Goal: Transaction & Acquisition: Book appointment/travel/reservation

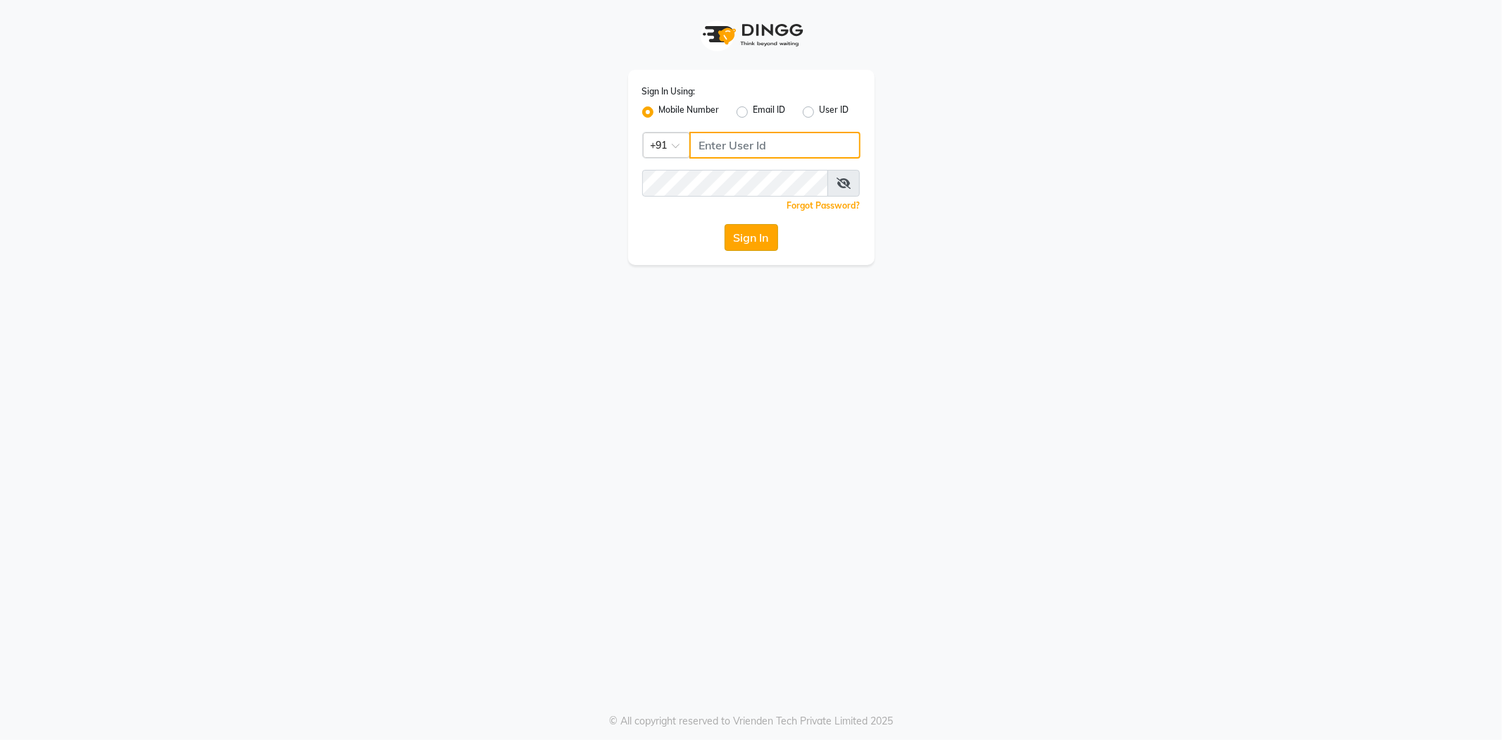
type input "7710904999"
click at [757, 229] on button "Sign In" at bounding box center [752, 237] width 54 height 27
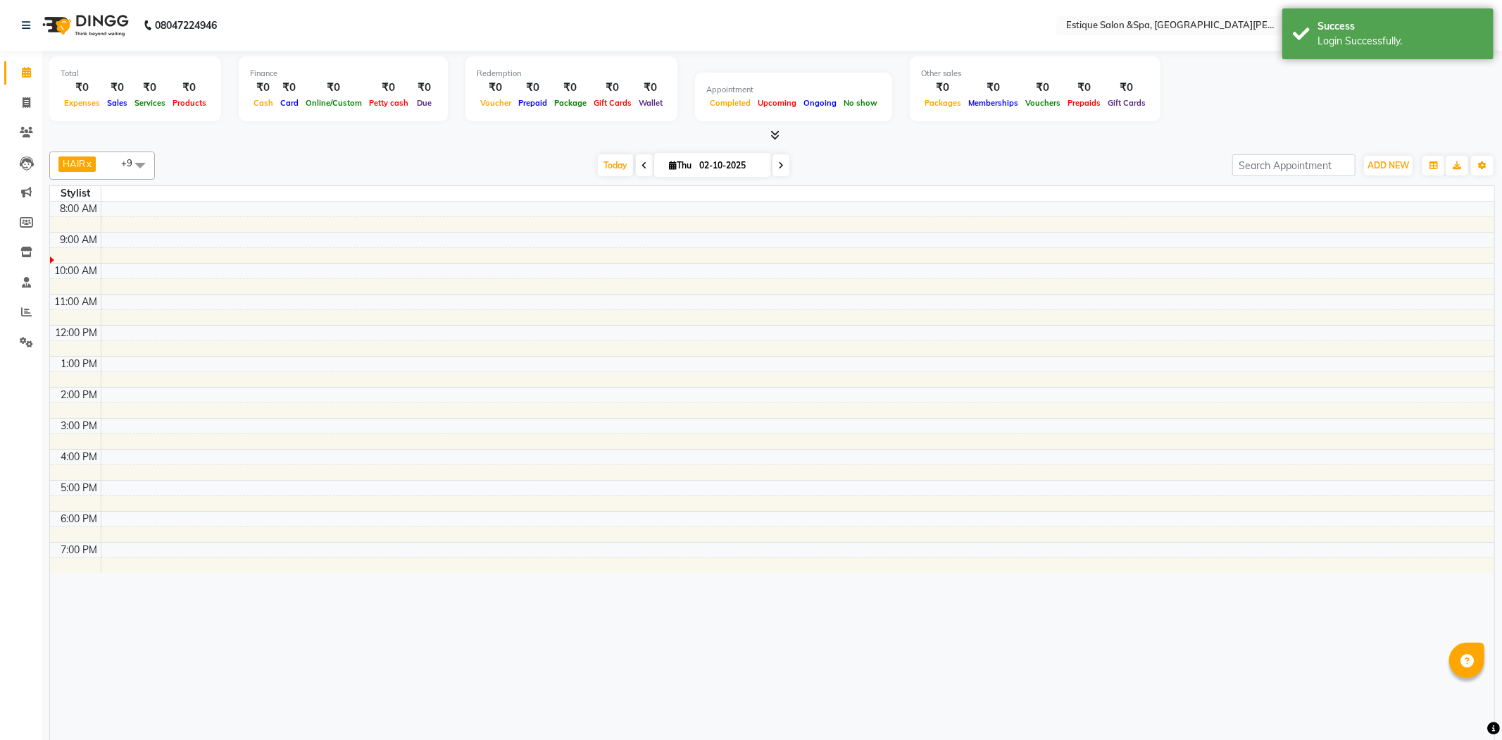
select select "en"
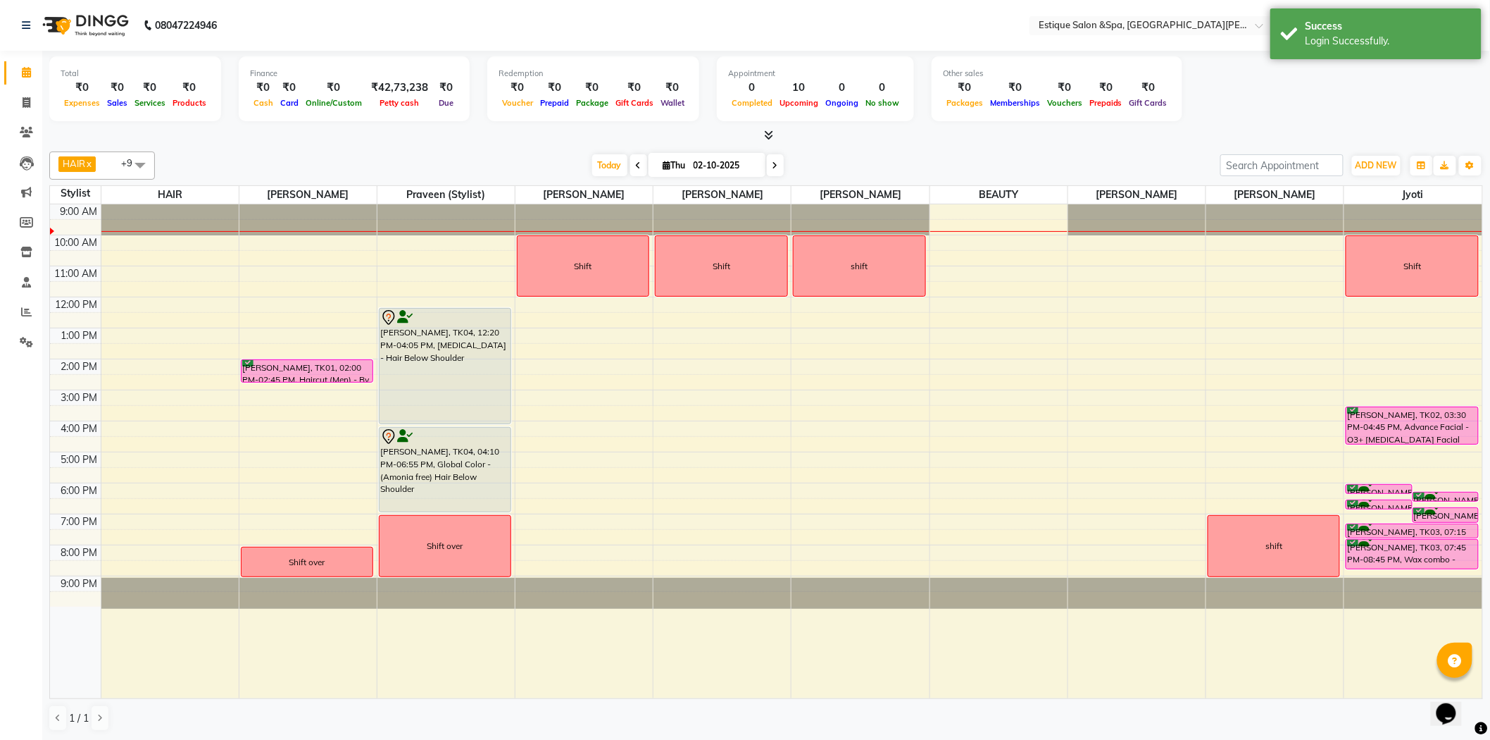
click at [636, 161] on icon at bounding box center [639, 165] width 6 height 8
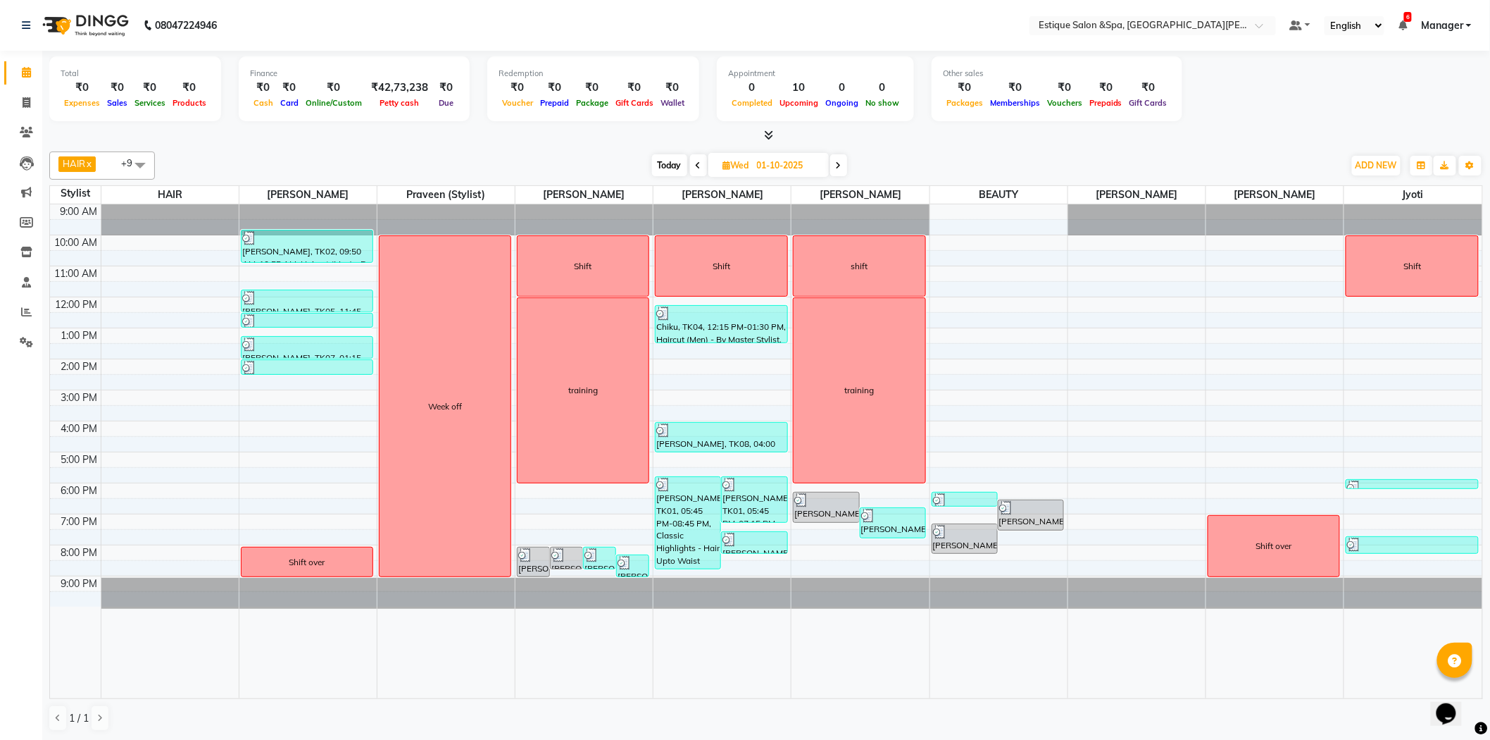
click at [842, 164] on icon at bounding box center [839, 165] width 6 height 8
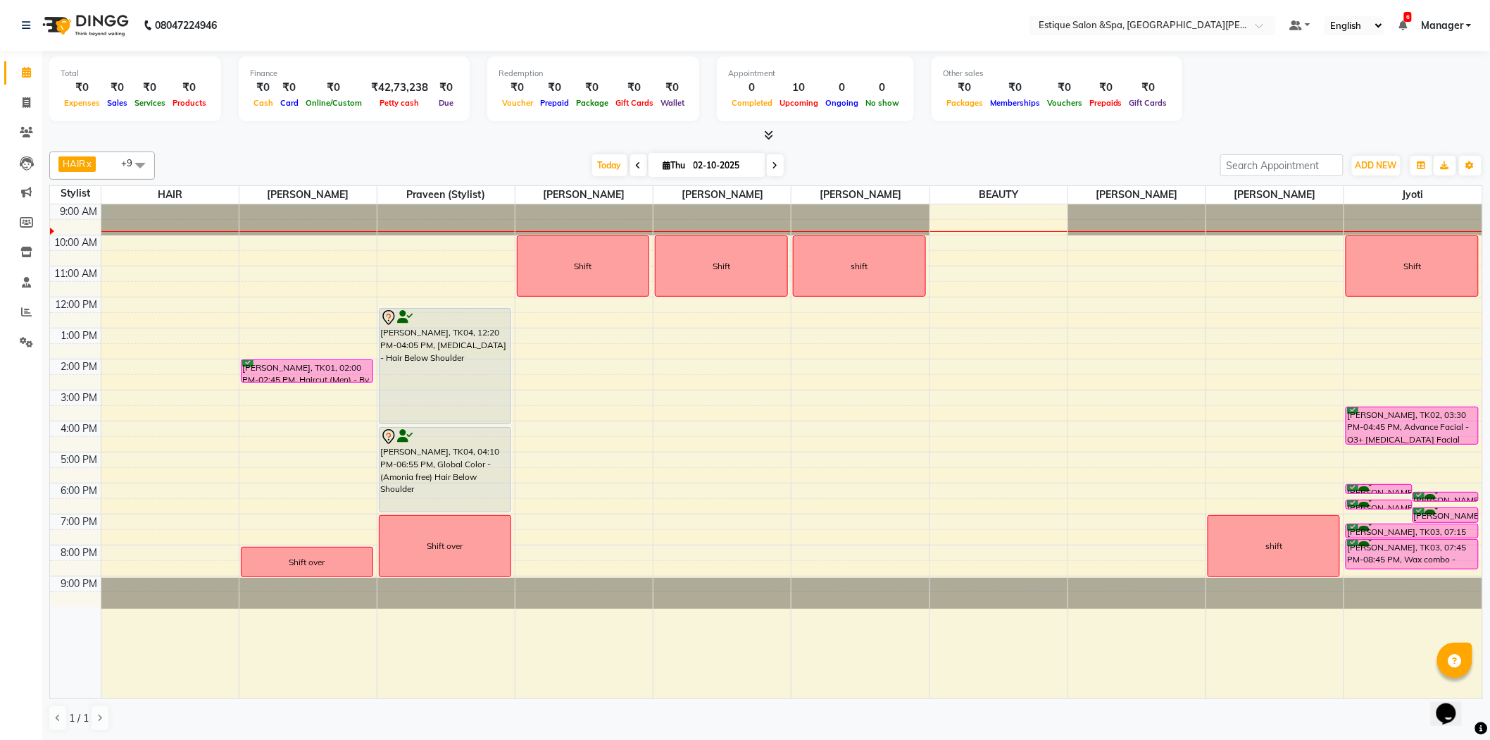
click at [636, 163] on icon at bounding box center [639, 165] width 6 height 8
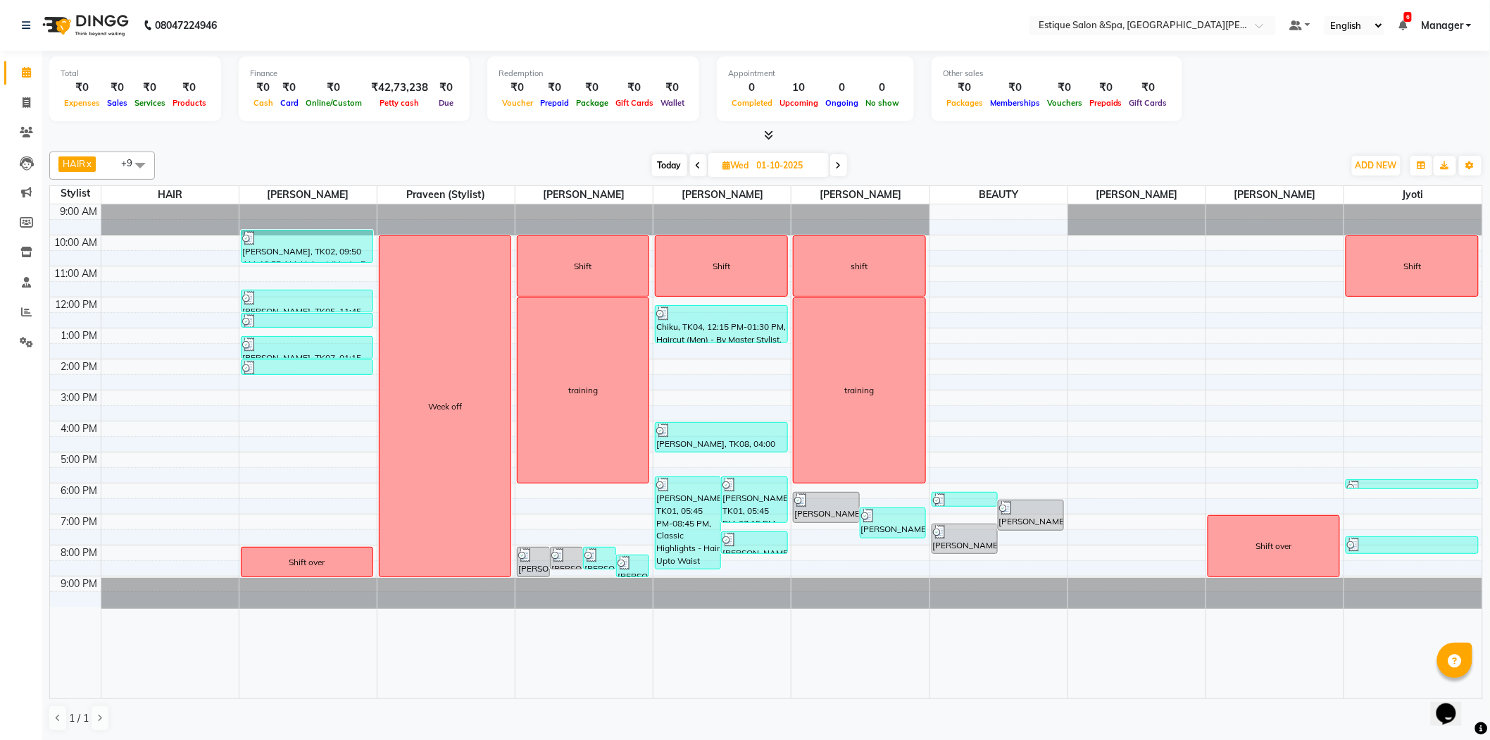
click at [840, 166] on icon at bounding box center [839, 165] width 6 height 8
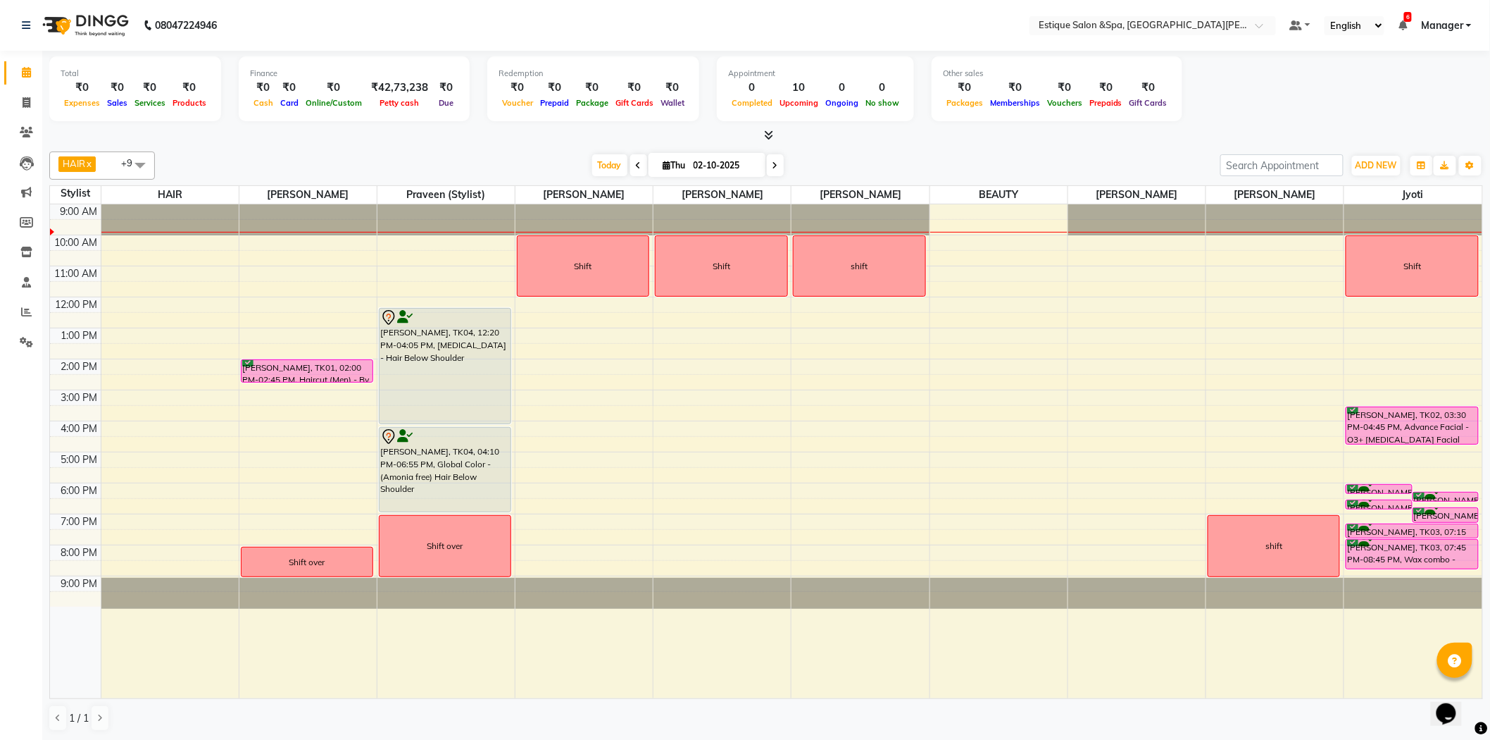
click at [68, 224] on td at bounding box center [75, 226] width 51 height 15
click at [78, 195] on div "Stylist" at bounding box center [75, 193] width 51 height 15
drag, startPoint x: 57, startPoint y: 308, endPoint x: 51, endPoint y: 313, distance: 8.0
drag, startPoint x: 51, startPoint y: 313, endPoint x: 83, endPoint y: 292, distance: 38.7
click at [83, 292] on td at bounding box center [75, 288] width 51 height 15
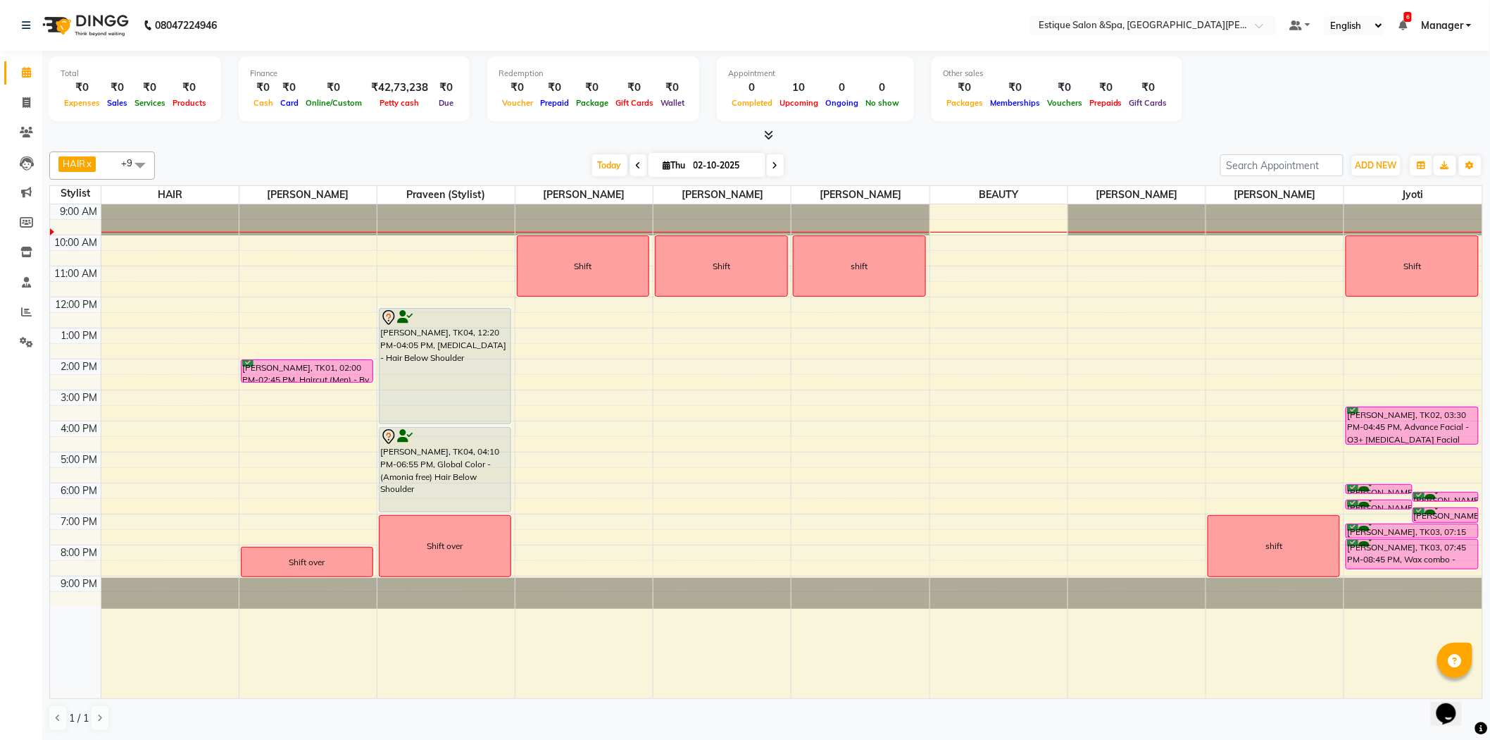
click at [70, 242] on div "10:00 AM" at bounding box center [76, 242] width 49 height 15
click at [51, 230] on div at bounding box center [52, 231] width 4 height 7
drag, startPoint x: 81, startPoint y: 564, endPoint x: 599, endPoint y: 437, distance: 533.8
click at [151, 574] on tr at bounding box center [766, 567] width 1433 height 15
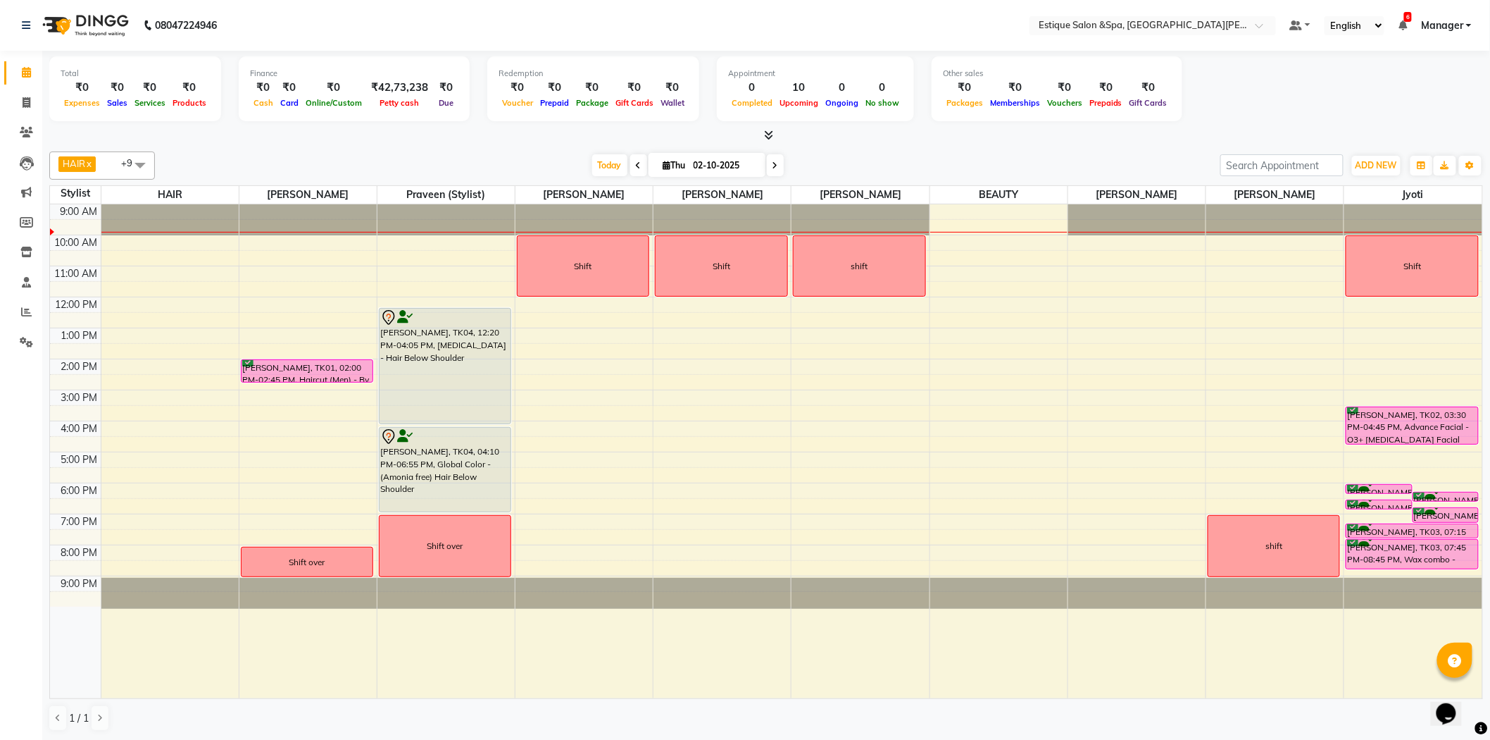
click at [47, 230] on div "Total ₹0 Expenses ₹0 Sales ₹0 Services ₹0 Products Finance ₹0 Cash ₹0 Card ₹0 O…" at bounding box center [766, 396] width 1448 height 690
click at [58, 226] on td at bounding box center [75, 226] width 51 height 15
click at [636, 161] on icon at bounding box center [639, 165] width 6 height 8
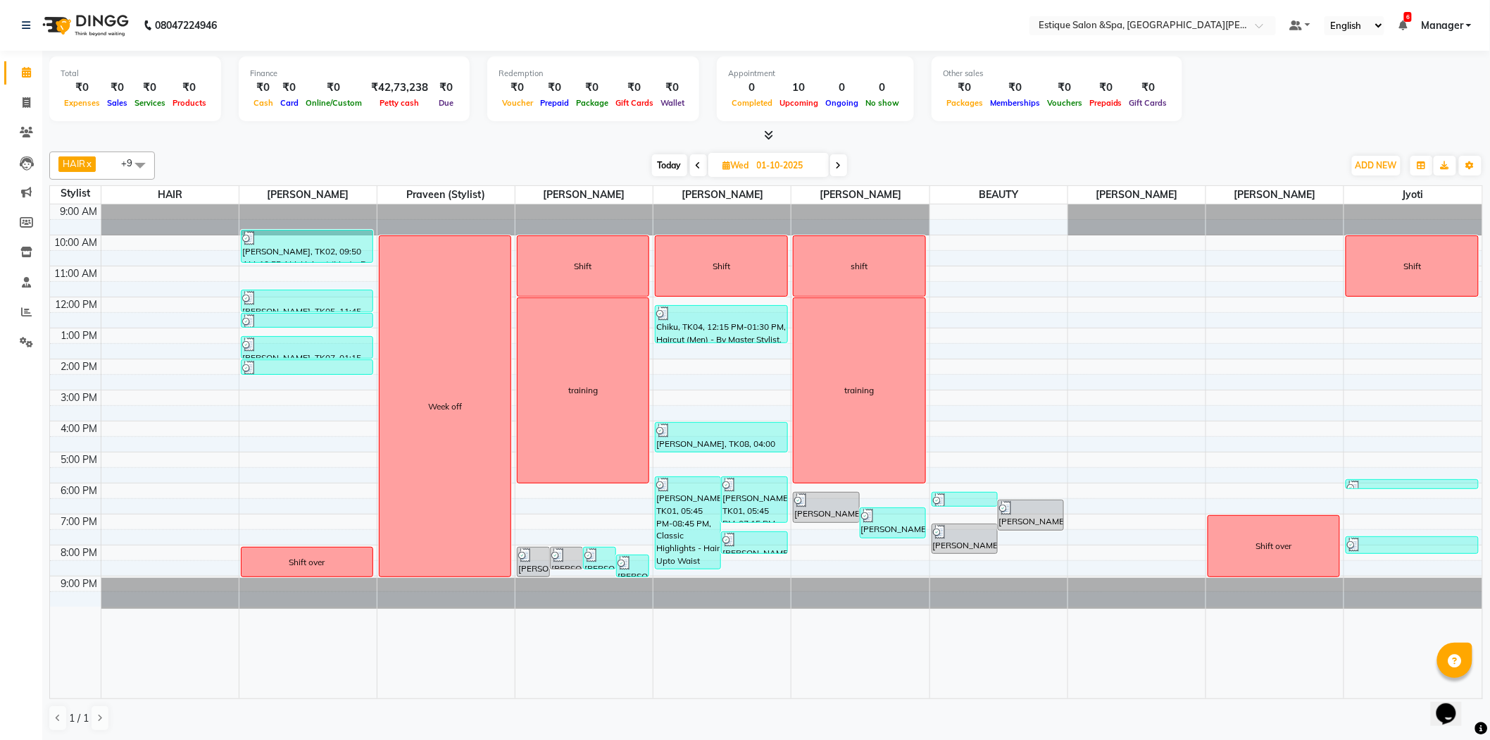
click at [838, 166] on icon at bounding box center [839, 165] width 6 height 8
type input "02-10-2025"
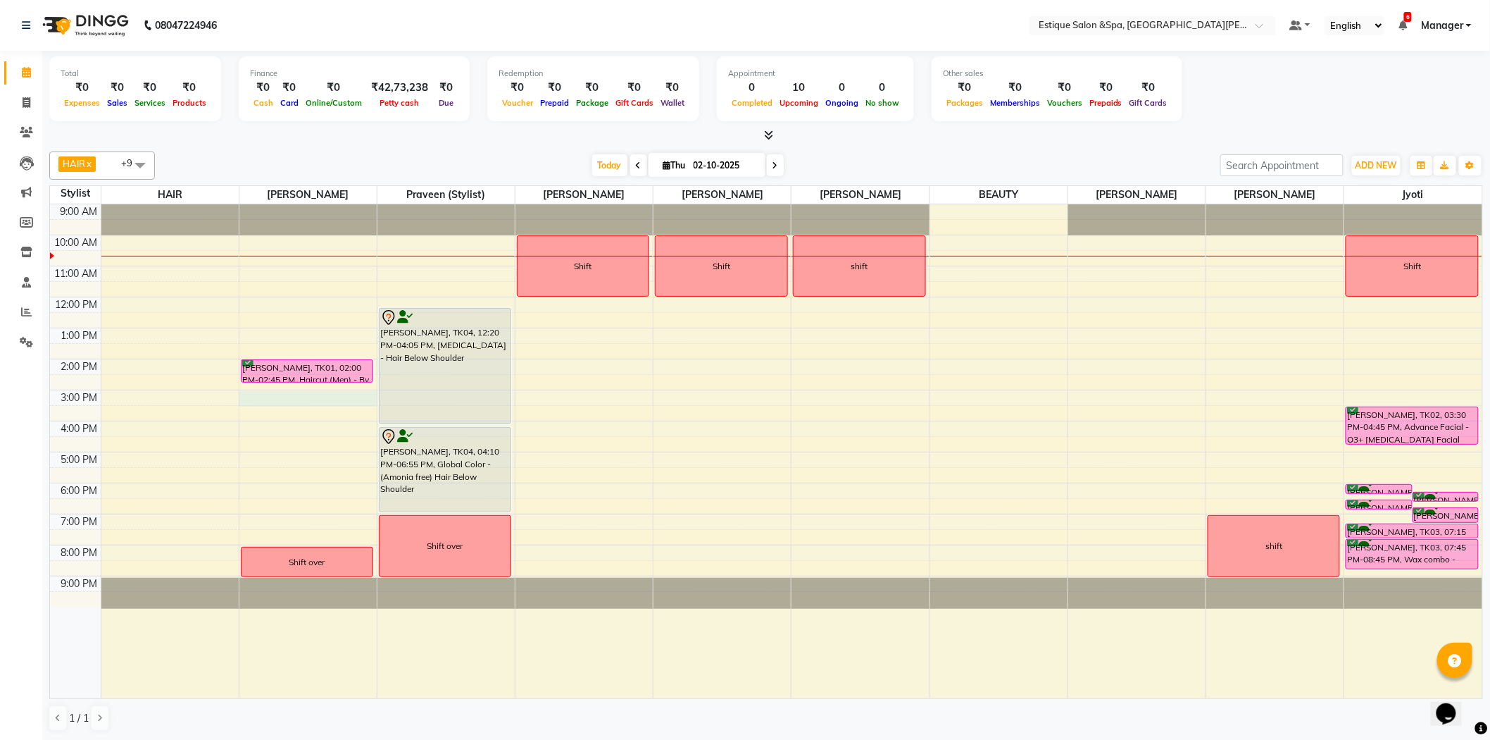
click at [245, 399] on div "9:00 AM 10:00 AM 11:00 AM 12:00 PM 1:00 PM 2:00 PM 3:00 PM 4:00 PM 5:00 PM 6:00…" at bounding box center [766, 451] width 1433 height 494
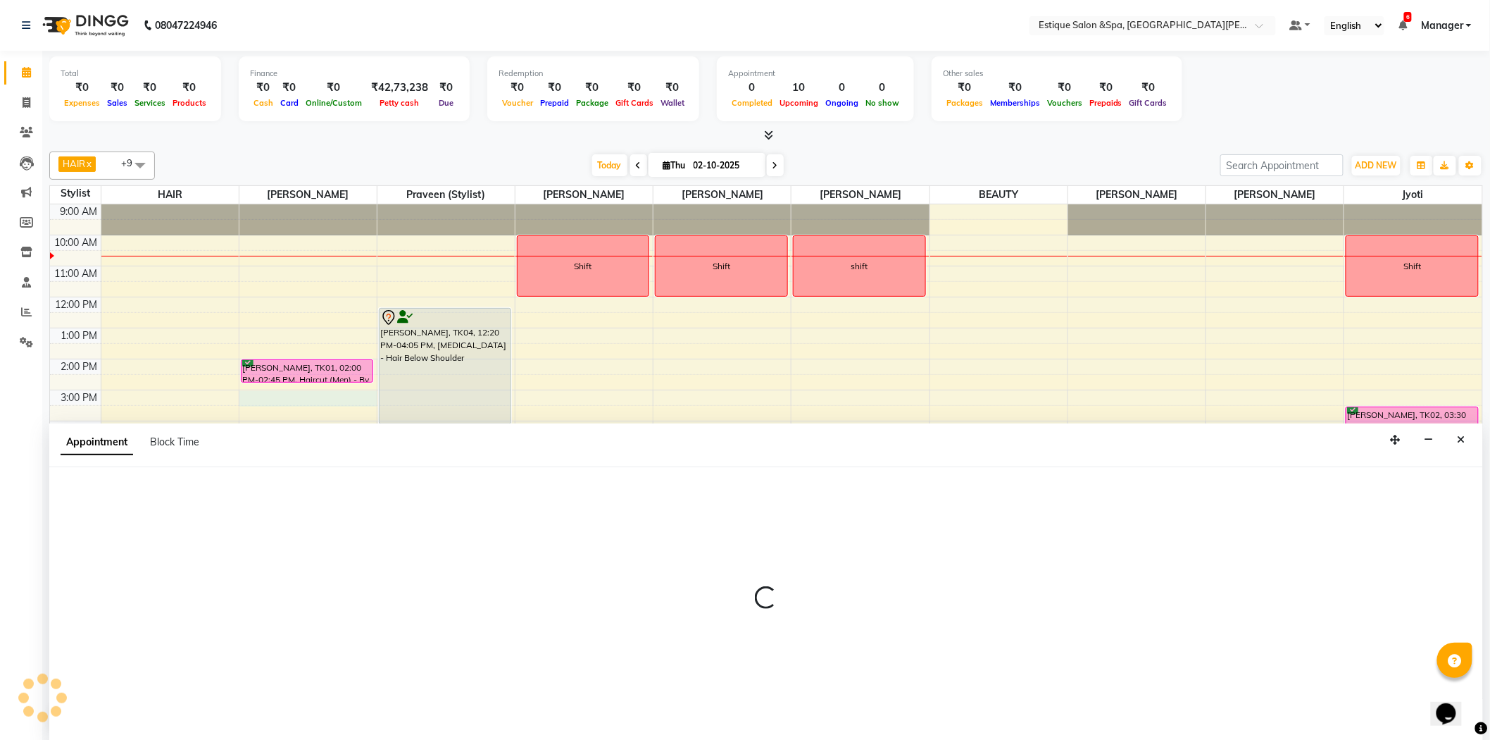
scroll to position [1, 0]
select select "20112"
select select "tentative"
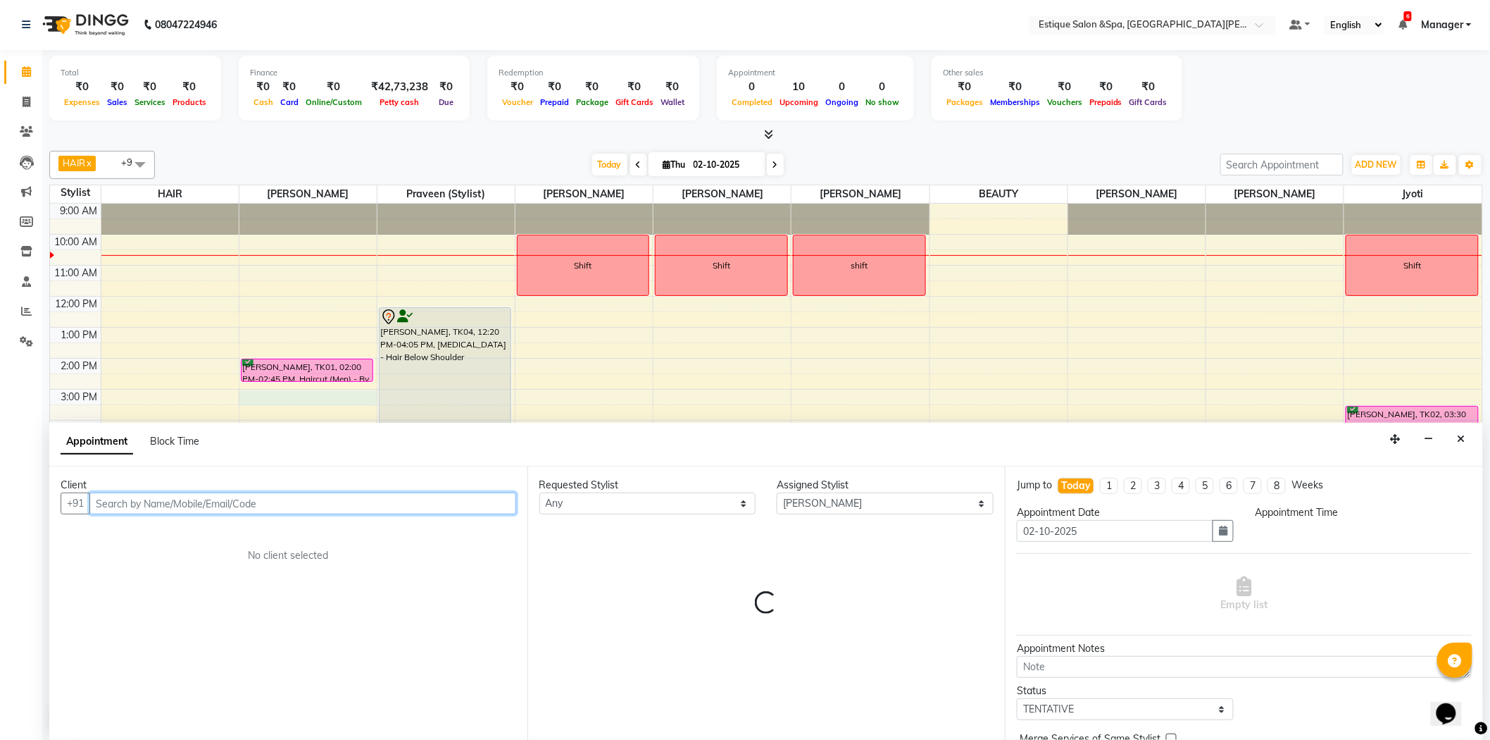
select select "900"
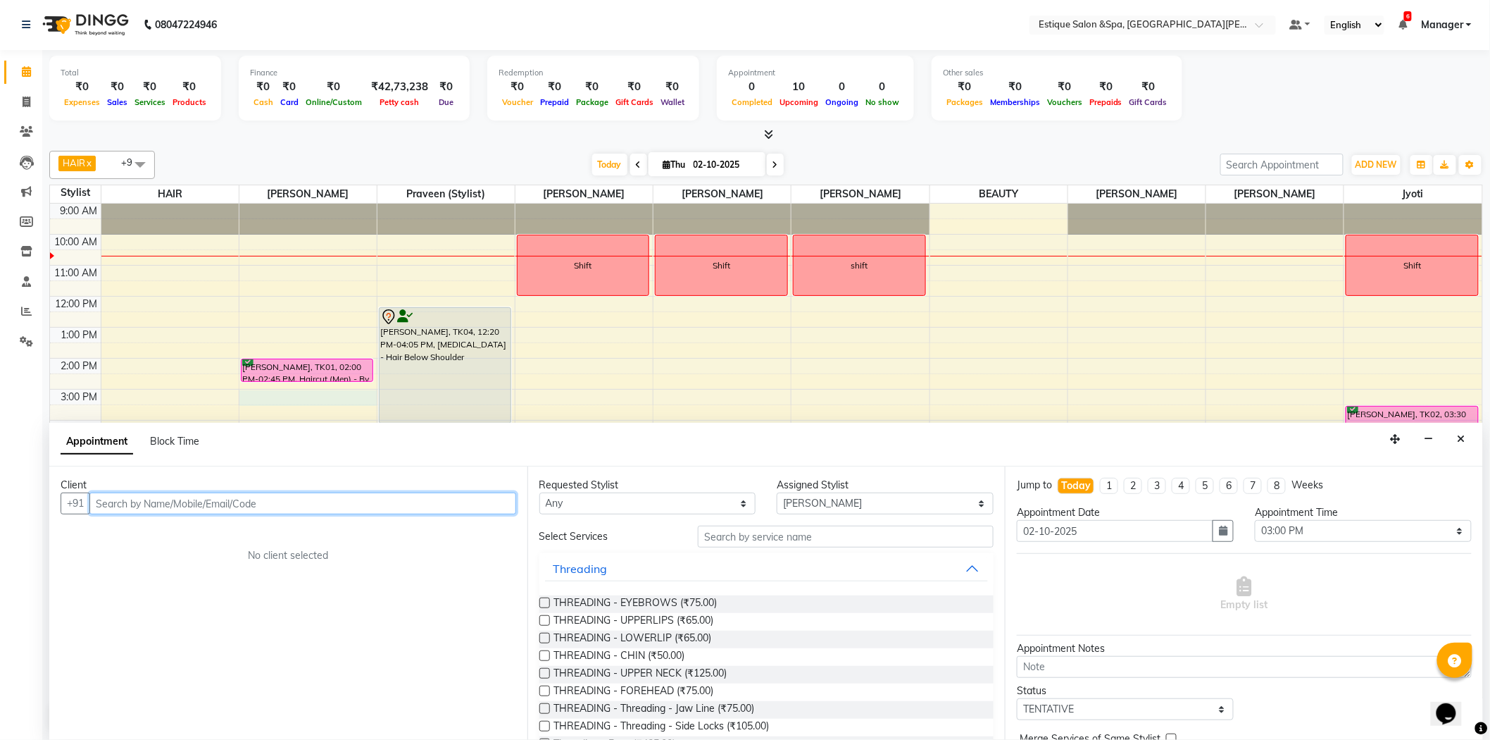
click at [211, 501] on input "text" at bounding box center [302, 503] width 427 height 22
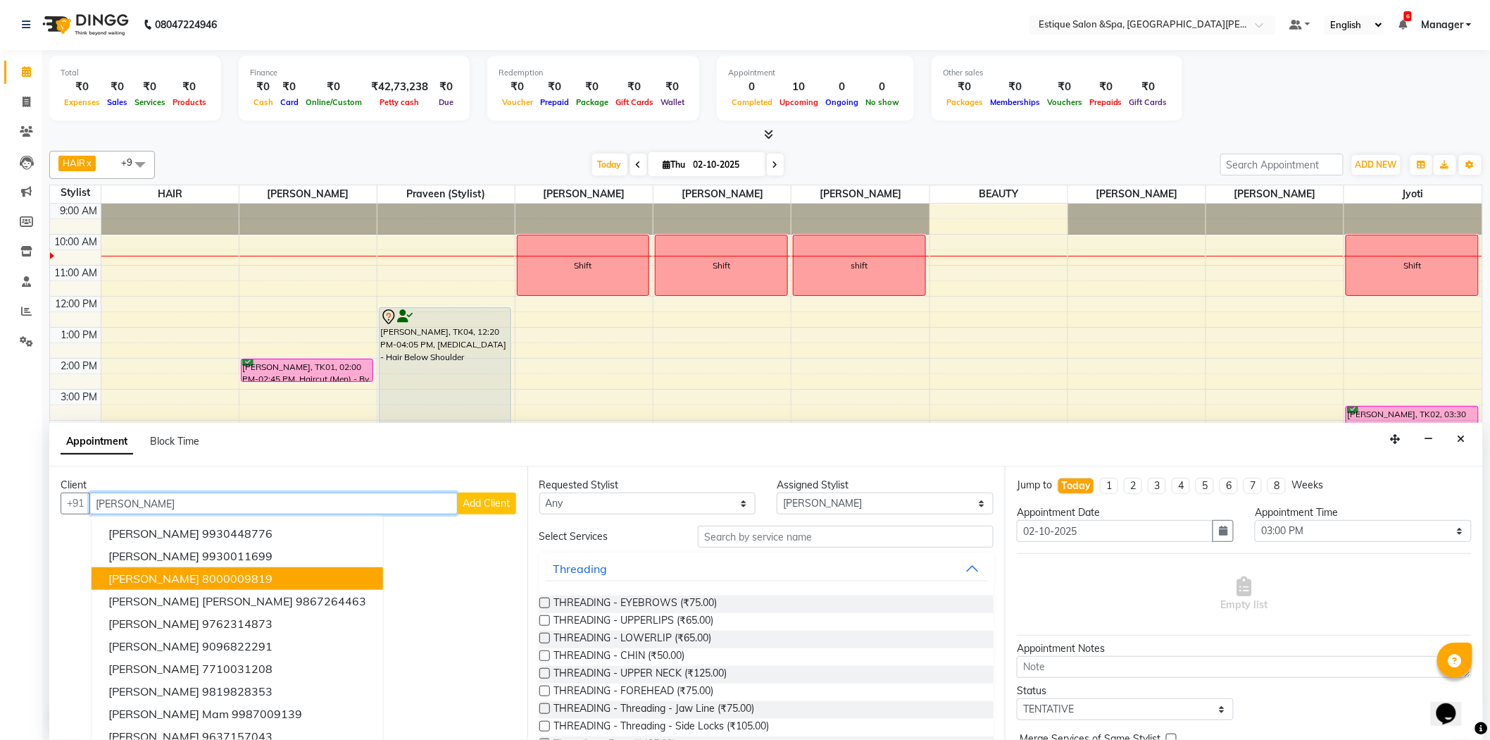
click at [176, 573] on span "[PERSON_NAME]" at bounding box center [153, 578] width 91 height 14
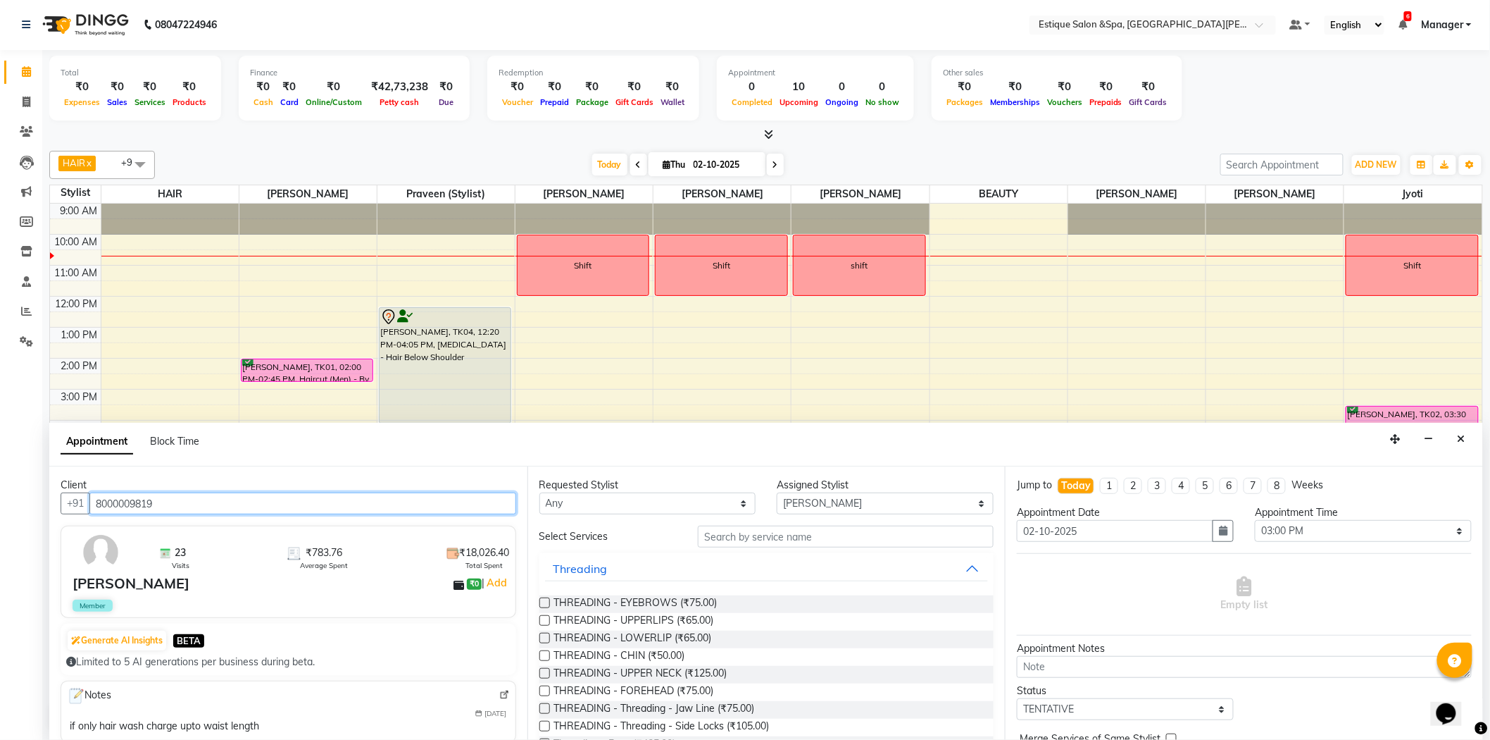
type input "8000009819"
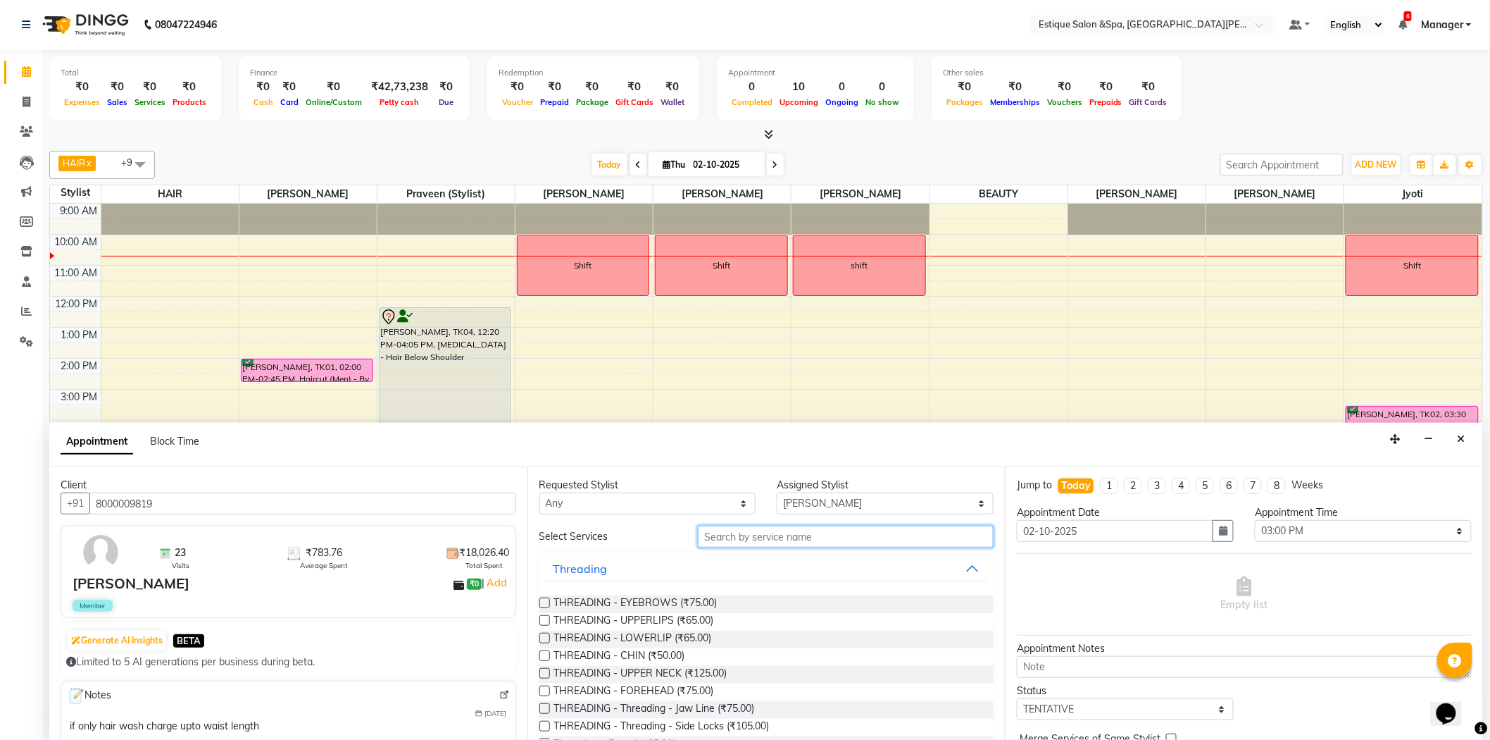
click at [898, 534] on input "text" at bounding box center [846, 536] width 296 height 22
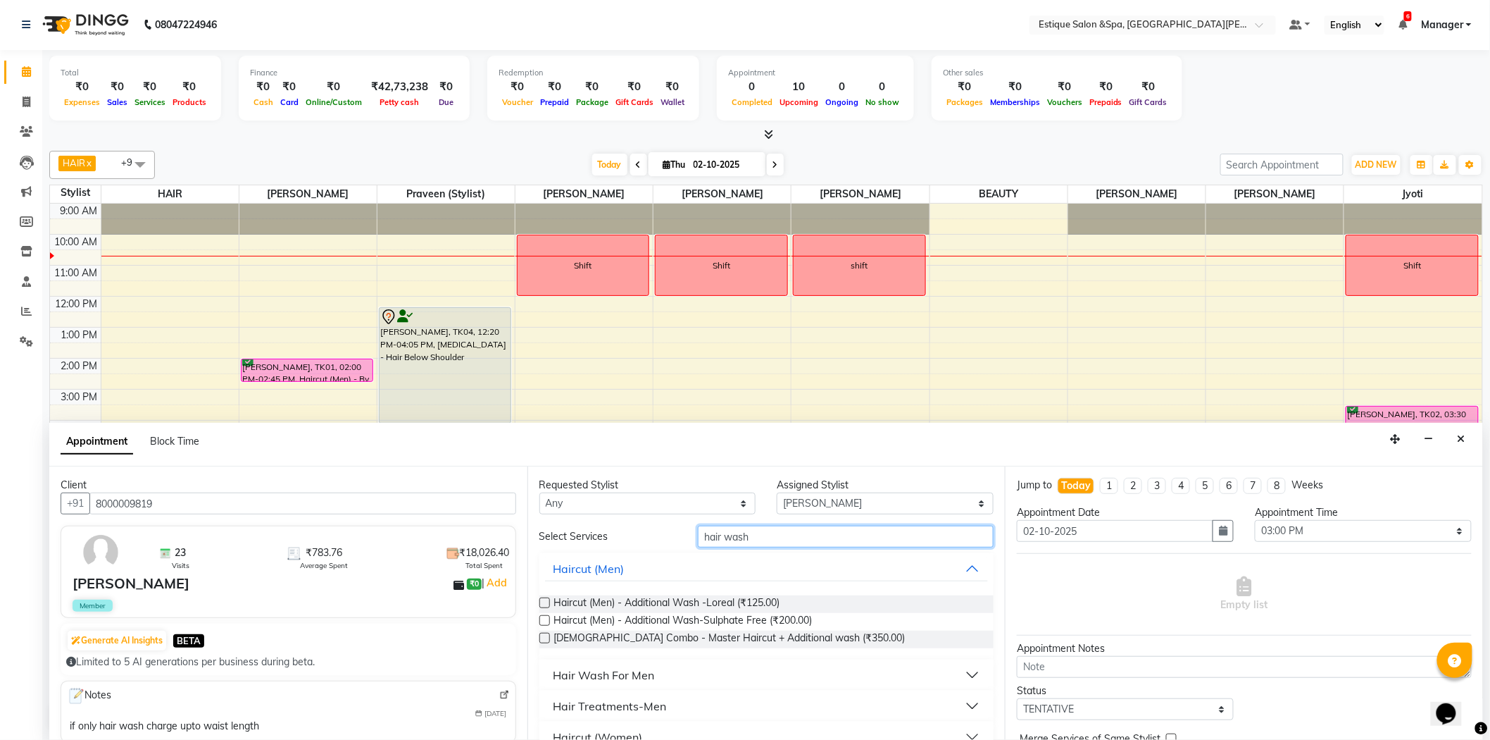
type input "hair wash"
click at [727, 666] on button "Hair Wash For Men" at bounding box center [767, 674] width 444 height 25
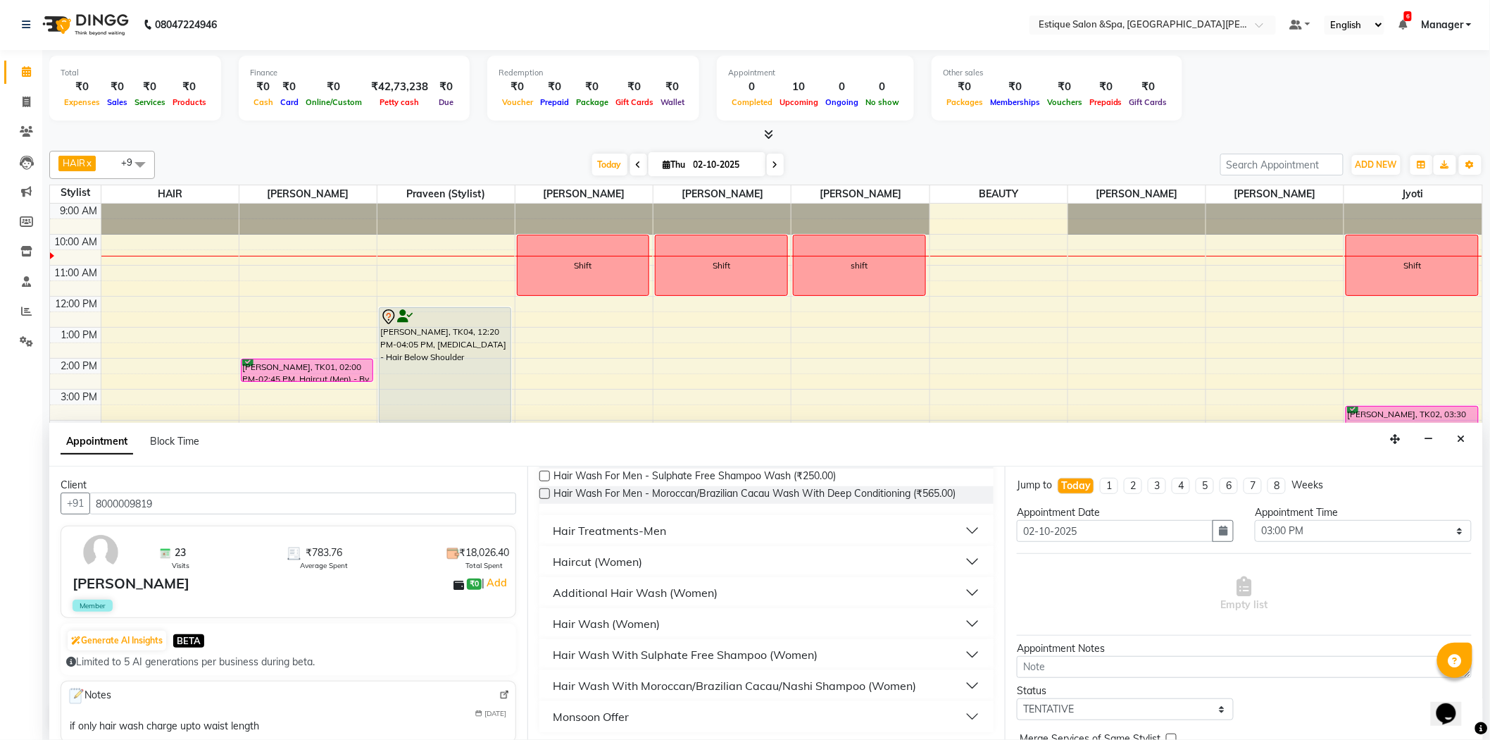
scroll to position [254, 0]
click at [724, 622] on button "Hair Wash (Women)" at bounding box center [767, 620] width 444 height 25
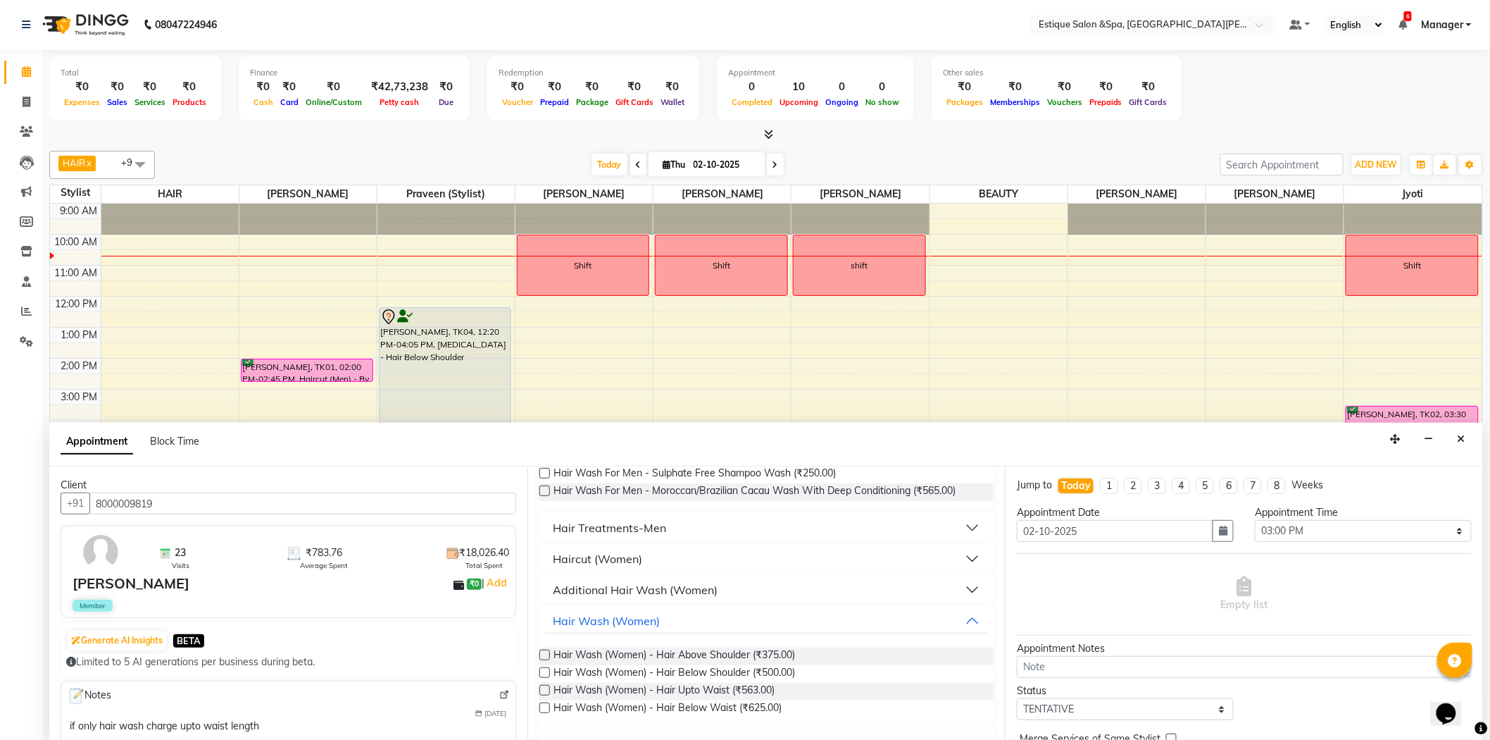
click at [117, 585] on div "[PERSON_NAME]" at bounding box center [131, 583] width 117 height 21
click at [103, 588] on div "[PERSON_NAME]" at bounding box center [131, 583] width 117 height 21
click at [1460, 439] on icon "Close" at bounding box center [1462, 439] width 8 height 10
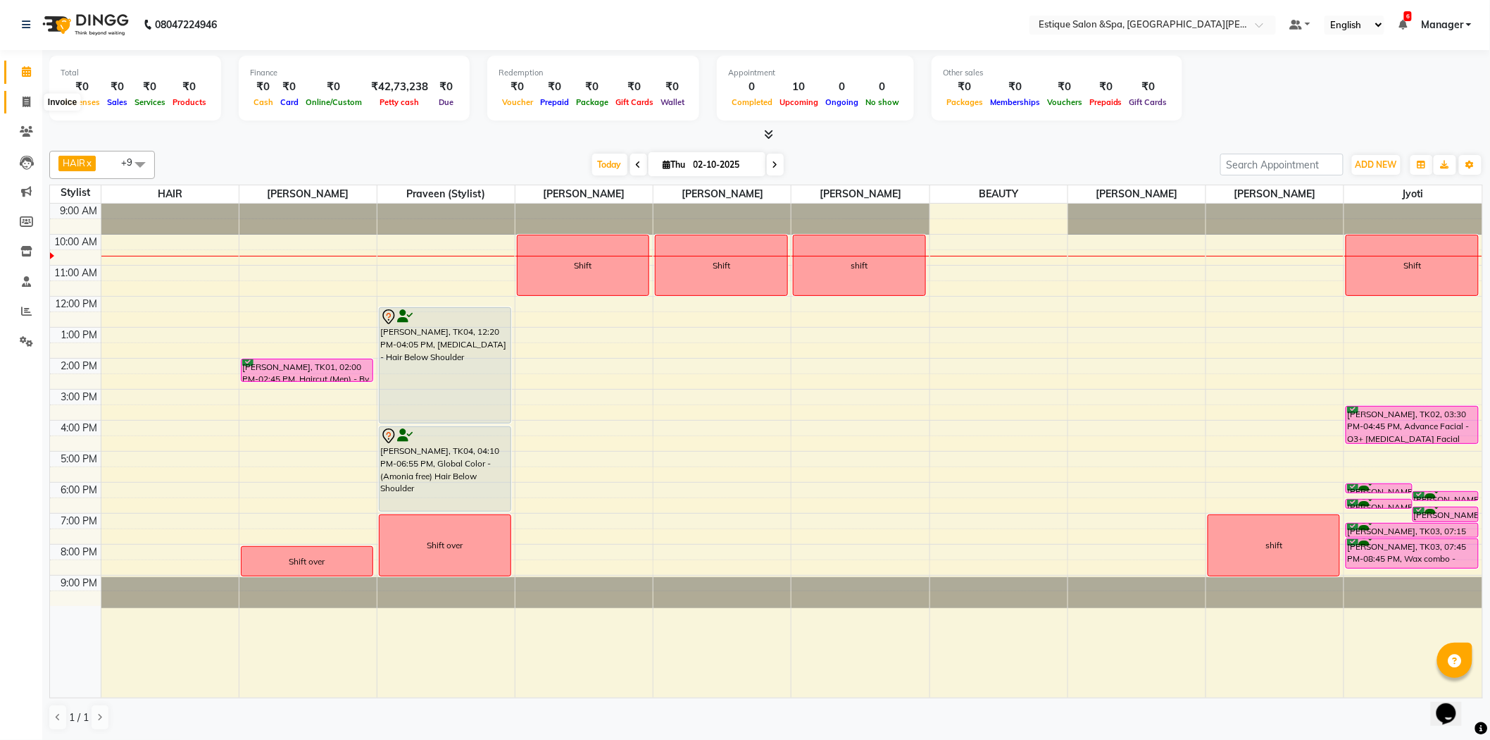
drag, startPoint x: 23, startPoint y: 99, endPoint x: 37, endPoint y: 96, distance: 14.4
click at [23, 99] on icon at bounding box center [27, 101] width 8 height 11
select select "3928"
select select "service"
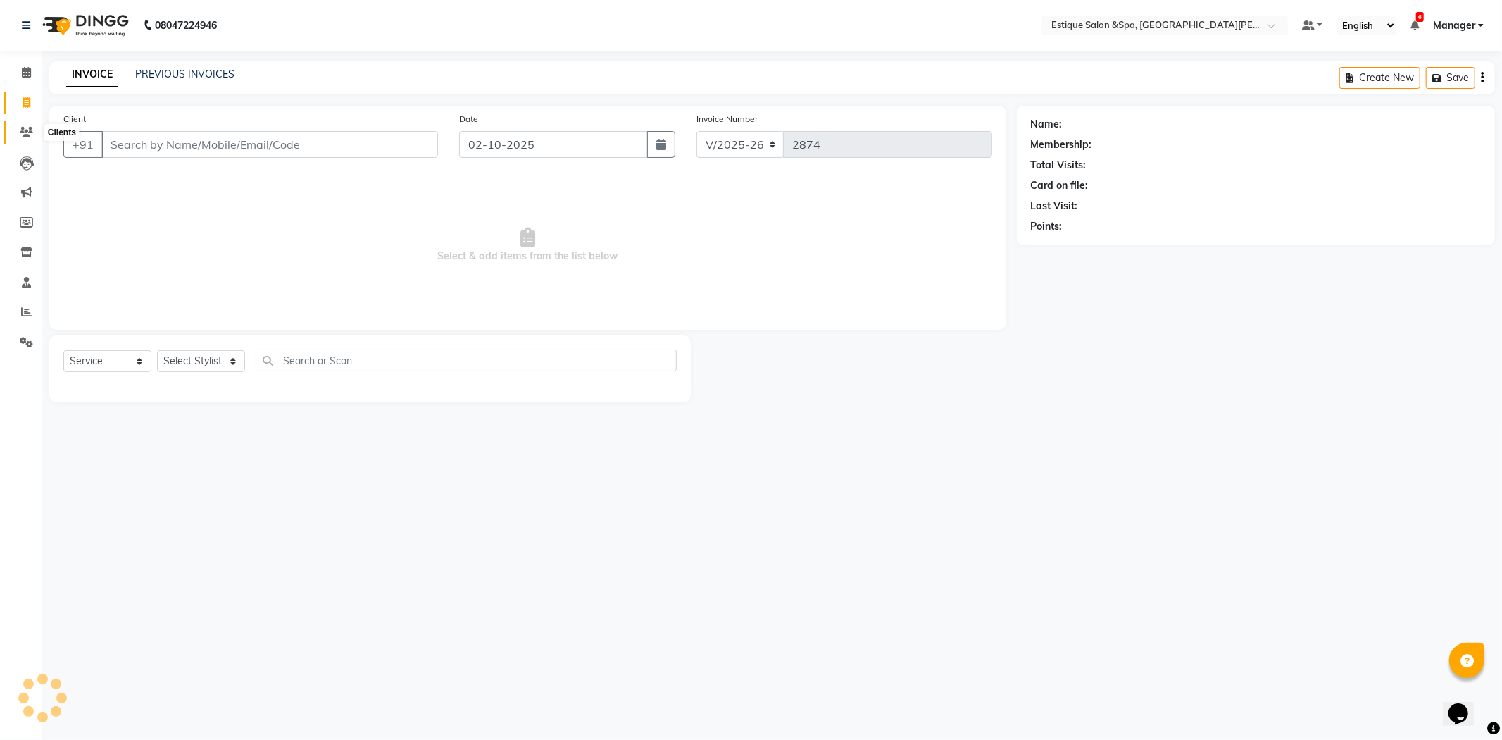
click at [30, 136] on icon at bounding box center [26, 132] width 13 height 11
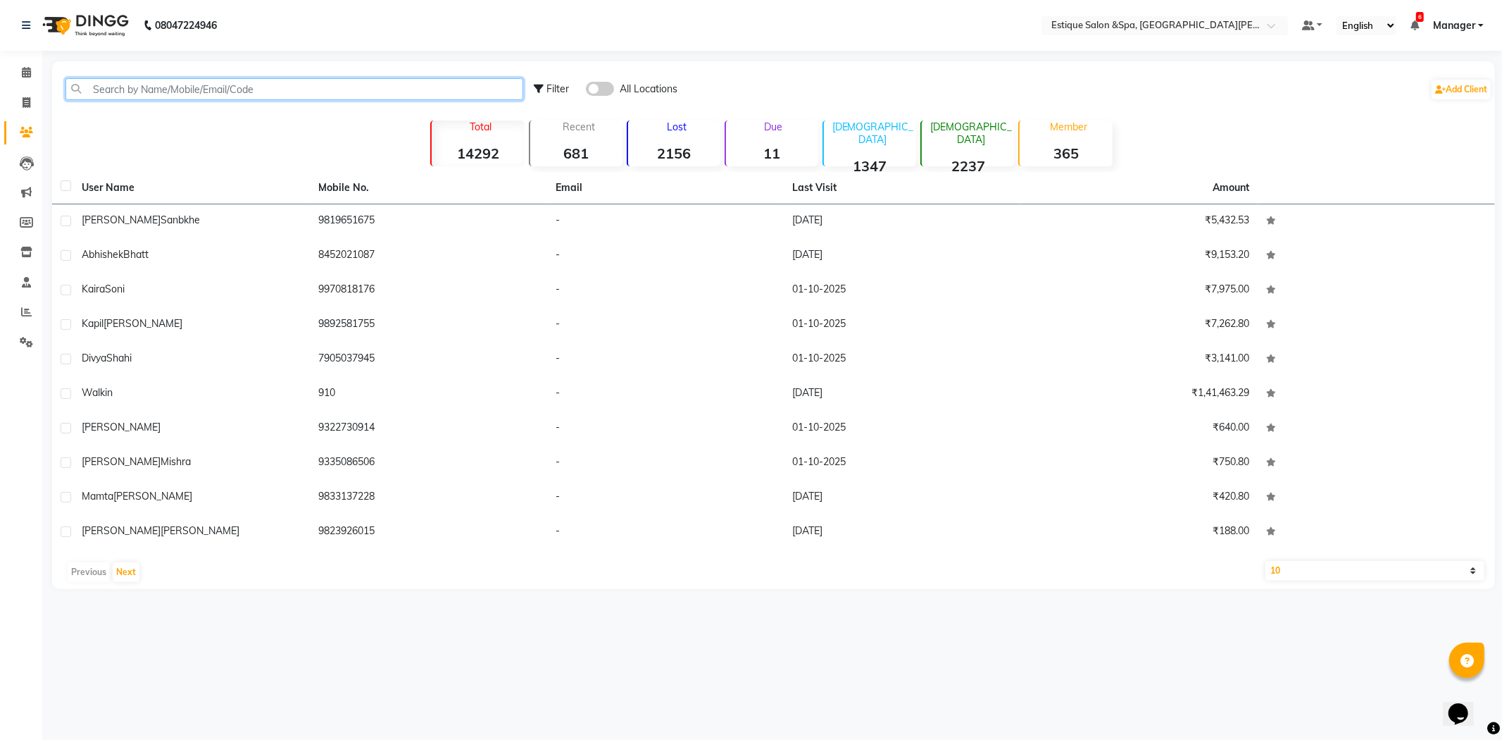
click at [209, 88] on input "text" at bounding box center [295, 89] width 458 height 22
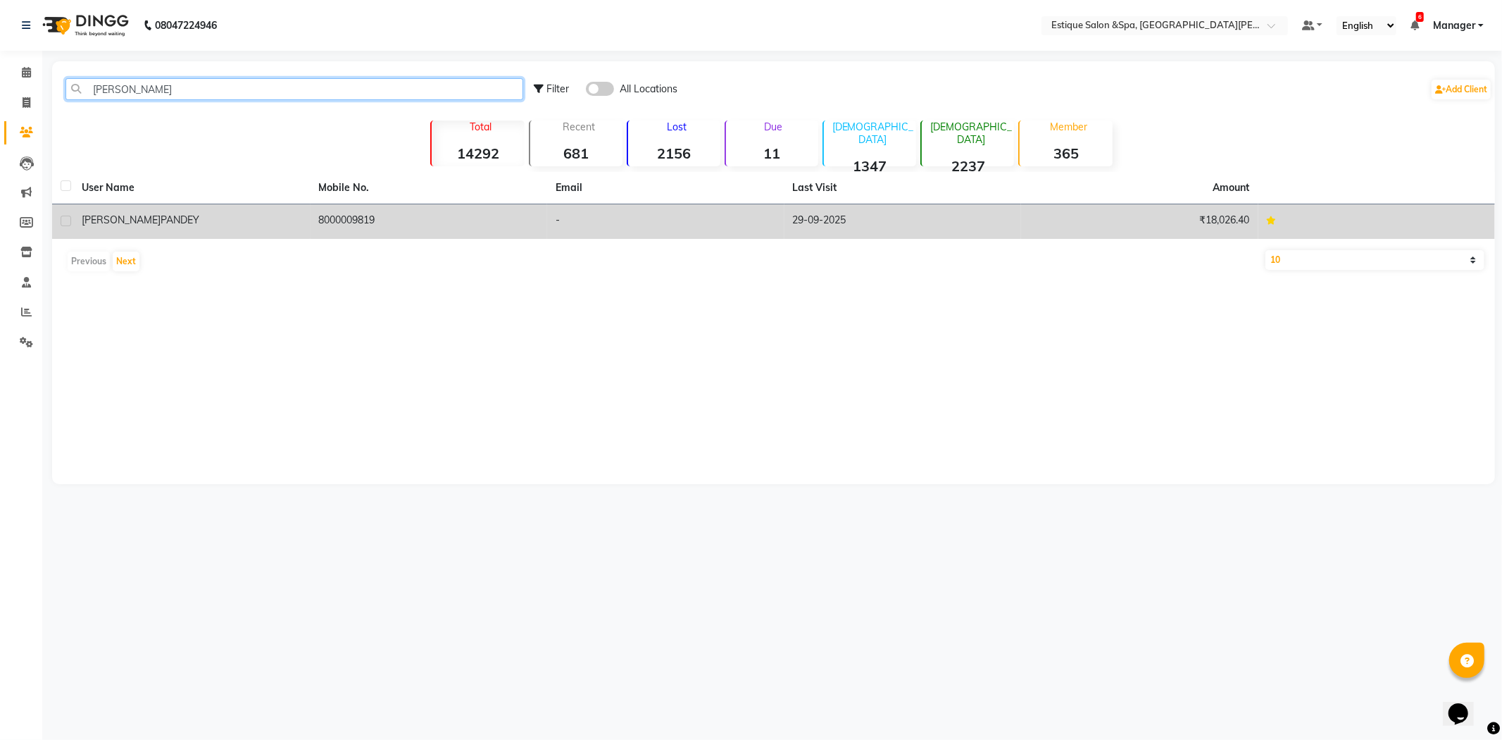
type input "[PERSON_NAME]"
click at [161, 223] on span "PANDEY" at bounding box center [180, 219] width 39 height 13
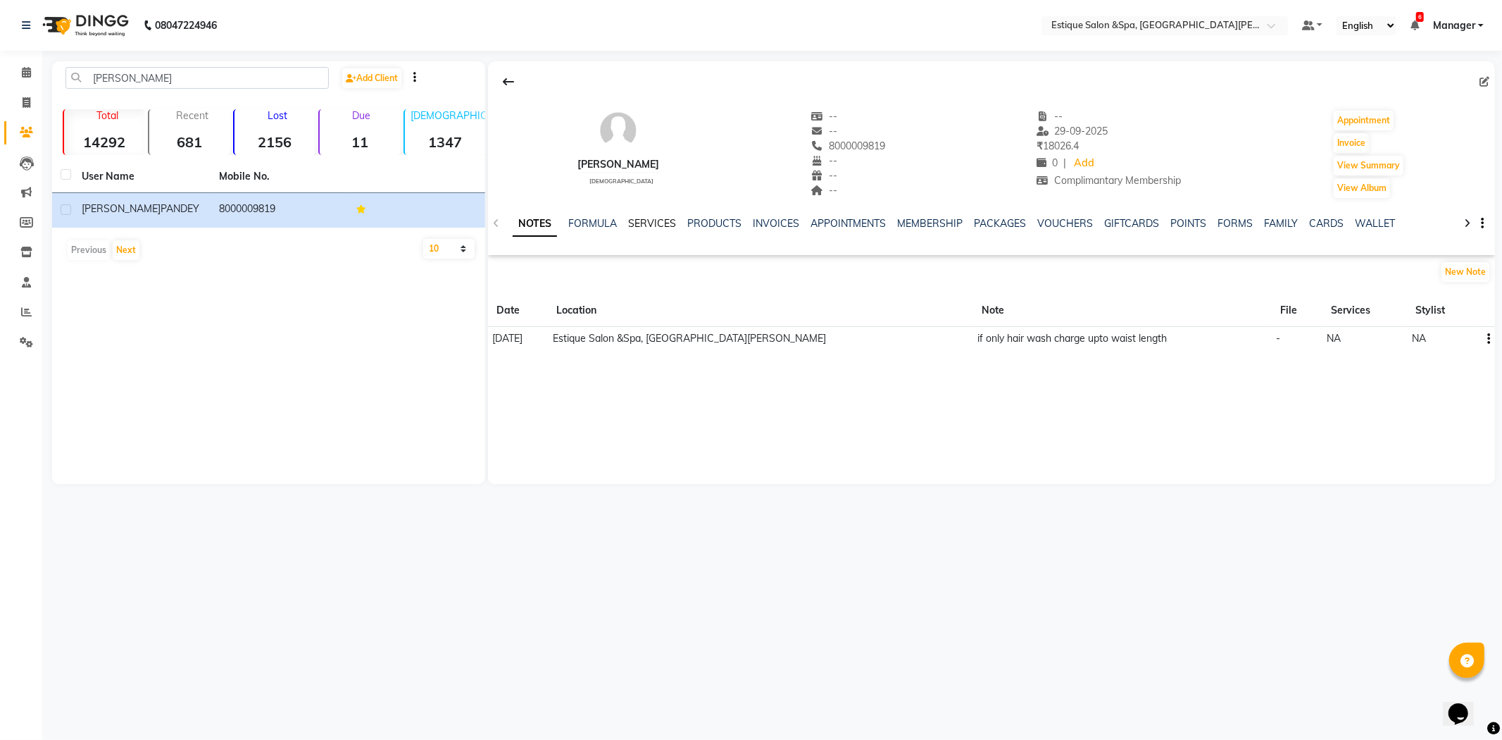
click at [655, 226] on link "SERVICES" at bounding box center [652, 223] width 48 height 13
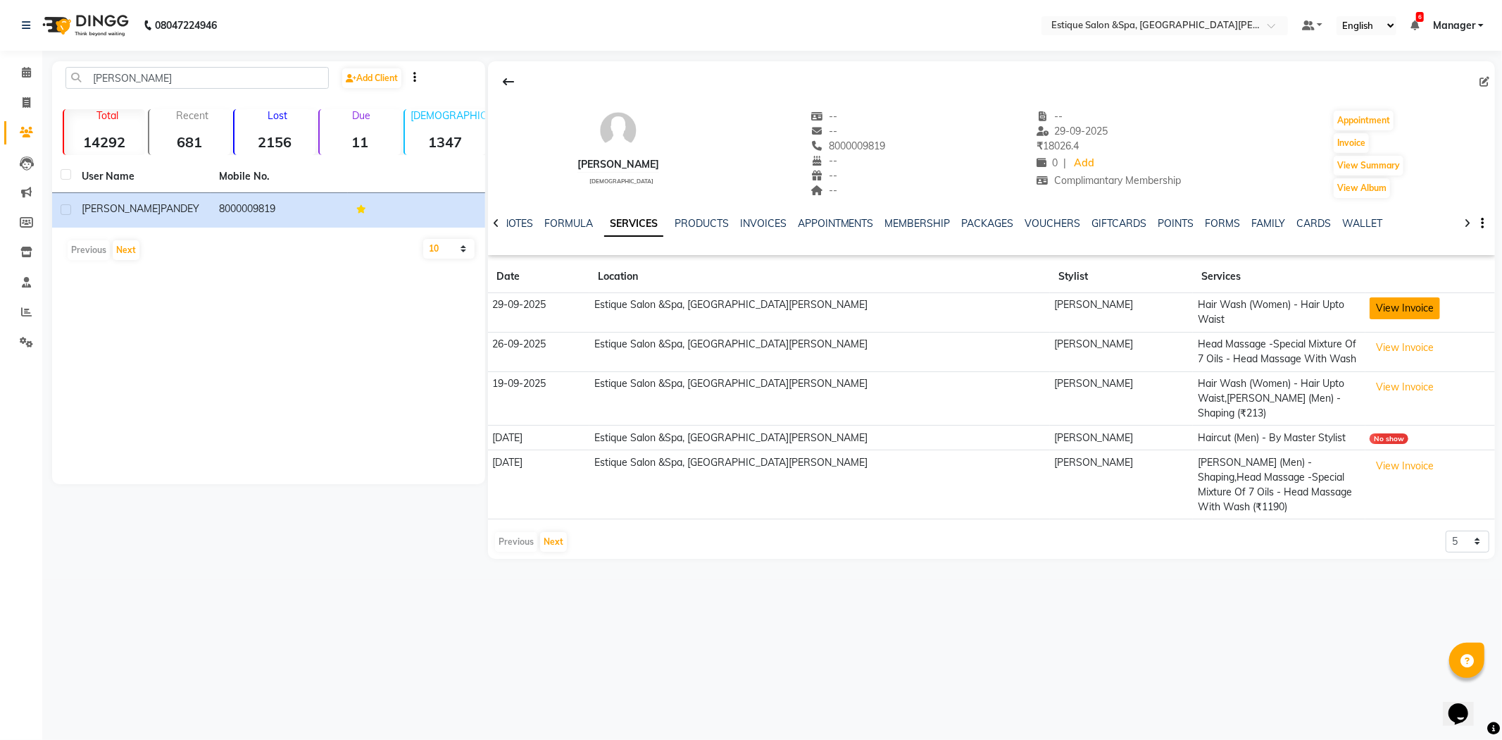
click at [1371, 313] on button "View Invoice" at bounding box center [1405, 308] width 70 height 22
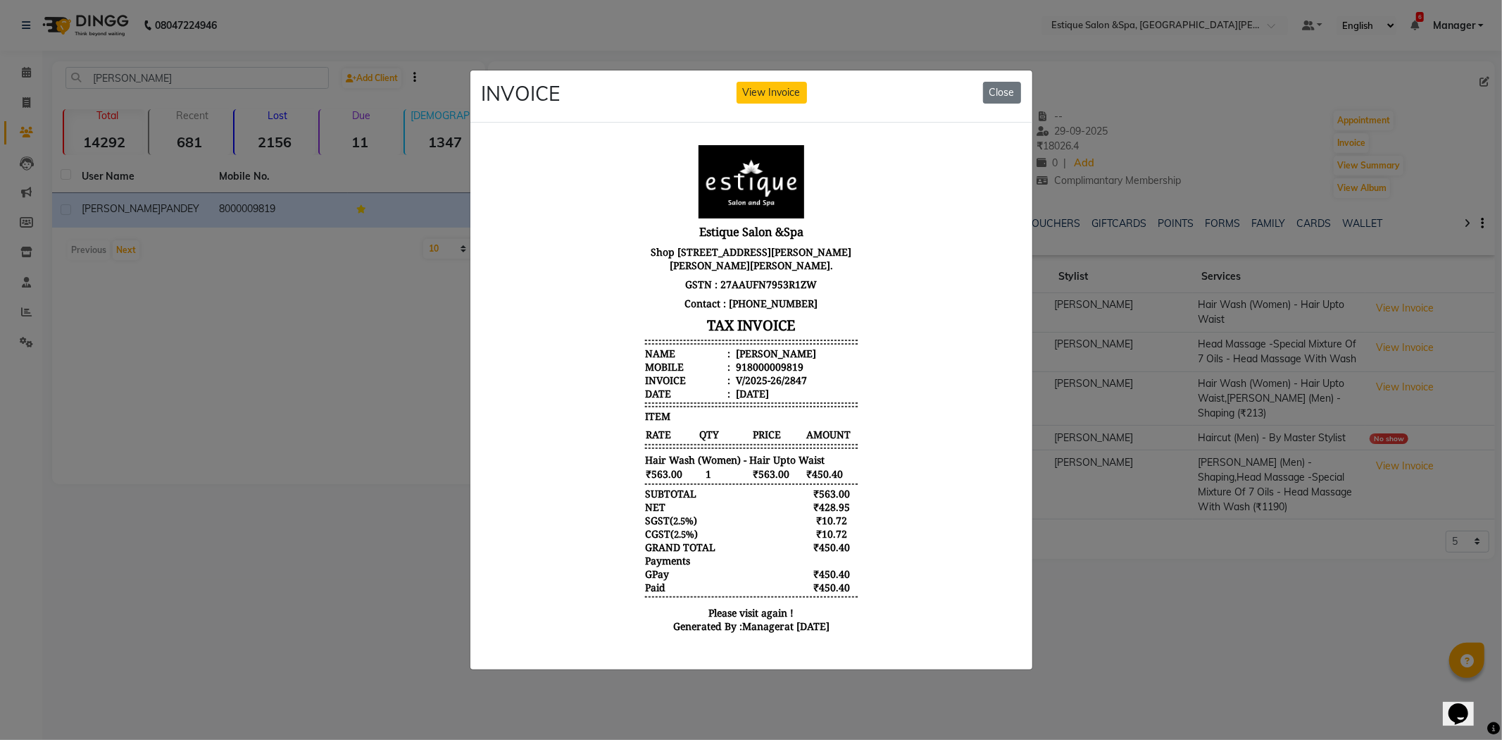
click at [389, 534] on ngb-modal-window "INVOICE View Invoice Close" at bounding box center [751, 370] width 1502 height 740
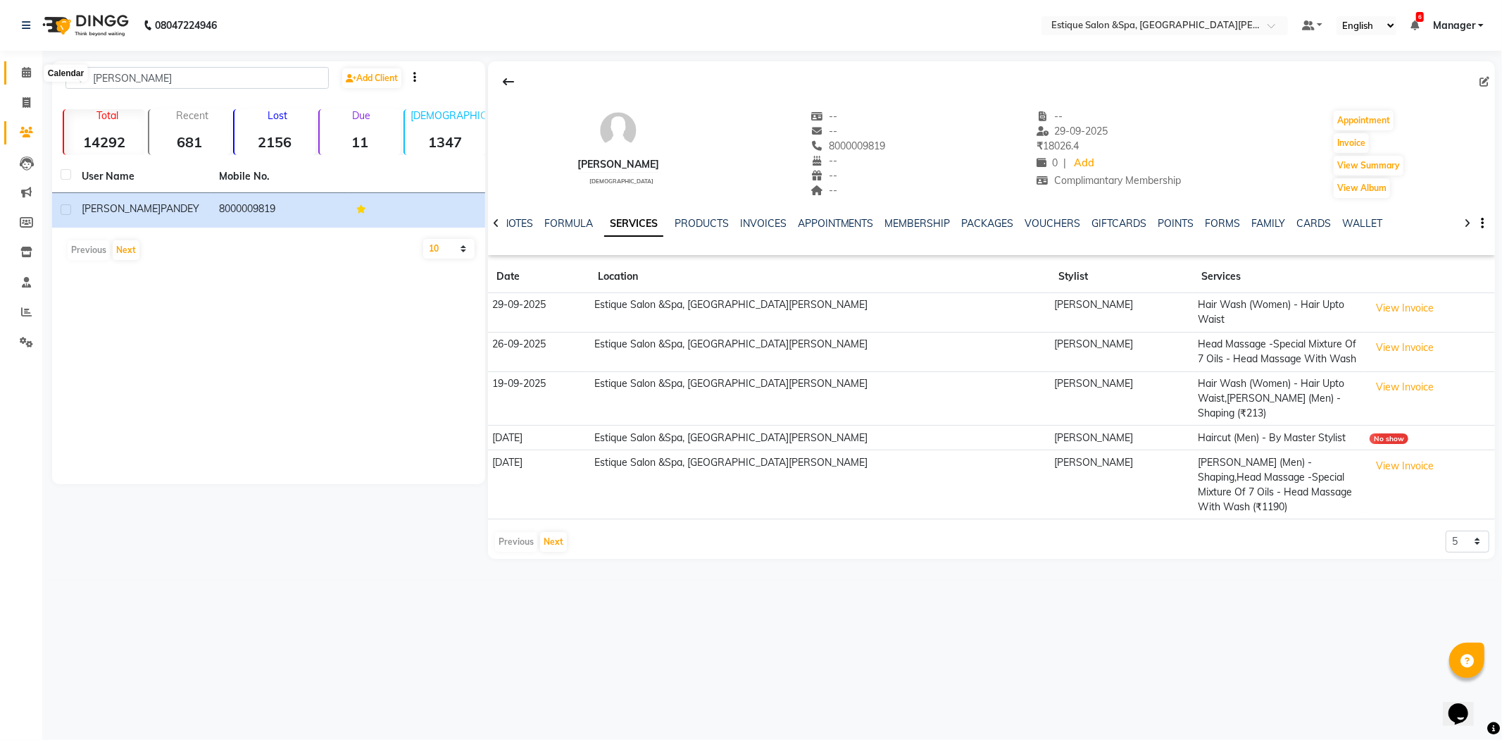
click at [15, 72] on span at bounding box center [26, 73] width 25 height 16
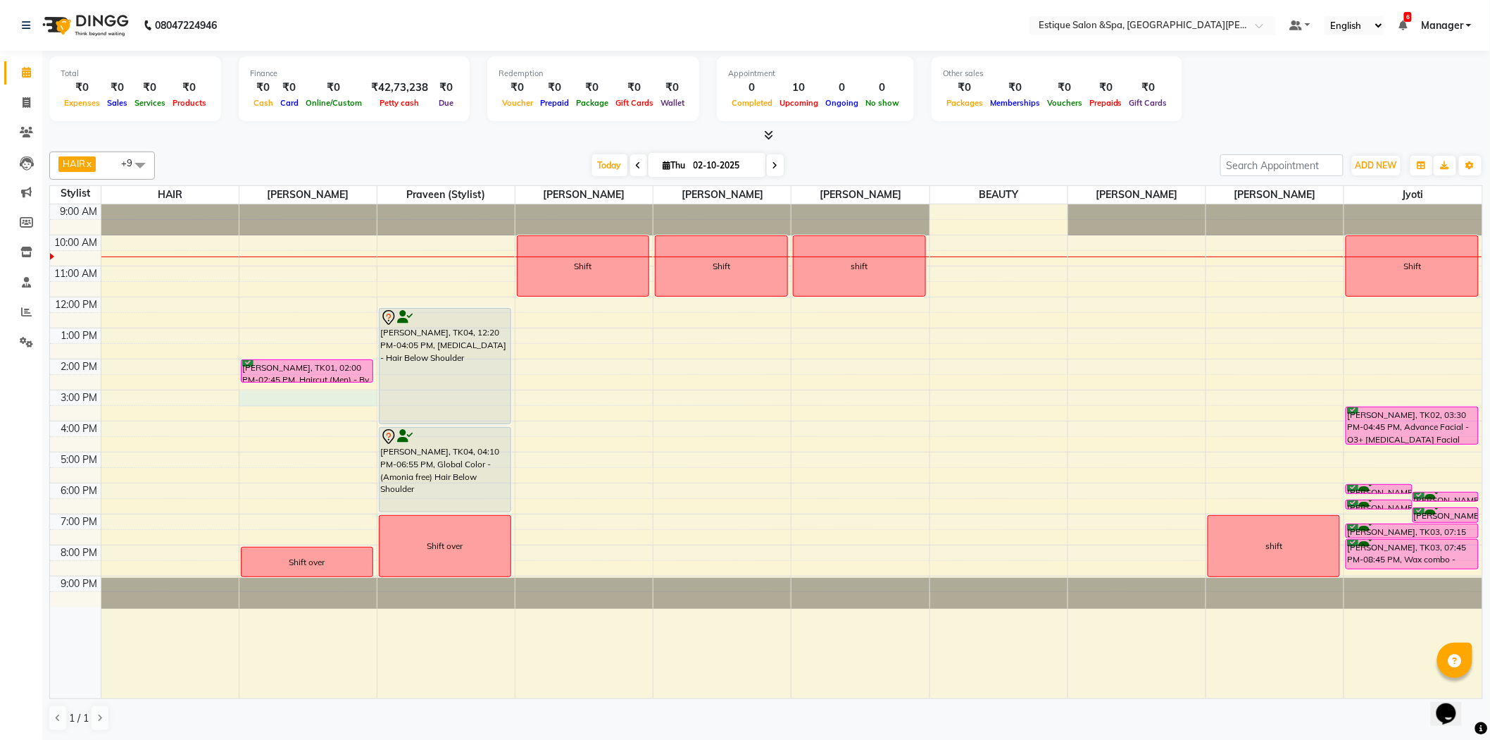
click at [270, 393] on div "9:00 AM 10:00 AM 11:00 AM 12:00 PM 1:00 PM 2:00 PM 3:00 PM 4:00 PM 5:00 PM 6:00…" at bounding box center [766, 451] width 1433 height 494
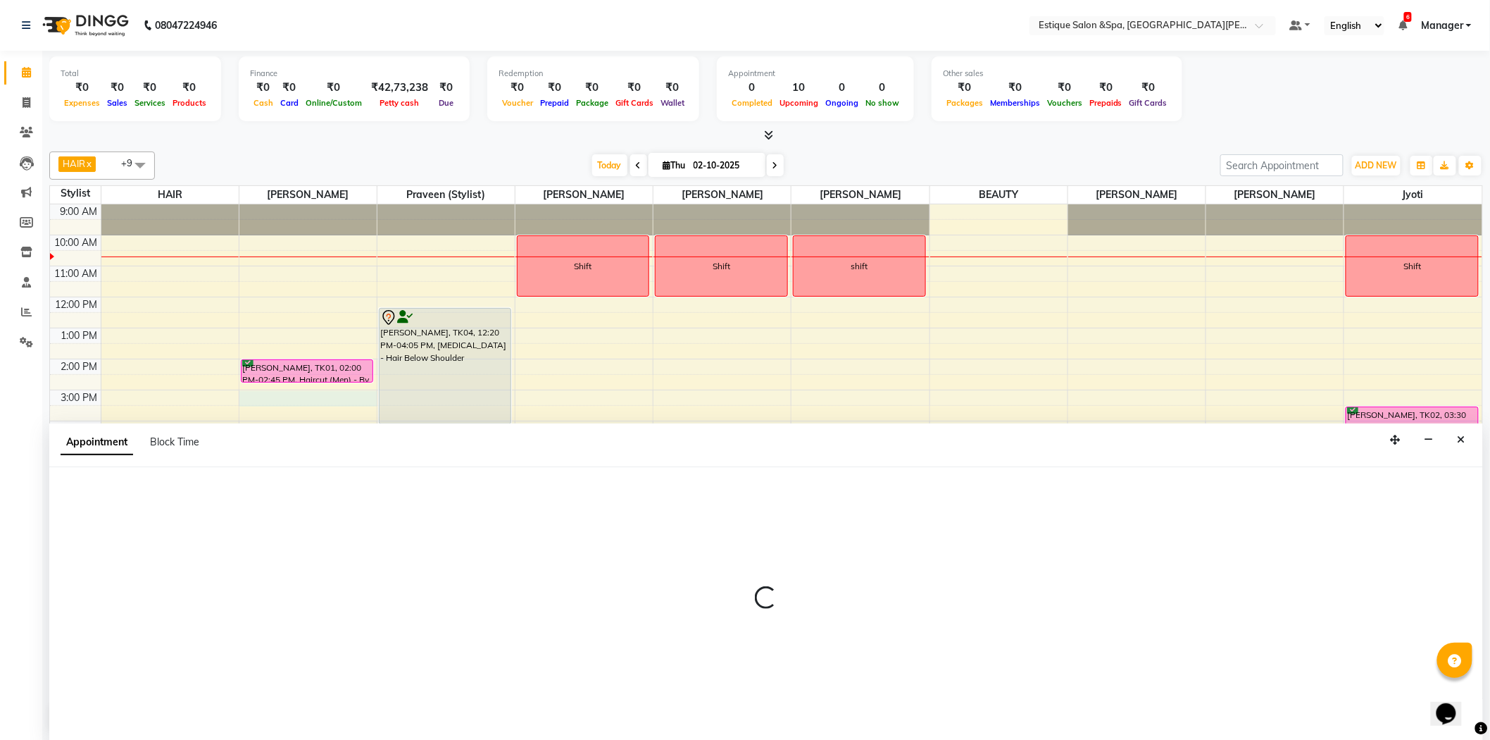
scroll to position [1, 0]
select select "20112"
select select "tentative"
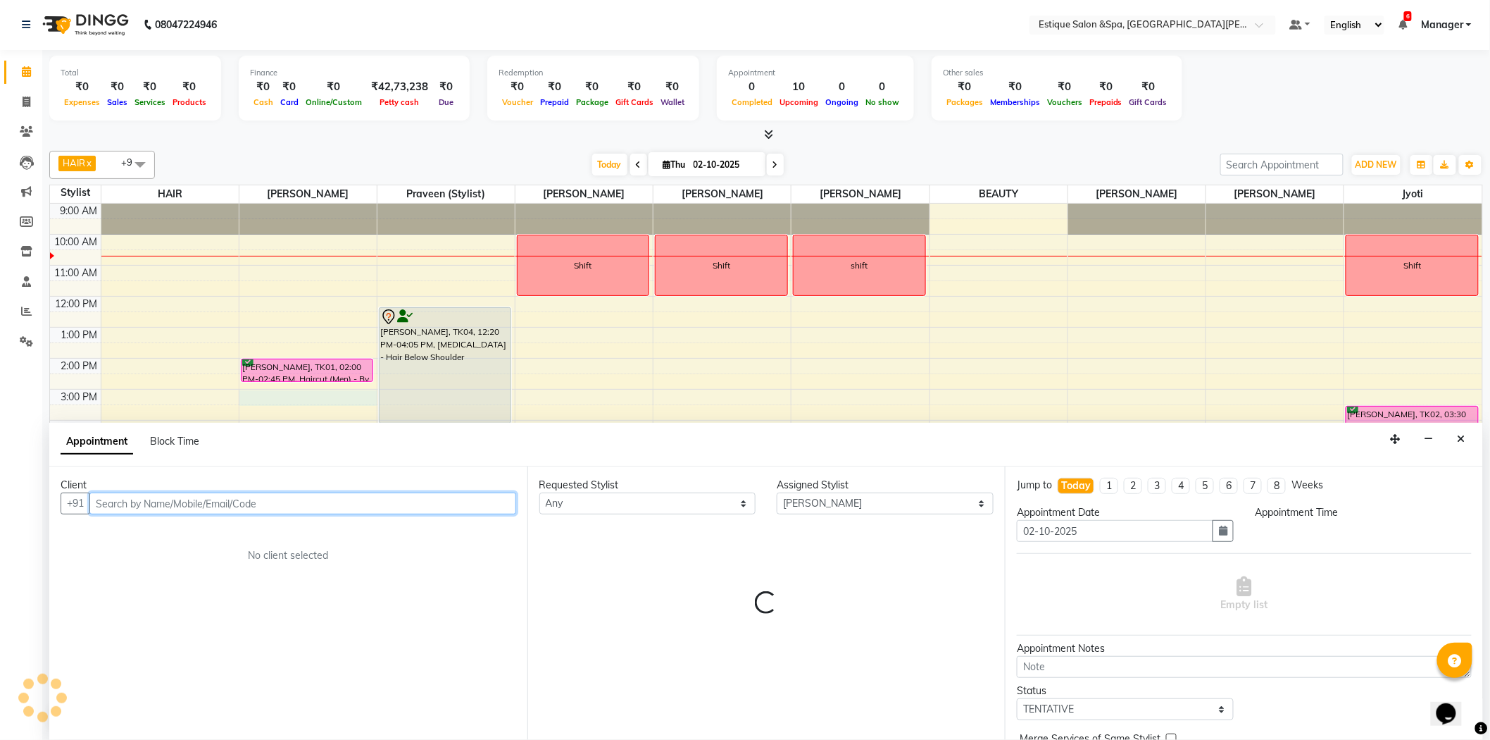
select select "900"
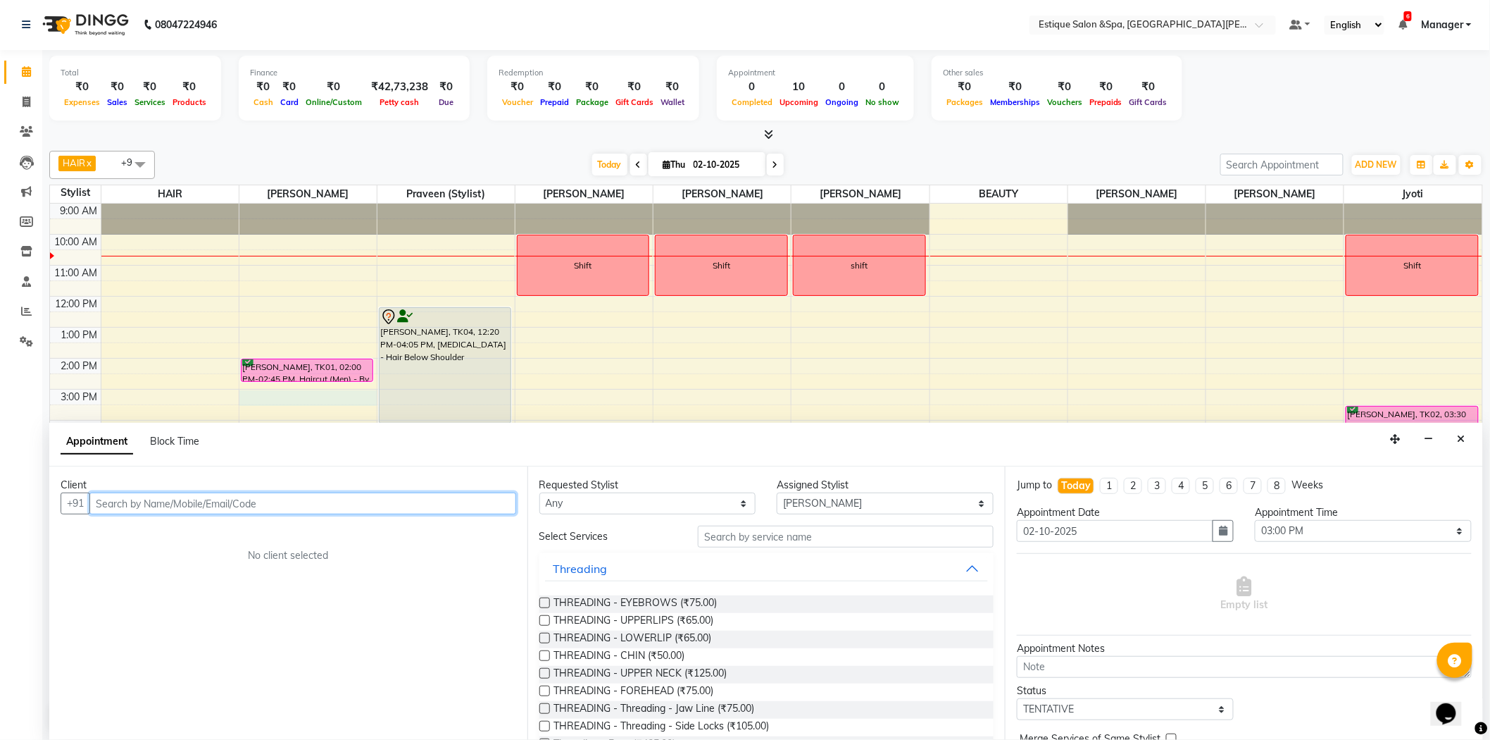
click at [147, 501] on input "text" at bounding box center [302, 503] width 427 height 22
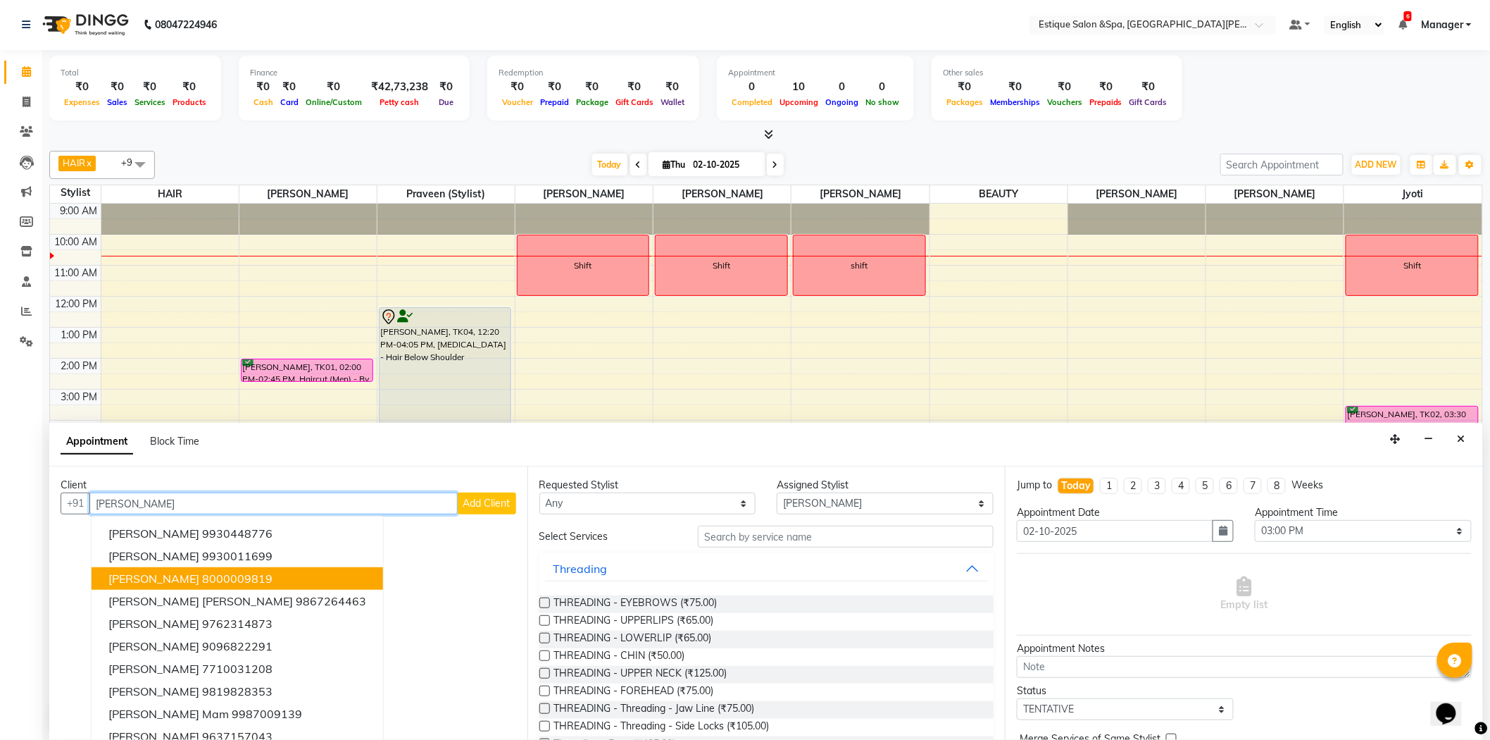
click at [135, 568] on button "[PERSON_NAME] 8000009819" at bounding box center [238, 578] width 292 height 23
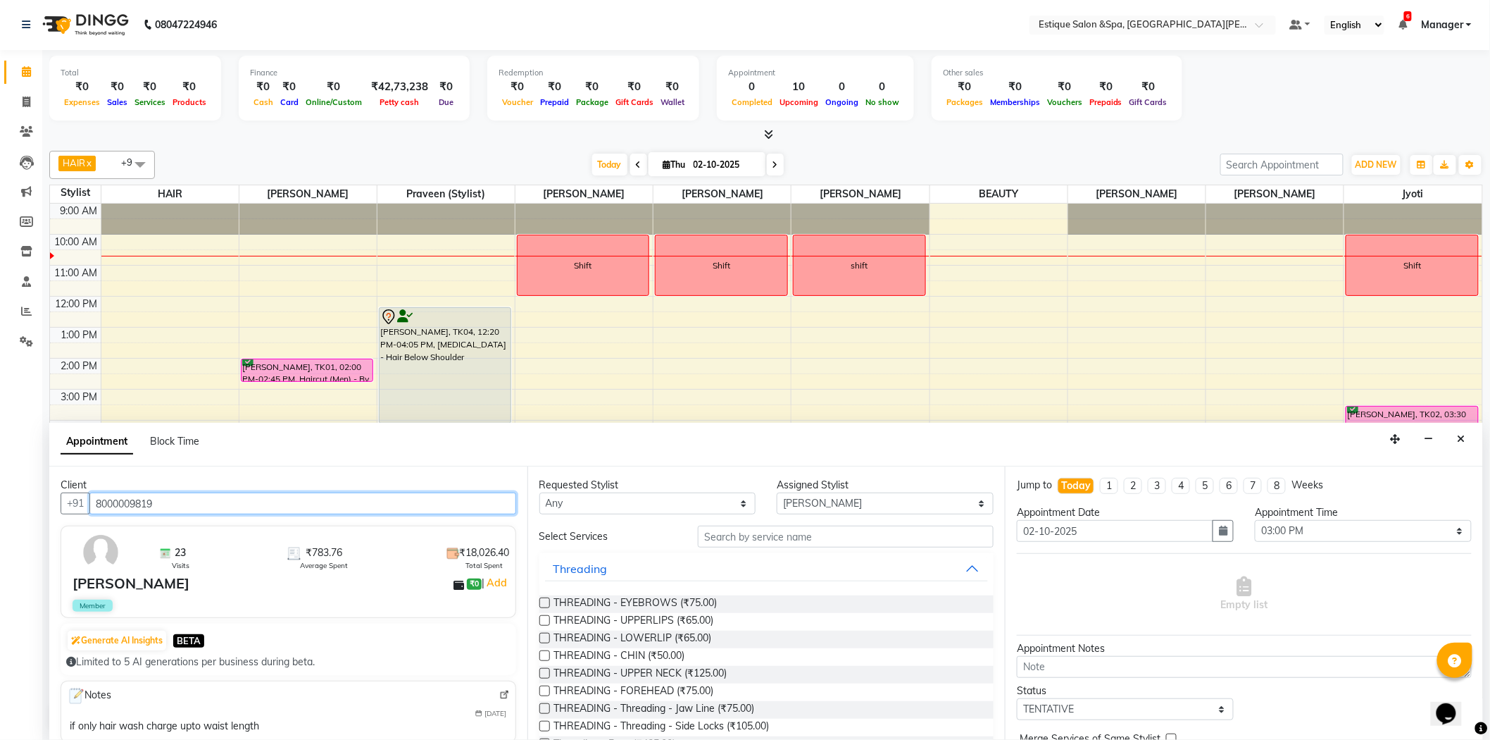
type input "8000009819"
click at [833, 520] on div "Requested Stylist Any aaves BEAUTY [PERSON_NAME] HAIR [PERSON_NAME] pp [PERSON_…" at bounding box center [767, 602] width 478 height 273
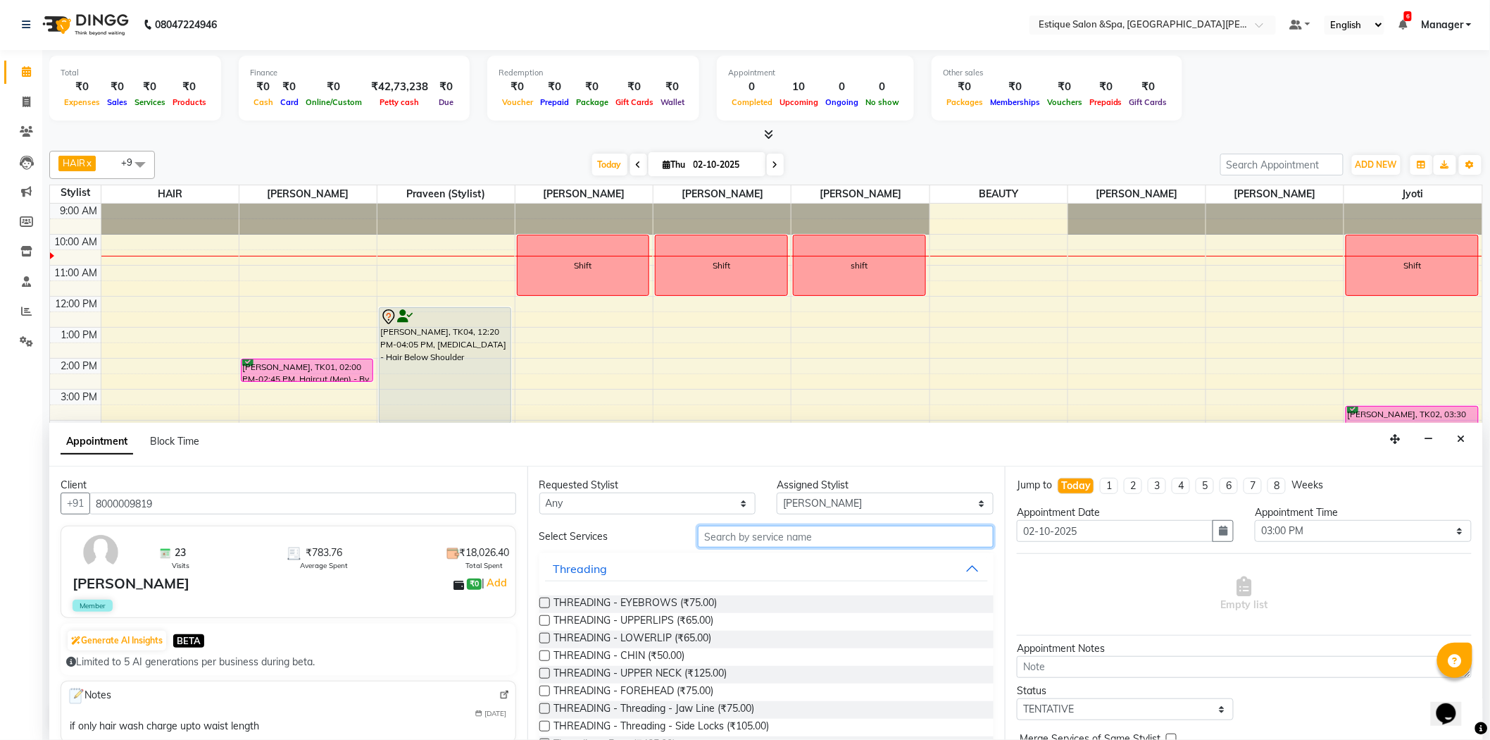
click at [830, 533] on input "text" at bounding box center [846, 536] width 296 height 22
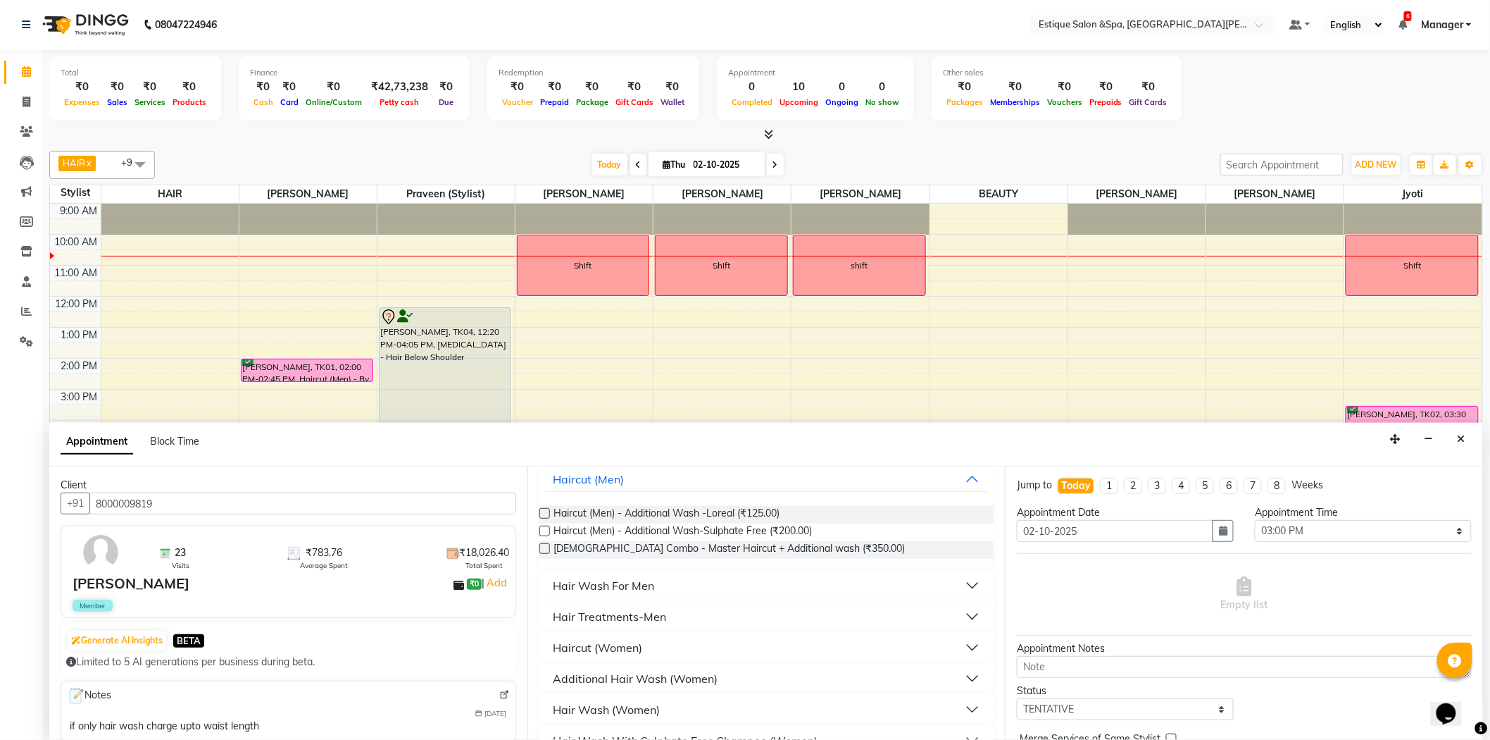
scroll to position [178, 0]
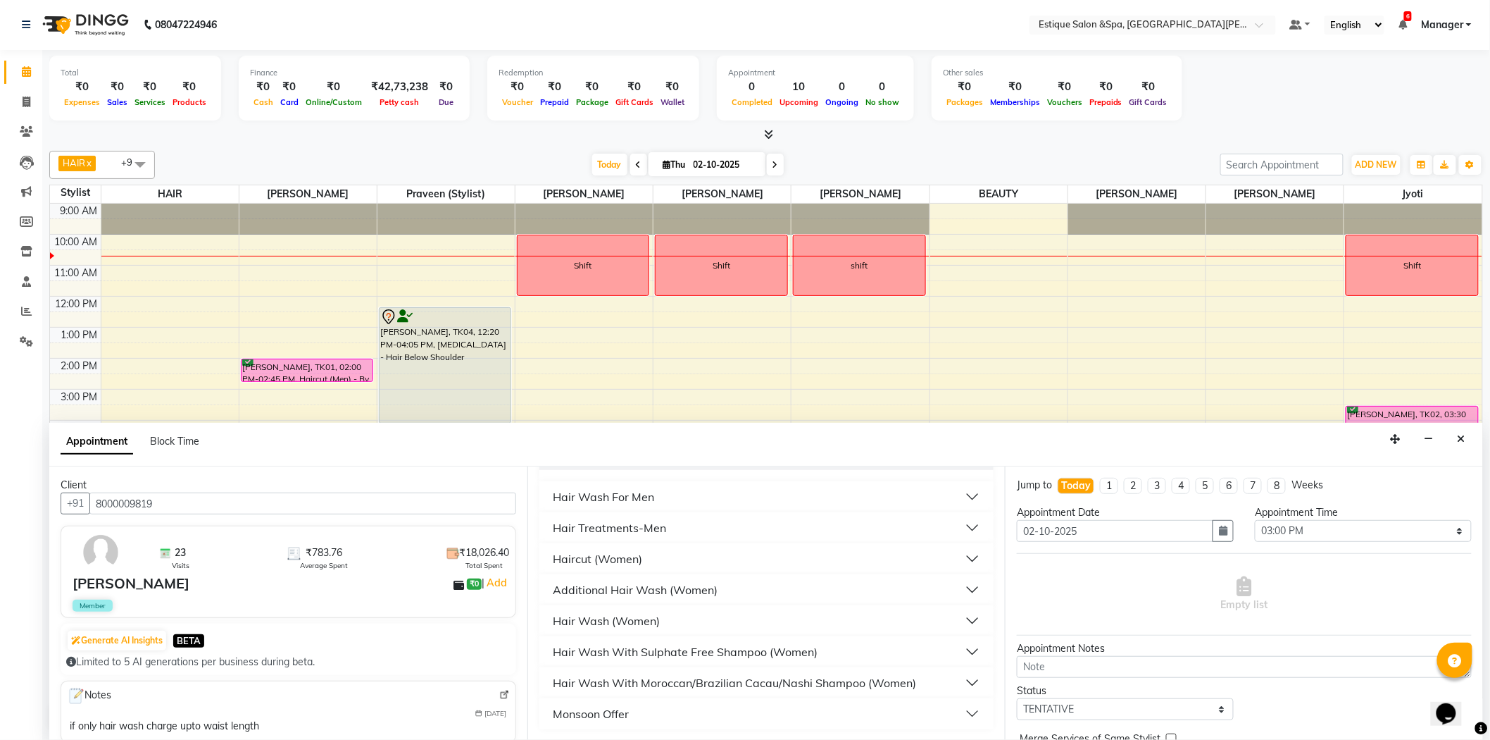
type input "hair was"
click at [621, 618] on div "Hair Wash (Women)" at bounding box center [607, 620] width 107 height 17
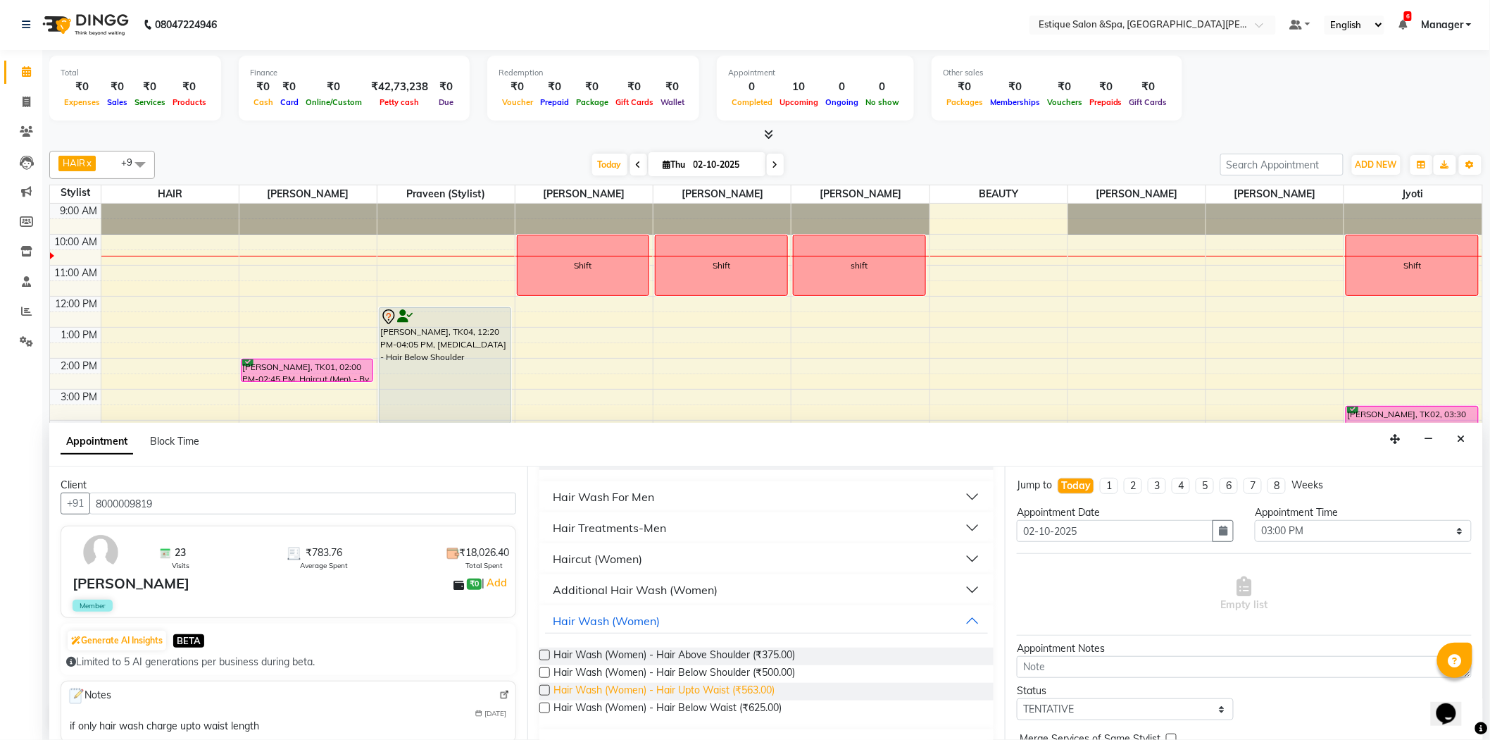
click at [685, 685] on span "Hair Wash (Women) - Hair Upto Waist (₹563.00)" at bounding box center [664, 692] width 221 height 18
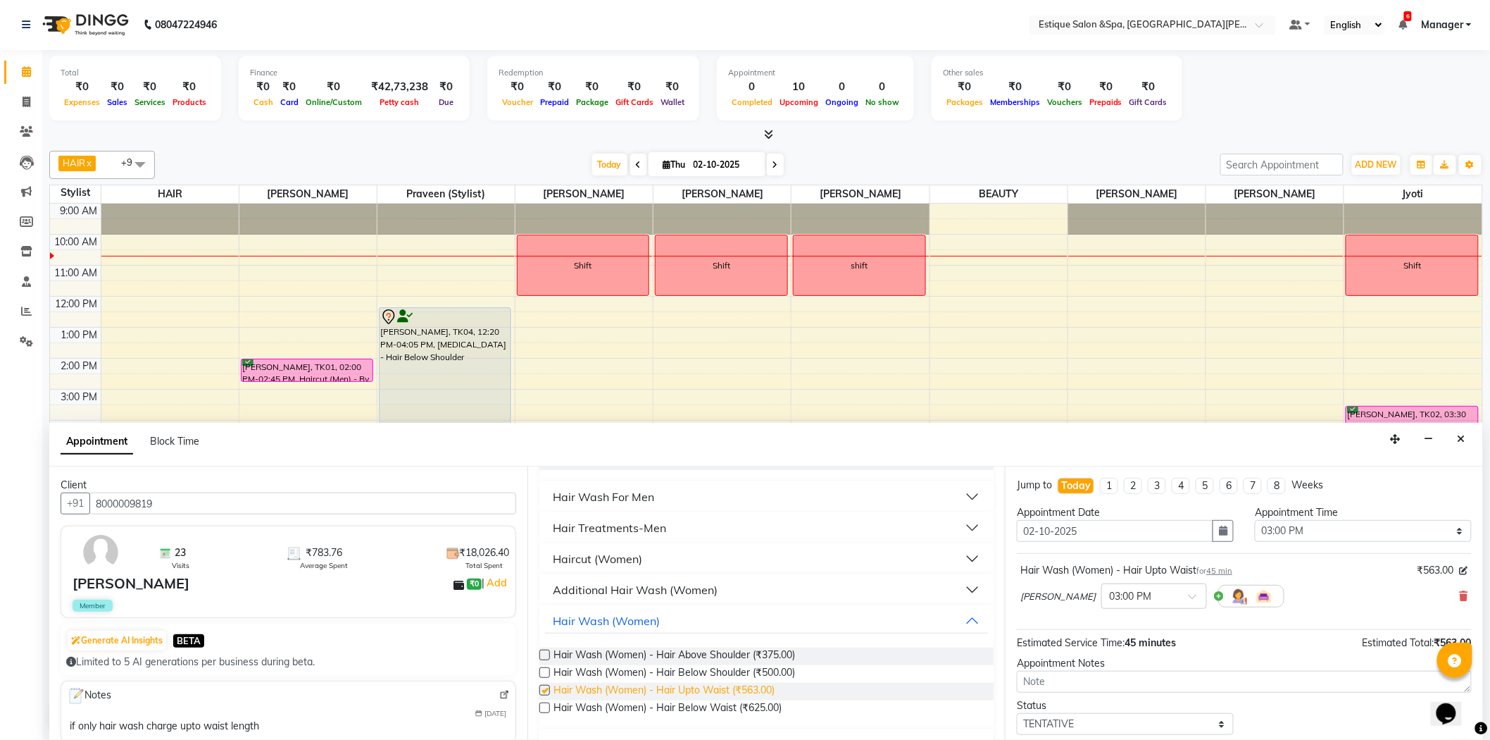
checkbox input "false"
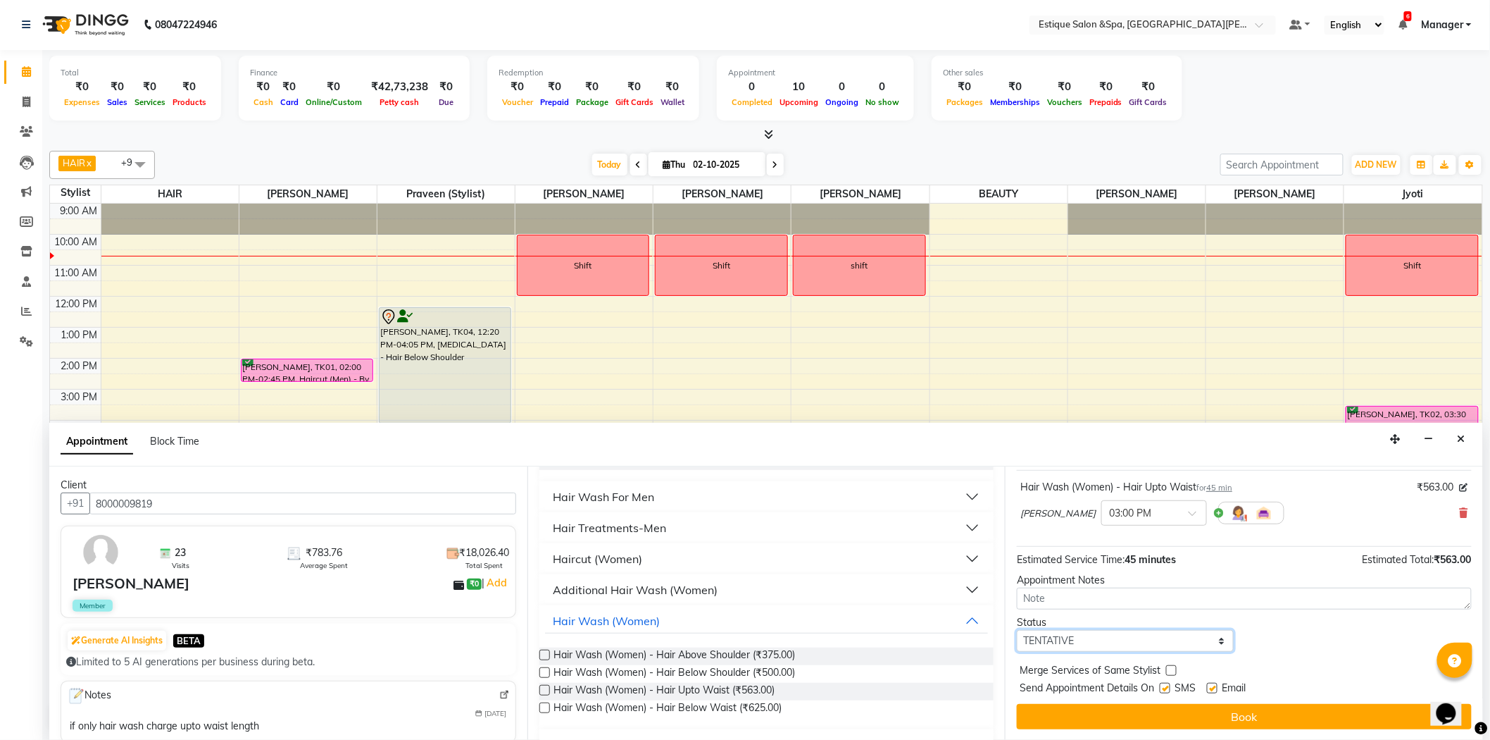
click at [1116, 639] on select "Select TENTATIVE CONFIRM CHECK-IN UPCOMING" at bounding box center [1125, 641] width 217 height 22
select select "confirm booking"
click at [1017, 630] on select "Select TENTATIVE CONFIRM CHECK-IN UPCOMING" at bounding box center [1125, 641] width 217 height 22
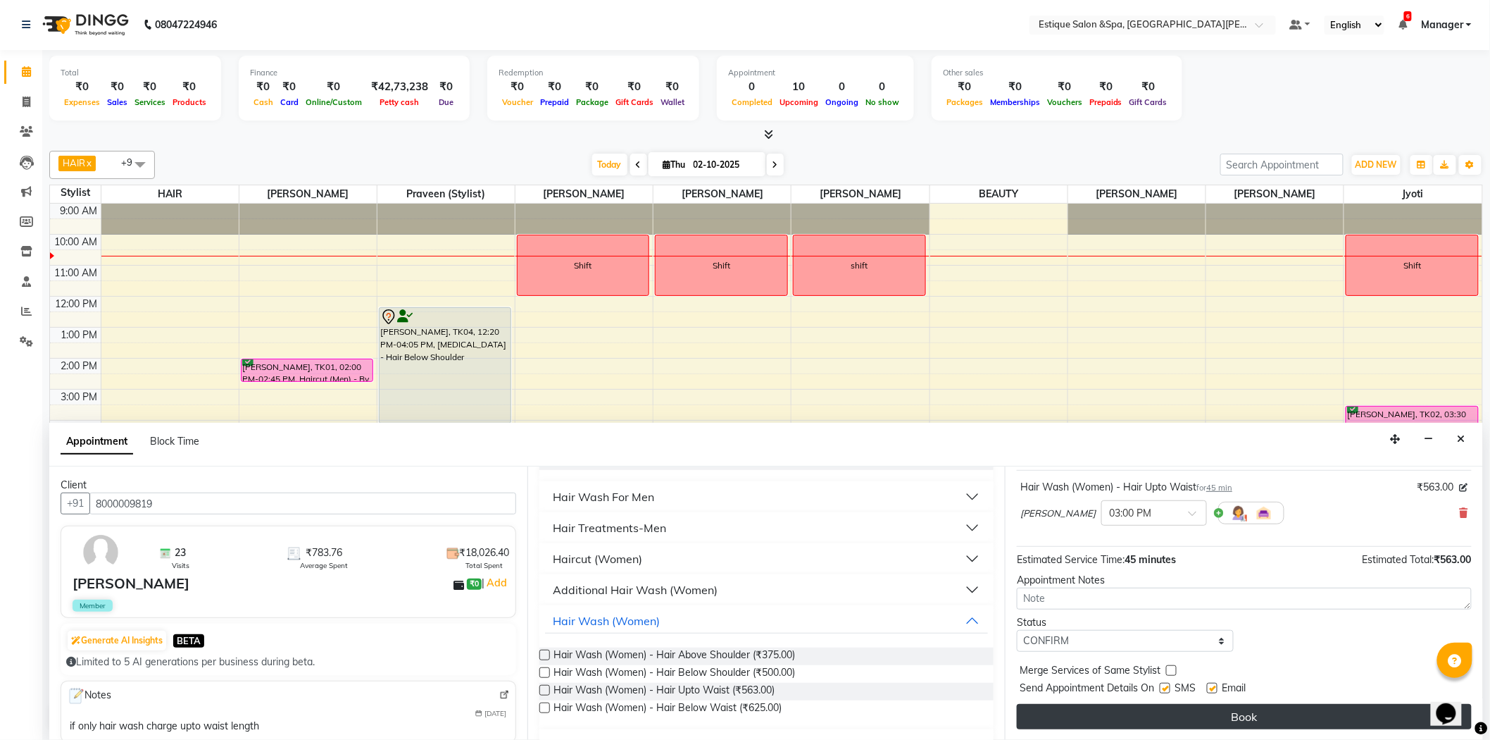
click at [1157, 719] on button "Book" at bounding box center [1244, 716] width 455 height 25
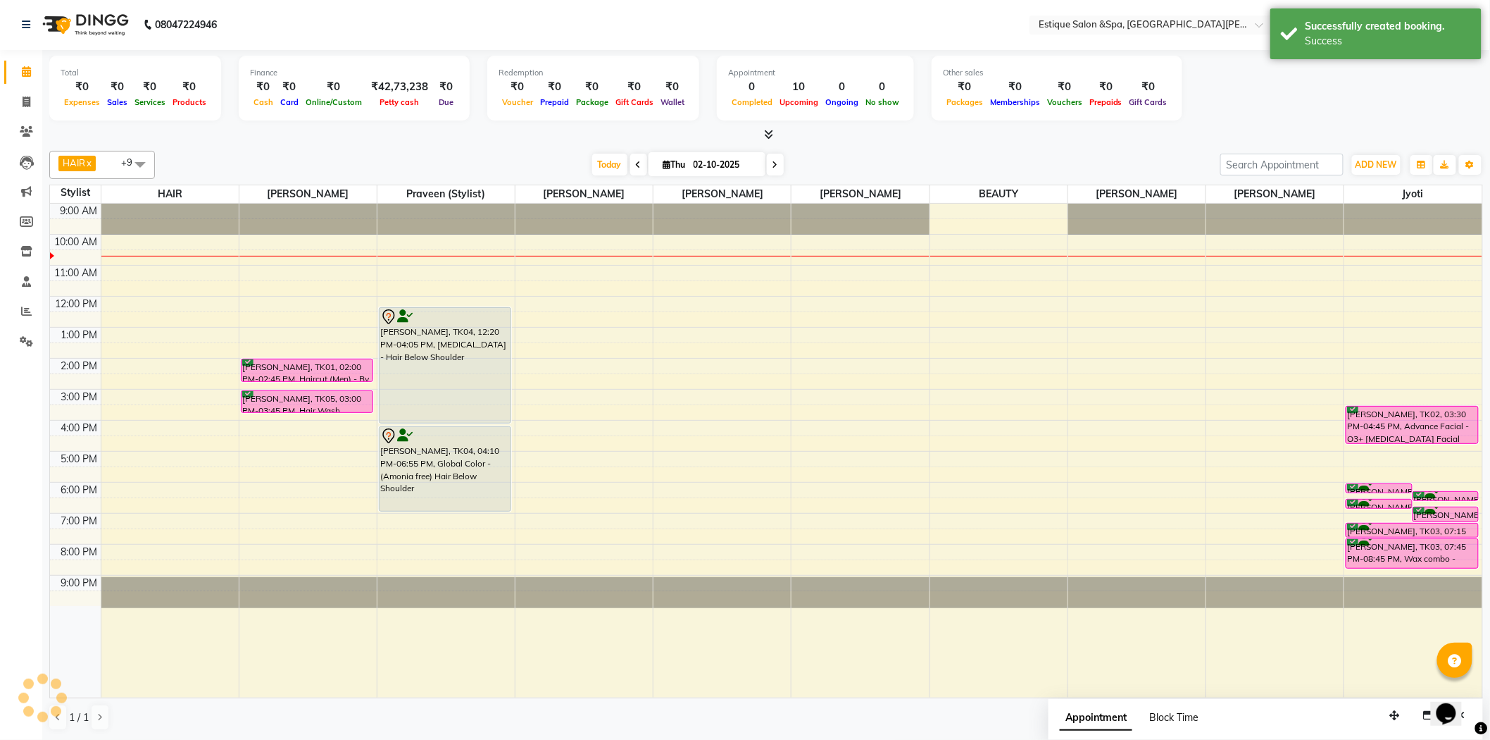
scroll to position [0, 0]
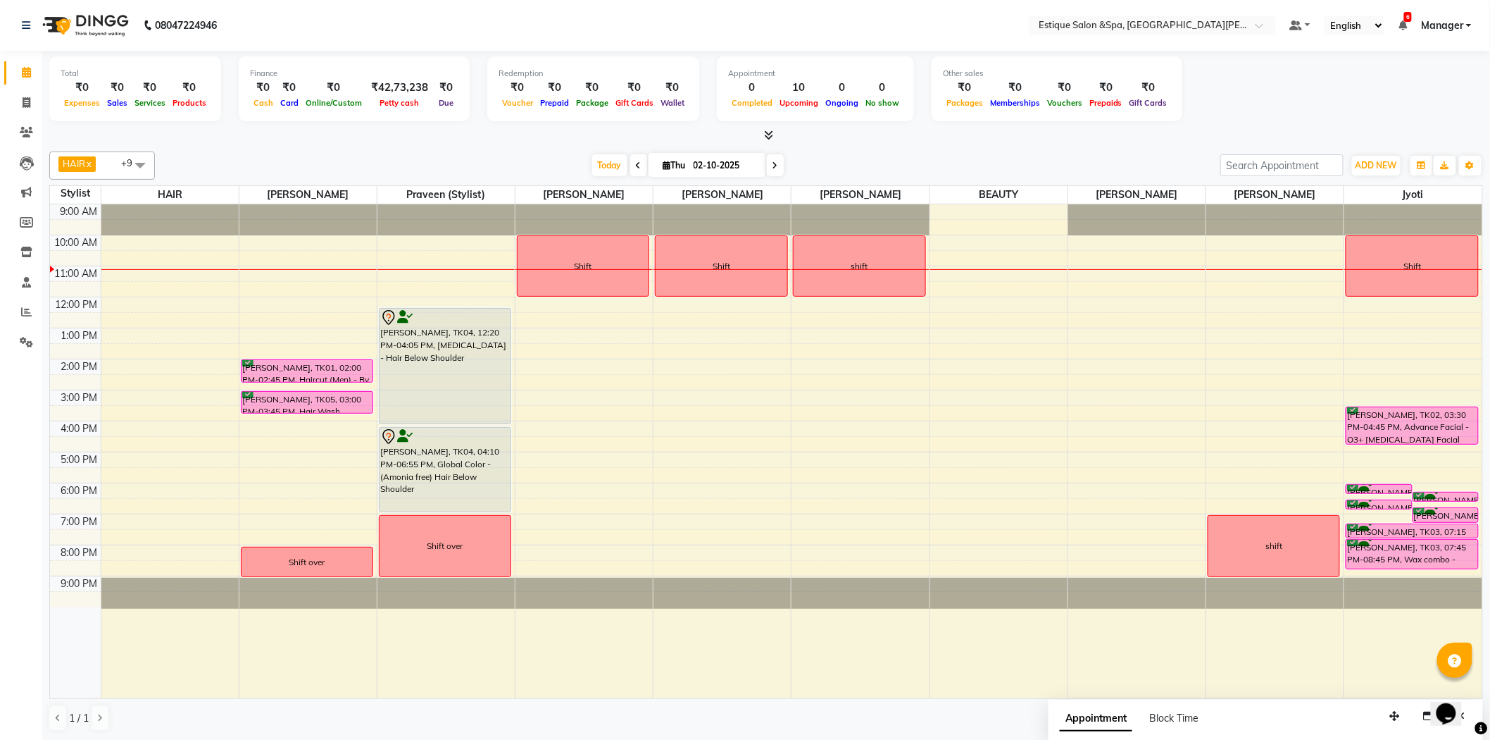
click at [1273, 563] on tr "[PERSON_NAME], TK01, 02:00 PM-02:45 PM, Haircut (Men) - By Master Stylist [PERS…" at bounding box center [766, 451] width 1433 height 494
click at [26, 278] on icon at bounding box center [26, 282] width 9 height 11
click at [687, 335] on div "9:00 AM 10:00 AM 11:00 AM 12:00 PM 1:00 PM 2:00 PM 3:00 PM 4:00 PM 5:00 PM 6:00…" at bounding box center [766, 451] width 1433 height 494
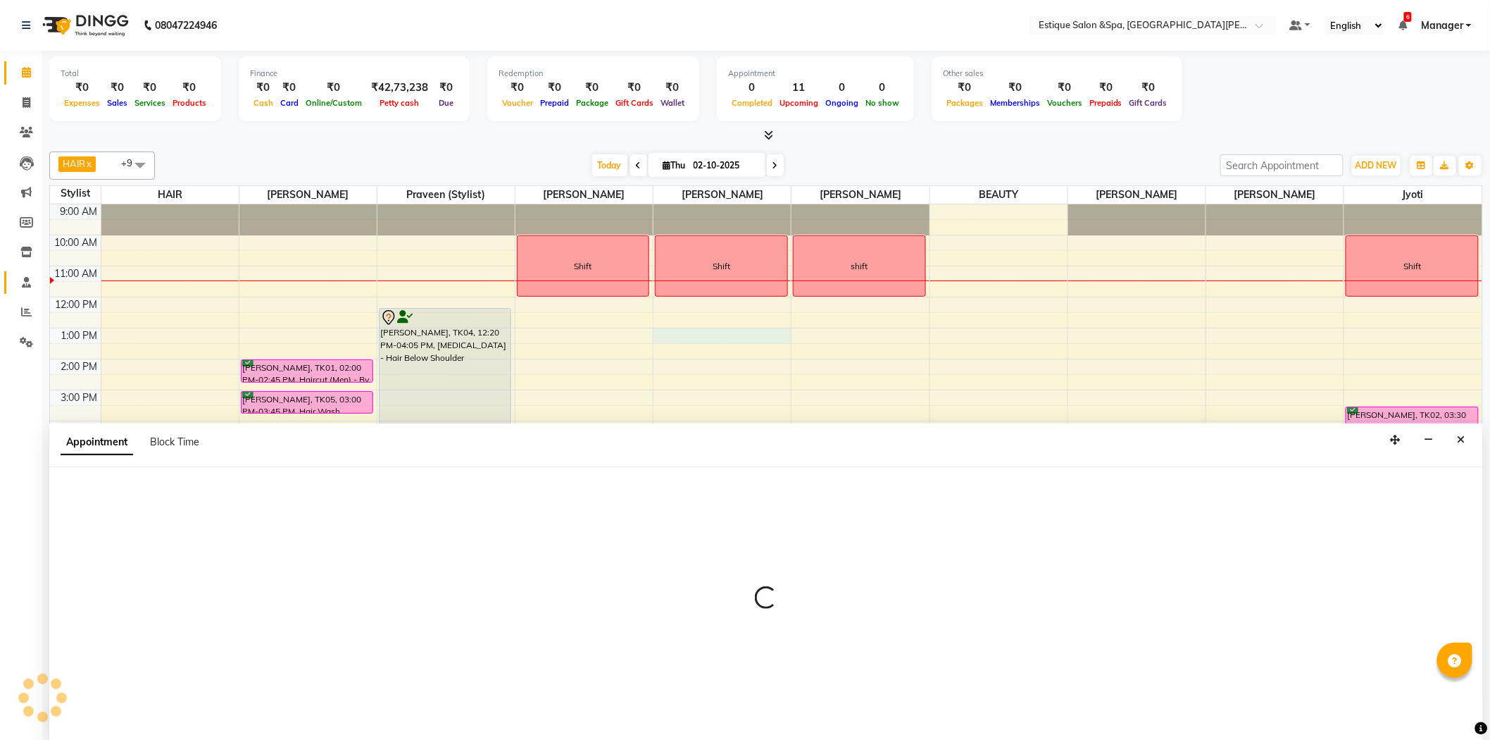
scroll to position [1, 0]
select select "65828"
select select "780"
select select "tentative"
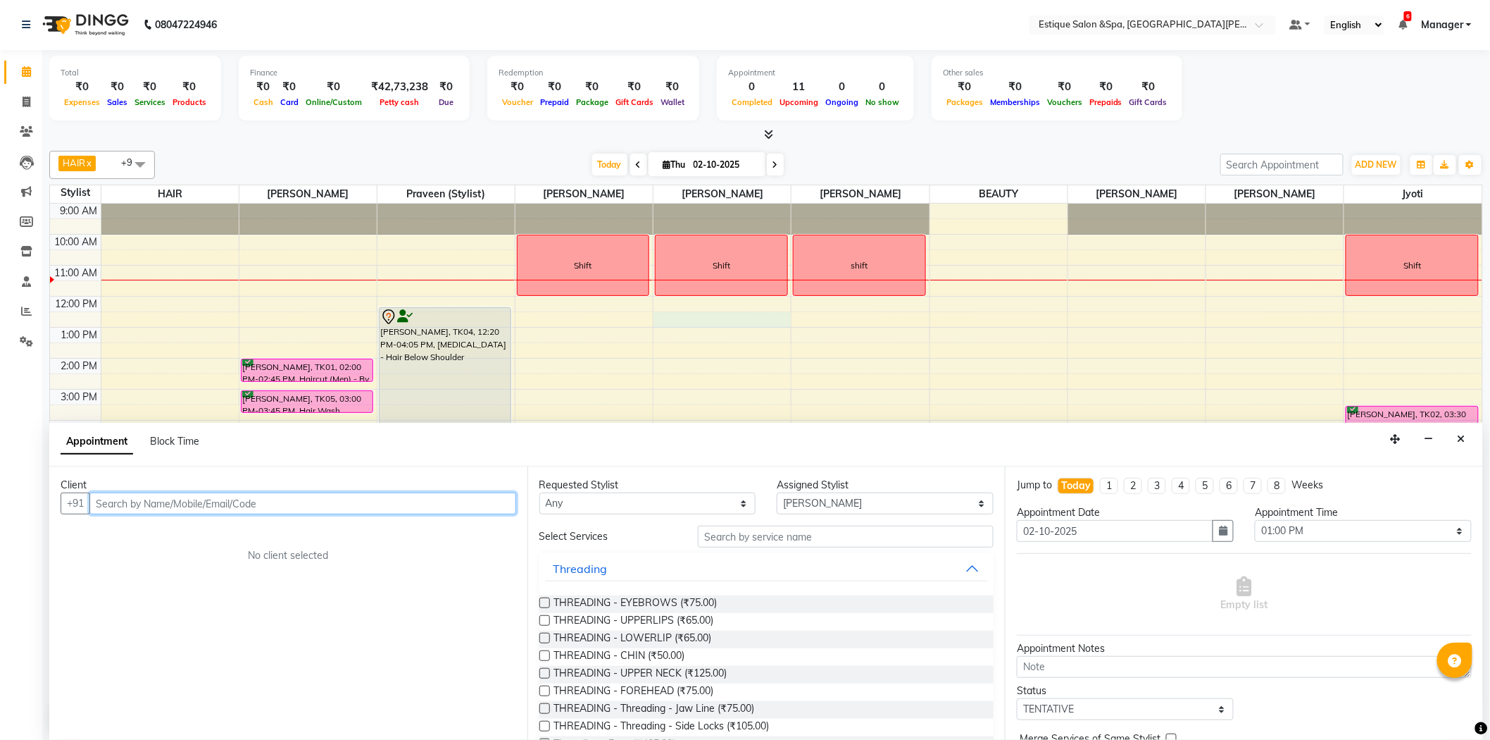
click at [681, 320] on div "9:00 AM 10:00 AM 11:00 AM 12:00 PM 1:00 PM 2:00 PM 3:00 PM 4:00 PM 5:00 PM 6:00…" at bounding box center [766, 451] width 1433 height 494
click at [153, 498] on input "text" at bounding box center [302, 503] width 427 height 22
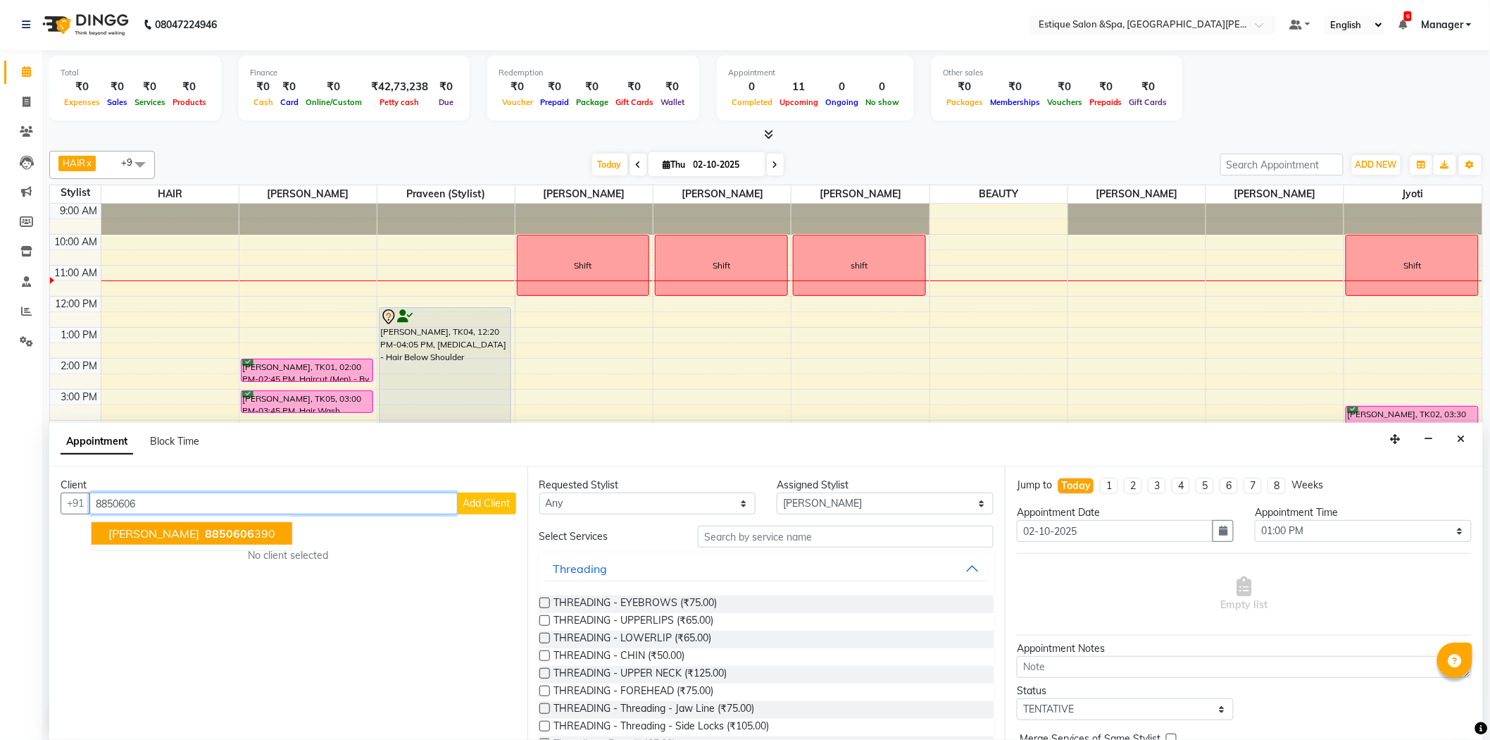
click at [235, 529] on span "8850606" at bounding box center [229, 533] width 49 height 14
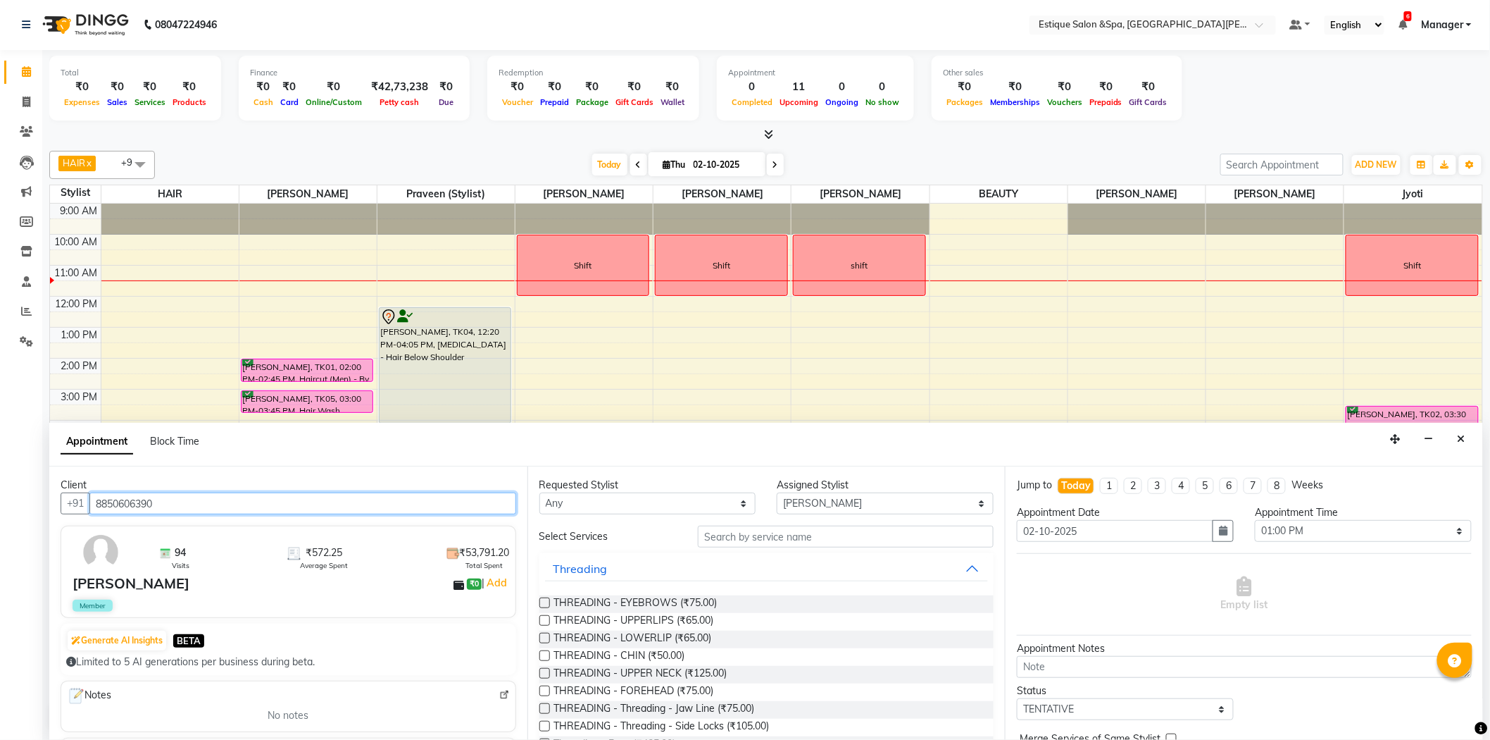
type input "8850606390"
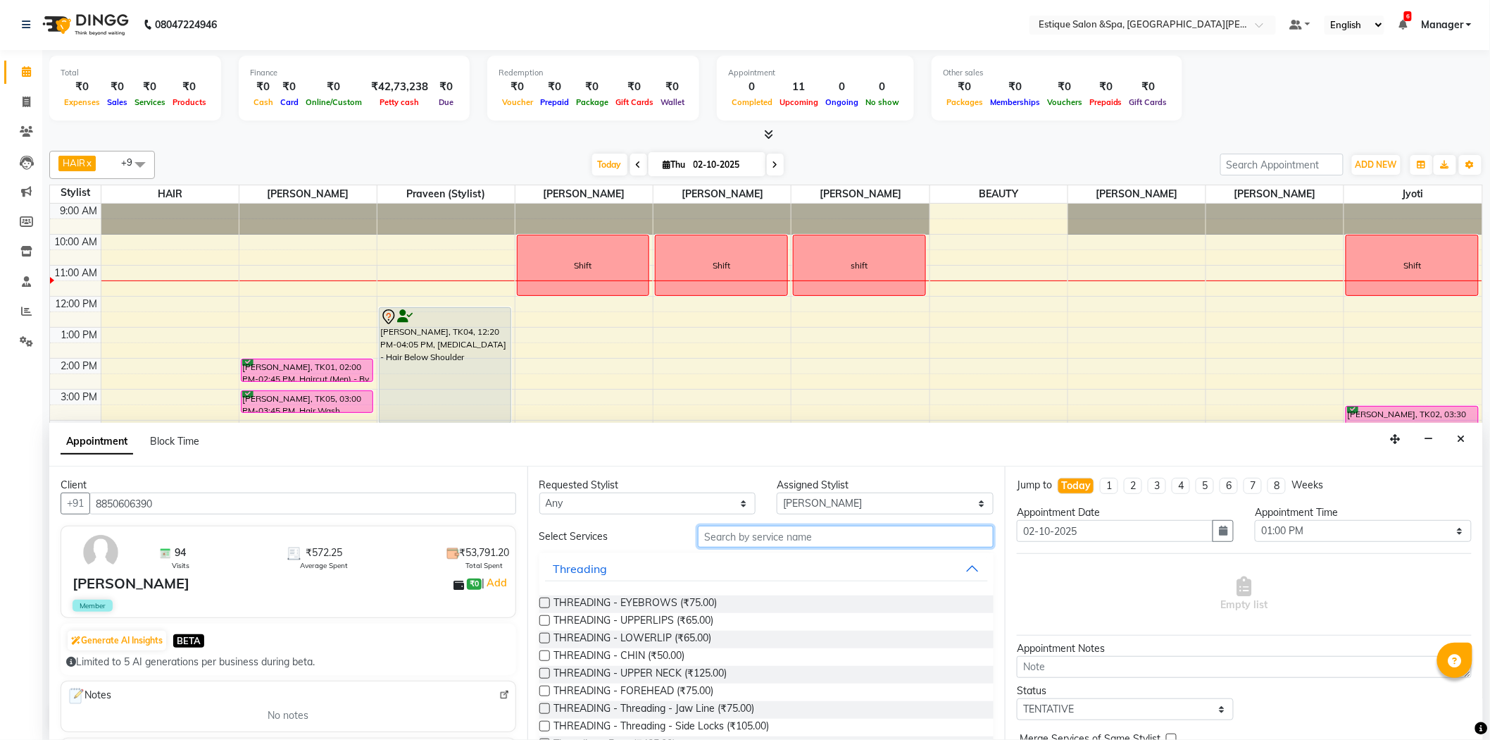
click at [755, 542] on input "text" at bounding box center [846, 536] width 296 height 22
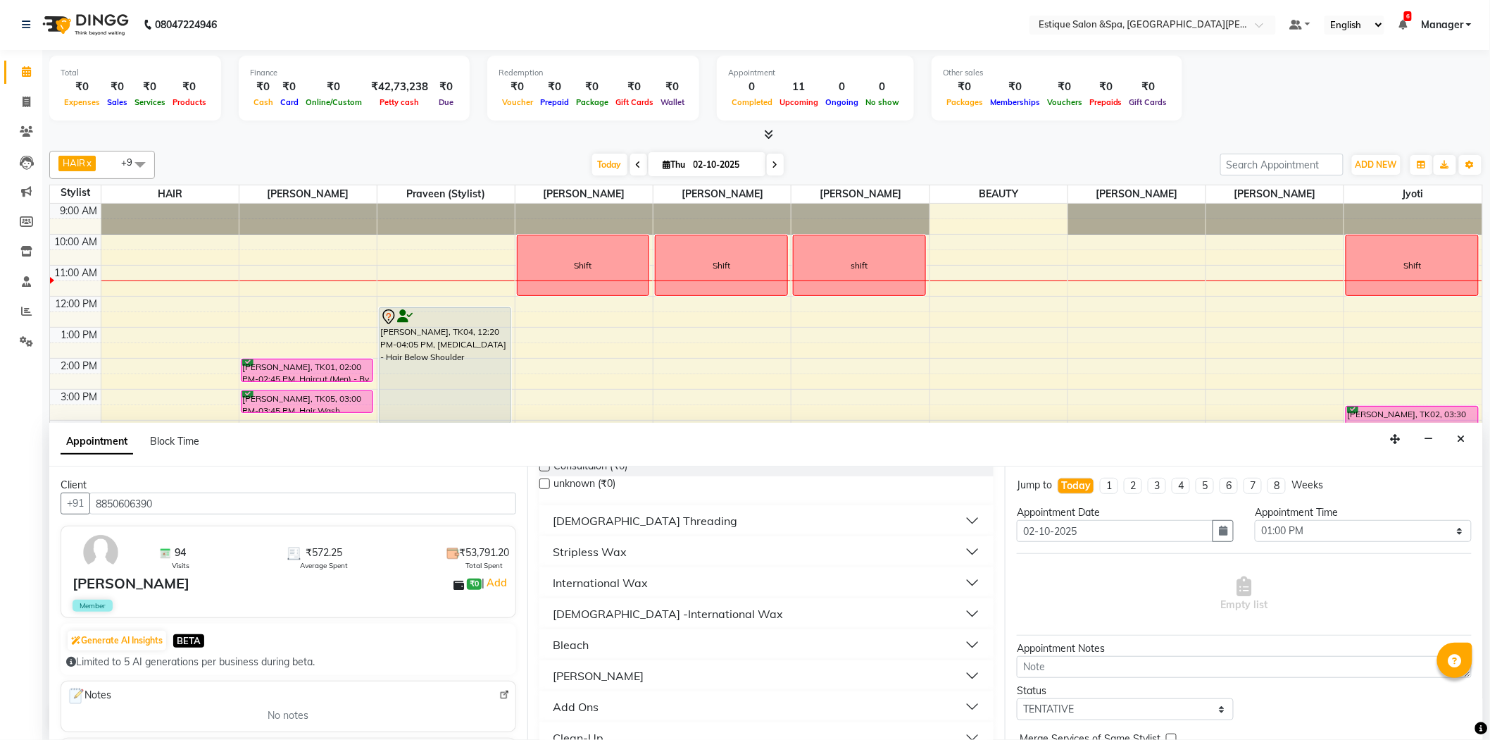
scroll to position [78, 0]
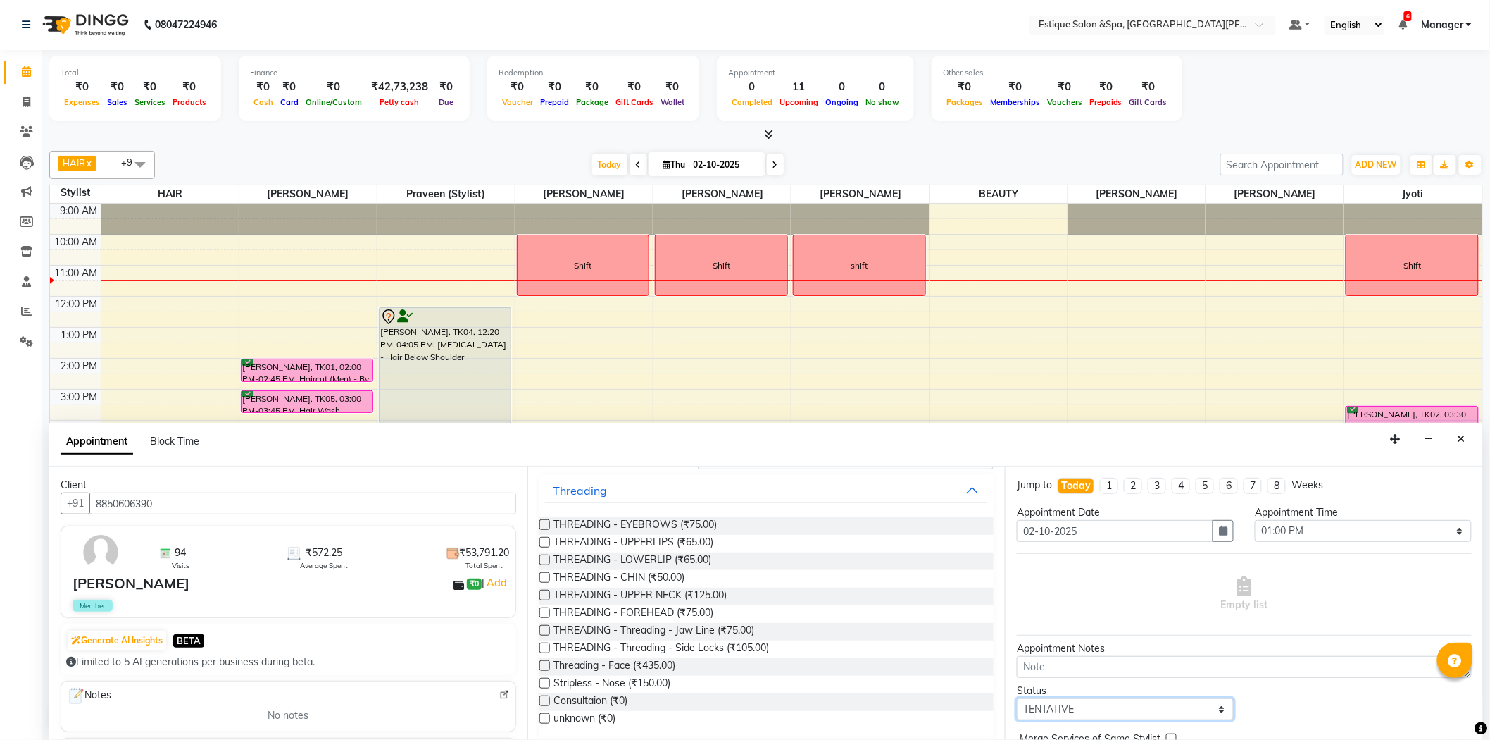
click at [1092, 707] on select "Select TENTATIVE CONFIRM CHECK-IN UPCOMING" at bounding box center [1125, 709] width 217 height 22
select select "confirm booking"
click at [1017, 698] on select "Select TENTATIVE CONFIRM CHECK-IN UPCOMING" at bounding box center [1125, 709] width 217 height 22
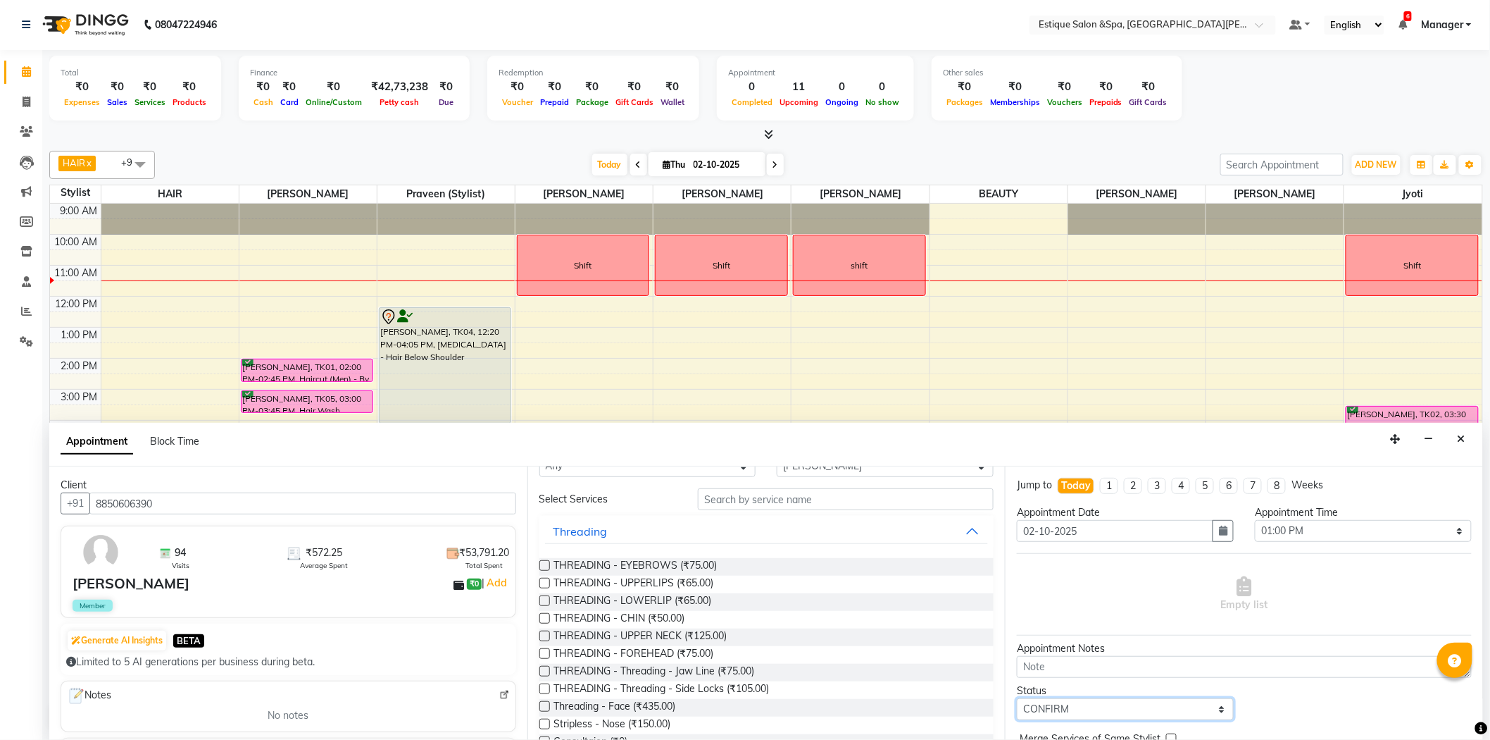
scroll to position [0, 0]
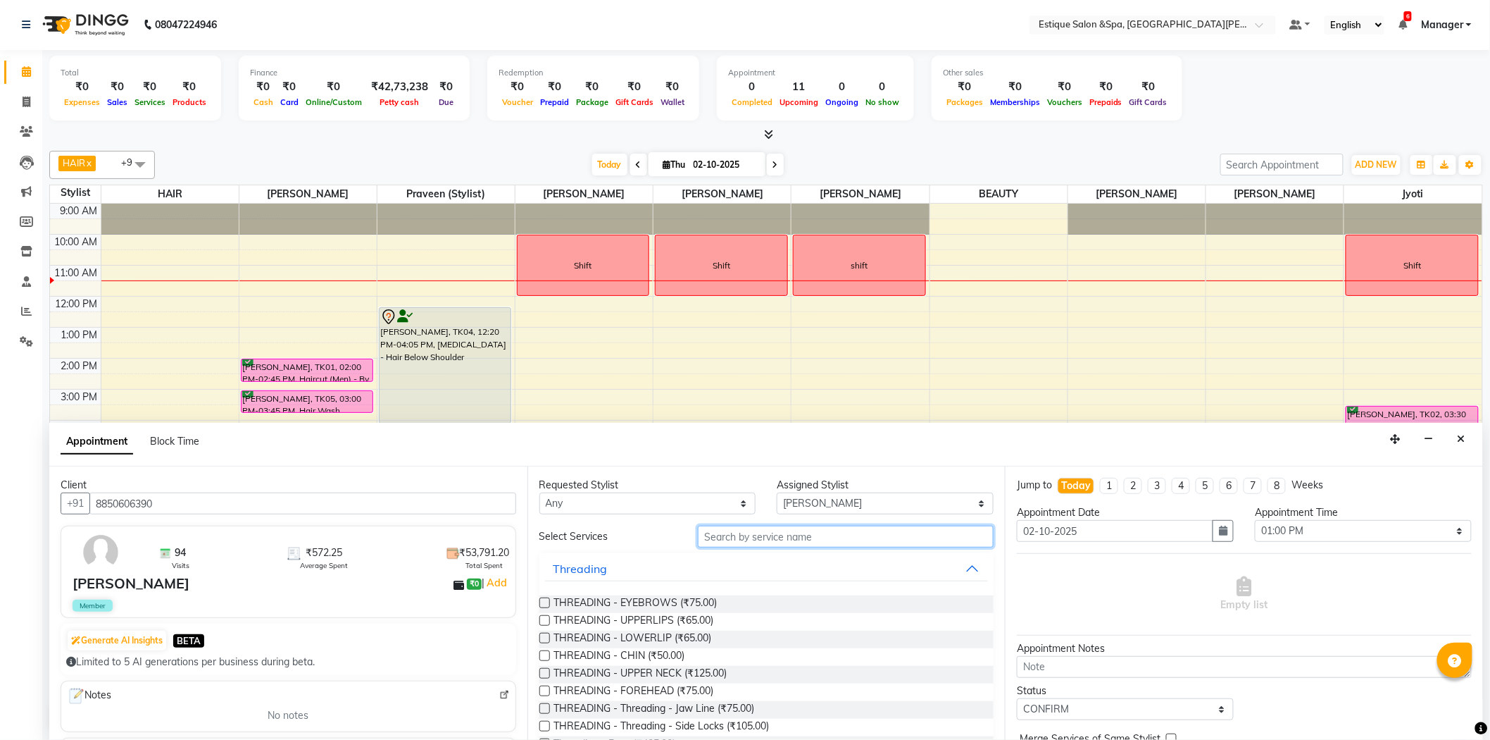
click at [754, 535] on input "text" at bounding box center [846, 536] width 296 height 22
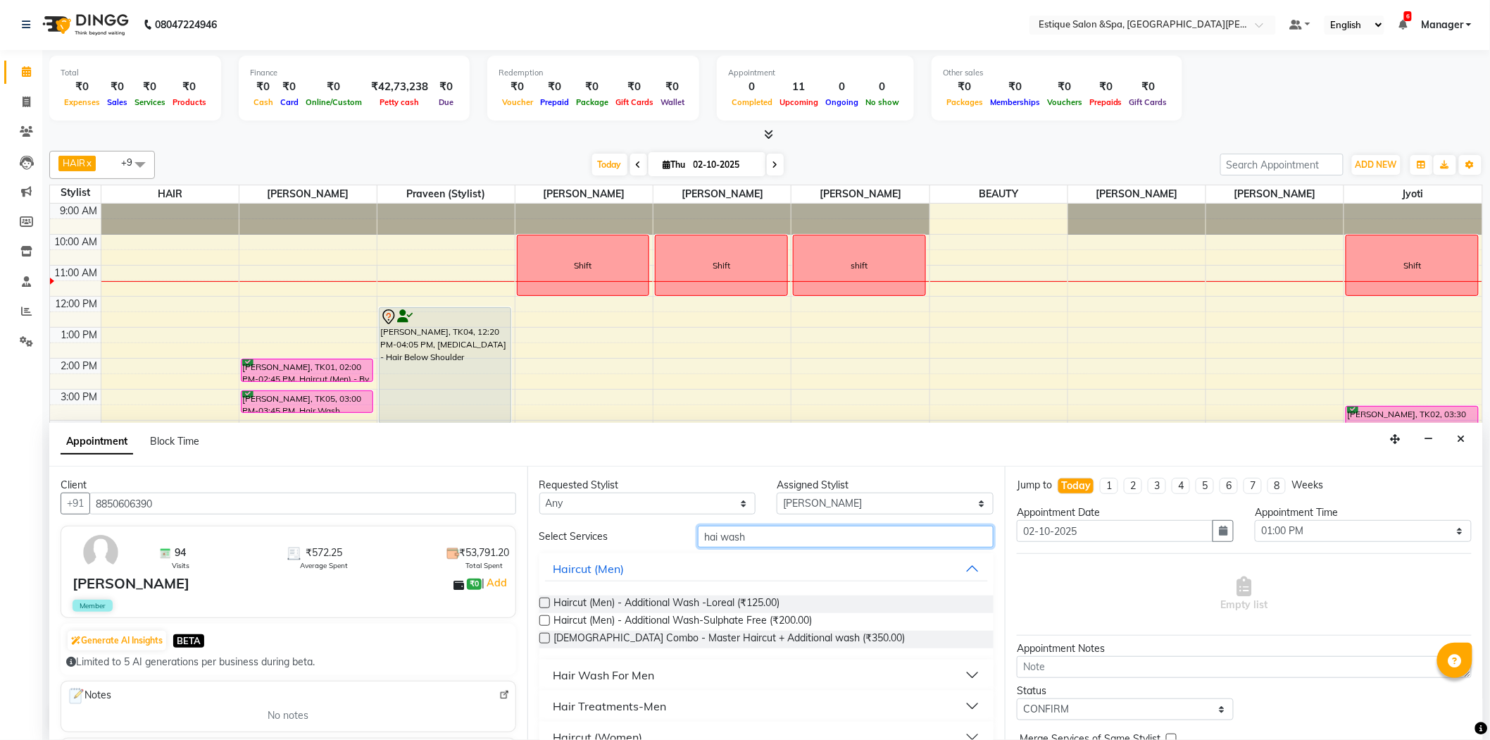
type input "hai wash"
click at [951, 571] on button "Haircut (Men)" at bounding box center [767, 568] width 444 height 25
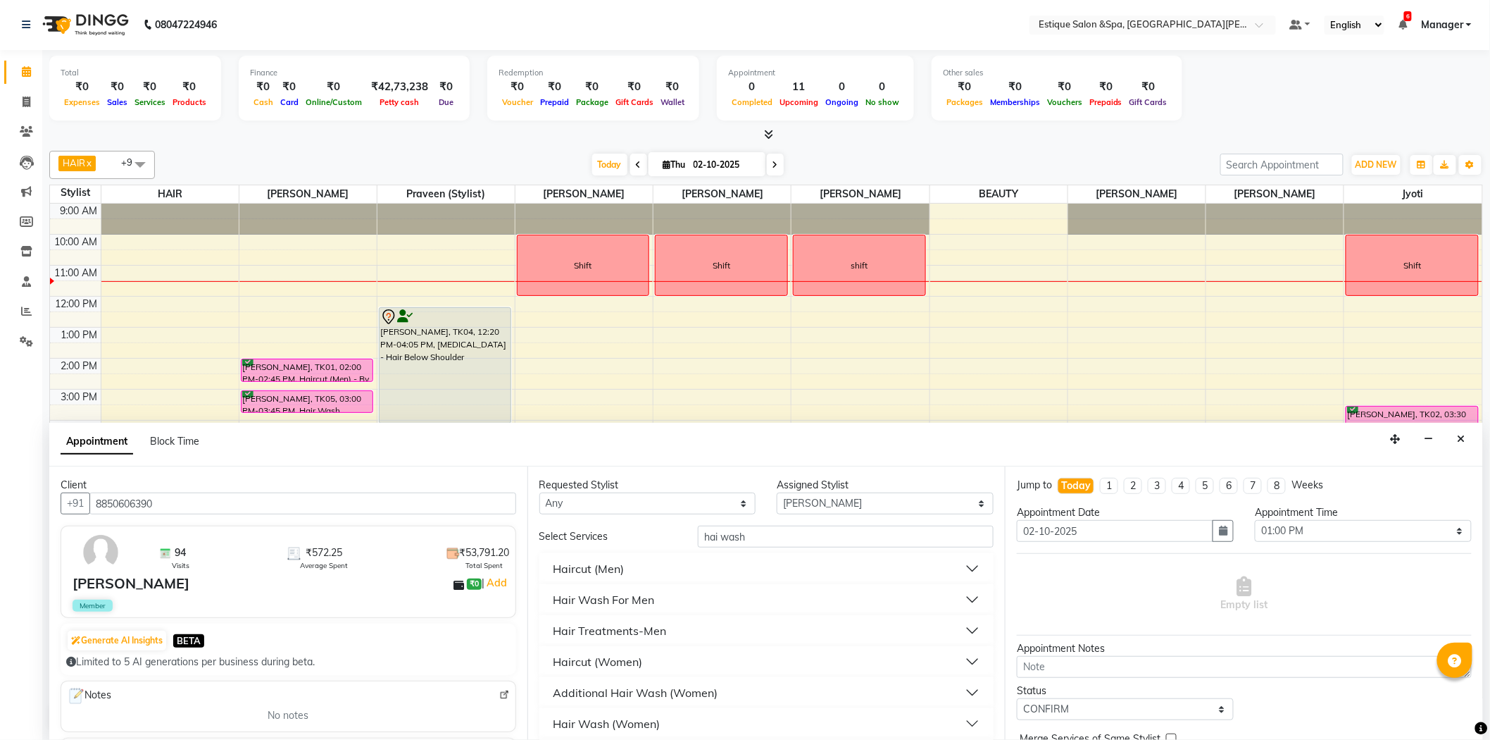
click at [614, 594] on div "Hair Wash For Men" at bounding box center [604, 599] width 101 height 17
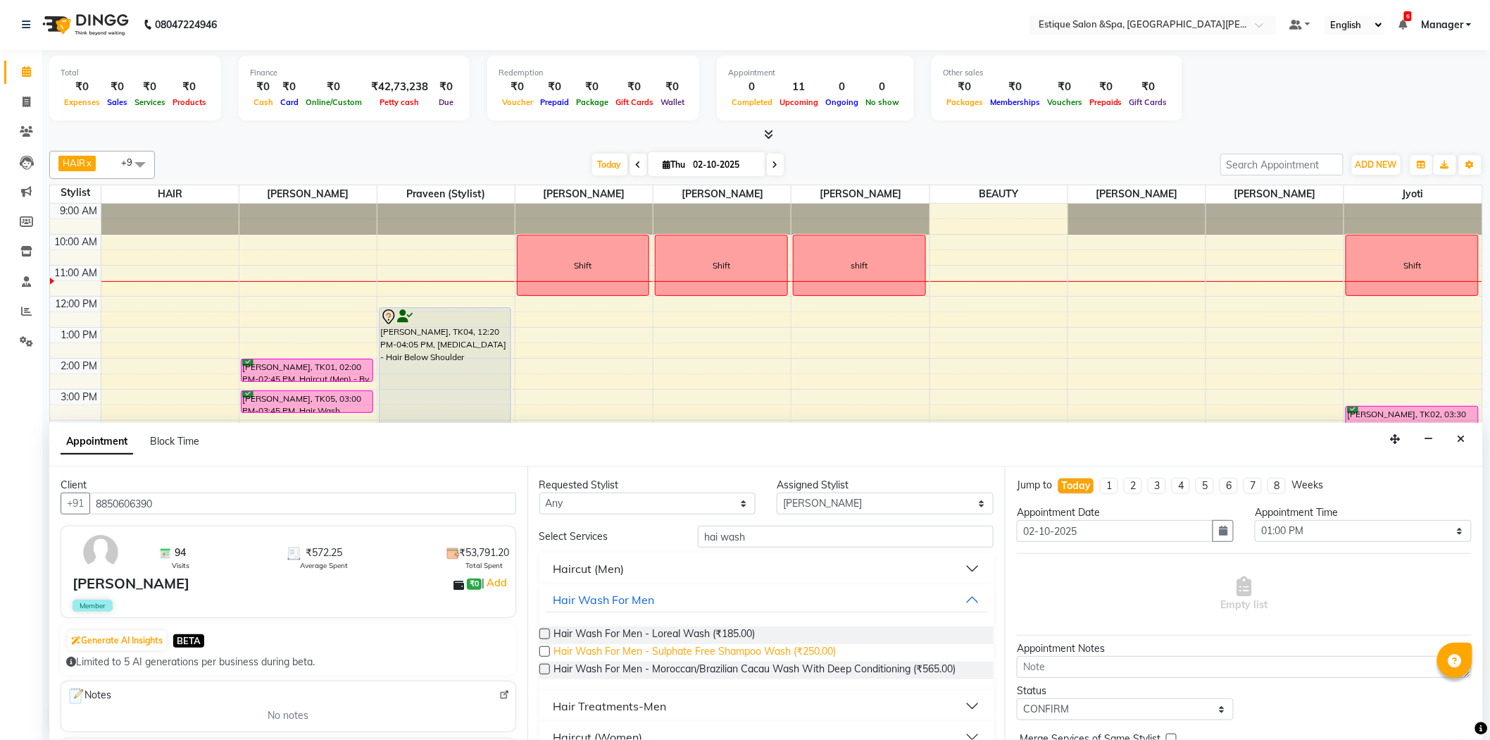
click at [713, 649] on span "Hair Wash For Men - Sulphate Free Shampoo Wash (₹250.00)" at bounding box center [695, 653] width 282 height 18
checkbox input "false"
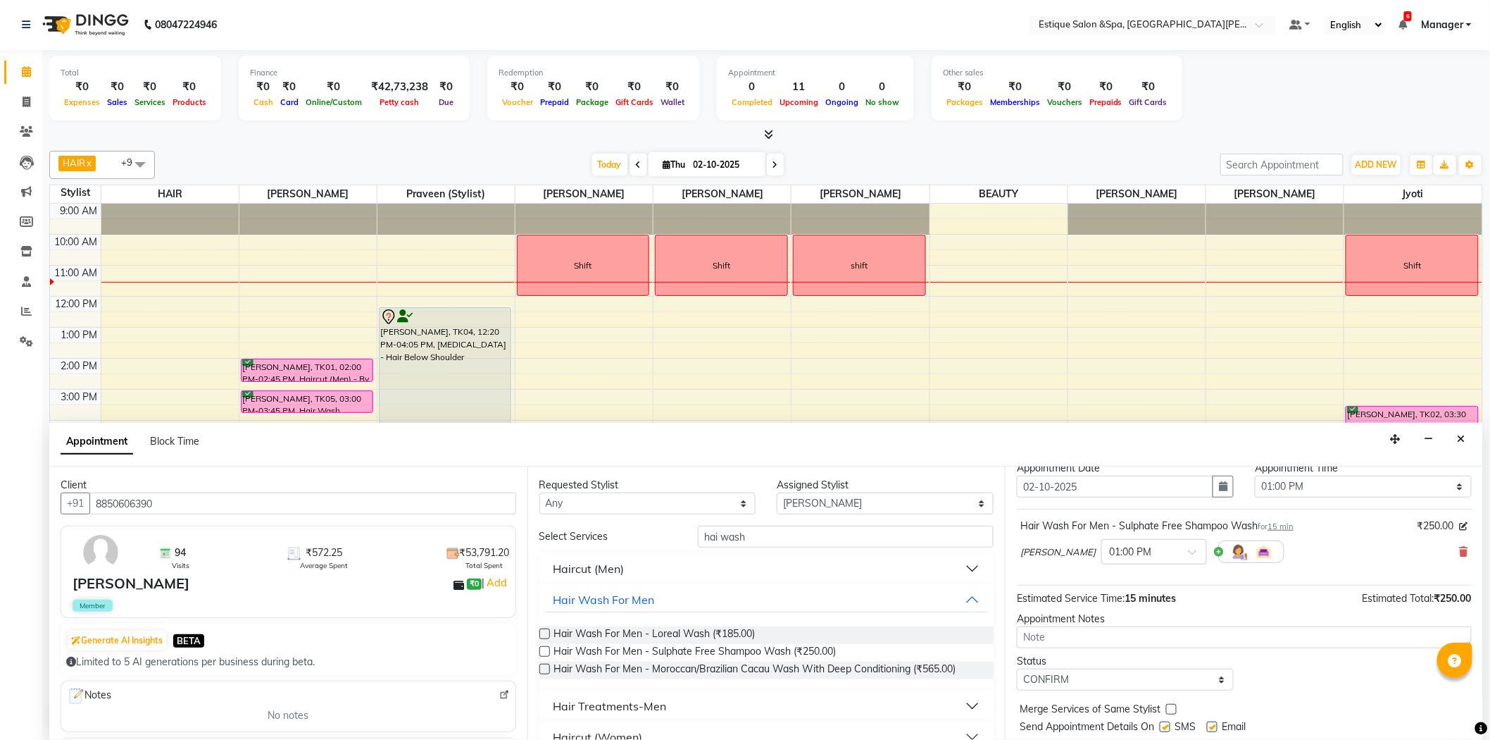
scroll to position [83, 0]
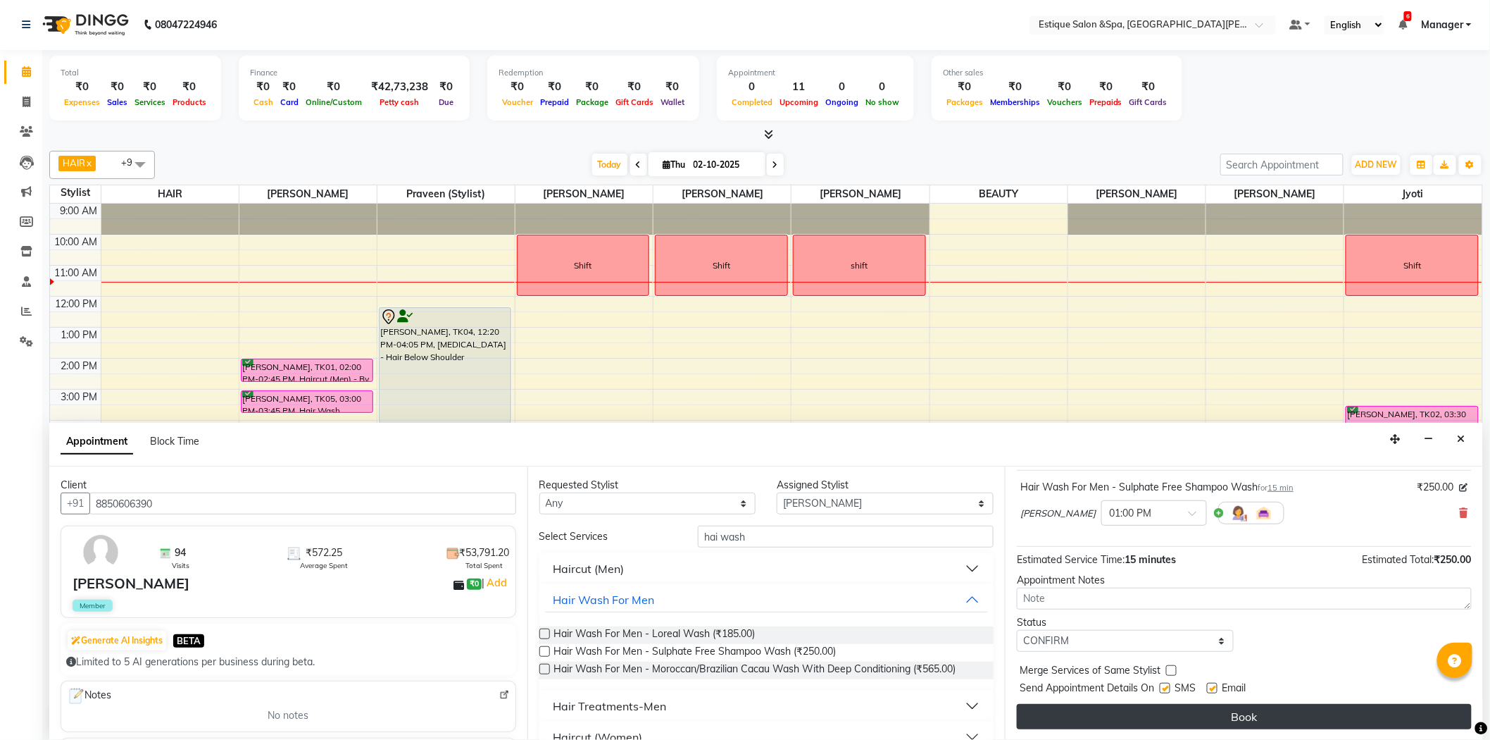
click at [1235, 711] on button "Book" at bounding box center [1244, 716] width 455 height 25
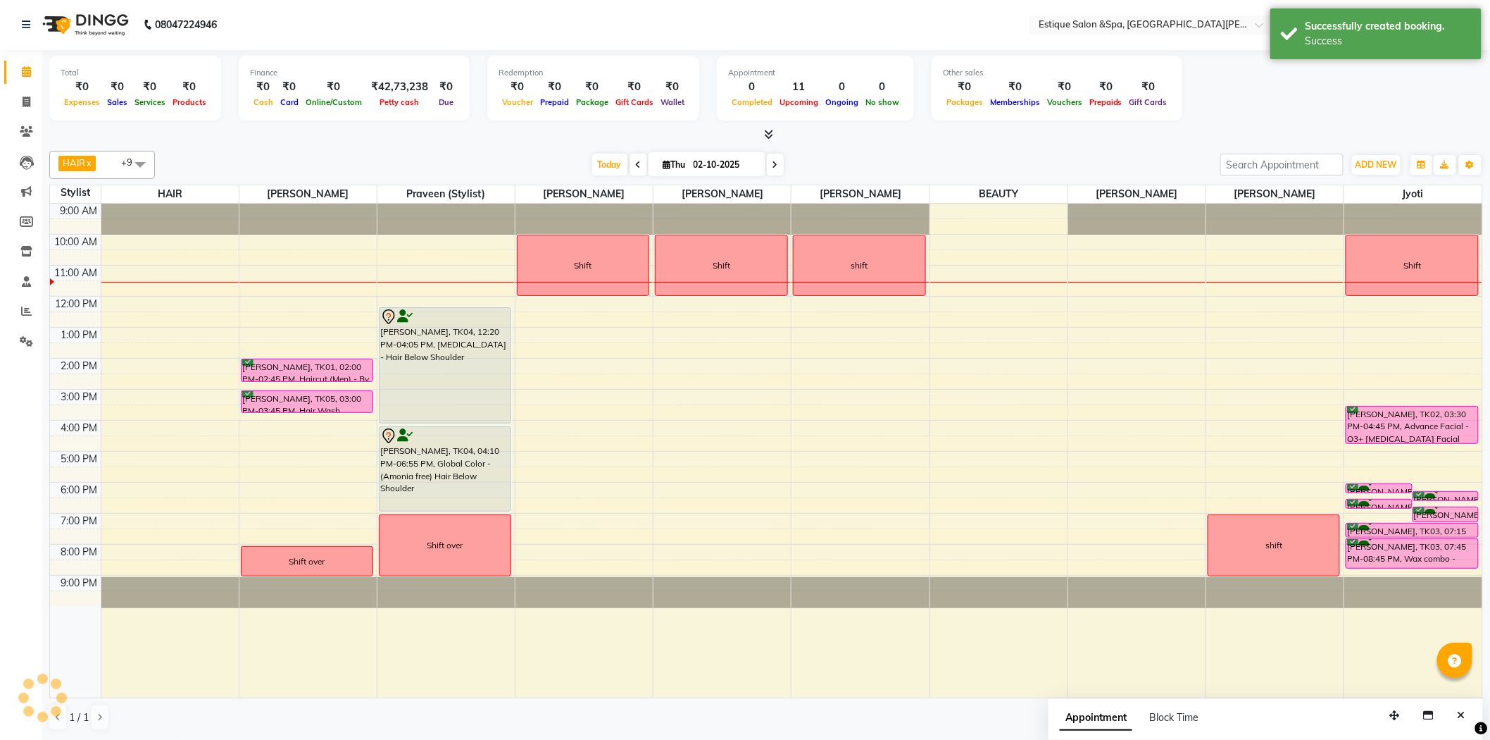
scroll to position [0, 0]
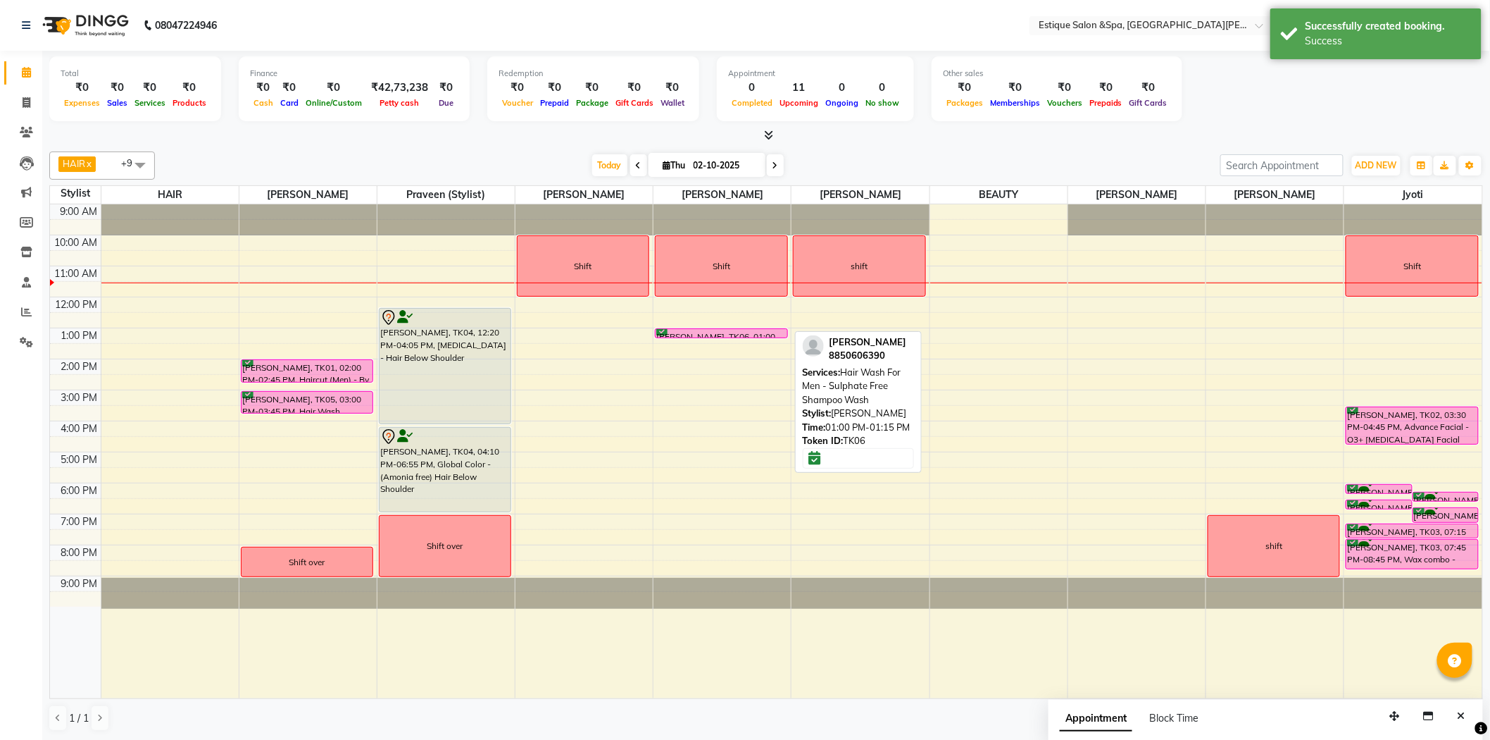
click at [741, 335] on div "Shift [PERSON_NAME], TK06, 01:00 PM-01:15 PM, Hair Wash For Men - Sulphate Free…" at bounding box center [722, 451] width 137 height 494
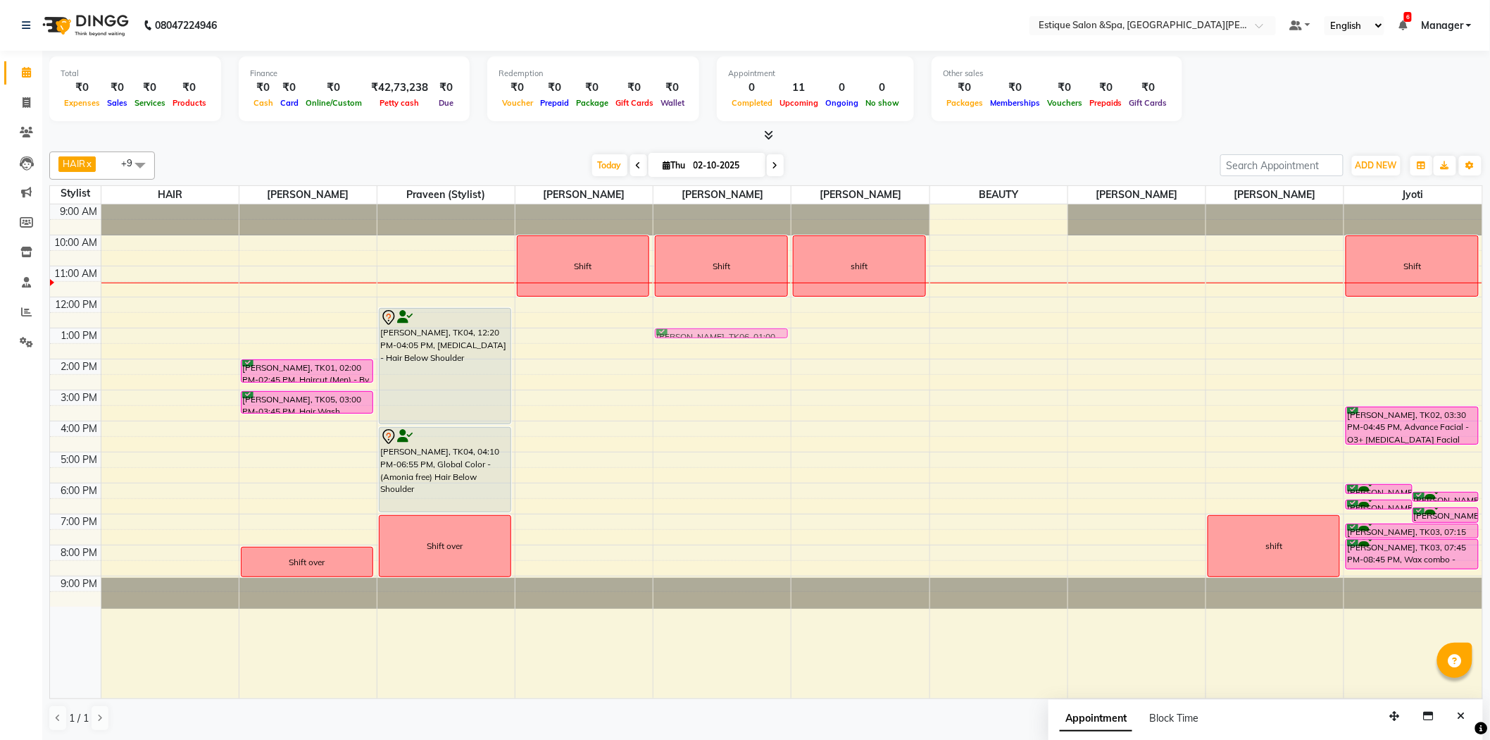
drag, startPoint x: 741, startPoint y: 328, endPoint x: 752, endPoint y: 313, distance: 18.6
click at [752, 313] on div "9:00 AM 10:00 AM 11:00 AM 12:00 PM 1:00 PM 2:00 PM 3:00 PM 4:00 PM 5:00 PM 6:00…" at bounding box center [766, 451] width 1433 height 494
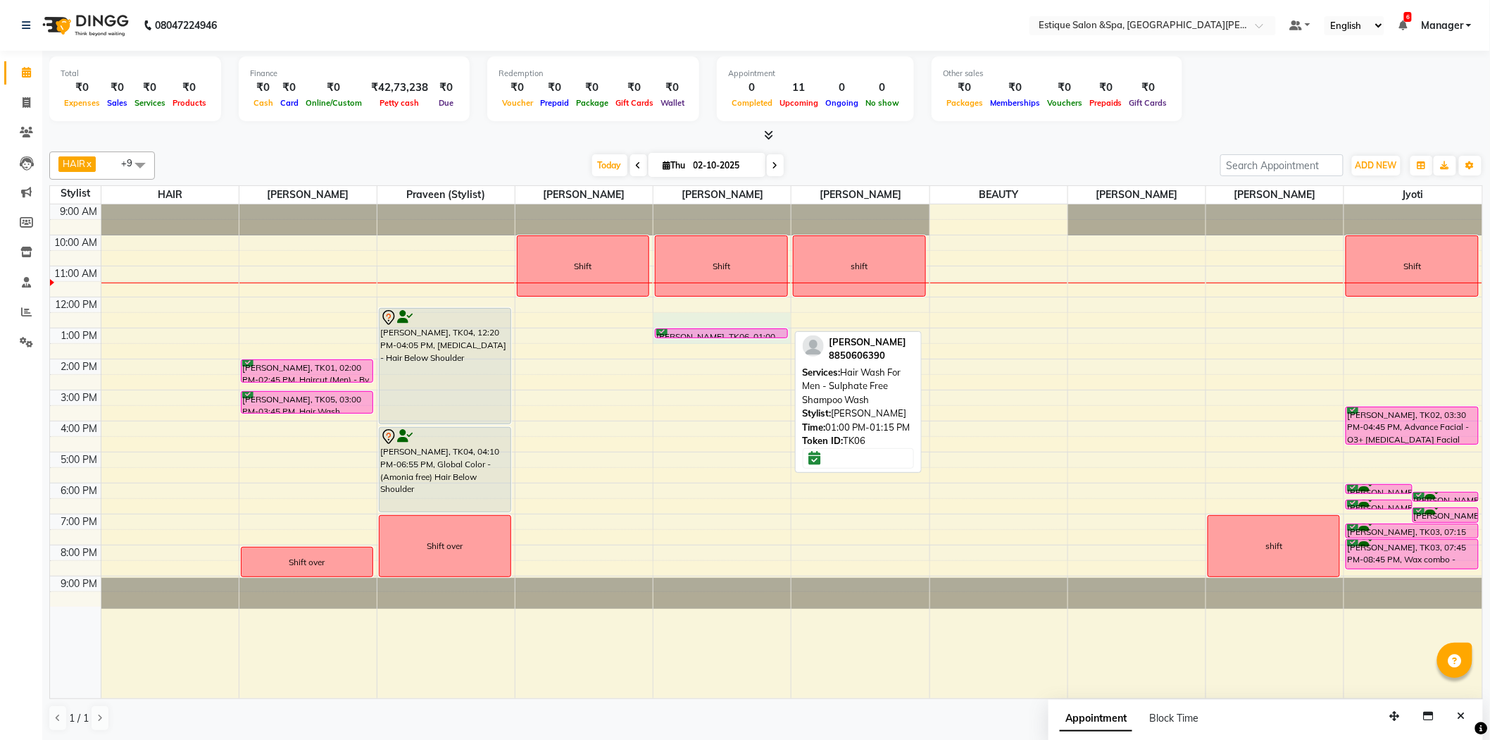
click at [721, 332] on div "9:00 AM 10:00 AM 11:00 AM 12:00 PM 1:00 PM 2:00 PM 3:00 PM 4:00 PM 5:00 PM 6:00…" at bounding box center [766, 451] width 1433 height 494
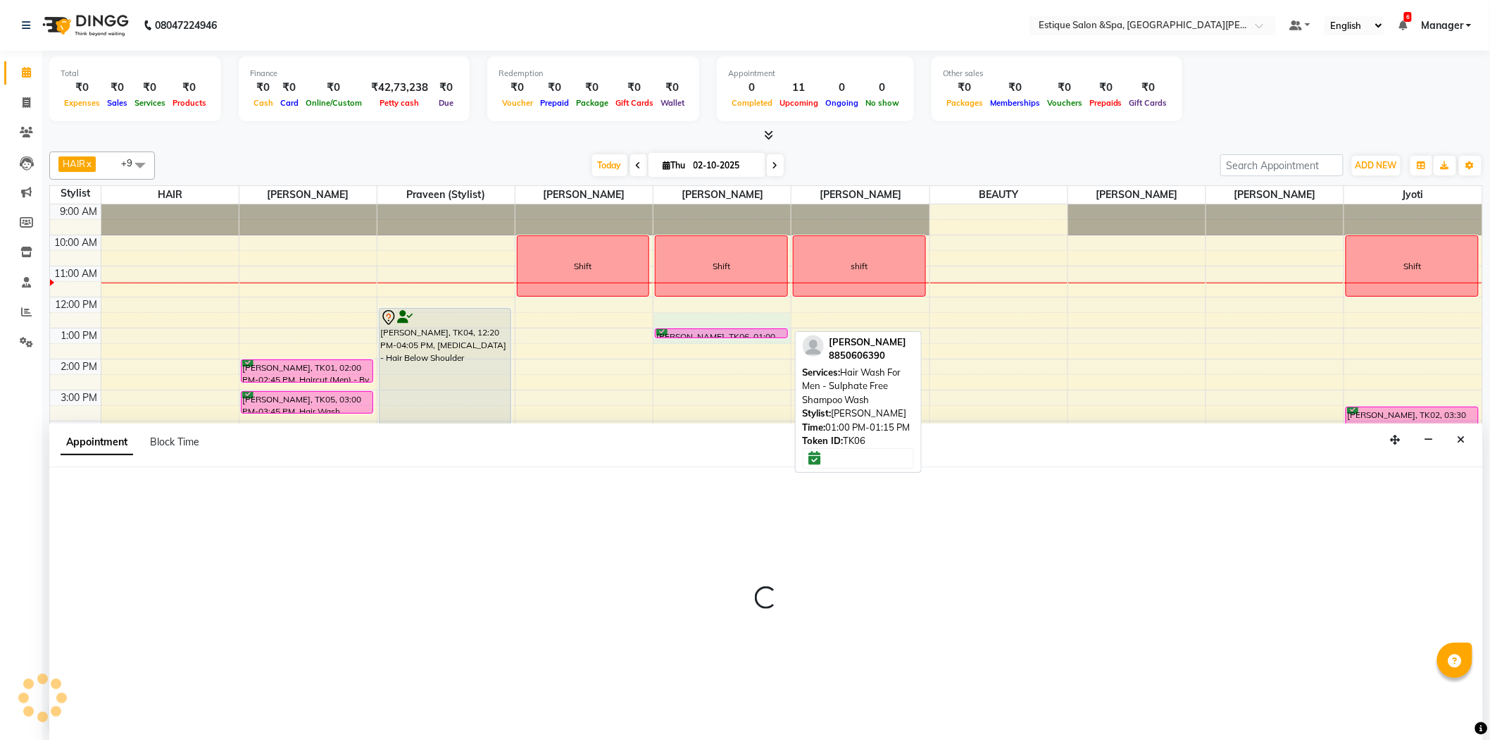
click at [721, 332] on div "[PERSON_NAME], TK06, 01:00 PM-01:15 PM, Hair Wash For Men - Sulphate Free Shamp…" at bounding box center [721, 333] width 131 height 8
select select "65828"
select select "750"
select select "tentative"
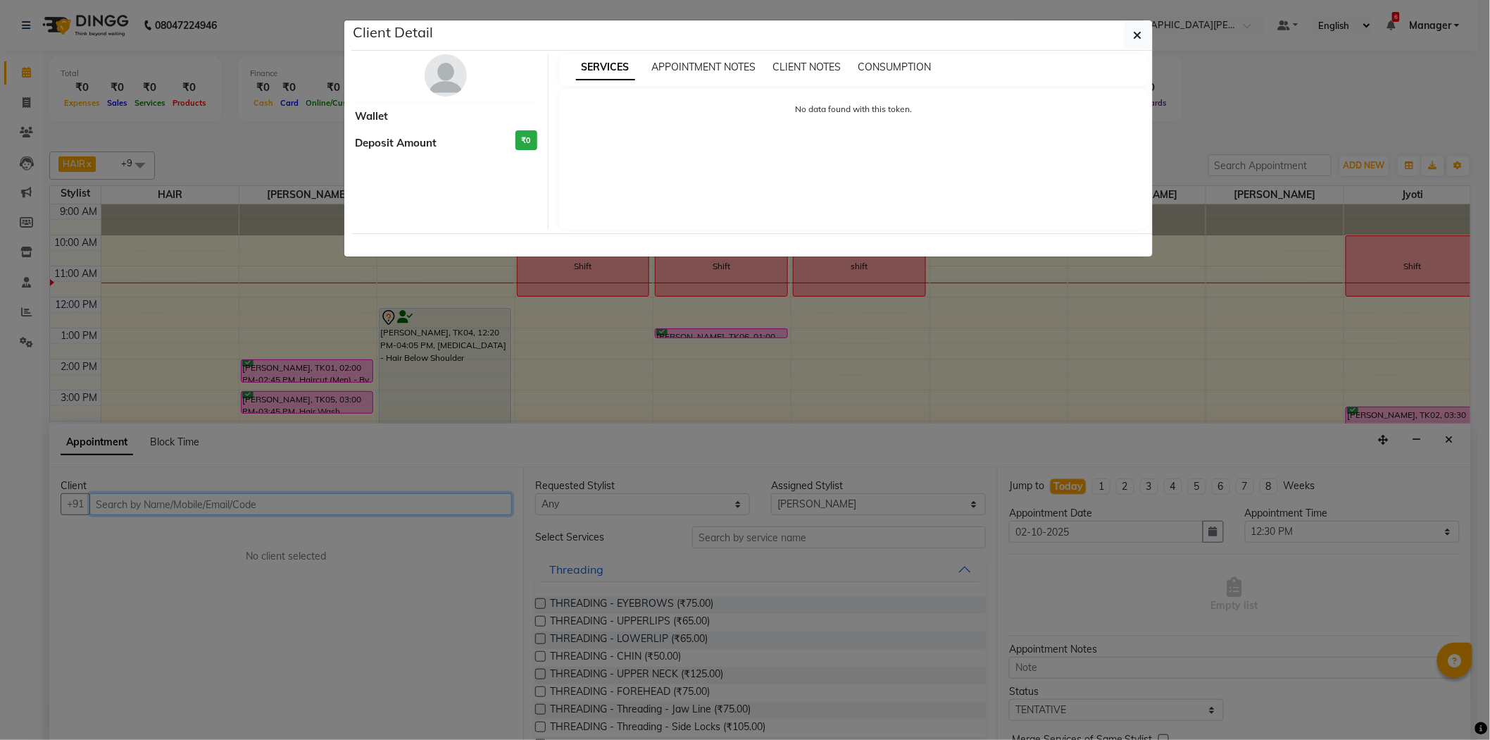
scroll to position [1, 0]
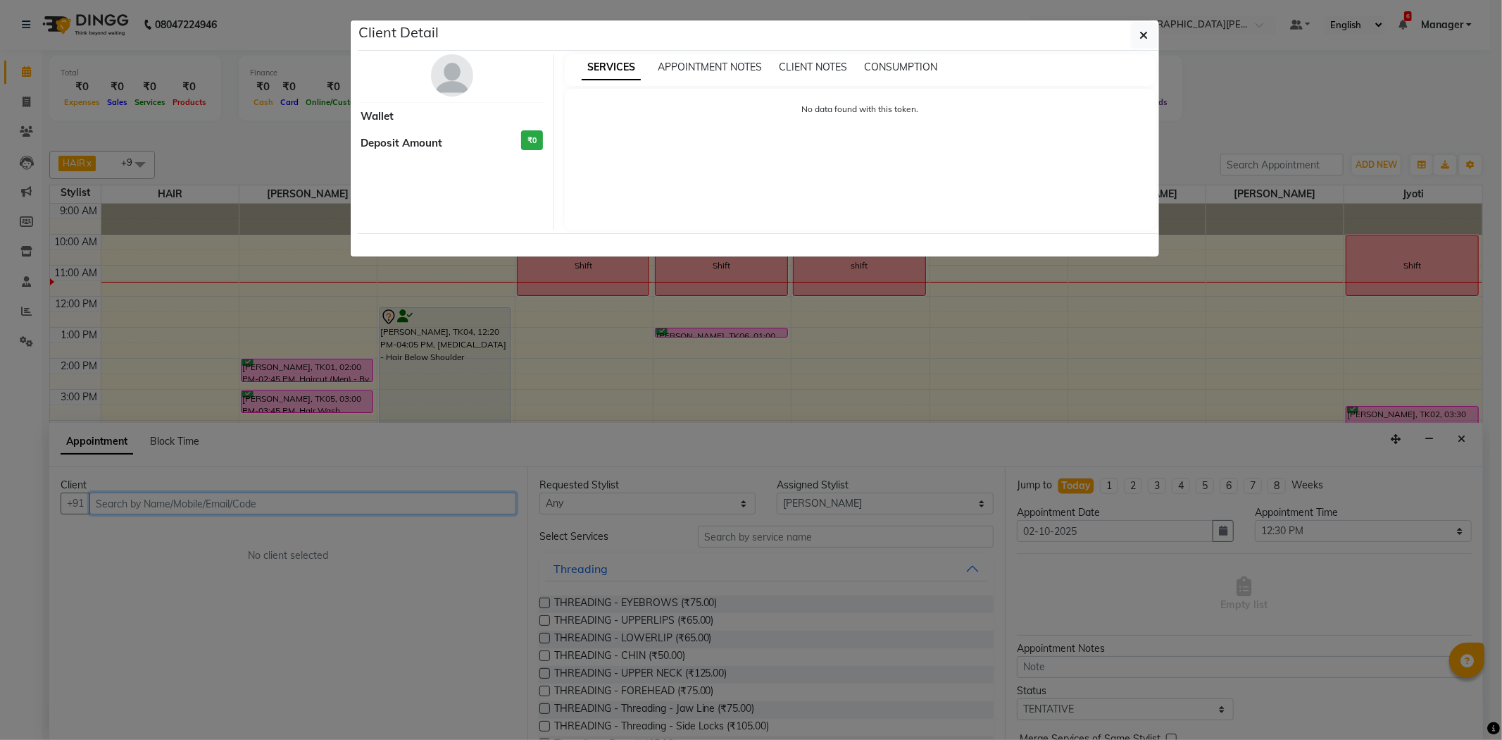
select select "6"
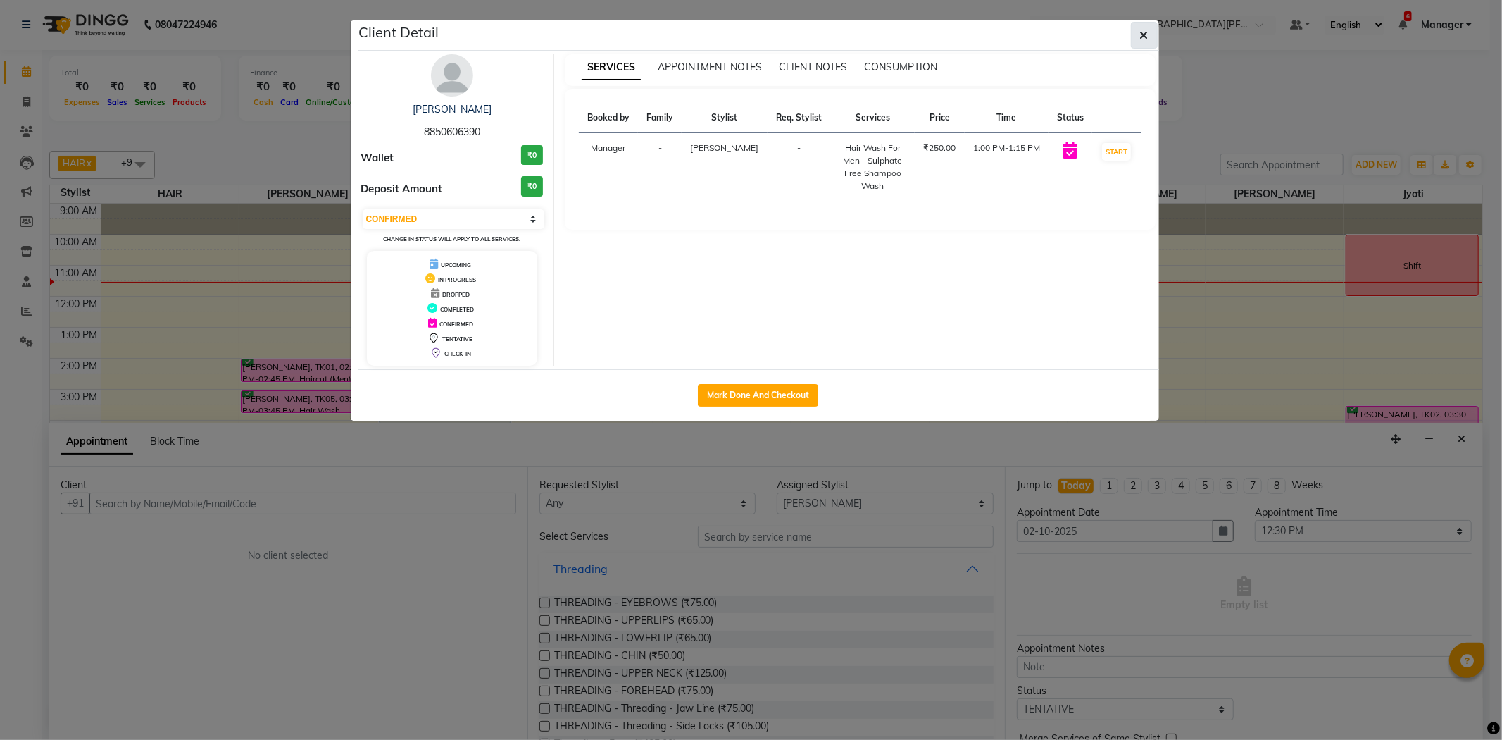
click at [1145, 39] on icon "button" at bounding box center [1144, 35] width 8 height 11
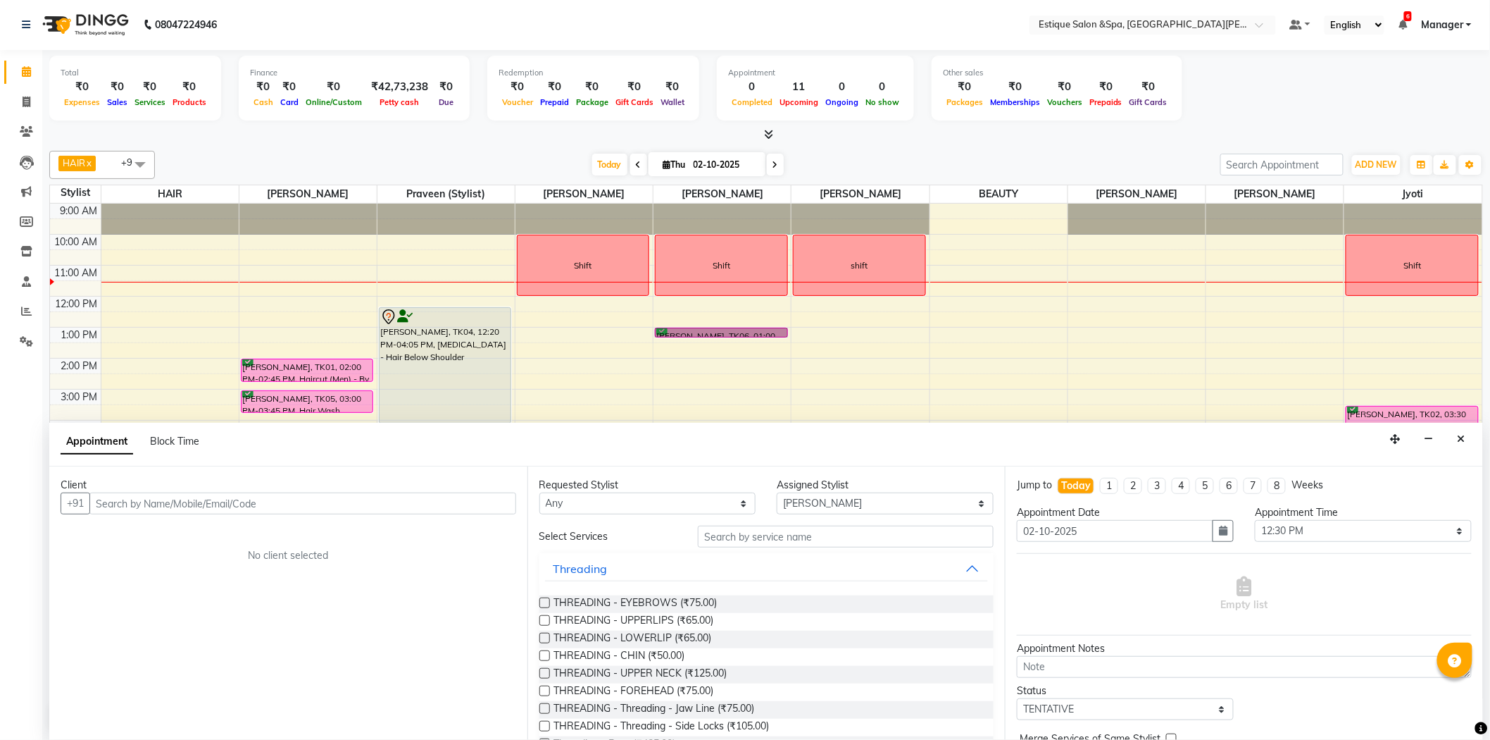
drag, startPoint x: 724, startPoint y: 328, endPoint x: 728, endPoint y: 315, distance: 13.8
drag, startPoint x: 728, startPoint y: 315, endPoint x: 683, endPoint y: 347, distance: 54.5
click at [635, 367] on div "9:00 AM 10:00 AM 11:00 AM 12:00 PM 1:00 PM 2:00 PM 3:00 PM 4:00 PM 5:00 PM 6:00…" at bounding box center [766, 451] width 1433 height 494
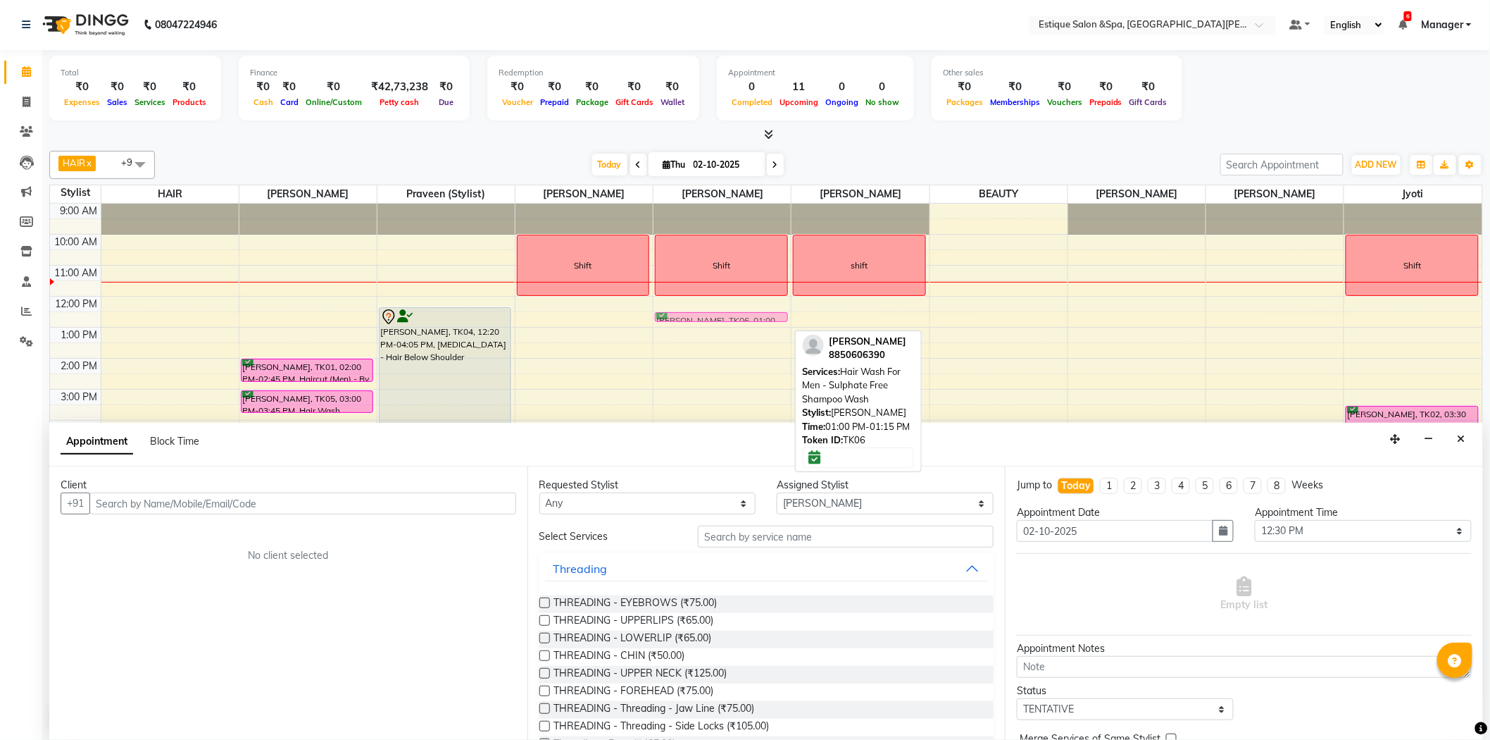
drag, startPoint x: 778, startPoint y: 332, endPoint x: 764, endPoint y: 327, distance: 15.2
click at [764, 327] on div "9:00 AM 10:00 AM 11:00 AM 12:00 PM 1:00 PM 2:00 PM 3:00 PM 4:00 PM 5:00 PM 6:00…" at bounding box center [766, 451] width 1433 height 494
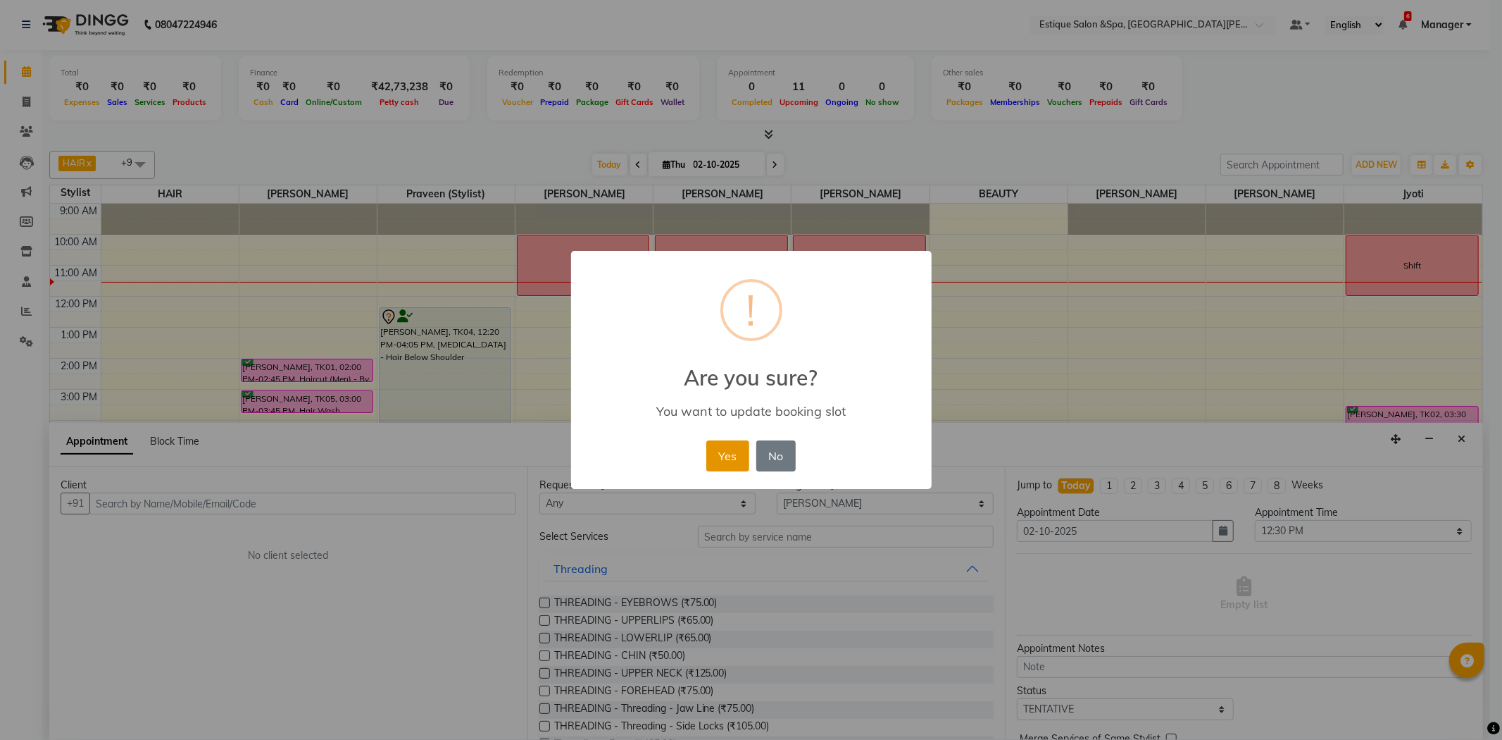
click at [725, 456] on button "Yes" at bounding box center [727, 455] width 43 height 31
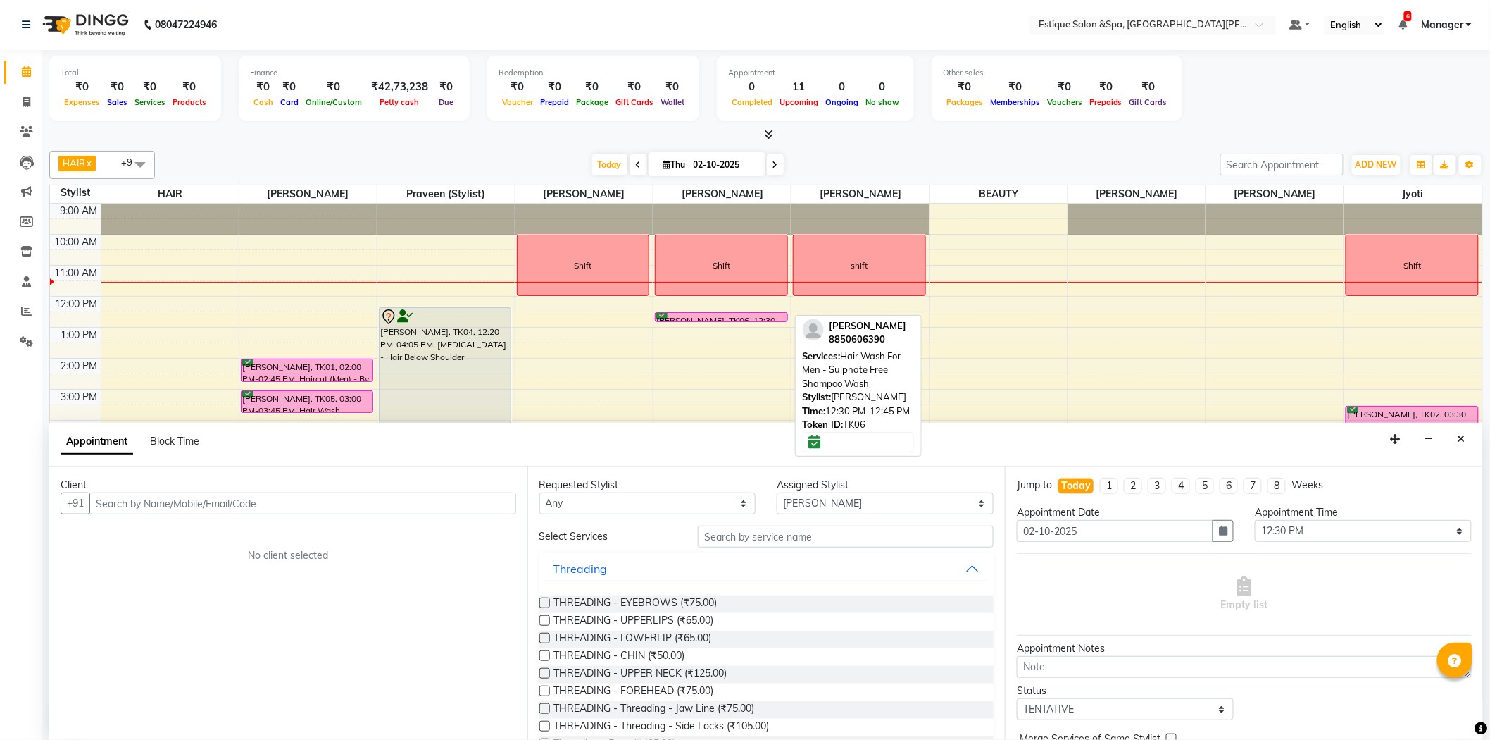
drag, startPoint x: 771, startPoint y: 318, endPoint x: 771, endPoint y: 304, distance: 13.4
click at [771, 304] on div "9:00 AM 10:00 AM 11:00 AM 12:00 PM 1:00 PM 2:00 PM 3:00 PM 4:00 PM 5:00 PM 6:00…" at bounding box center [766, 451] width 1433 height 494
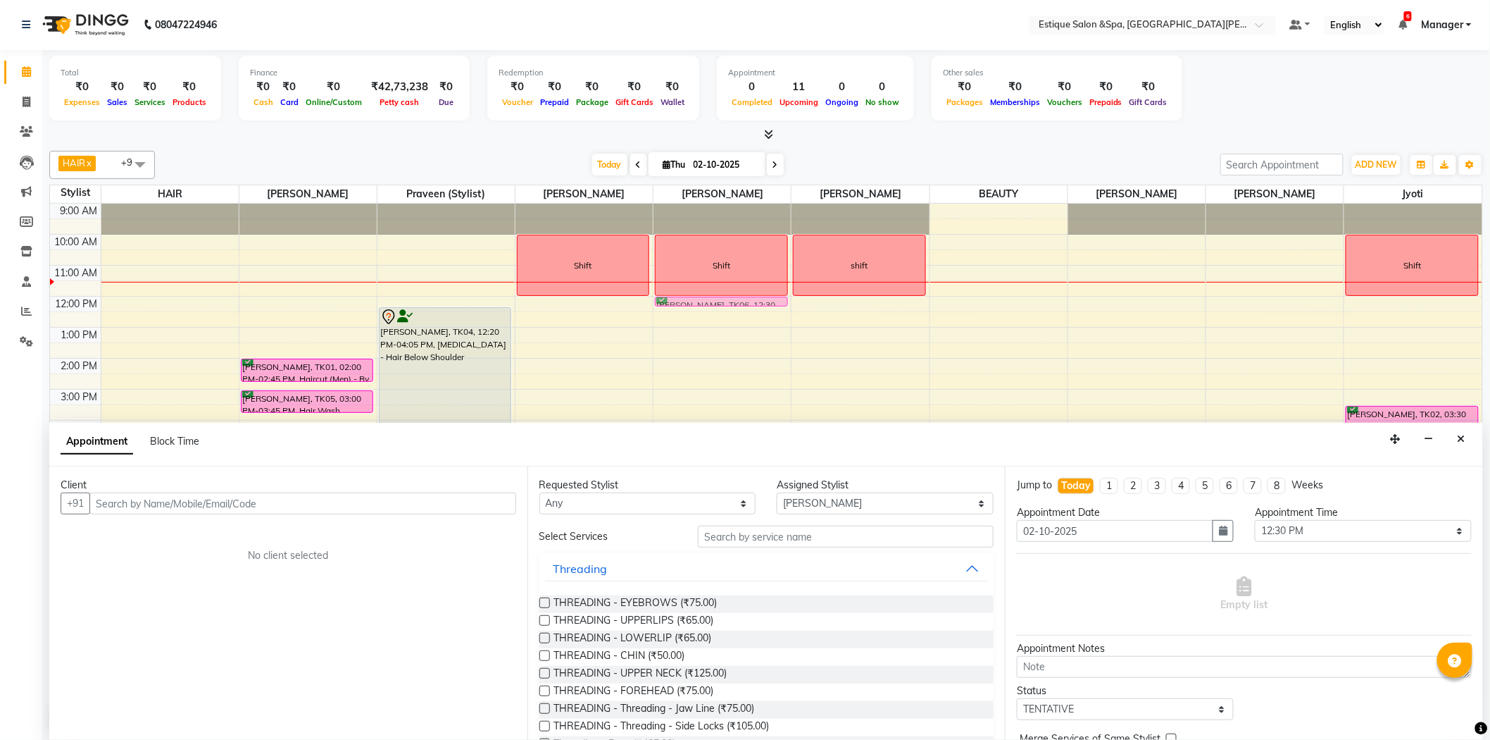
drag, startPoint x: 766, startPoint y: 313, endPoint x: 770, endPoint y: 293, distance: 20.0
click at [770, 204] on div "Shift [PERSON_NAME], TK06, 12:30 PM-12:45 PM, Hair Wash For Men - Sulphate Free…" at bounding box center [721, 204] width 132 height 0
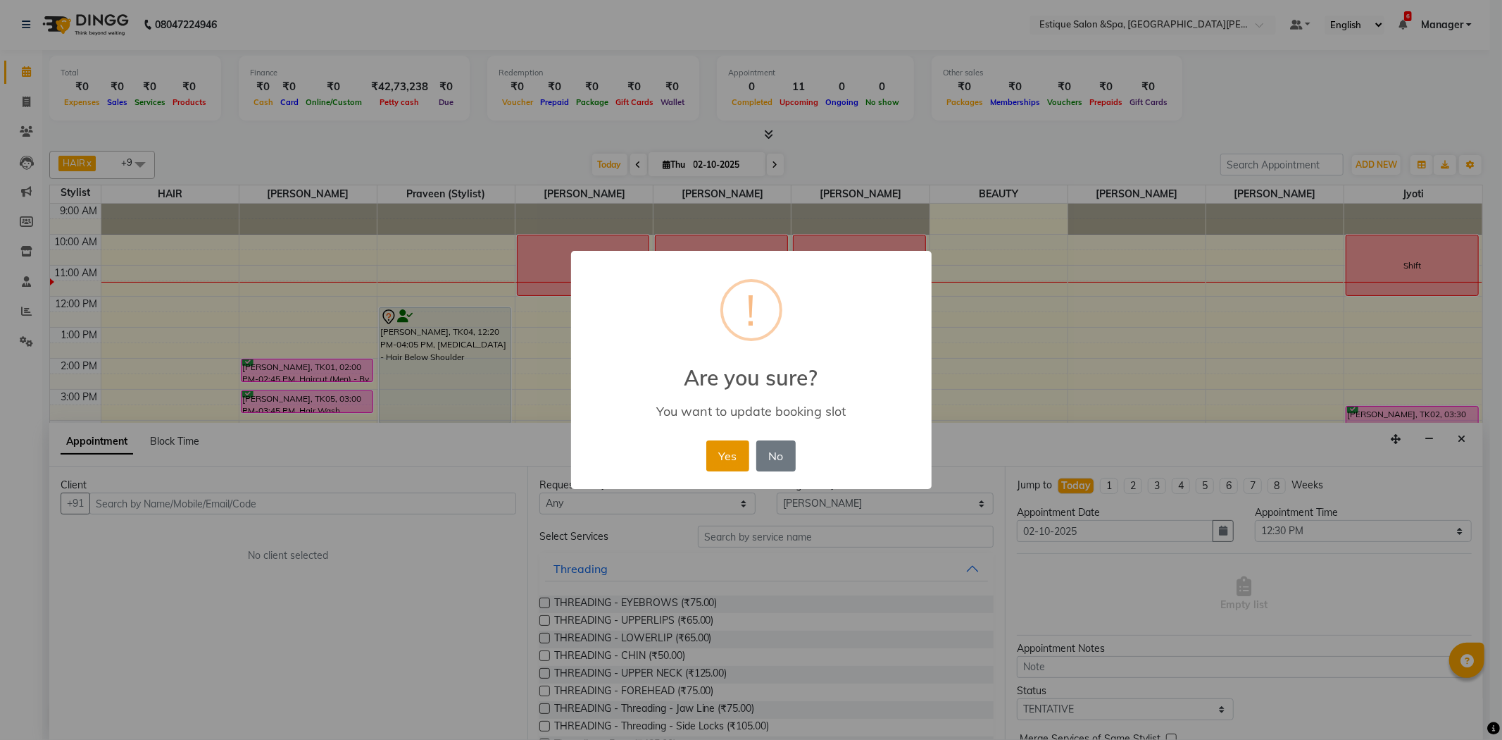
click at [709, 449] on button "Yes" at bounding box center [727, 455] width 43 height 31
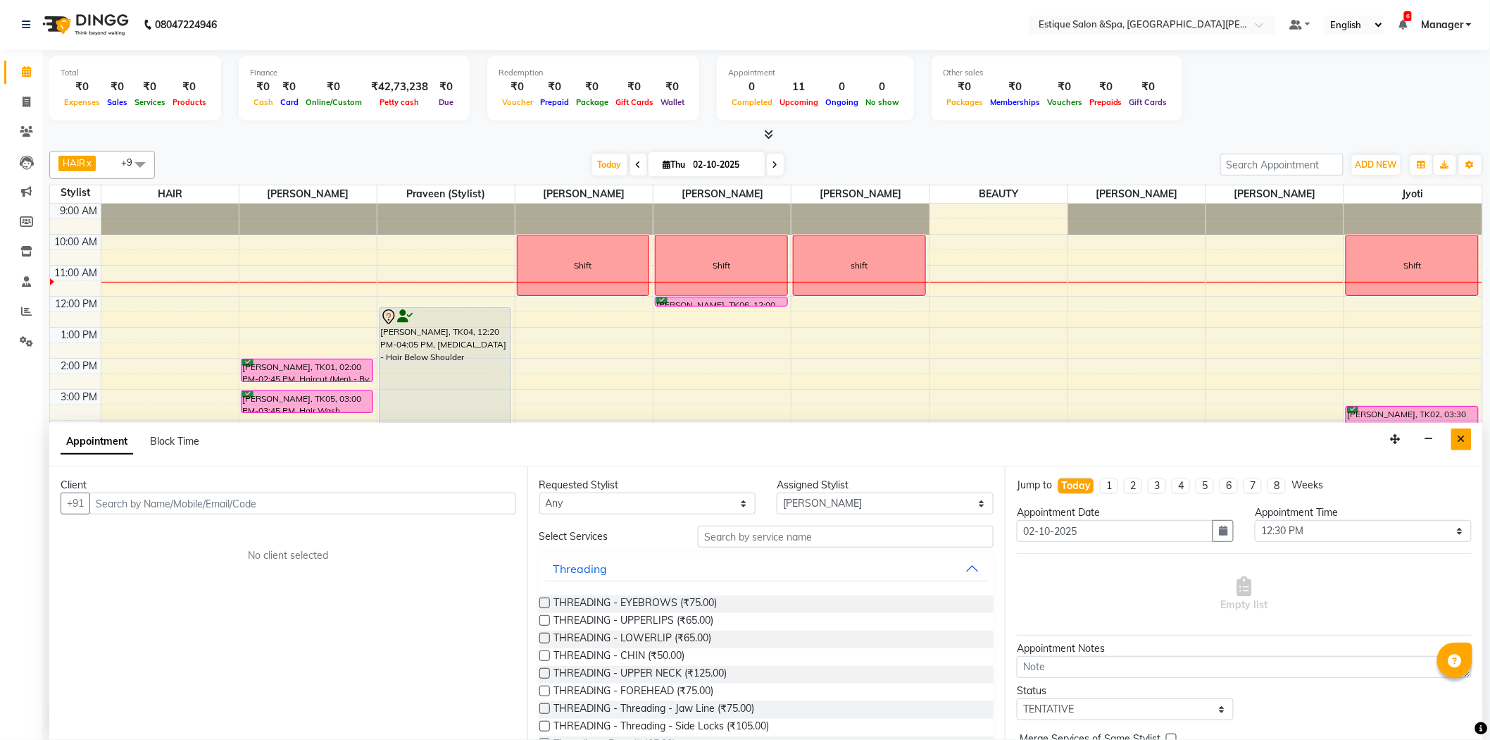
click at [1457, 440] on button "Close" at bounding box center [1462, 439] width 20 height 22
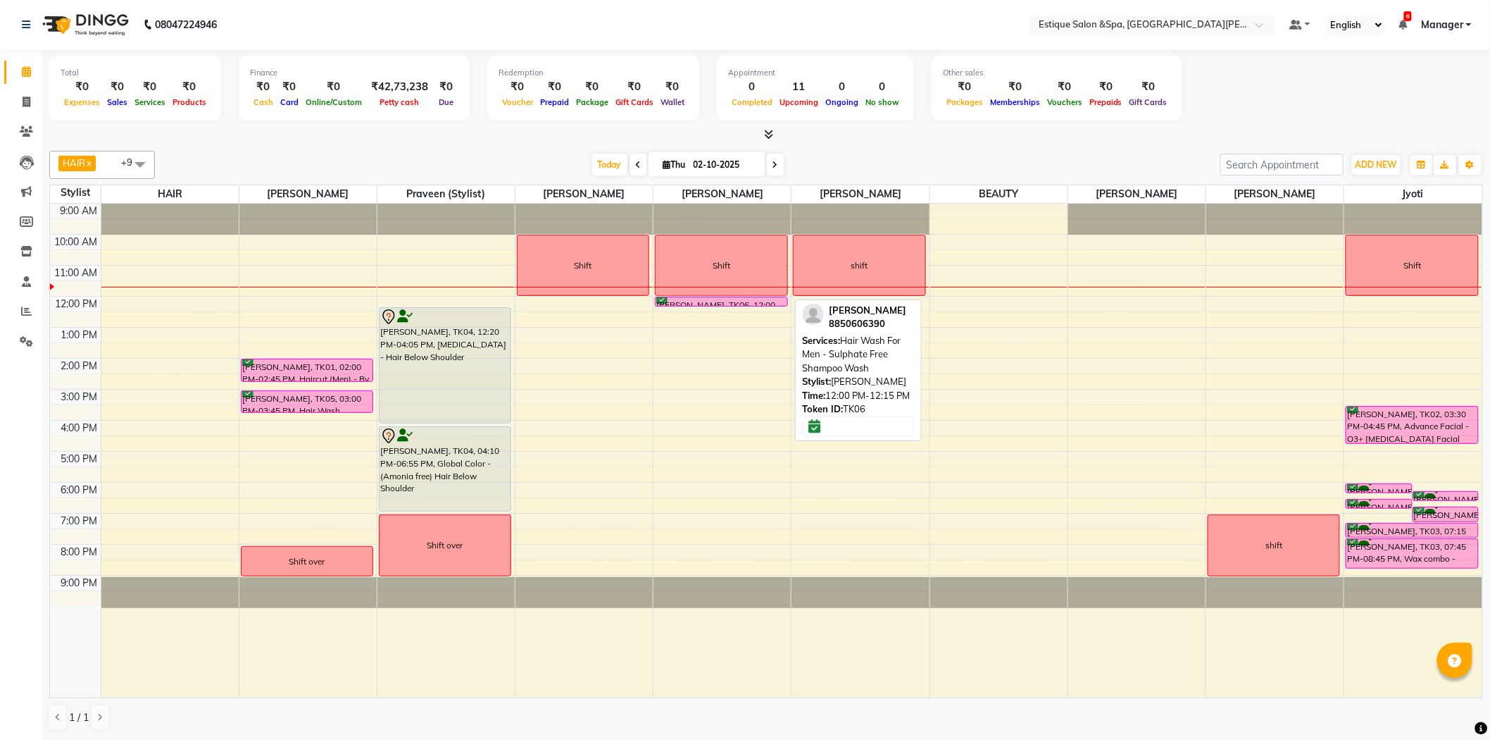
click at [676, 299] on div "Shift [PERSON_NAME], TK06, 12:00 PM-12:15 PM, Hair Wash For Men - Sulphate Free…" at bounding box center [722, 451] width 137 height 494
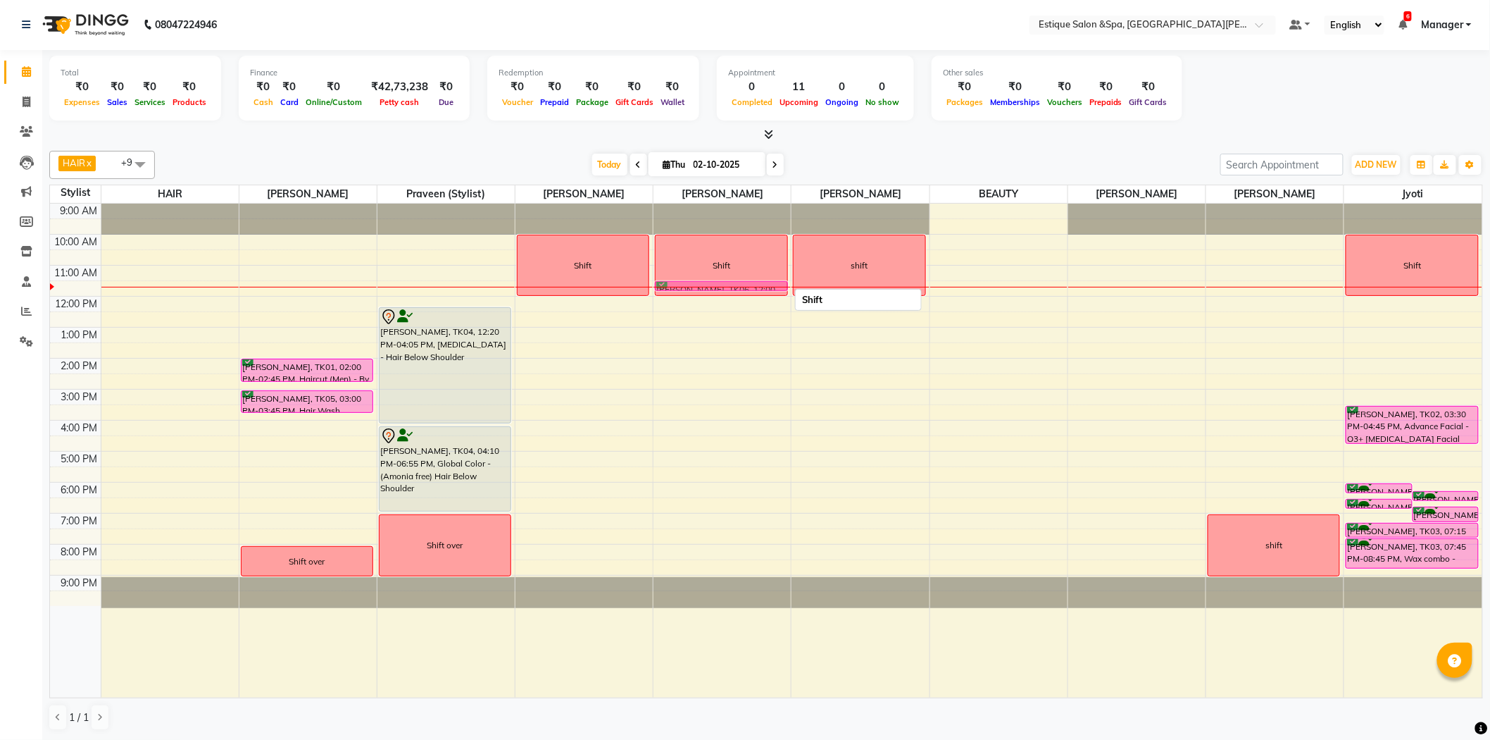
drag, startPoint x: 676, startPoint y: 299, endPoint x: 676, endPoint y: 286, distance: 12.7
click at [676, 285] on div "Shift [PERSON_NAME], TK06, 12:00 PM-12:15 PM, Hair Wash For Men - Sulphate Free…" at bounding box center [722, 451] width 137 height 494
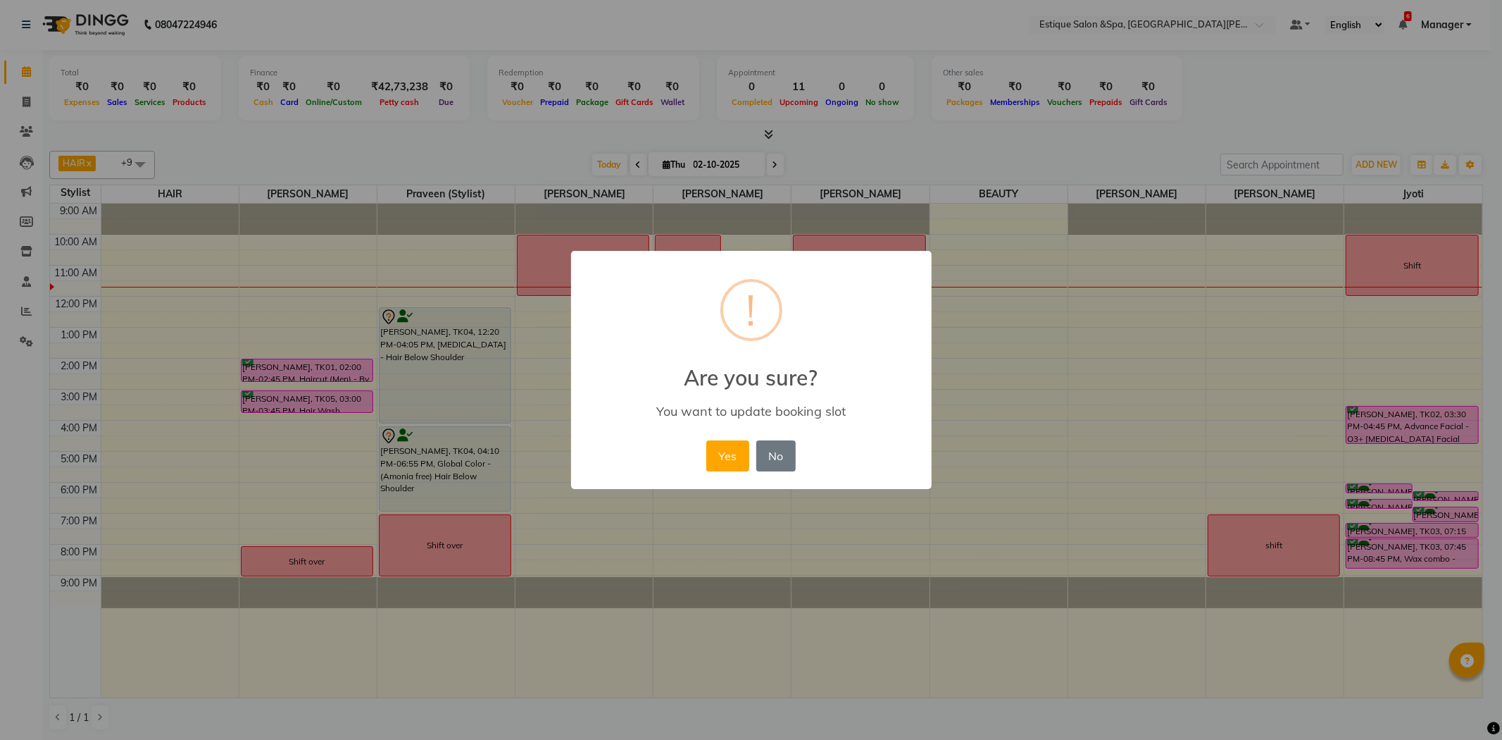
click at [708, 435] on div "× ! Are you sure? You want to update booking slot Yes No No" at bounding box center [751, 370] width 361 height 238
click at [720, 446] on button "Yes" at bounding box center [727, 455] width 43 height 31
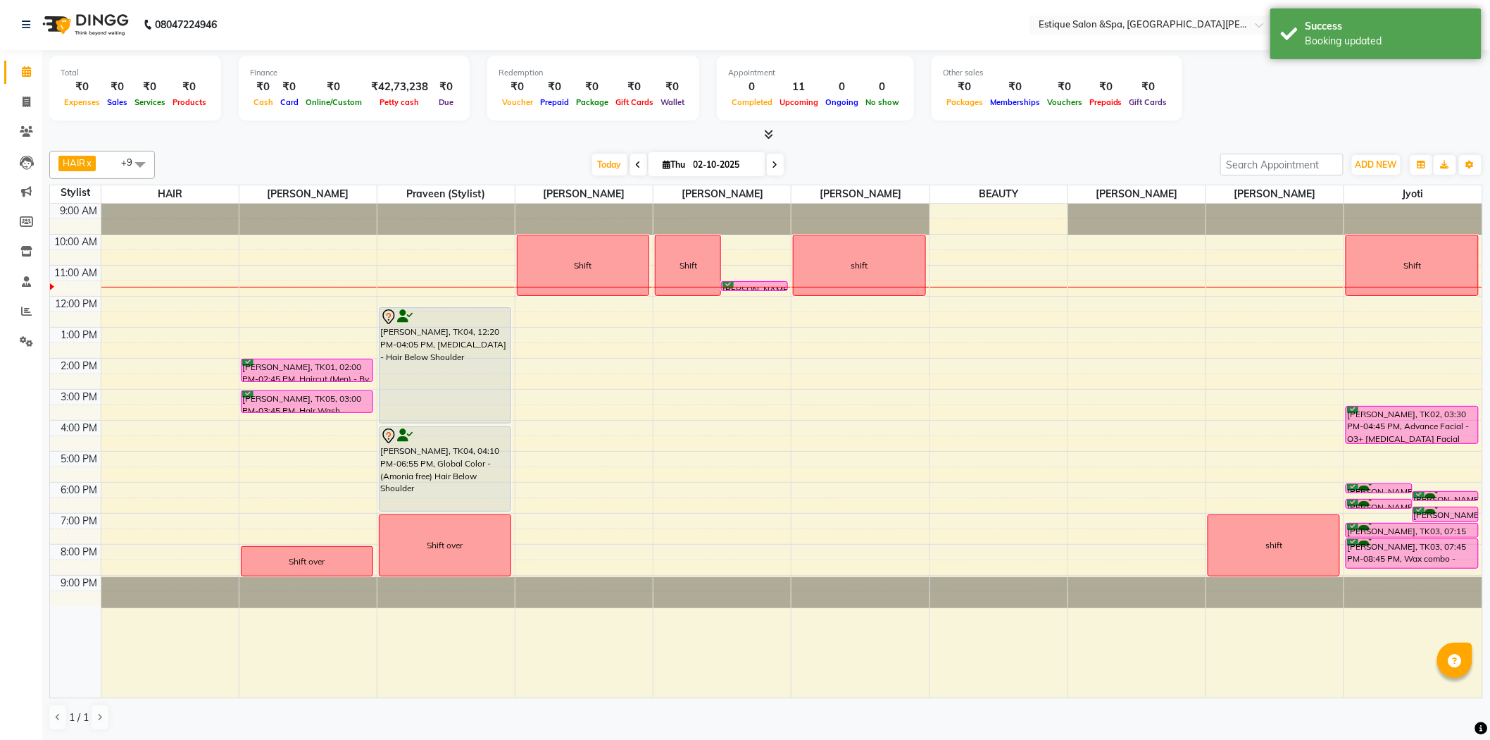
click at [734, 287] on div at bounding box center [722, 287] width 137 height 1
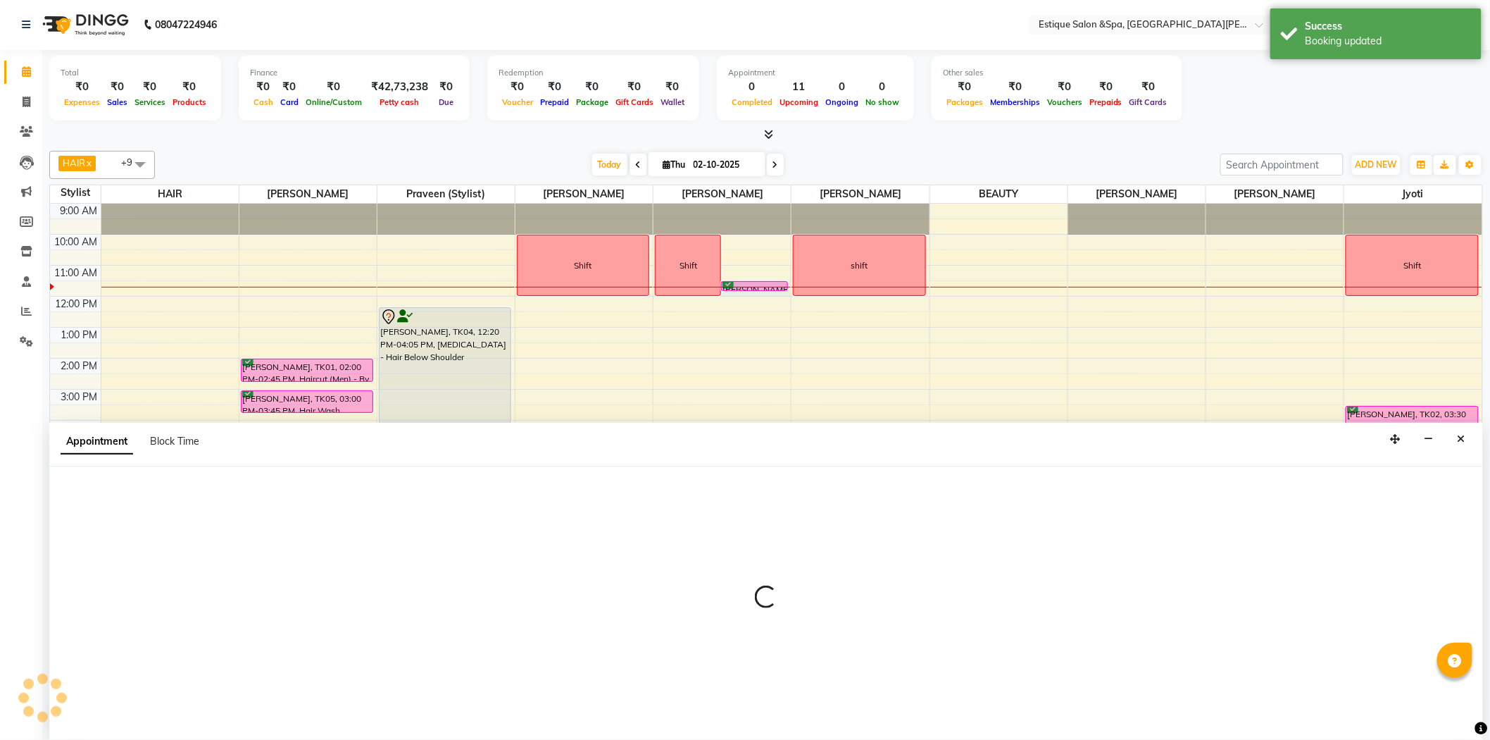
select select "65828"
select select "690"
select select "tentative"
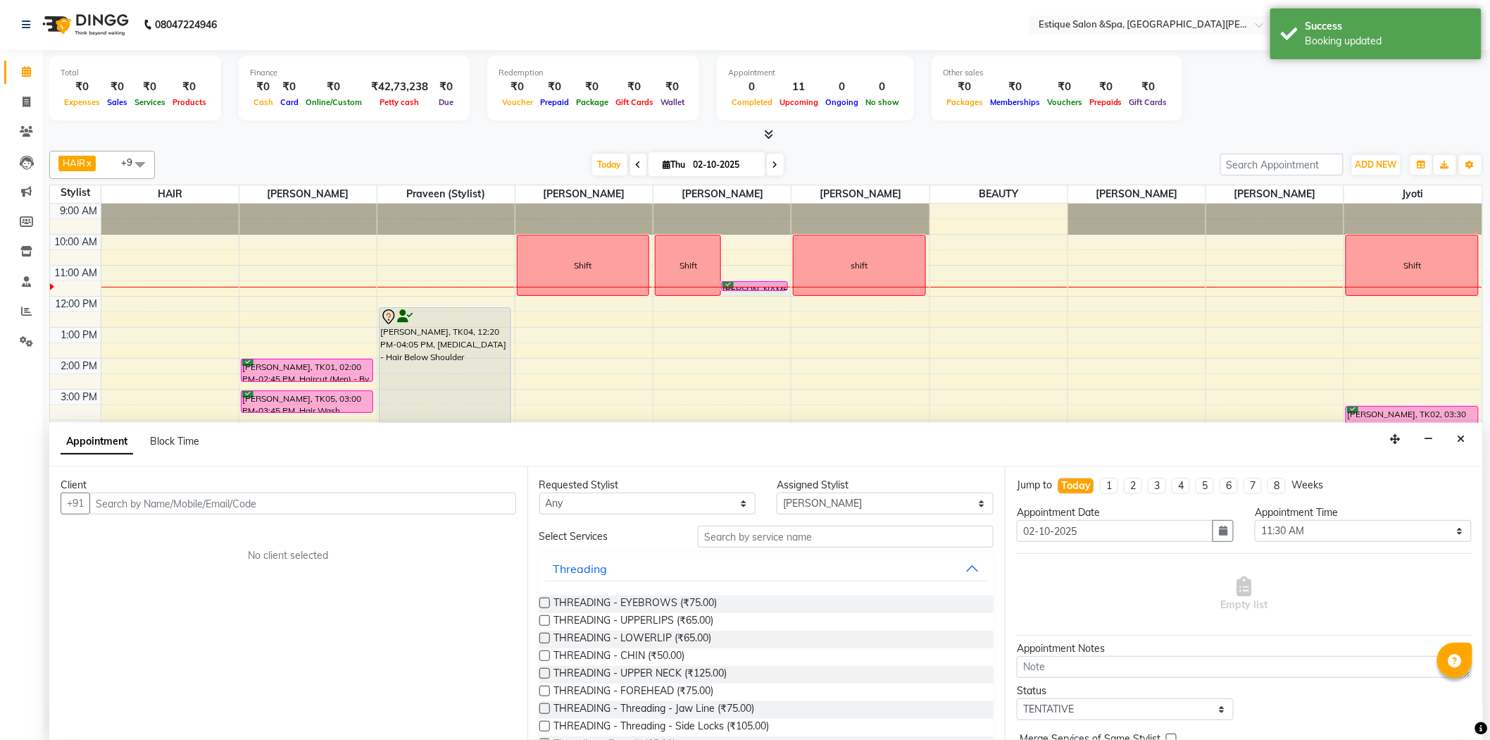
drag, startPoint x: 1459, startPoint y: 440, endPoint x: 1286, endPoint y: 413, distance: 174.5
click at [1447, 437] on div "Appointment Block Time" at bounding box center [766, 445] width 1434 height 44
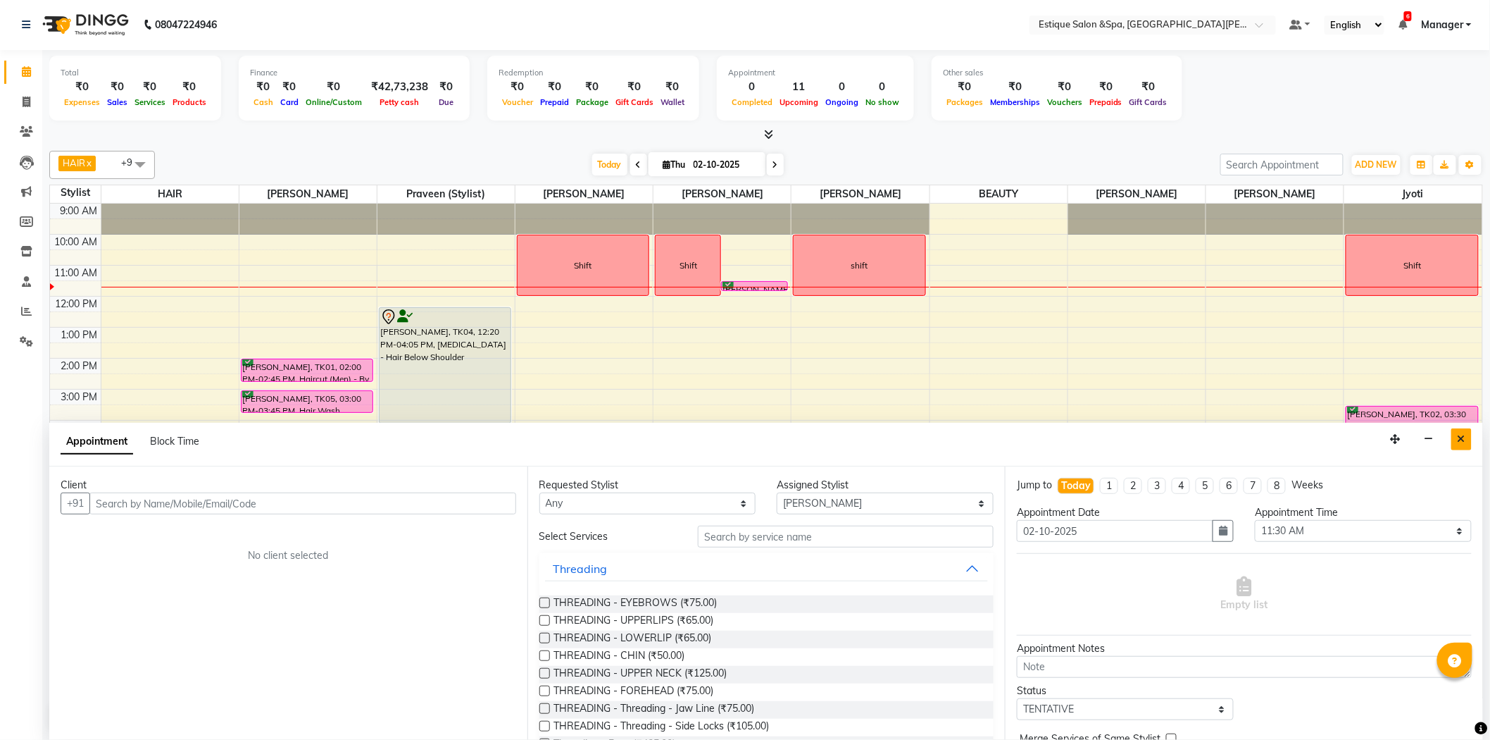
click at [1460, 434] on icon "Close" at bounding box center [1462, 439] width 8 height 10
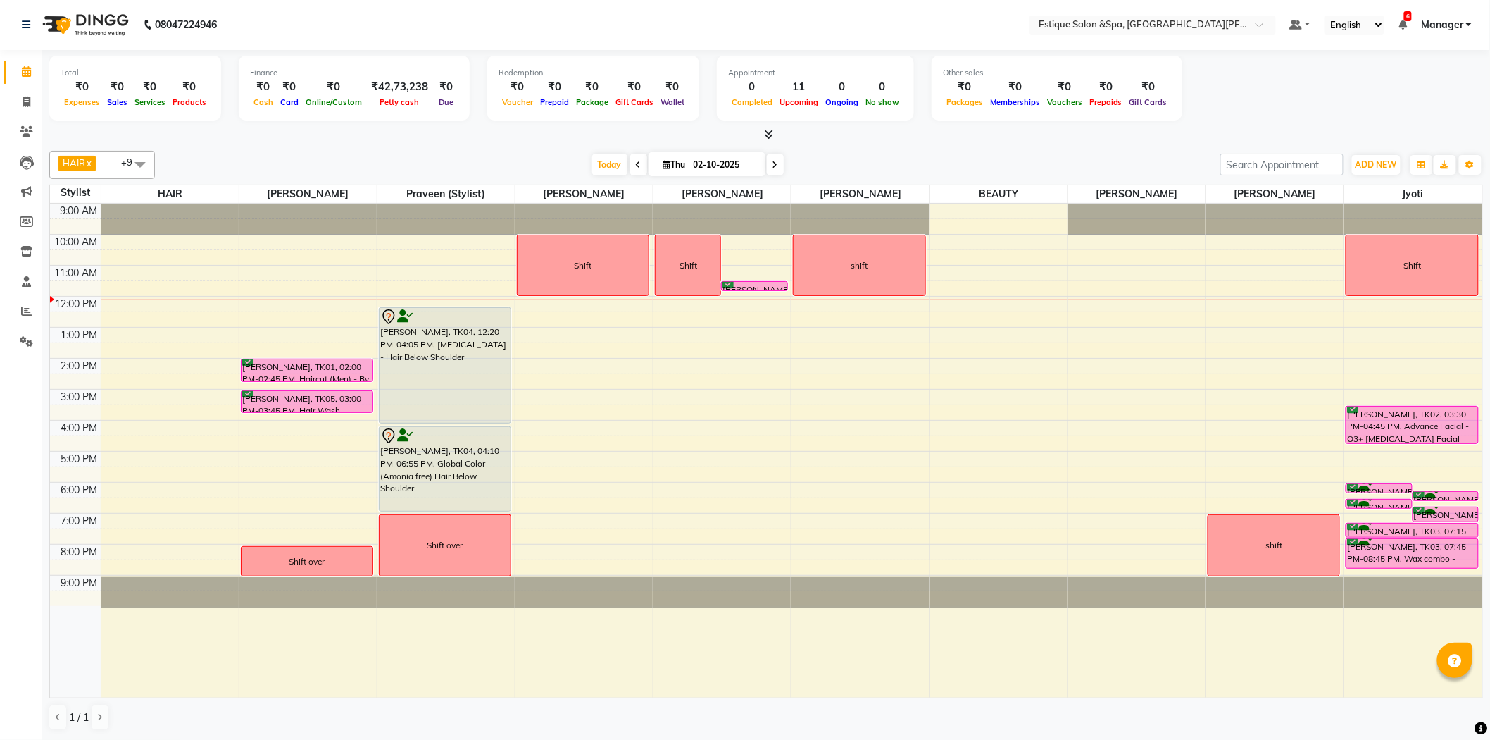
click at [687, 714] on div "HAIR x [PERSON_NAME] x Savez salmani x BEAUTY x [PERSON_NAME] x [PERSON_NAME] x…" at bounding box center [766, 440] width 1434 height 591
click at [1468, 165] on icon "button" at bounding box center [1470, 165] width 8 height 8
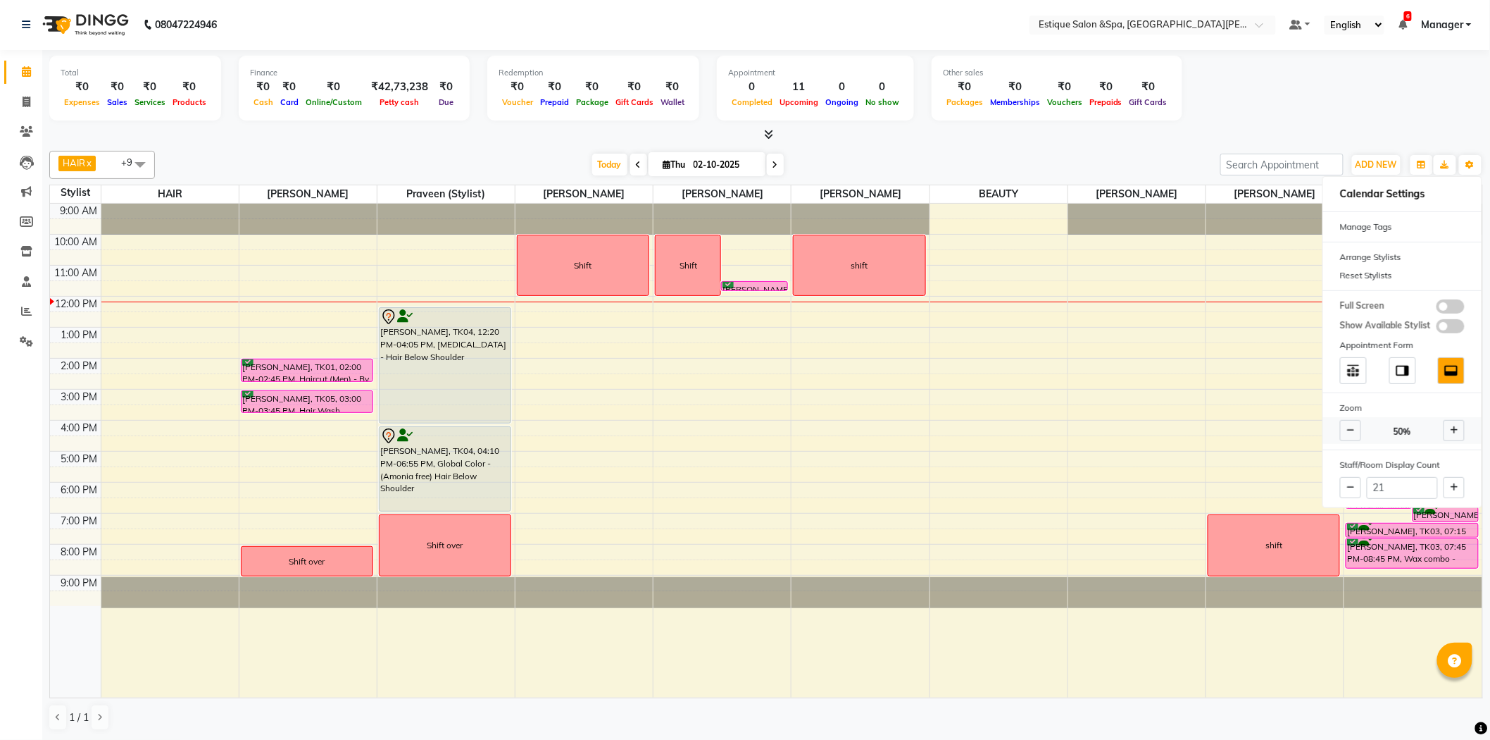
click at [1447, 427] on span at bounding box center [1454, 430] width 21 height 21
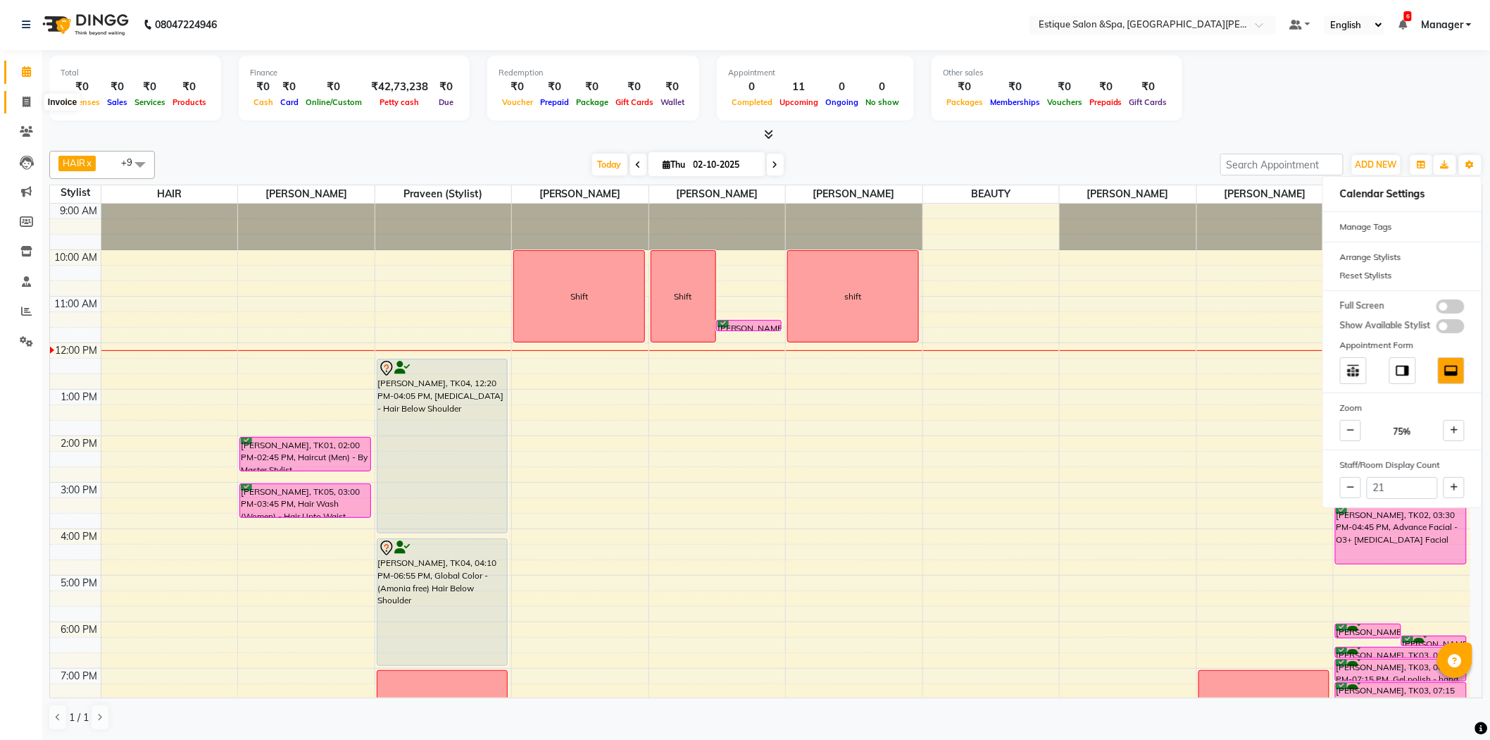
click at [23, 96] on icon at bounding box center [27, 101] width 8 height 11
select select "service"
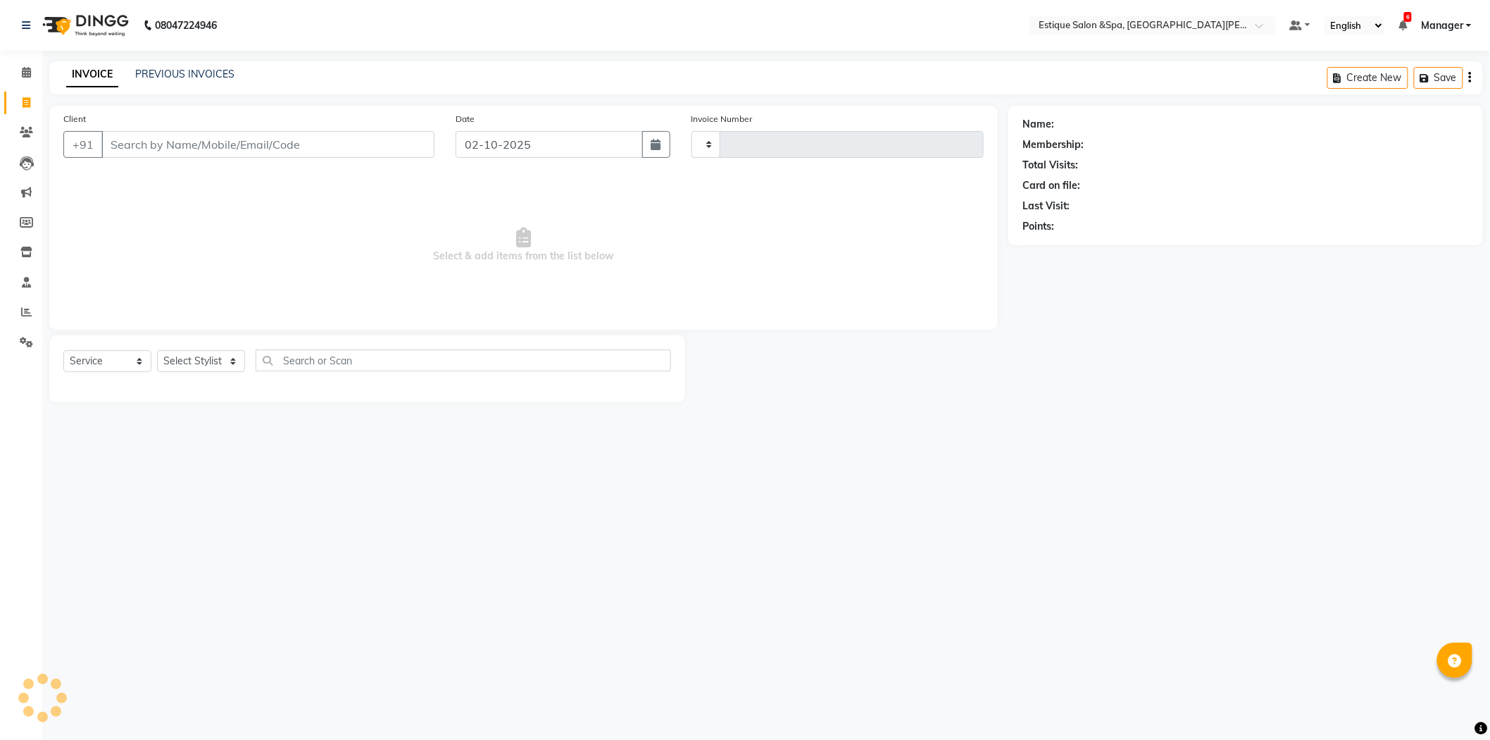
type input "2874"
select select "3928"
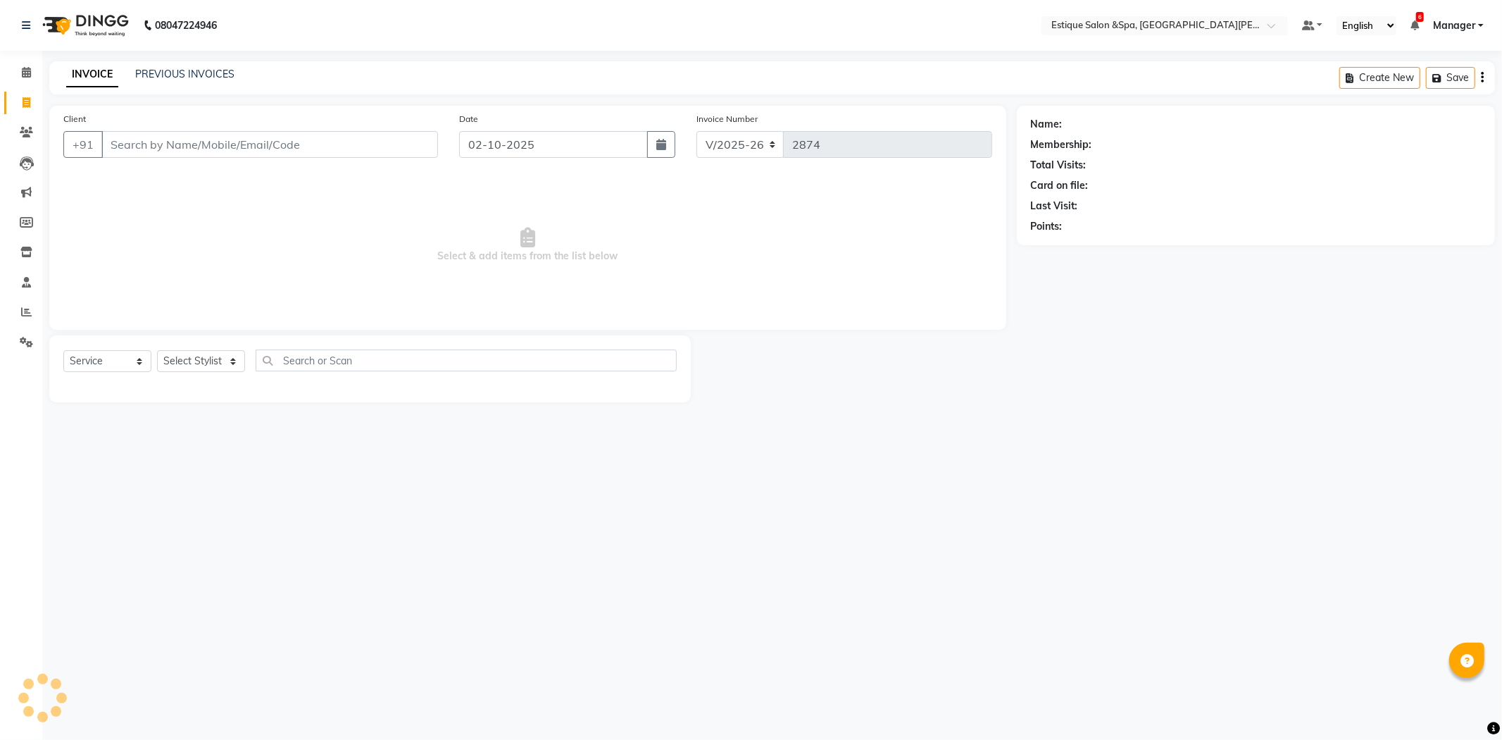
click at [145, 147] on input "Client" at bounding box center [269, 144] width 337 height 27
type input "8850606390"
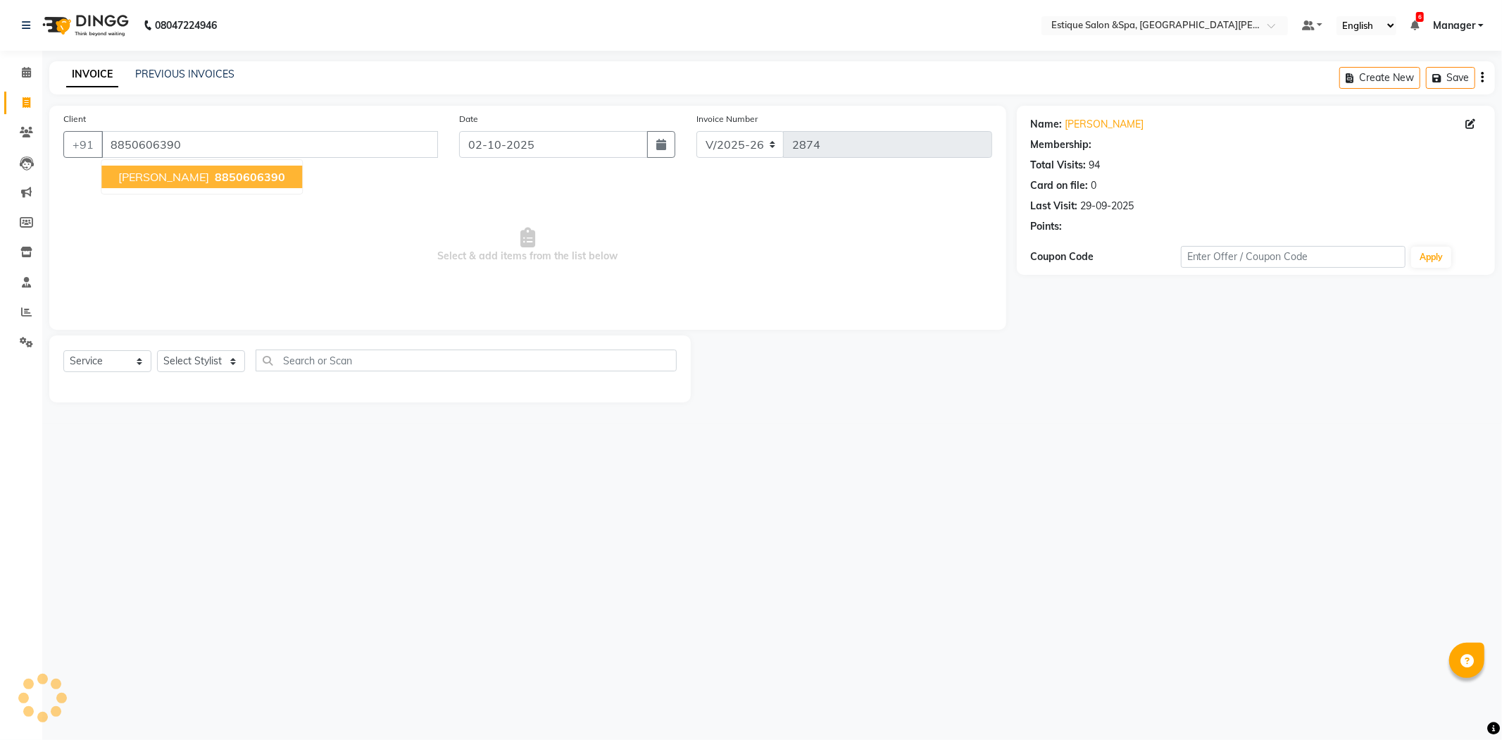
select select "1: Object"
click at [158, 178] on span "[PERSON_NAME]" at bounding box center [163, 177] width 91 height 14
select select "1: Object"
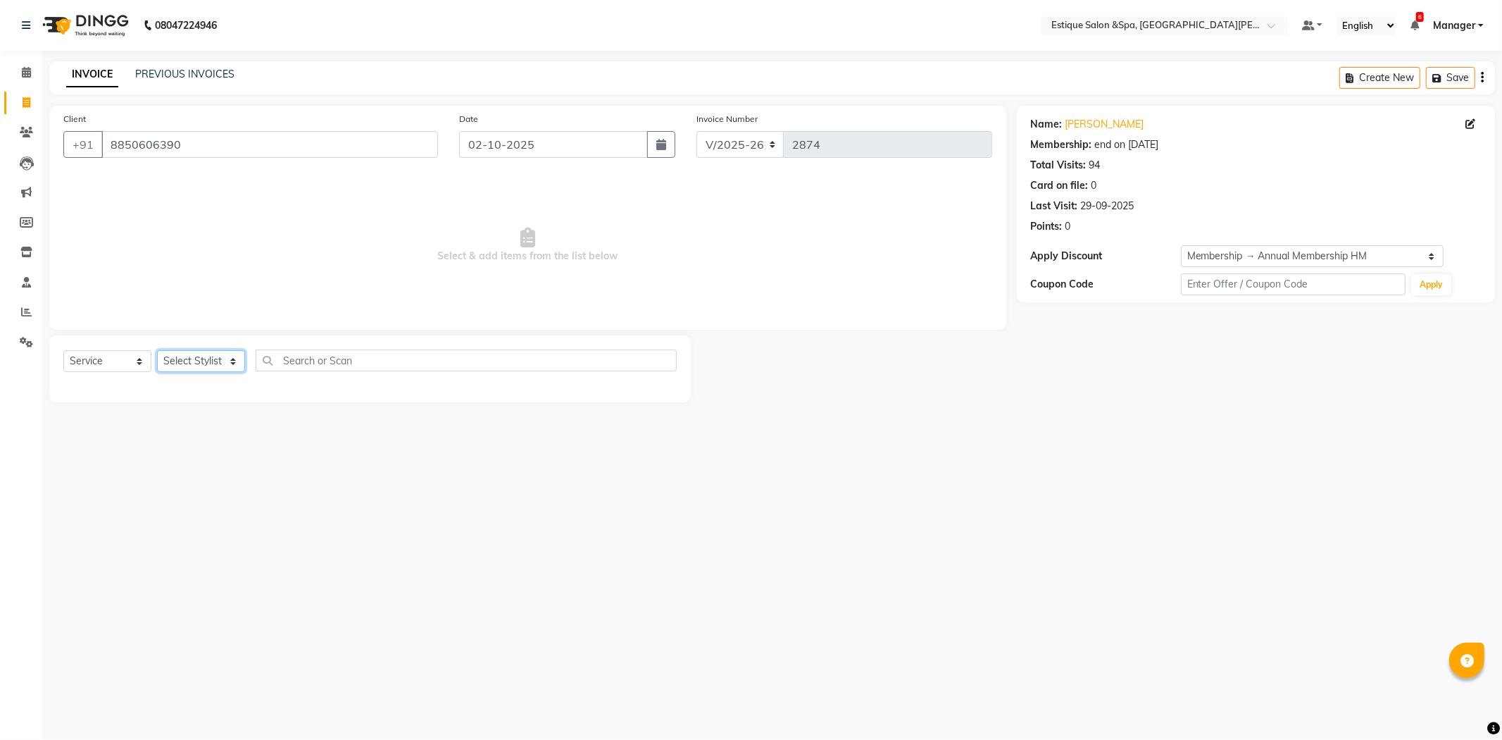
click at [186, 354] on select "Select Stylist aaves Asmi BEAUTY [PERSON_NAME] HAIR [PERSON_NAME] pp [PERSON_NA…" at bounding box center [201, 361] width 88 height 22
select select "65828"
click at [157, 351] on select "Select Stylist aaves Asmi BEAUTY [PERSON_NAME] HAIR [PERSON_NAME] pp [PERSON_NA…" at bounding box center [201, 361] width 88 height 22
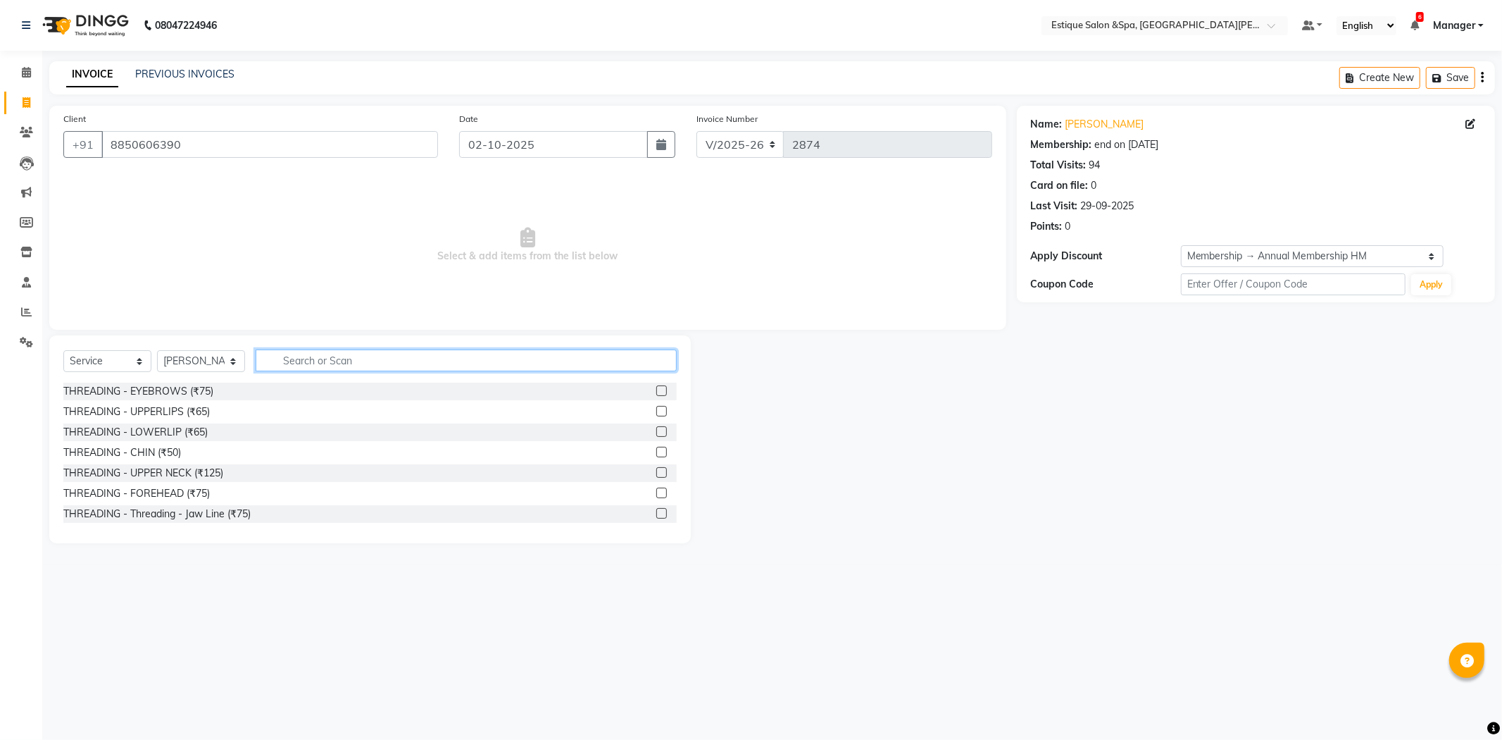
click at [343, 366] on input "text" at bounding box center [466, 360] width 421 height 22
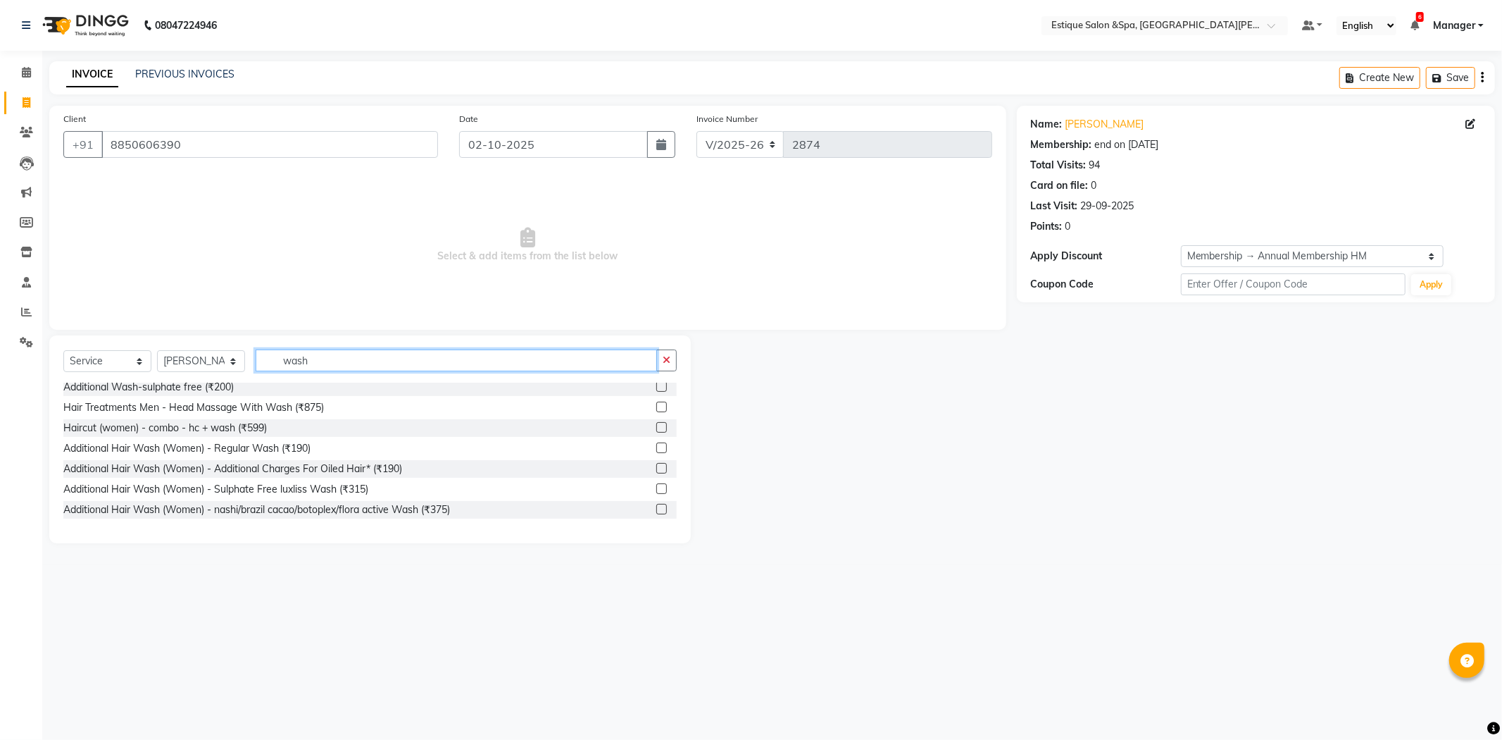
scroll to position [235, 0]
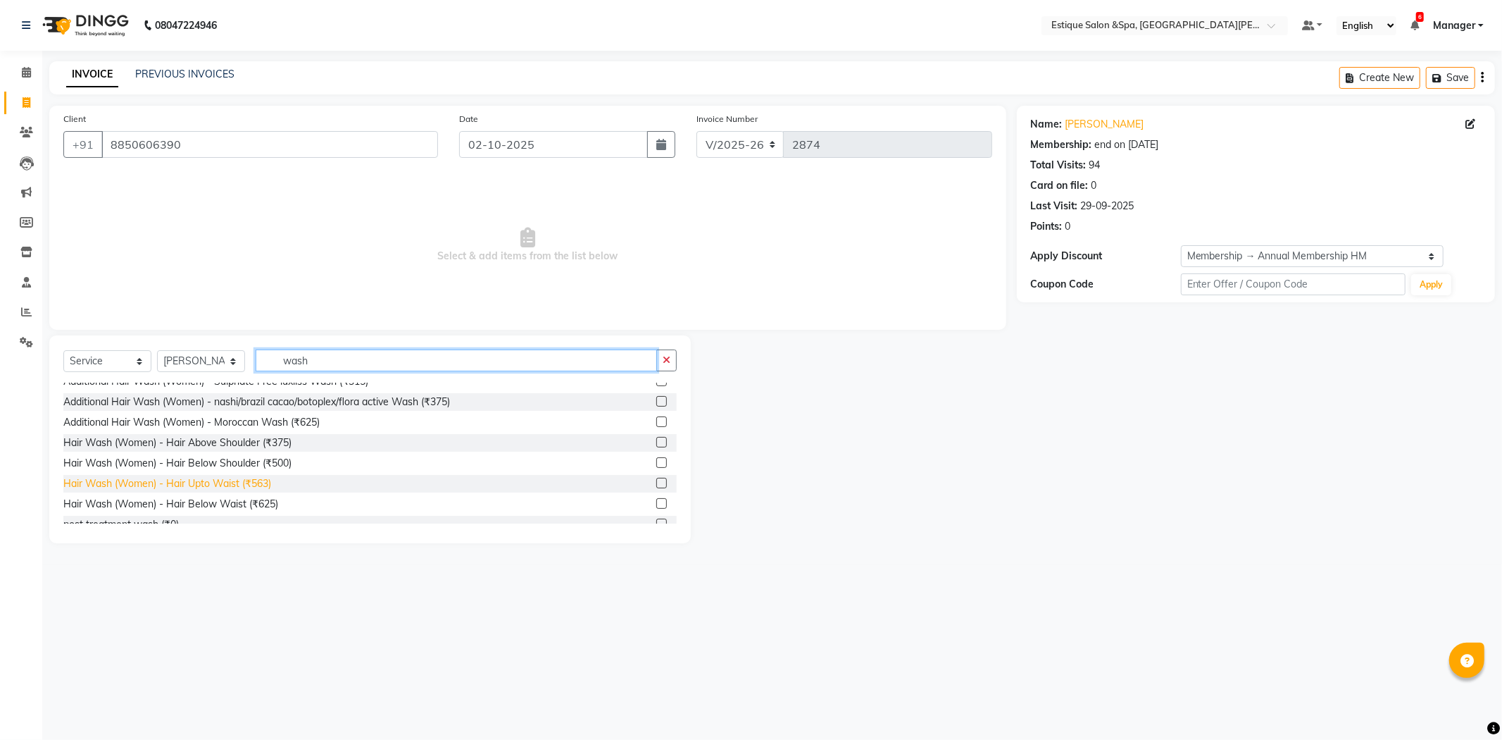
type input "wash"
click at [244, 477] on div "Hair Wash (Women) - Hair Upto Waist (₹563)" at bounding box center [167, 483] width 208 height 15
checkbox input "false"
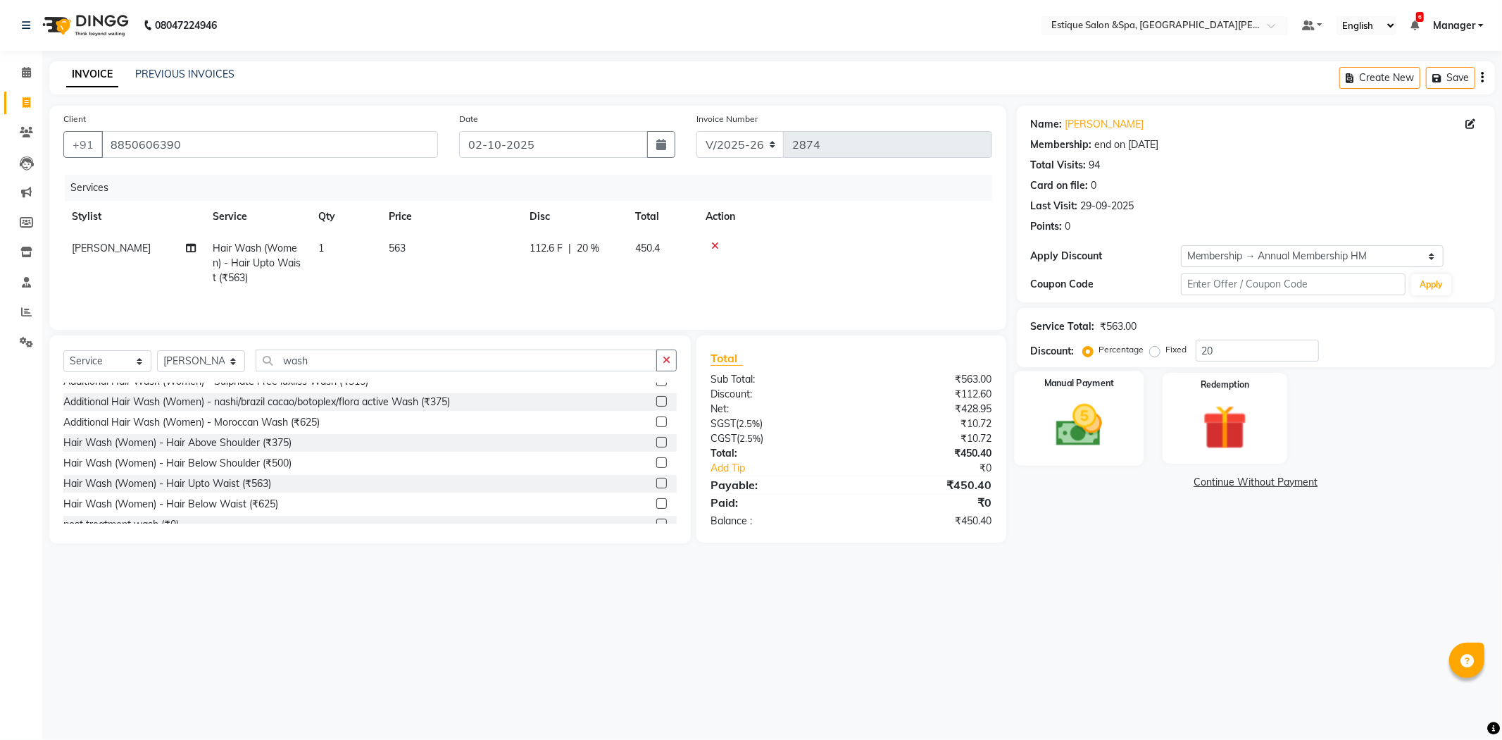
click at [1060, 404] on img at bounding box center [1079, 426] width 75 height 54
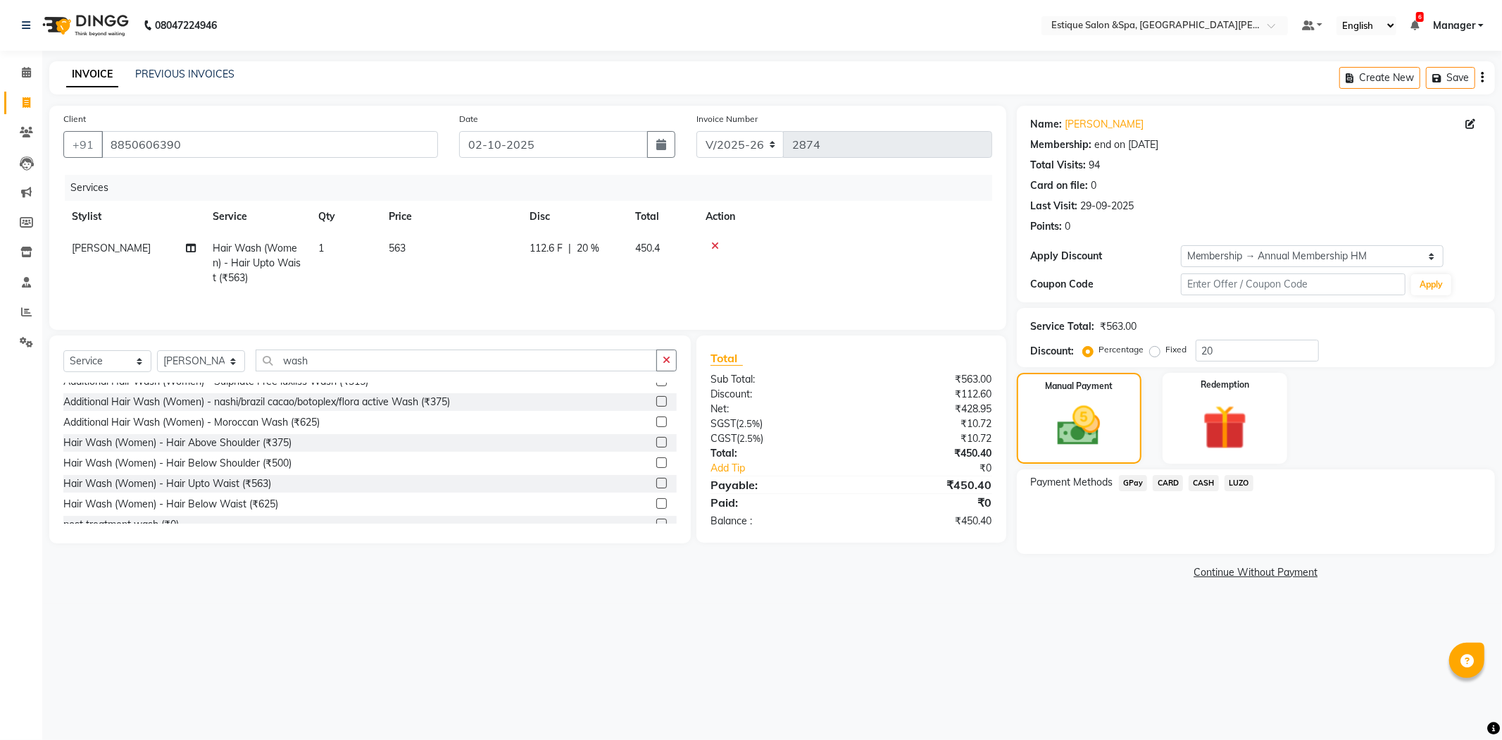
click at [1166, 482] on span "CARD" at bounding box center [1168, 483] width 30 height 16
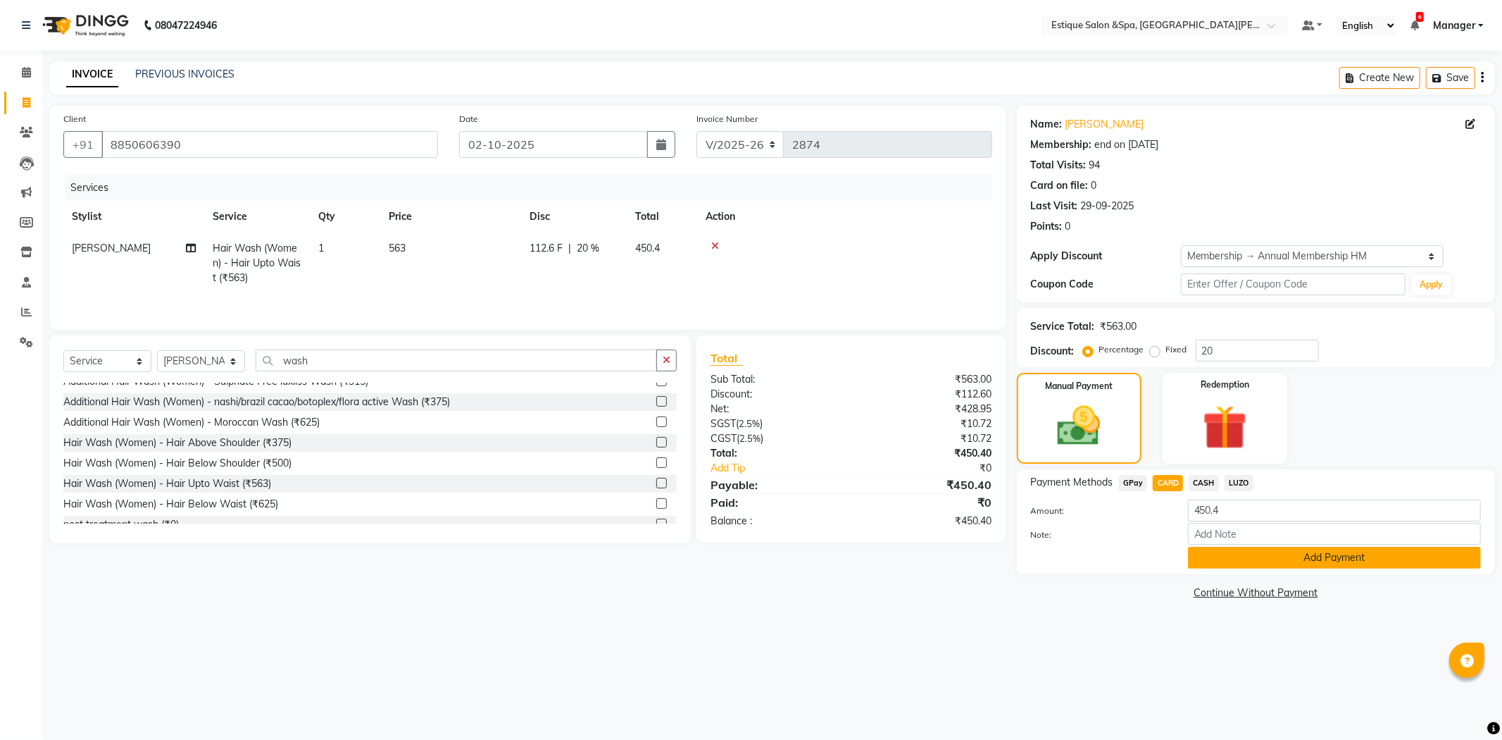
click at [1279, 555] on button "Add Payment" at bounding box center [1334, 558] width 293 height 22
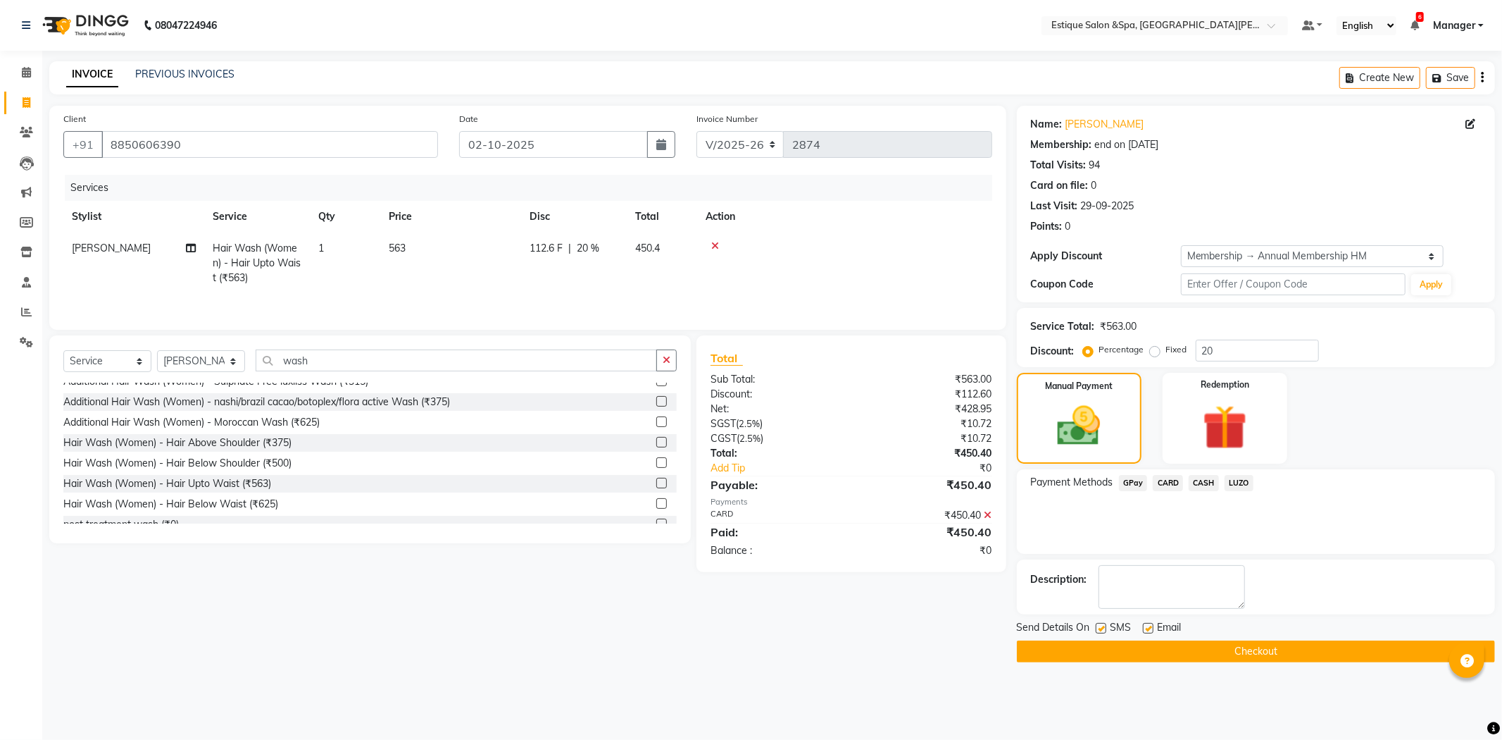
click at [1301, 651] on button "Checkout" at bounding box center [1256, 651] width 478 height 22
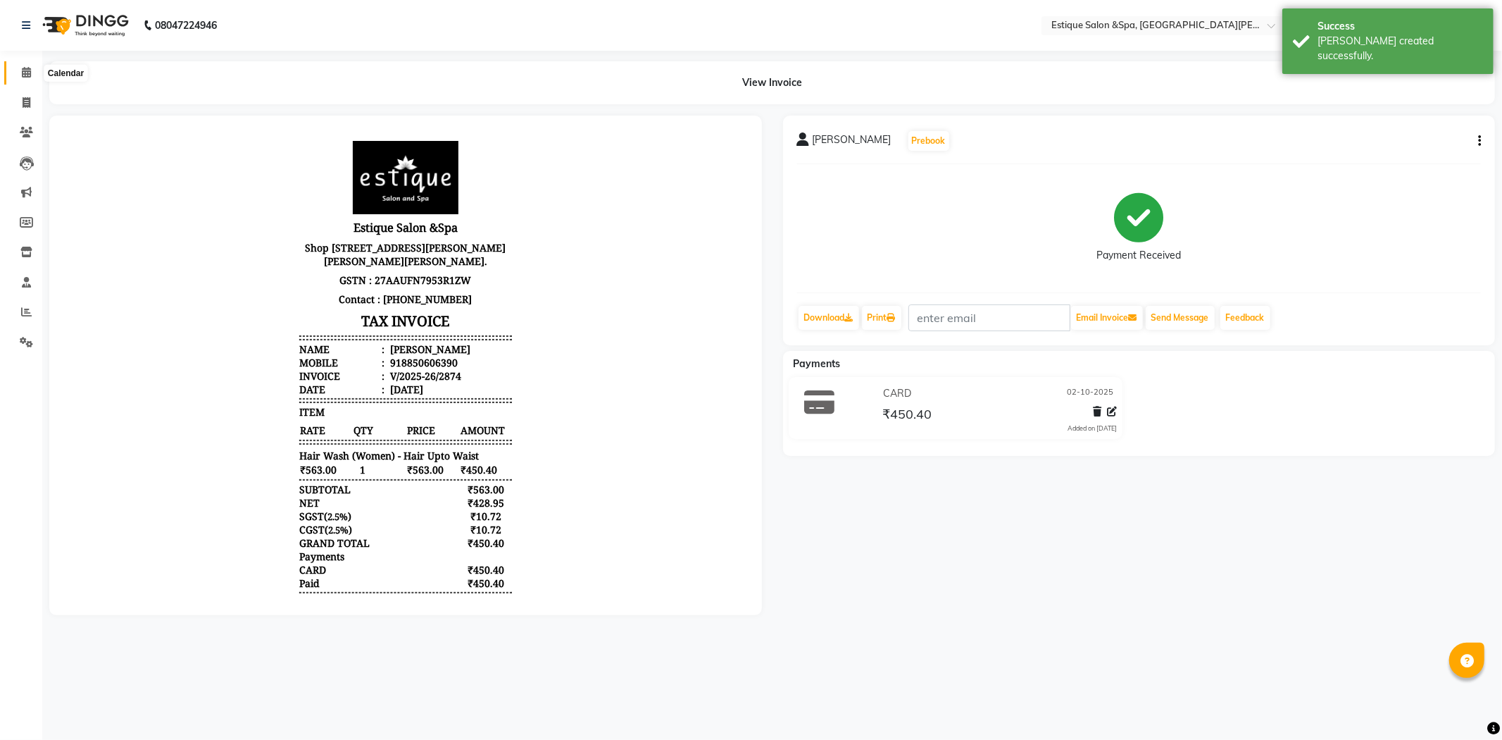
click at [30, 70] on span at bounding box center [26, 73] width 25 height 16
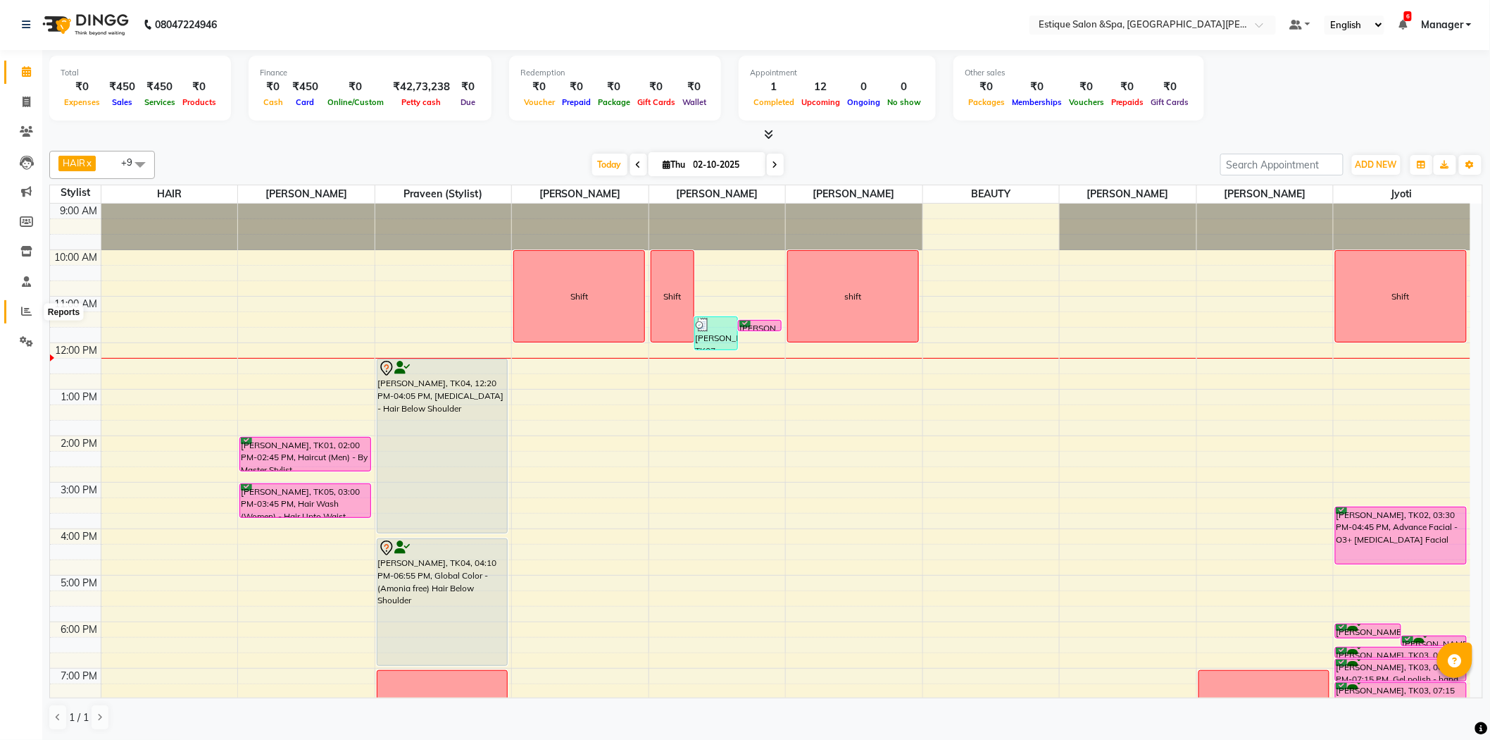
click at [27, 313] on icon at bounding box center [26, 311] width 11 height 11
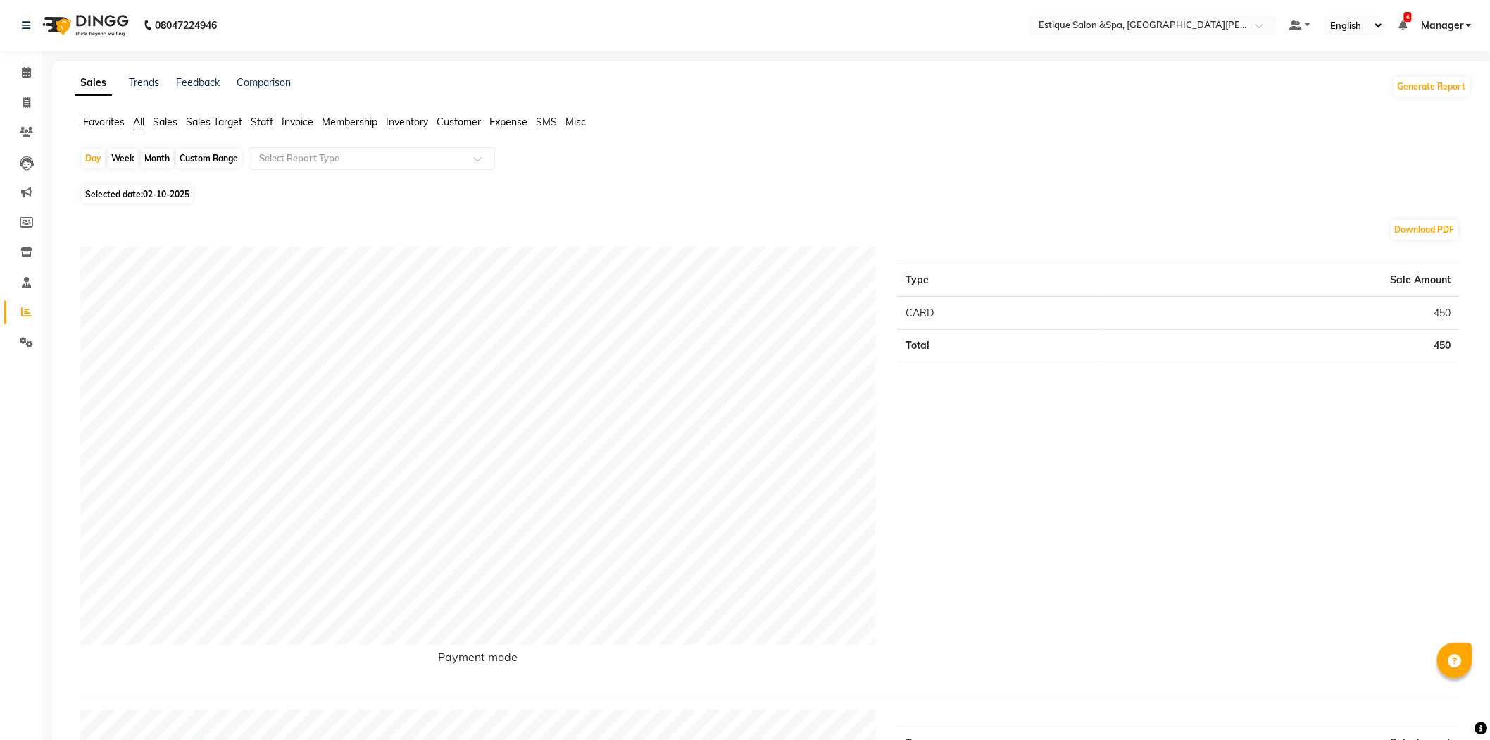
click at [155, 152] on div "Month" at bounding box center [157, 159] width 32 height 20
select select "10"
select select "2025"
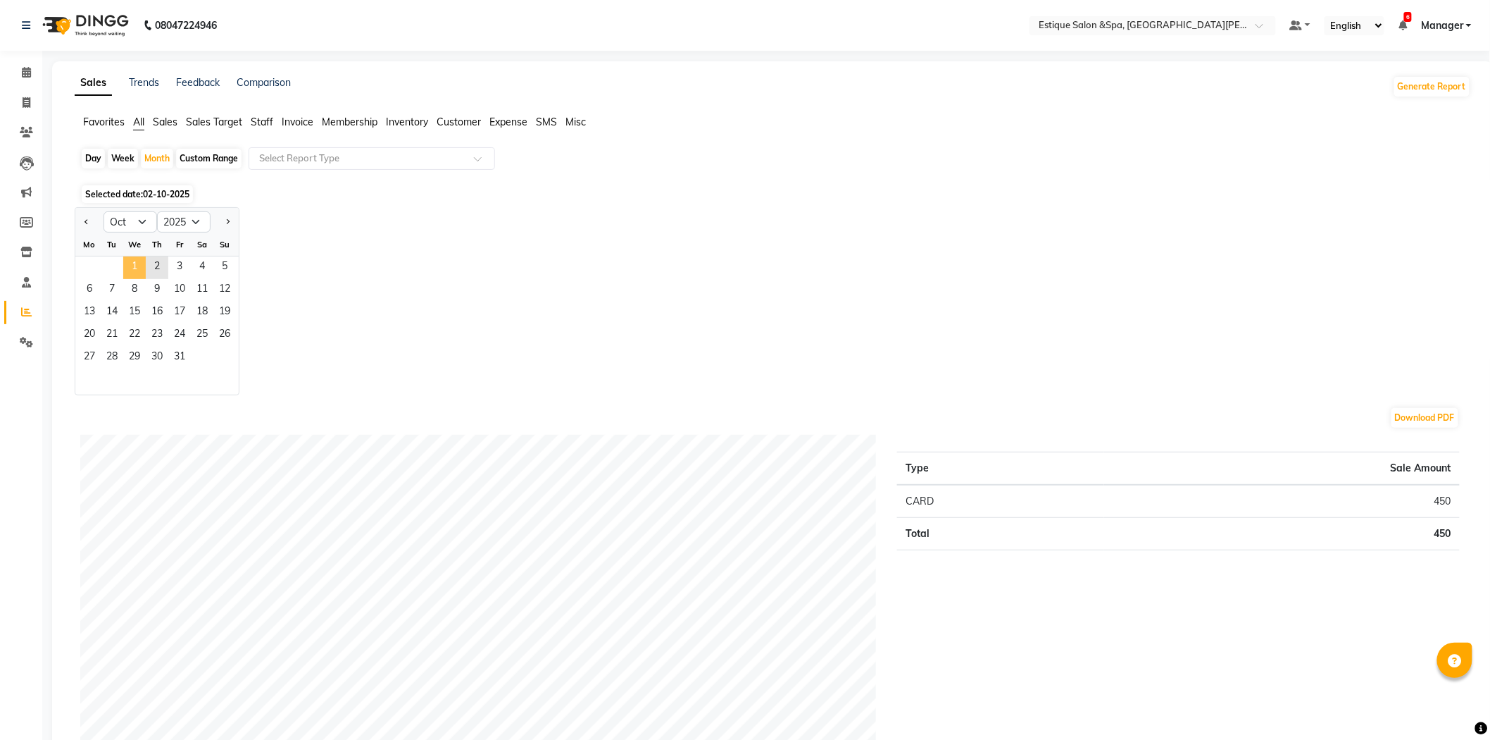
click at [144, 263] on span "1" at bounding box center [134, 267] width 23 height 23
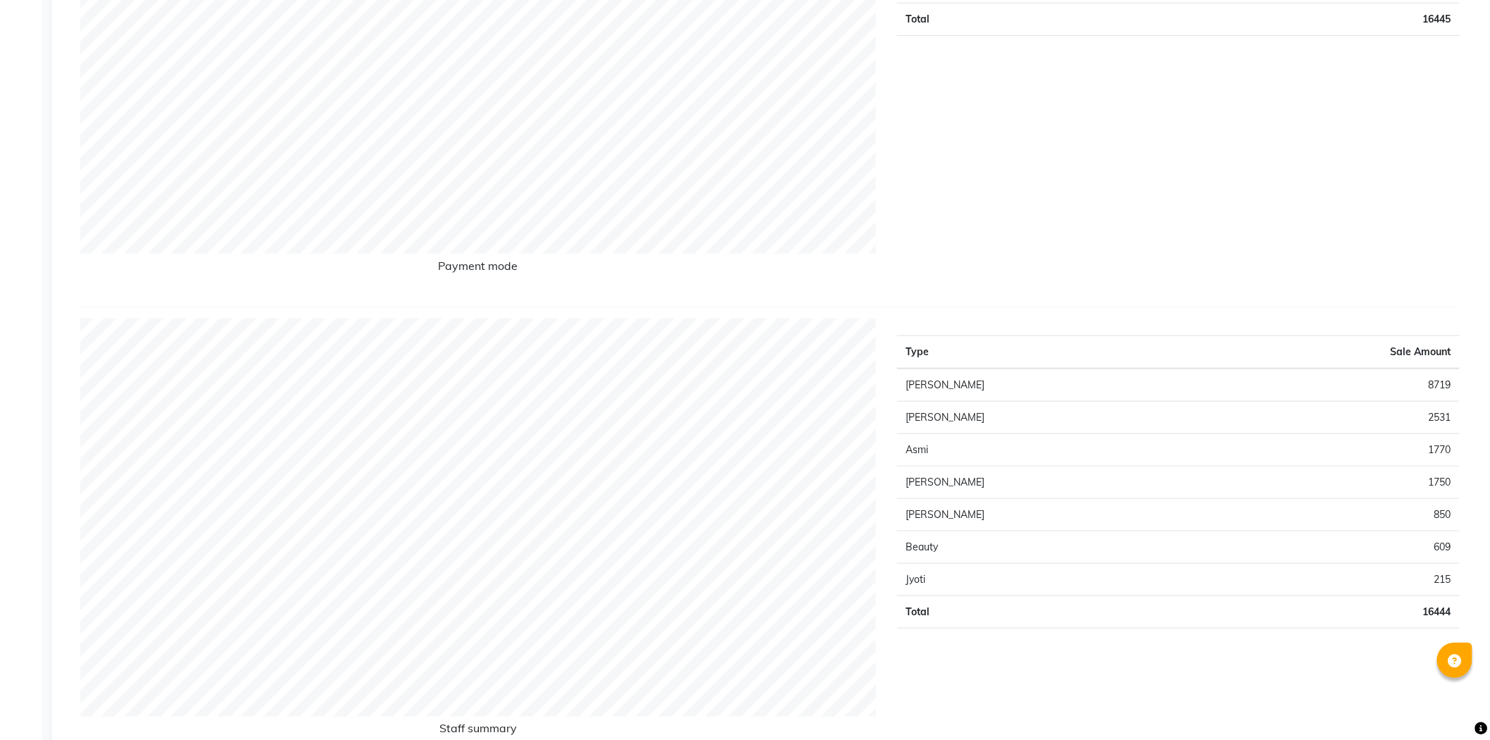
scroll to position [78, 0]
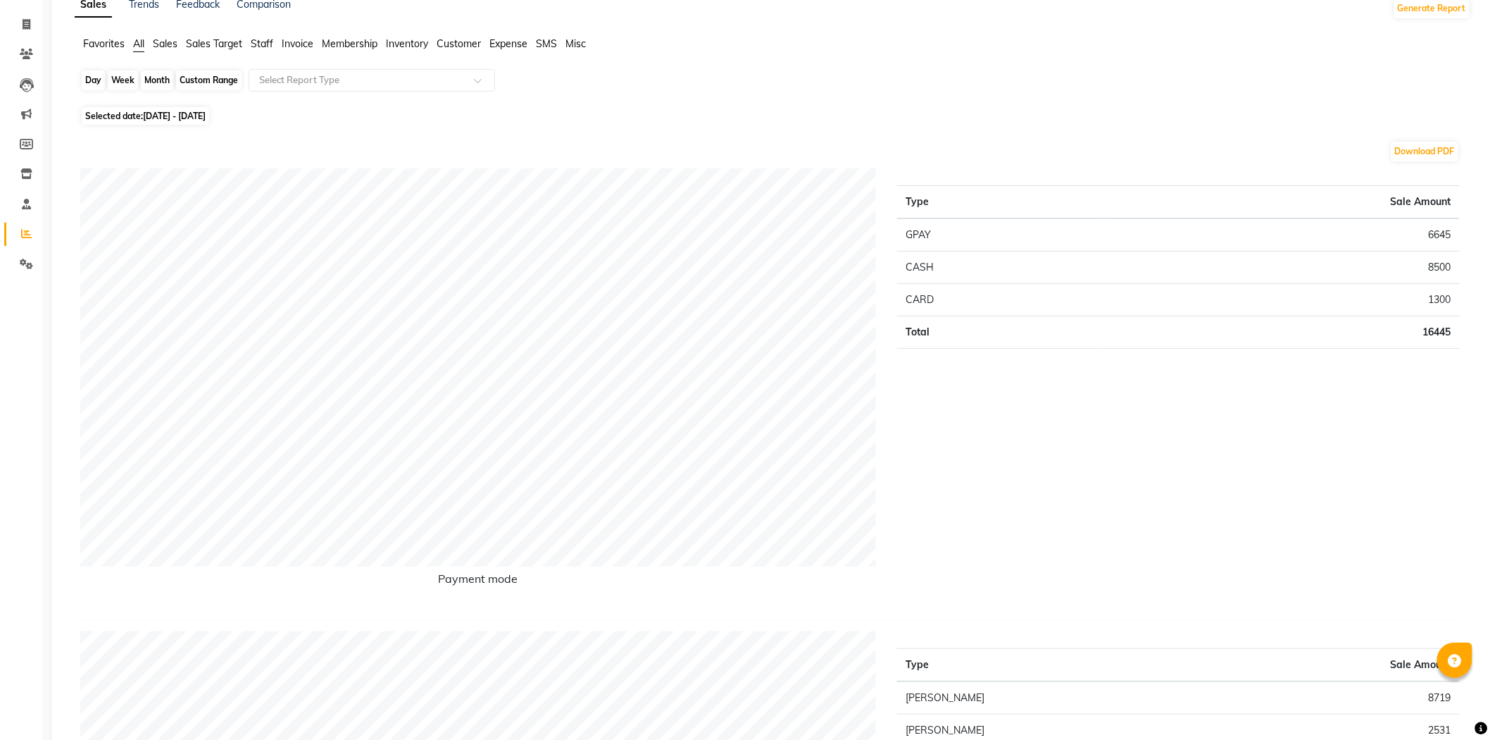
click at [160, 76] on div "Month" at bounding box center [157, 80] width 32 height 20
select select "10"
select select "2025"
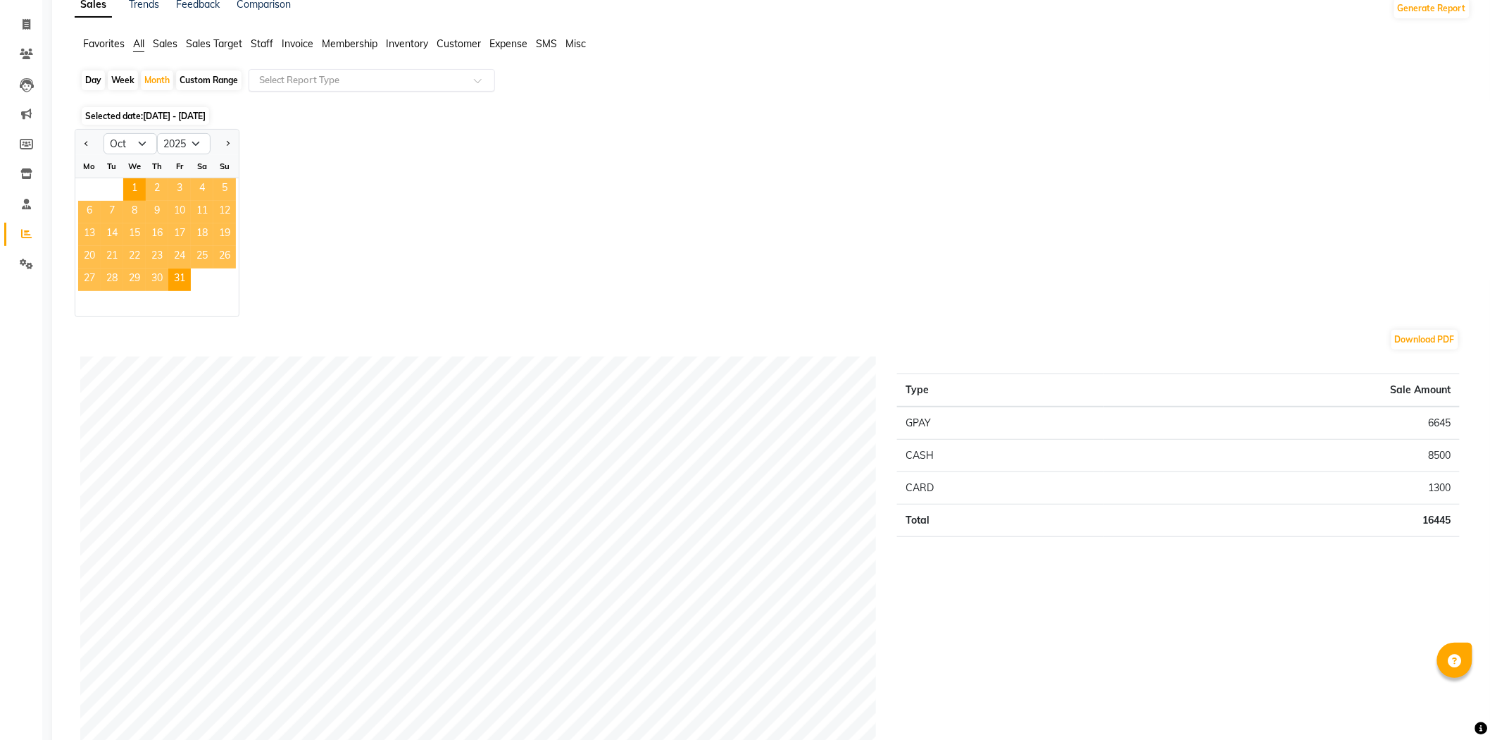
click at [411, 88] on div "Select Report Type" at bounding box center [372, 80] width 247 height 23
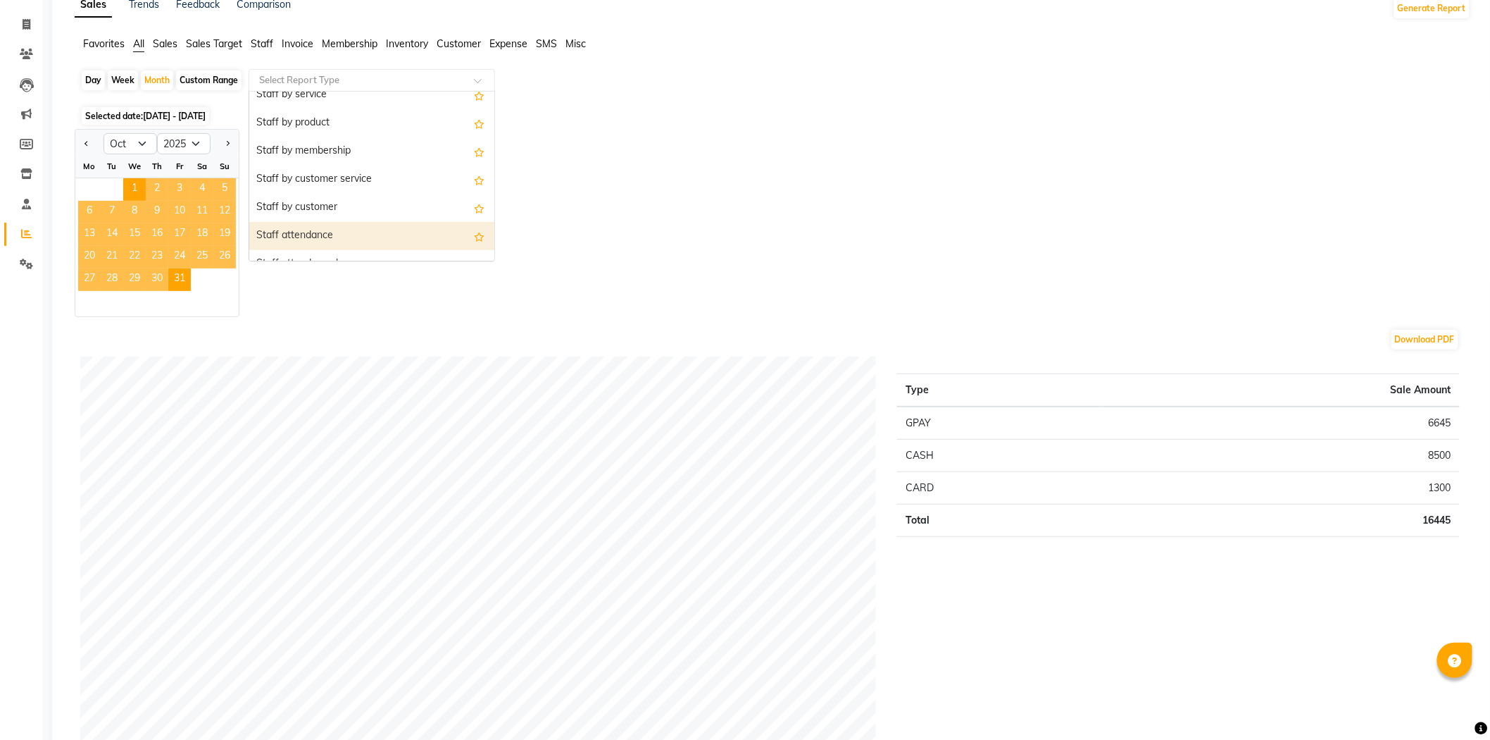
scroll to position [391, 0]
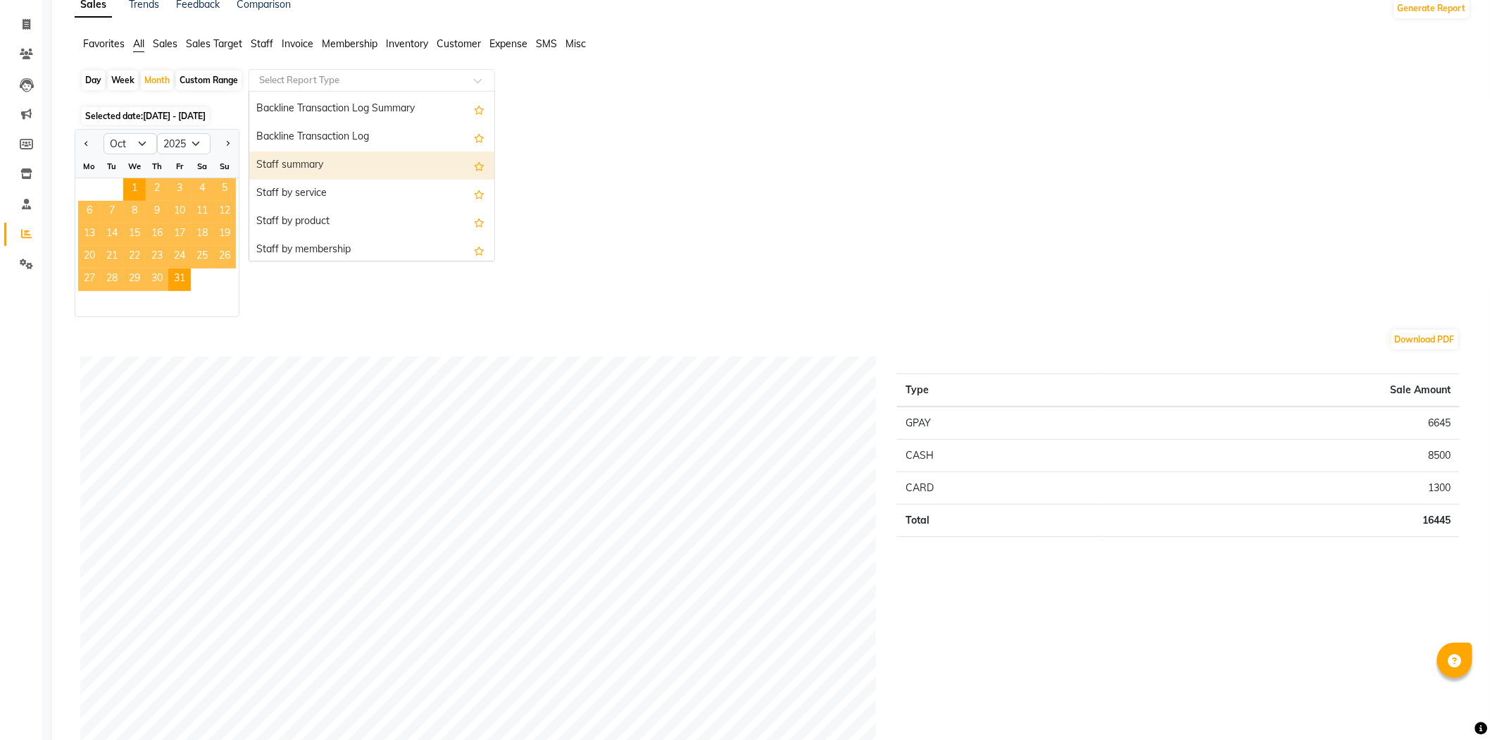
click at [370, 164] on div "Staff summary" at bounding box center [371, 165] width 245 height 28
select select "full_report"
select select "csv"
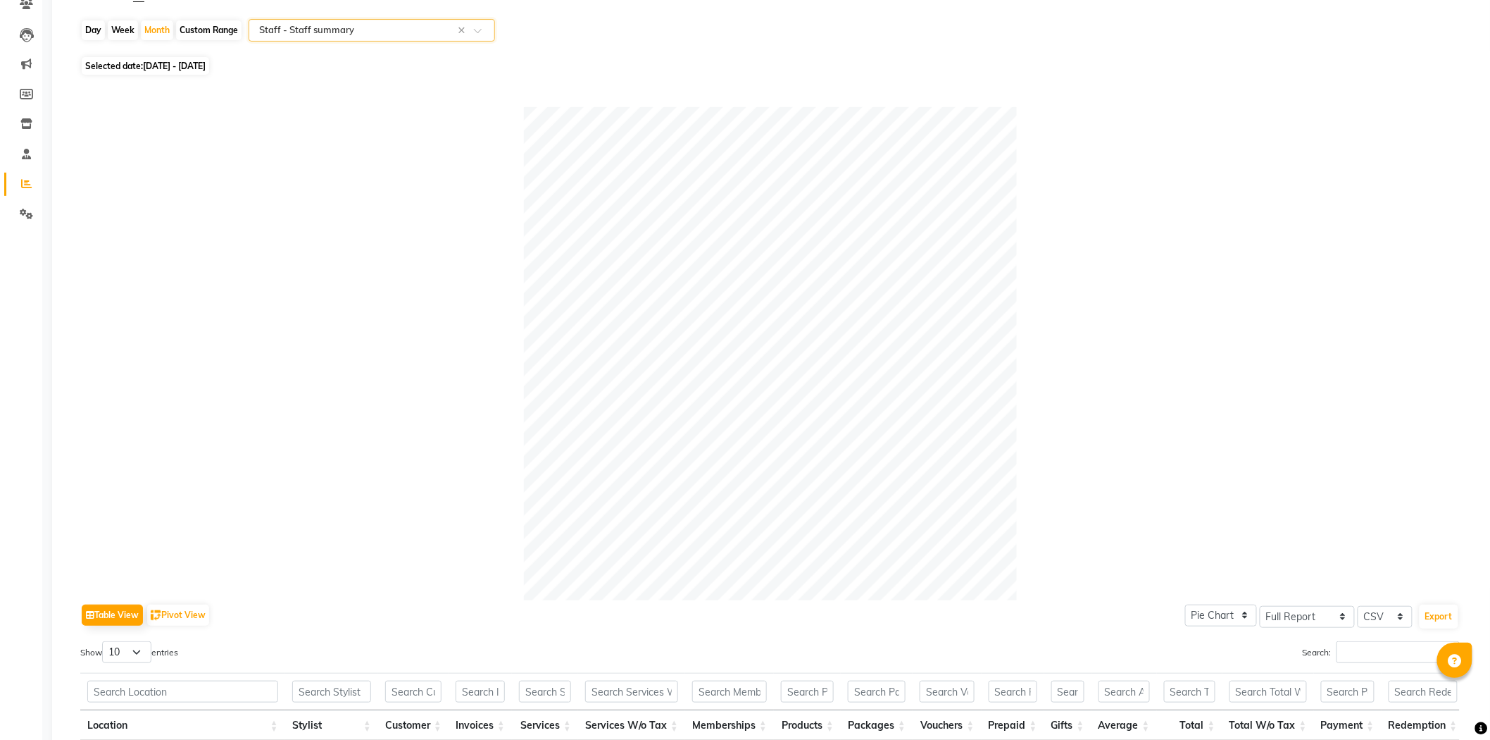
scroll to position [0, 0]
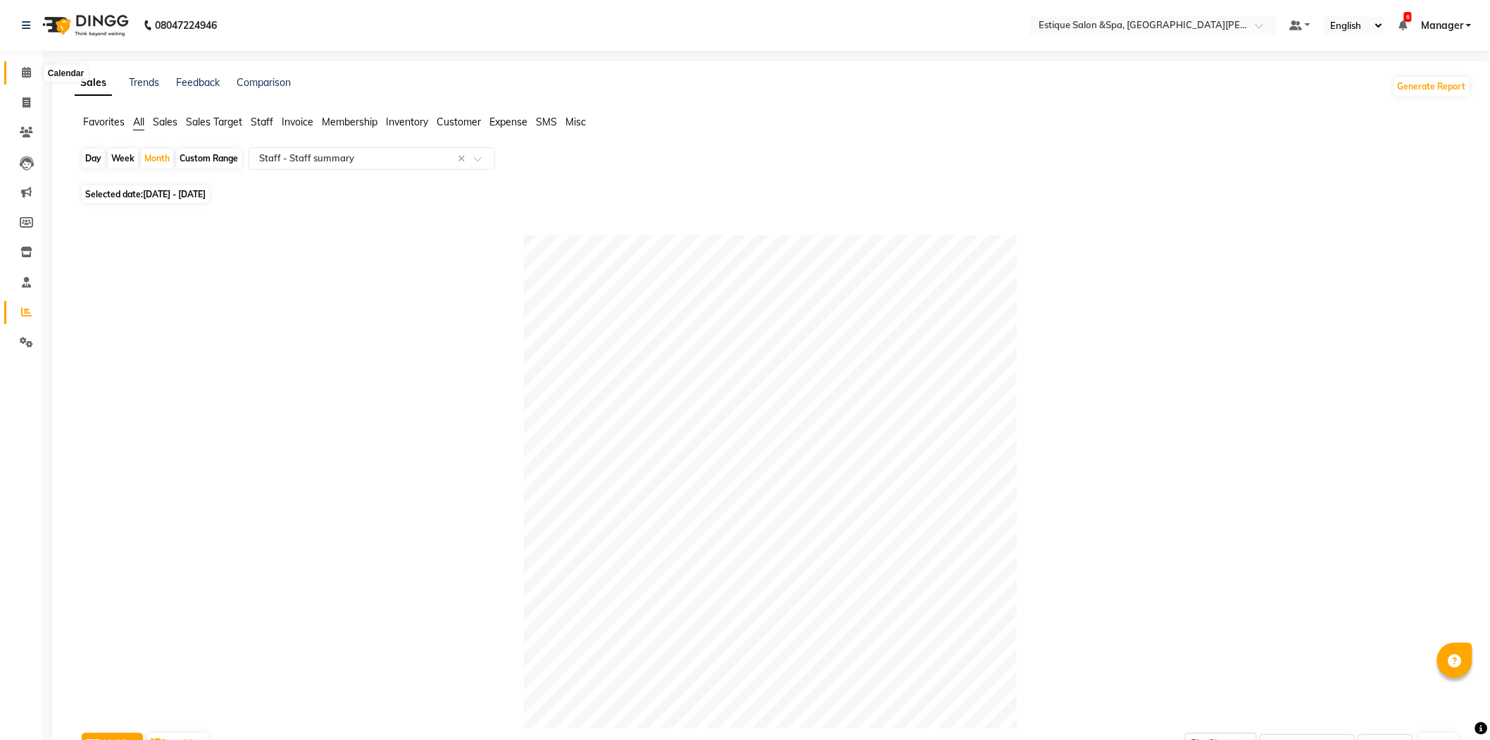
click at [26, 73] on icon at bounding box center [26, 72] width 9 height 11
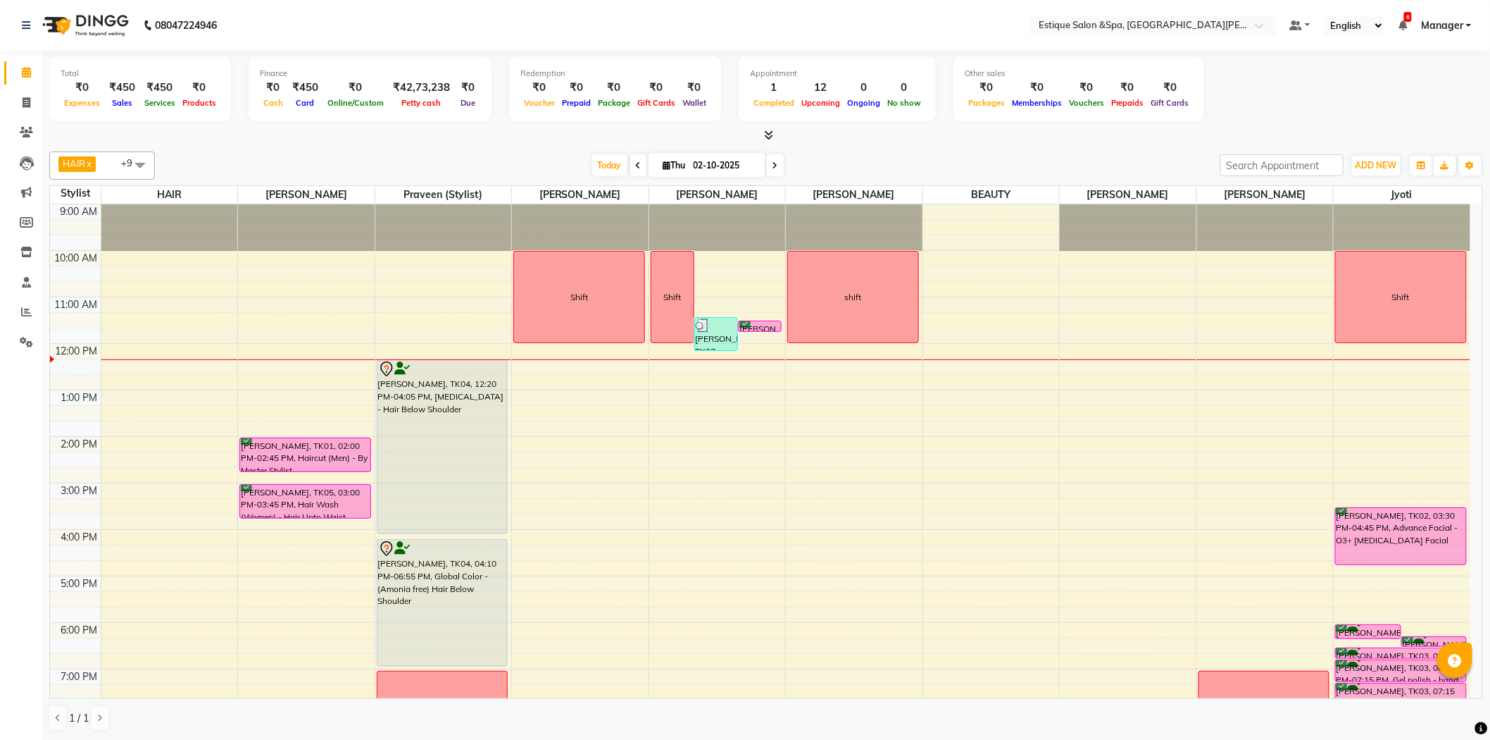
click at [763, 165] on div "Today Thu 02-10-2025" at bounding box center [688, 165] width 194 height 21
click at [768, 161] on span at bounding box center [775, 165] width 17 height 22
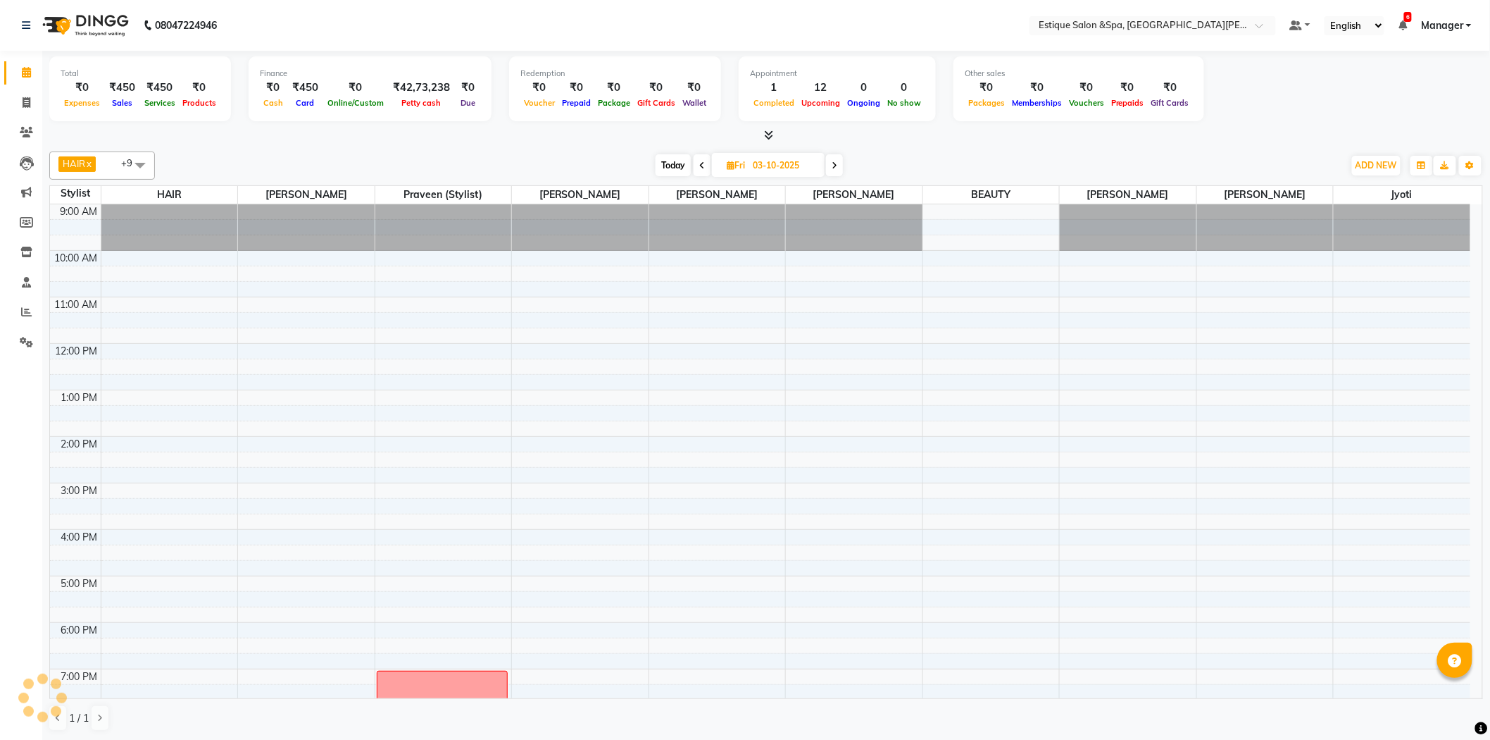
scroll to position [113, 0]
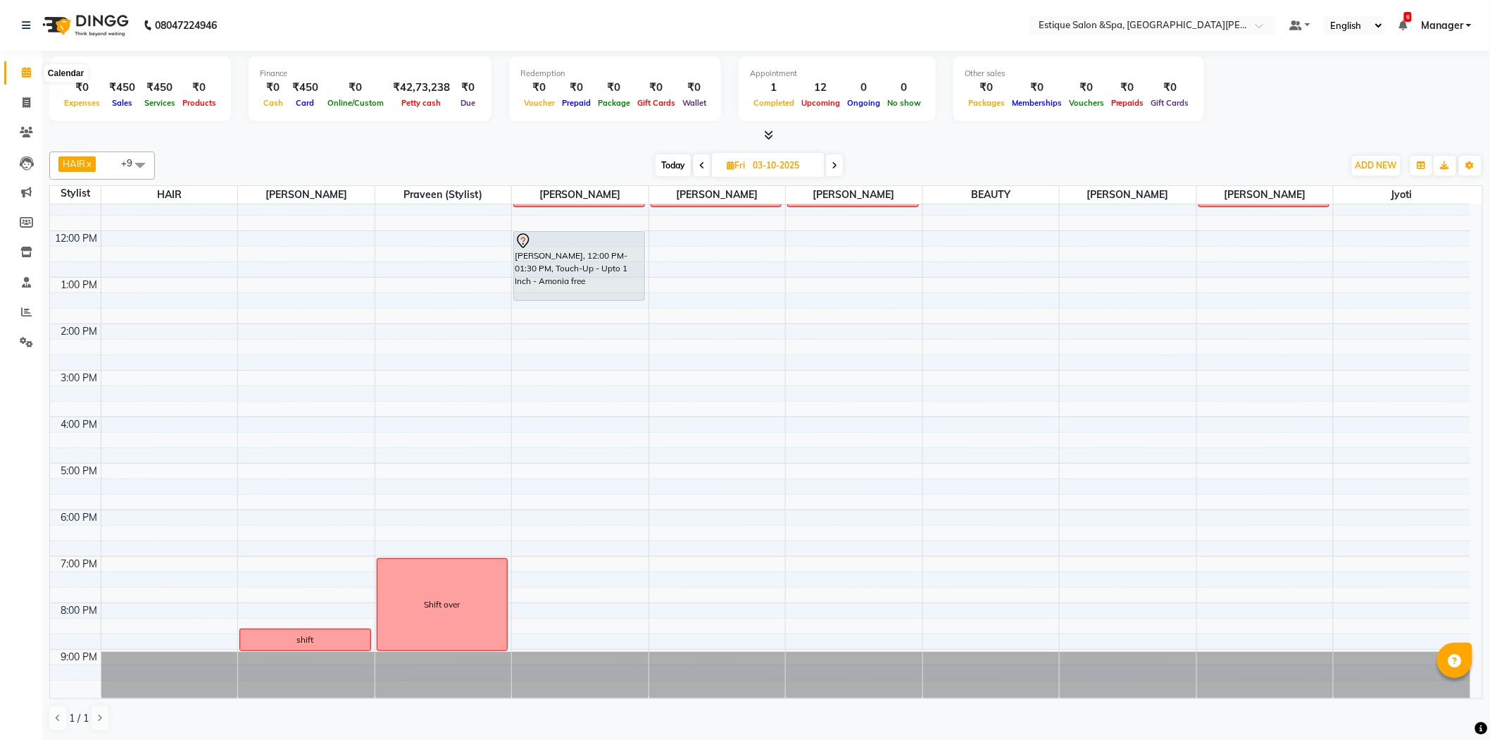
click at [23, 74] on icon at bounding box center [26, 72] width 9 height 11
click at [698, 161] on span at bounding box center [702, 165] width 17 height 22
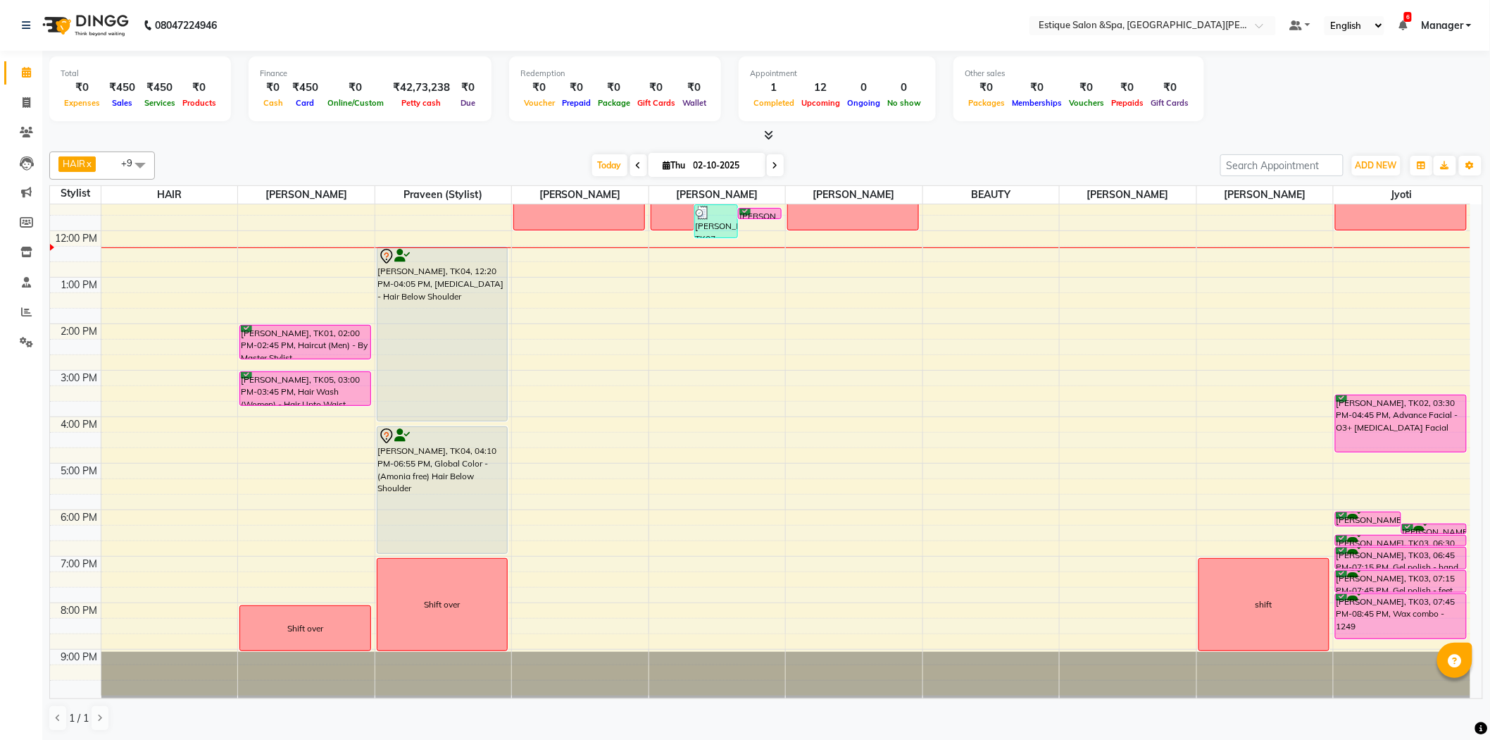
click at [771, 170] on span at bounding box center [775, 165] width 17 height 22
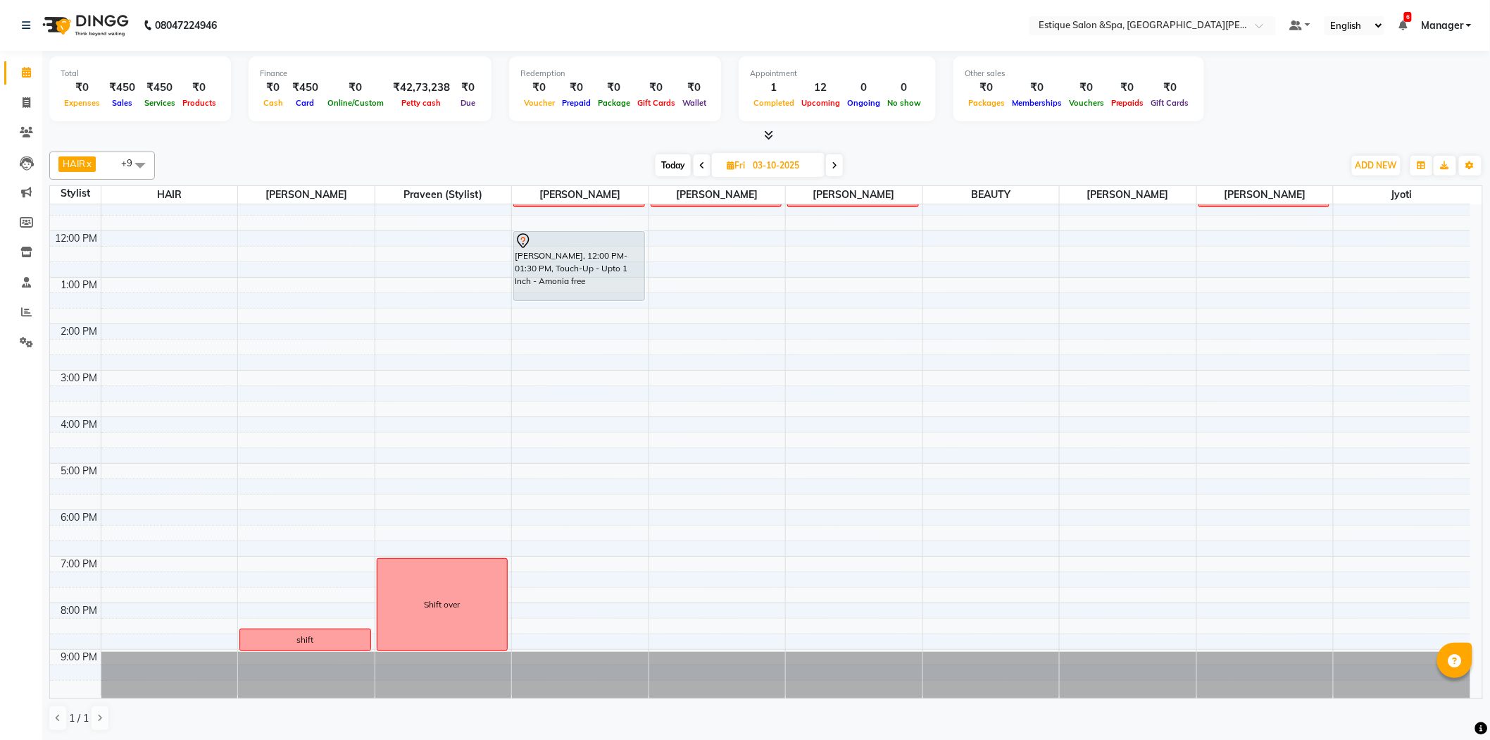
click at [833, 164] on icon at bounding box center [835, 165] width 6 height 8
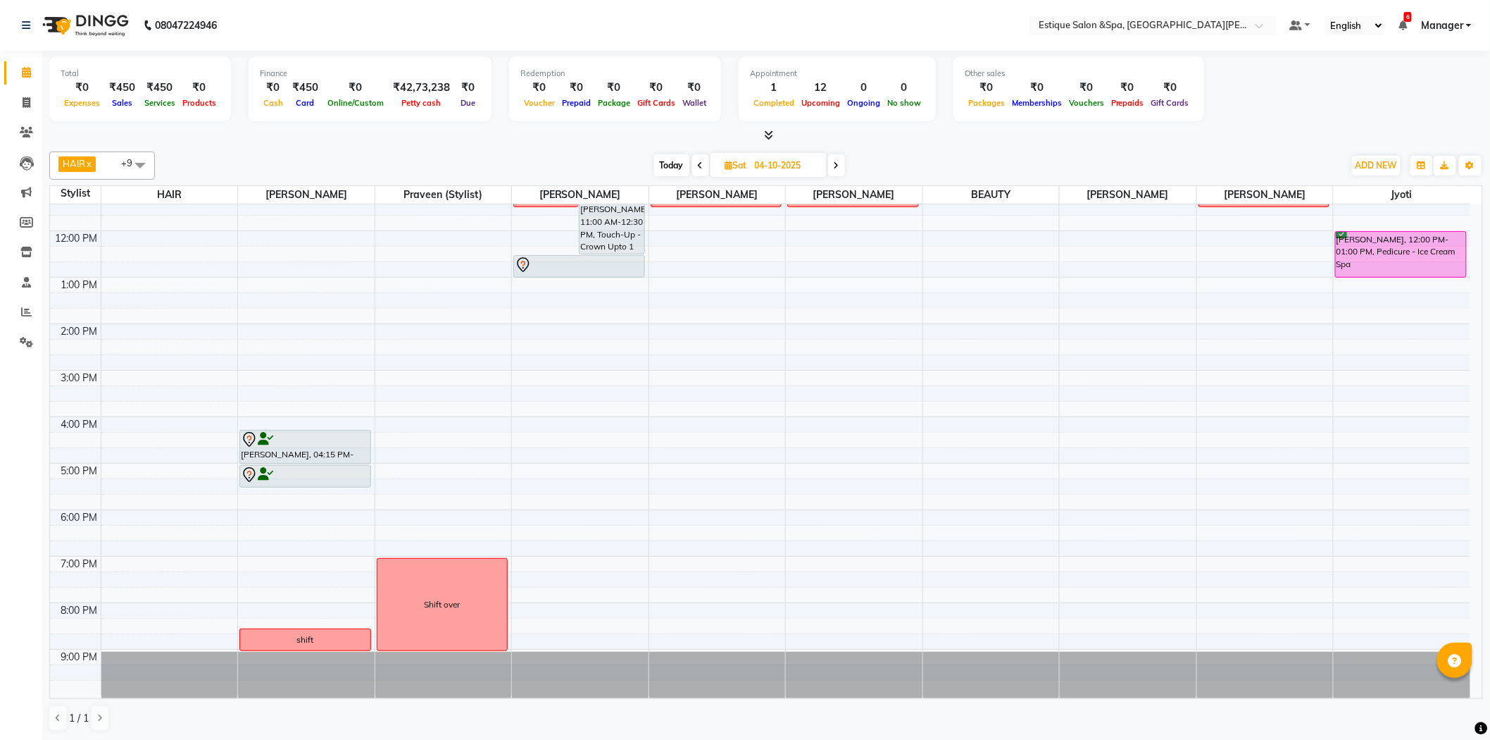
click at [829, 173] on span at bounding box center [836, 165] width 17 height 22
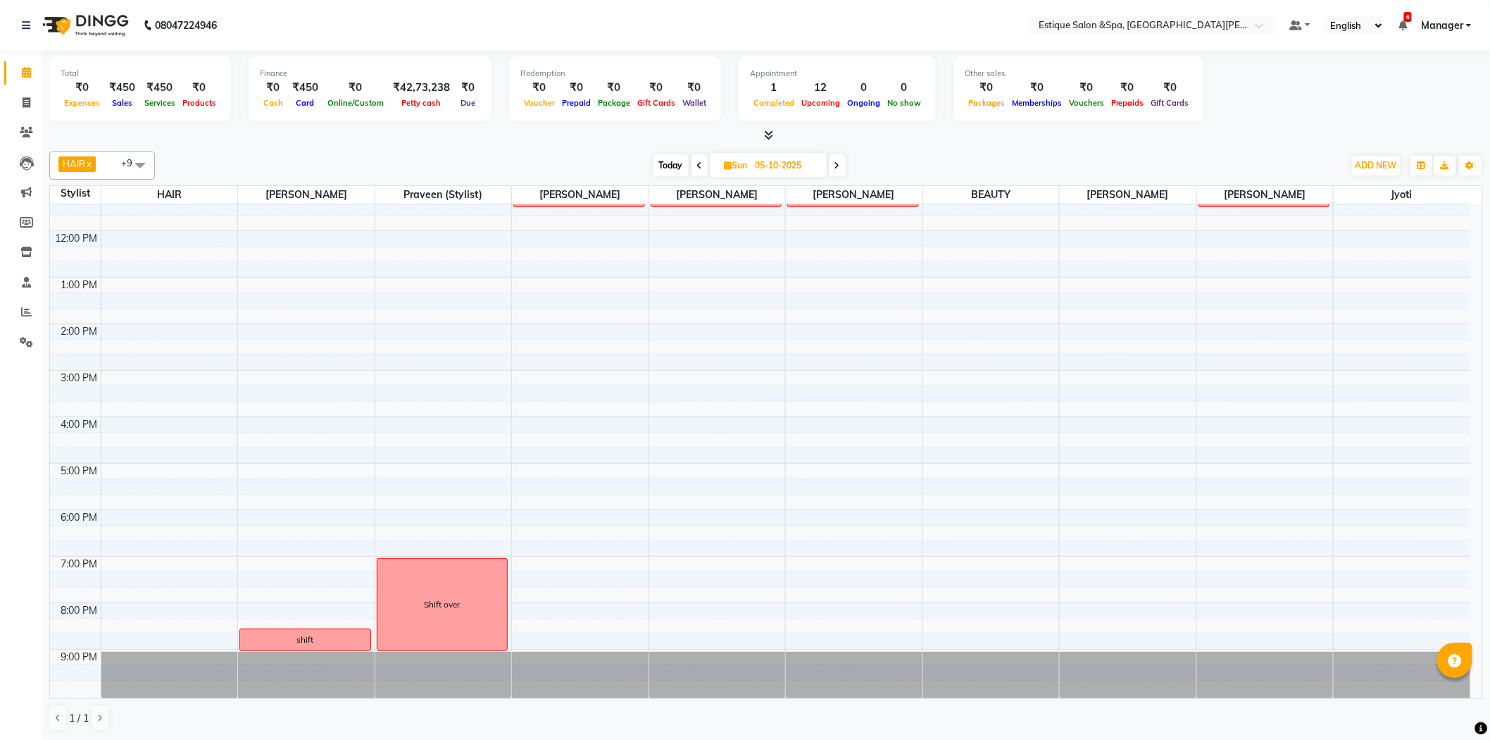
click at [829, 172] on span at bounding box center [837, 165] width 17 height 22
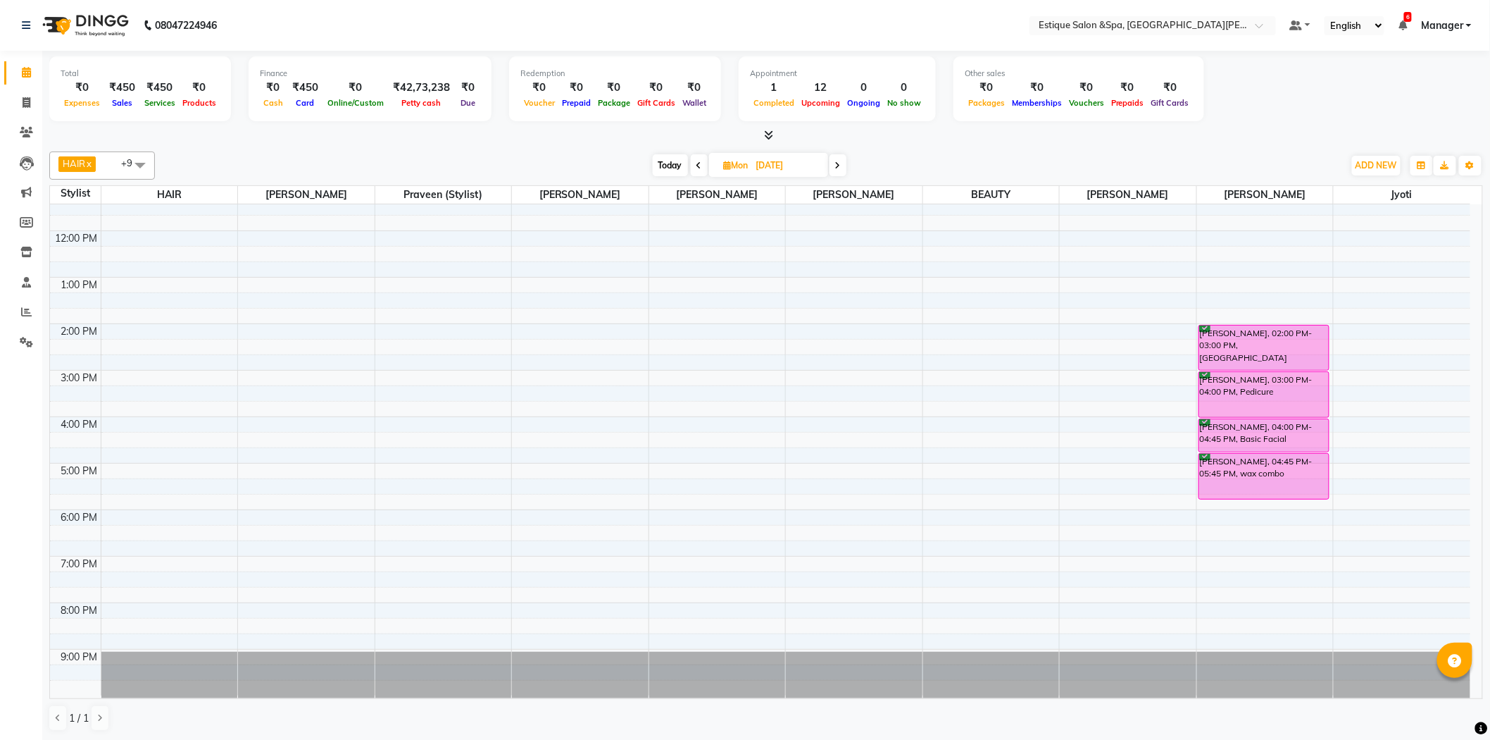
click at [834, 172] on span at bounding box center [838, 165] width 17 height 22
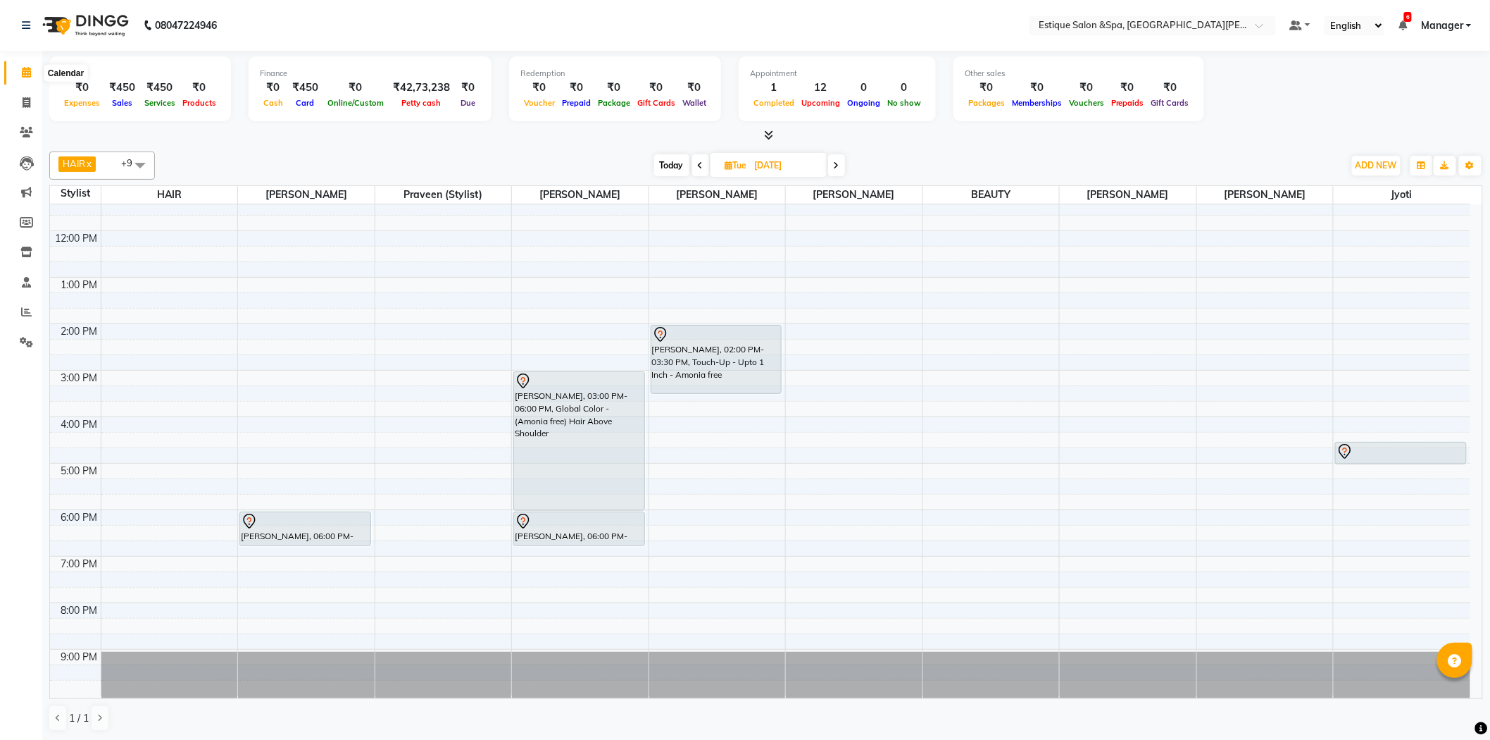
click at [28, 80] on span at bounding box center [26, 73] width 25 height 16
click at [27, 76] on icon at bounding box center [26, 72] width 9 height 11
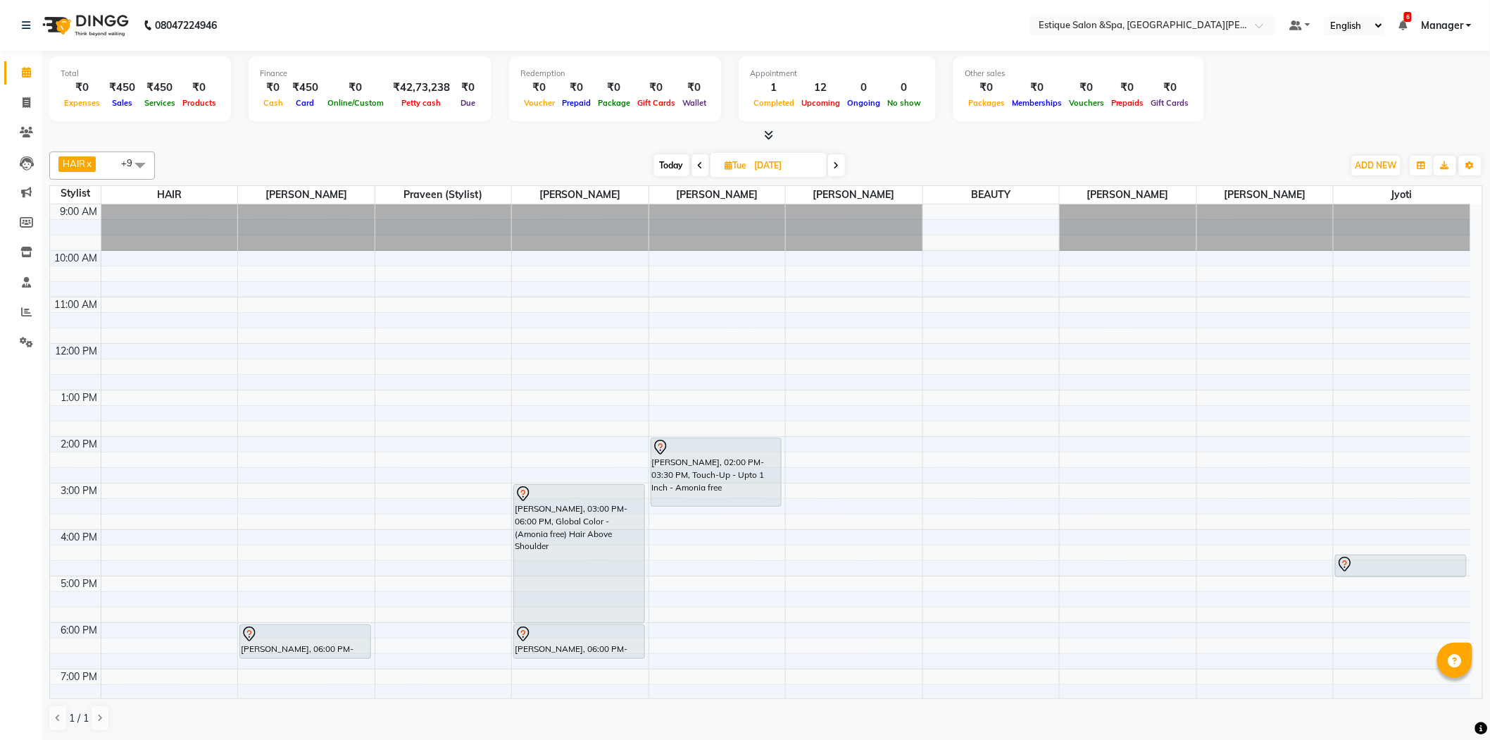
click at [666, 167] on span "Today" at bounding box center [671, 165] width 35 height 22
type input "02-10-2025"
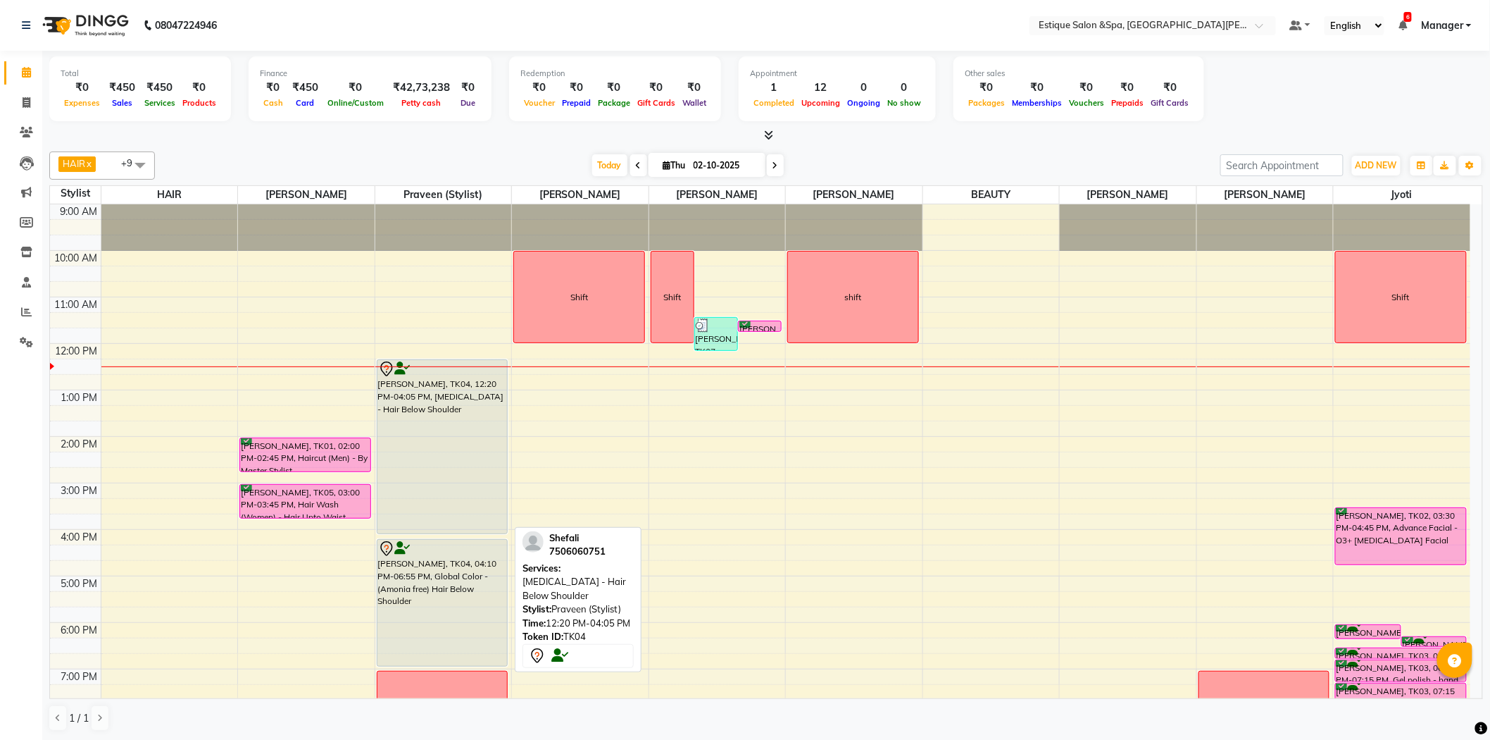
click at [404, 473] on div "[PERSON_NAME], TK04, 12:20 PM-04:05 PM, [MEDICAL_DATA] - Hair Below Shoulder [P…" at bounding box center [443, 506] width 137 height 604
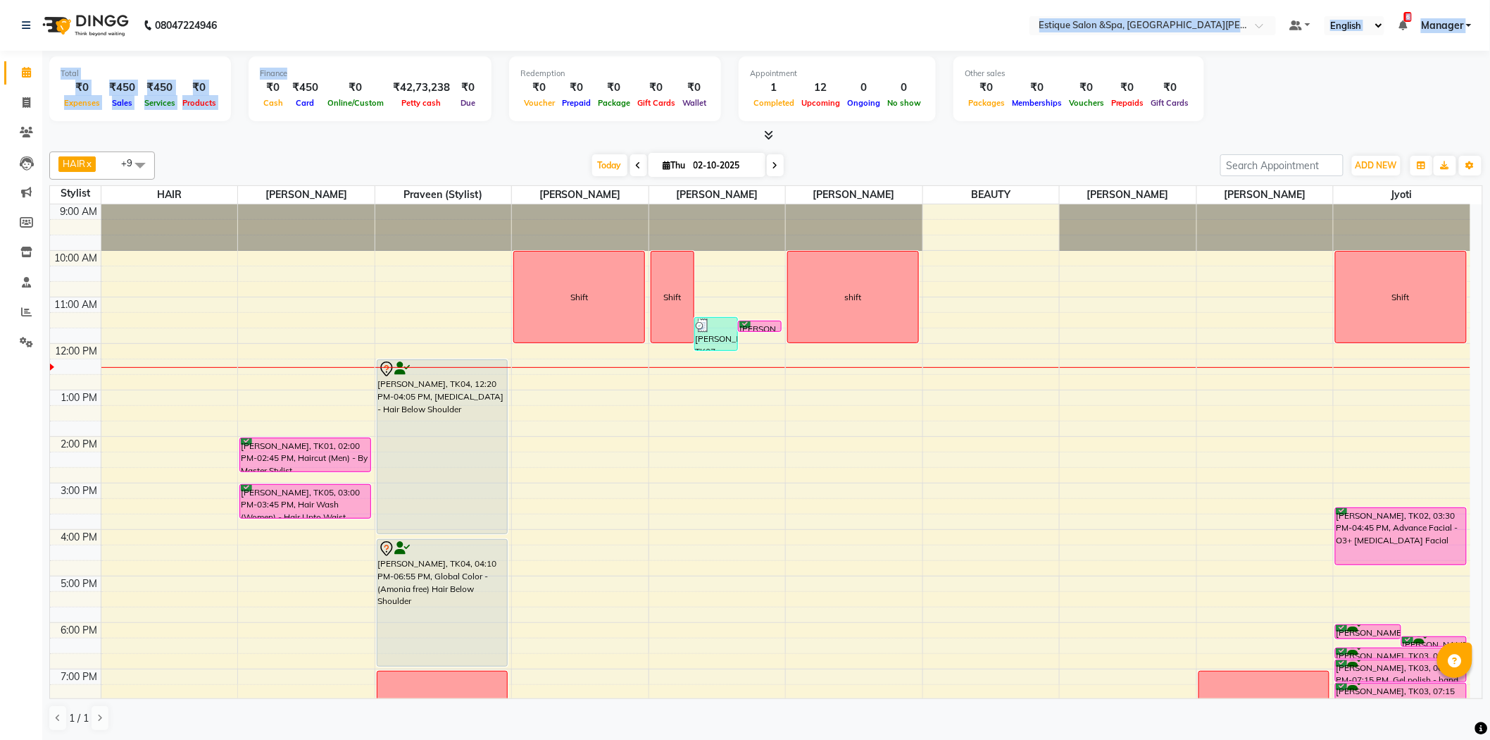
drag, startPoint x: 358, startPoint y: -46, endPoint x: 322, endPoint y: -68, distance: 42.4
click at [322, 0] on html "08047224946 Select Location × Estique Salon &Spa, Hiranandani [PERSON_NAME] Def…" at bounding box center [745, 370] width 1490 height 740
click at [21, 314] on icon at bounding box center [26, 311] width 11 height 11
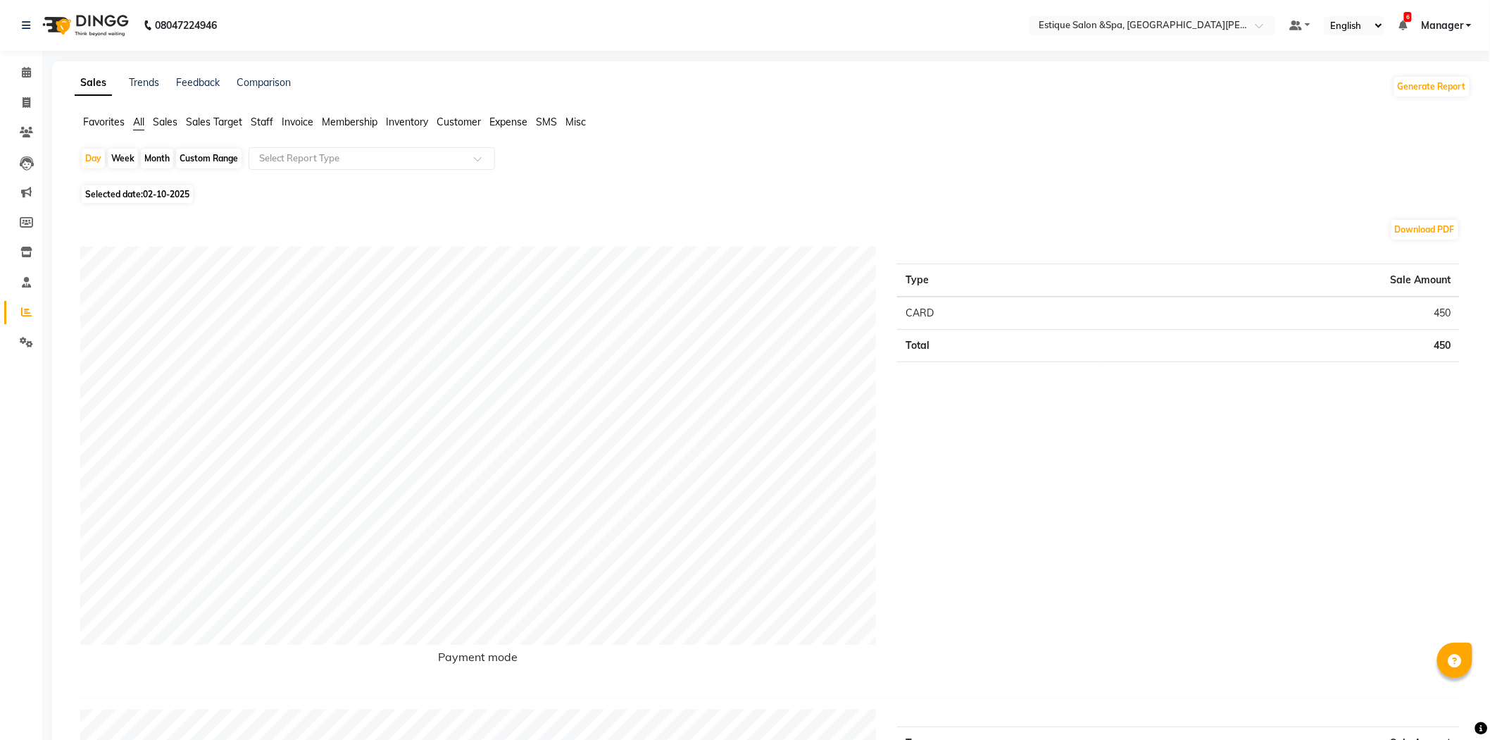
click at [158, 158] on div "Month" at bounding box center [157, 159] width 32 height 20
select select "10"
select select "2025"
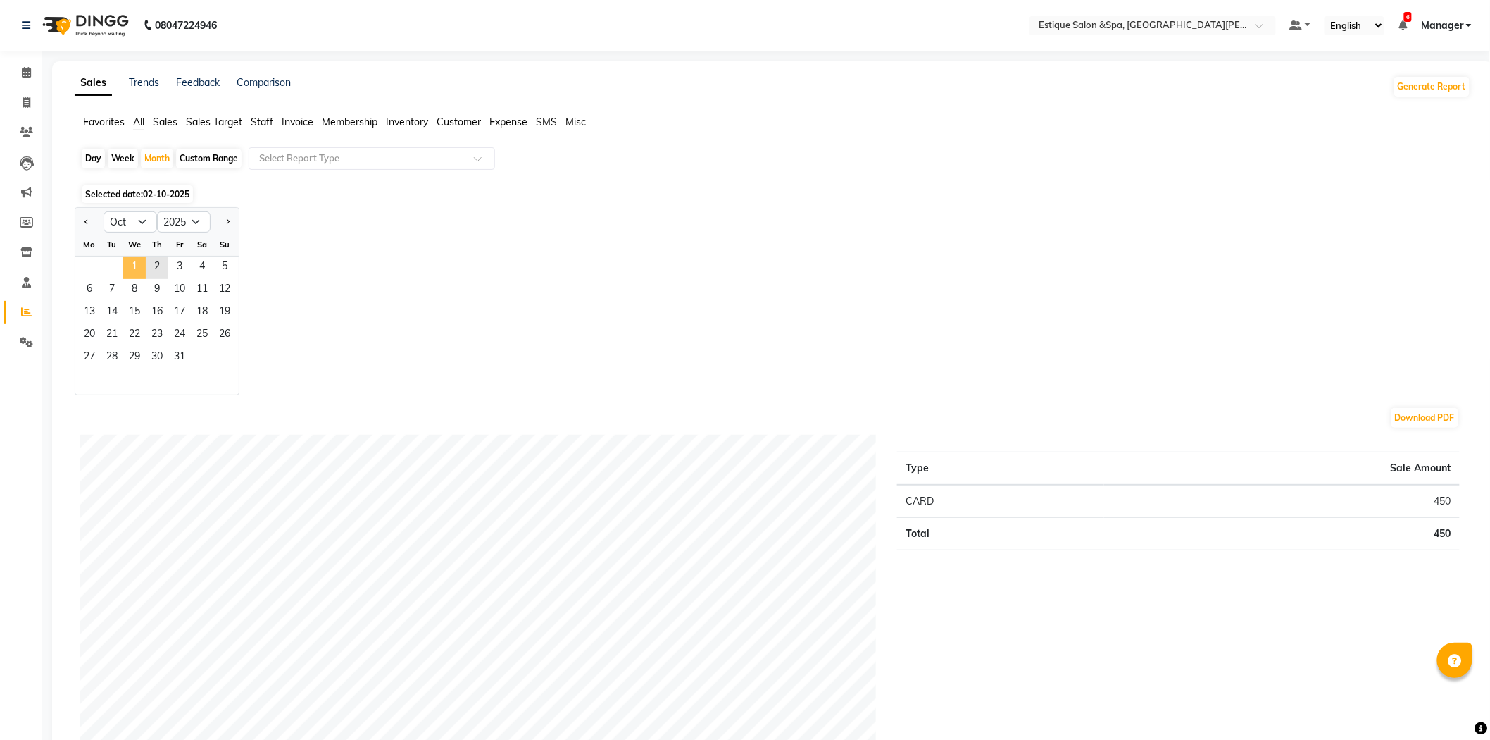
click at [139, 275] on span "1" at bounding box center [134, 267] width 23 height 23
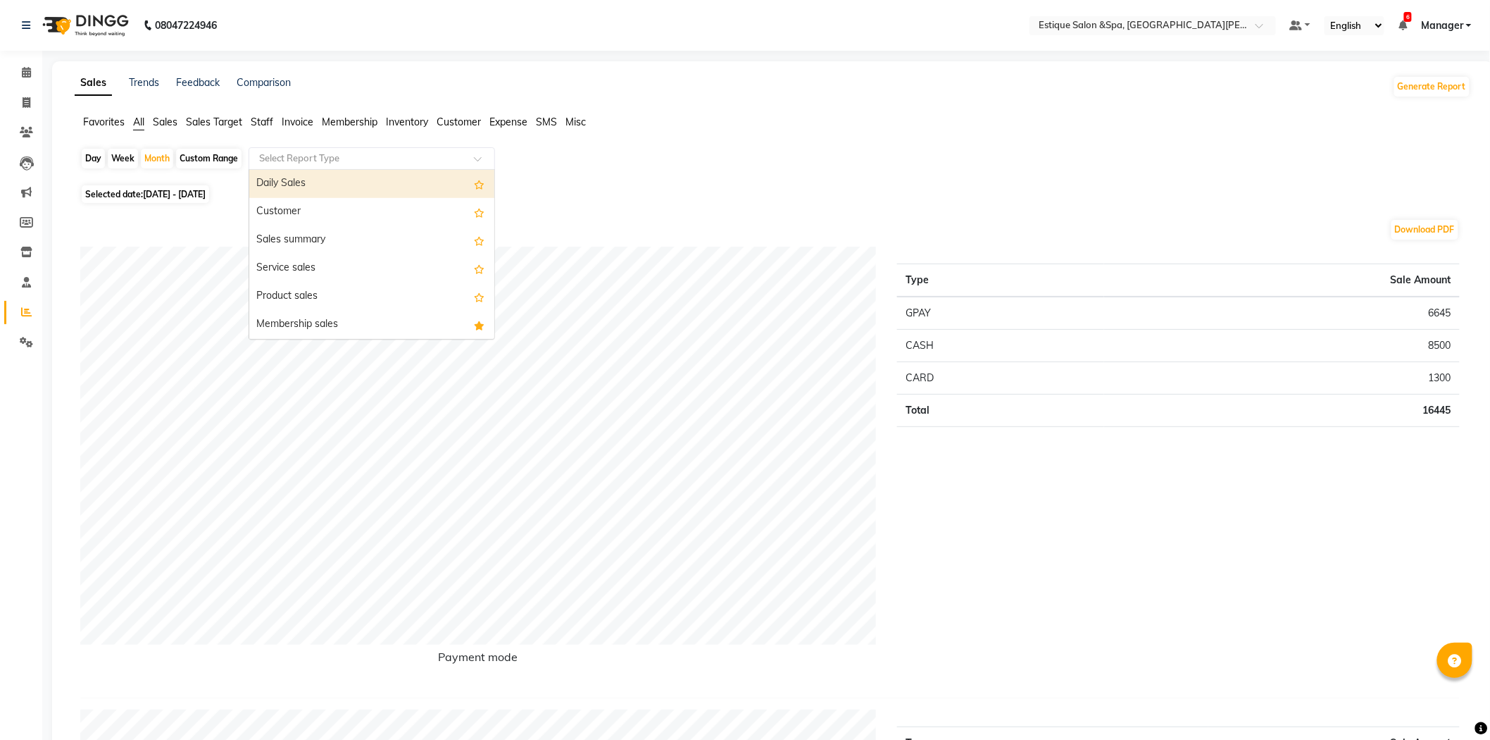
click at [347, 160] on input "text" at bounding box center [357, 158] width 203 height 14
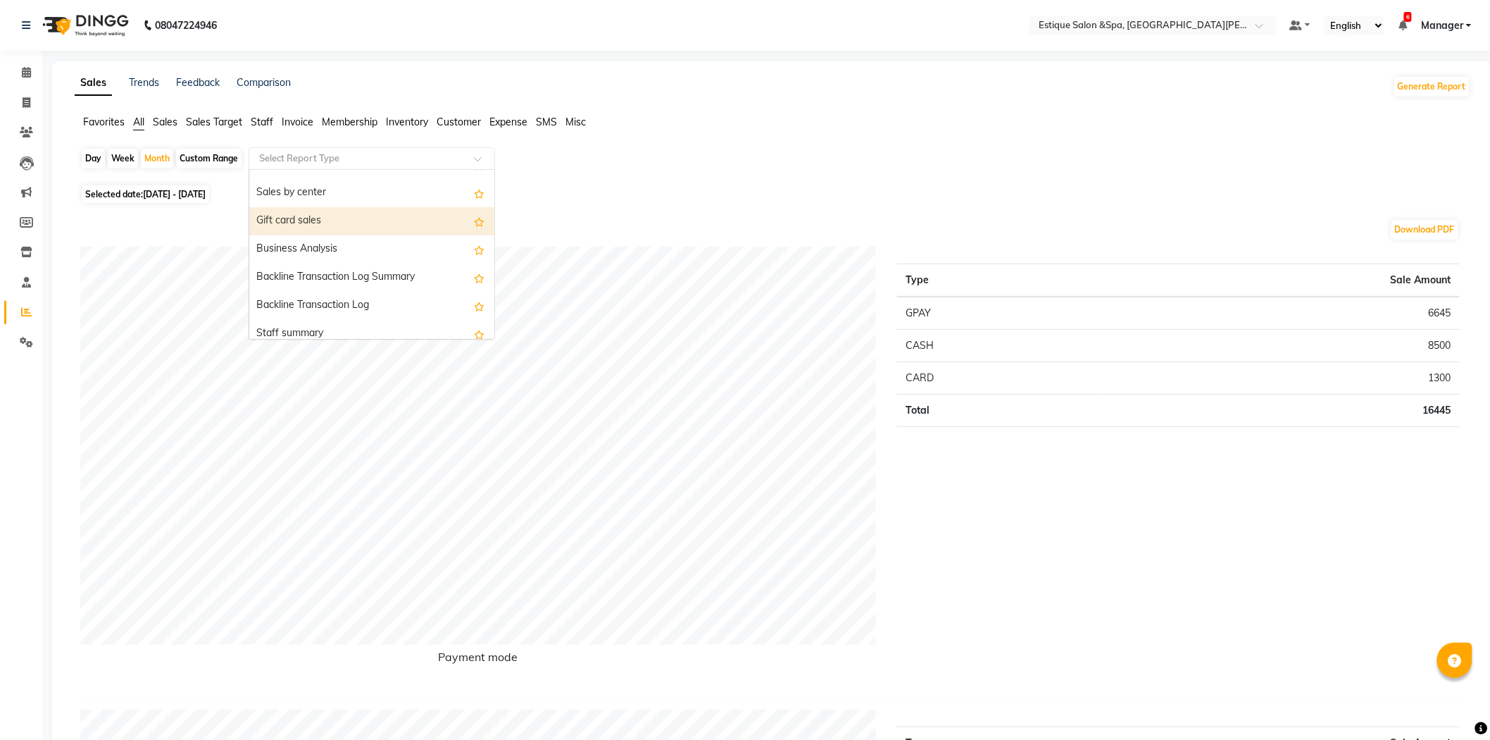
scroll to position [391, 0]
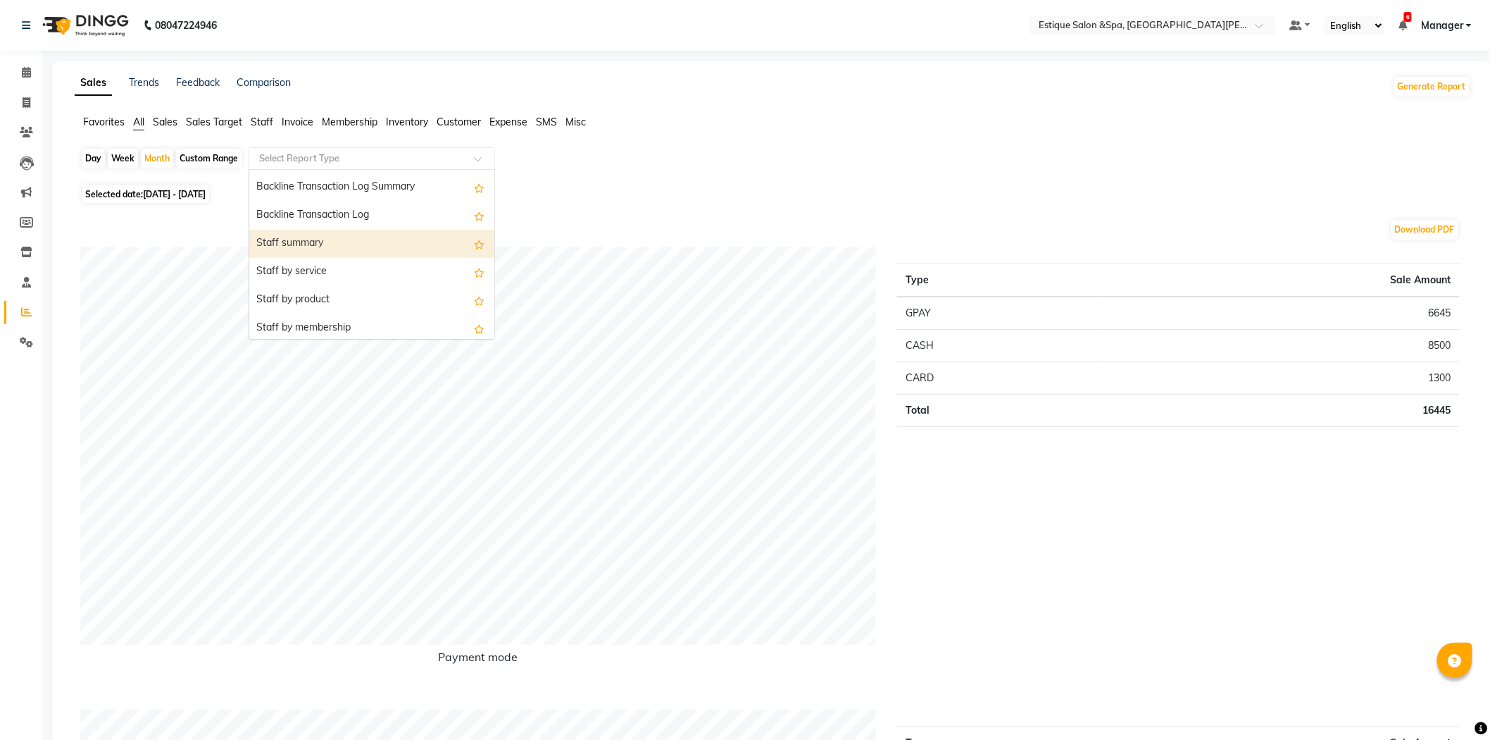
click at [349, 236] on div "Staff summary" at bounding box center [371, 244] width 245 height 28
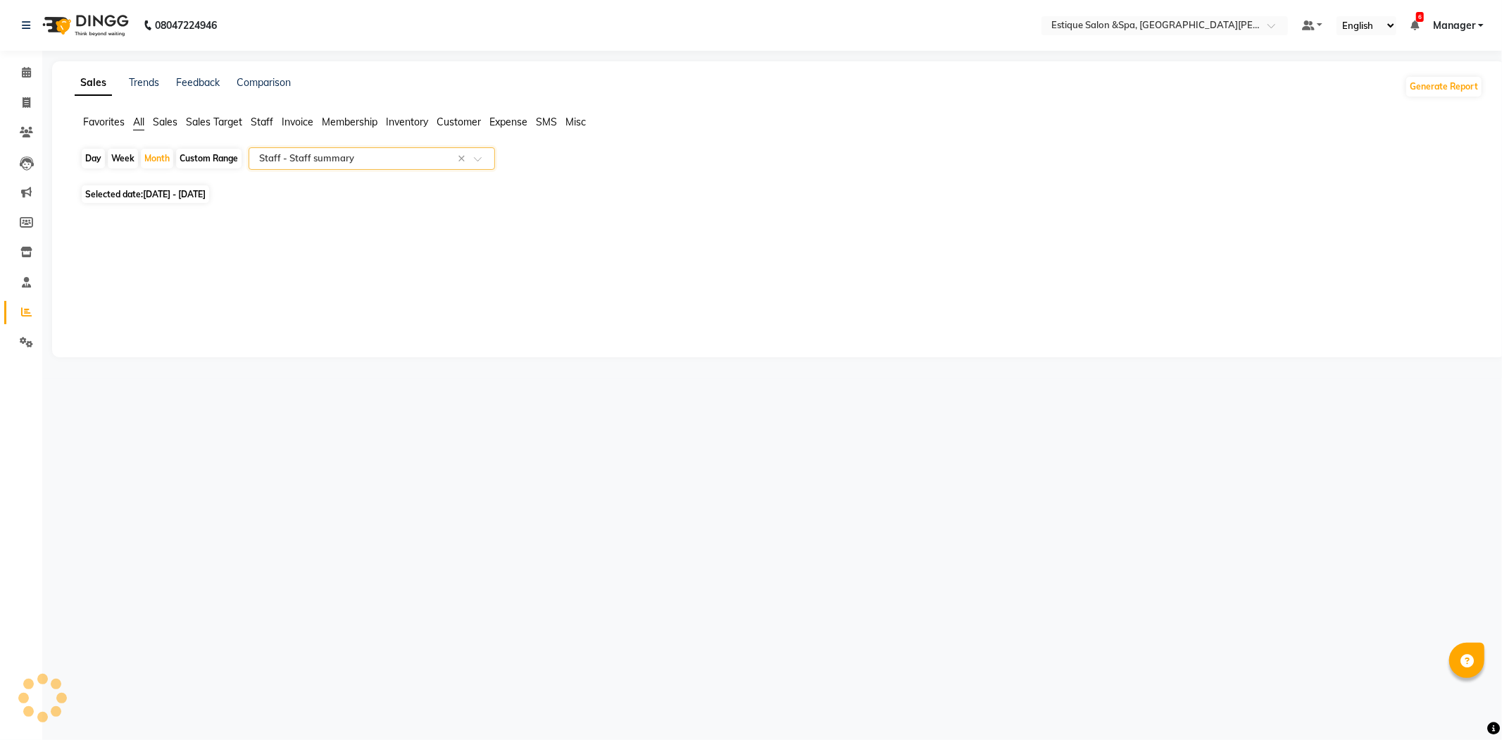
select select "full_report"
select select "csv"
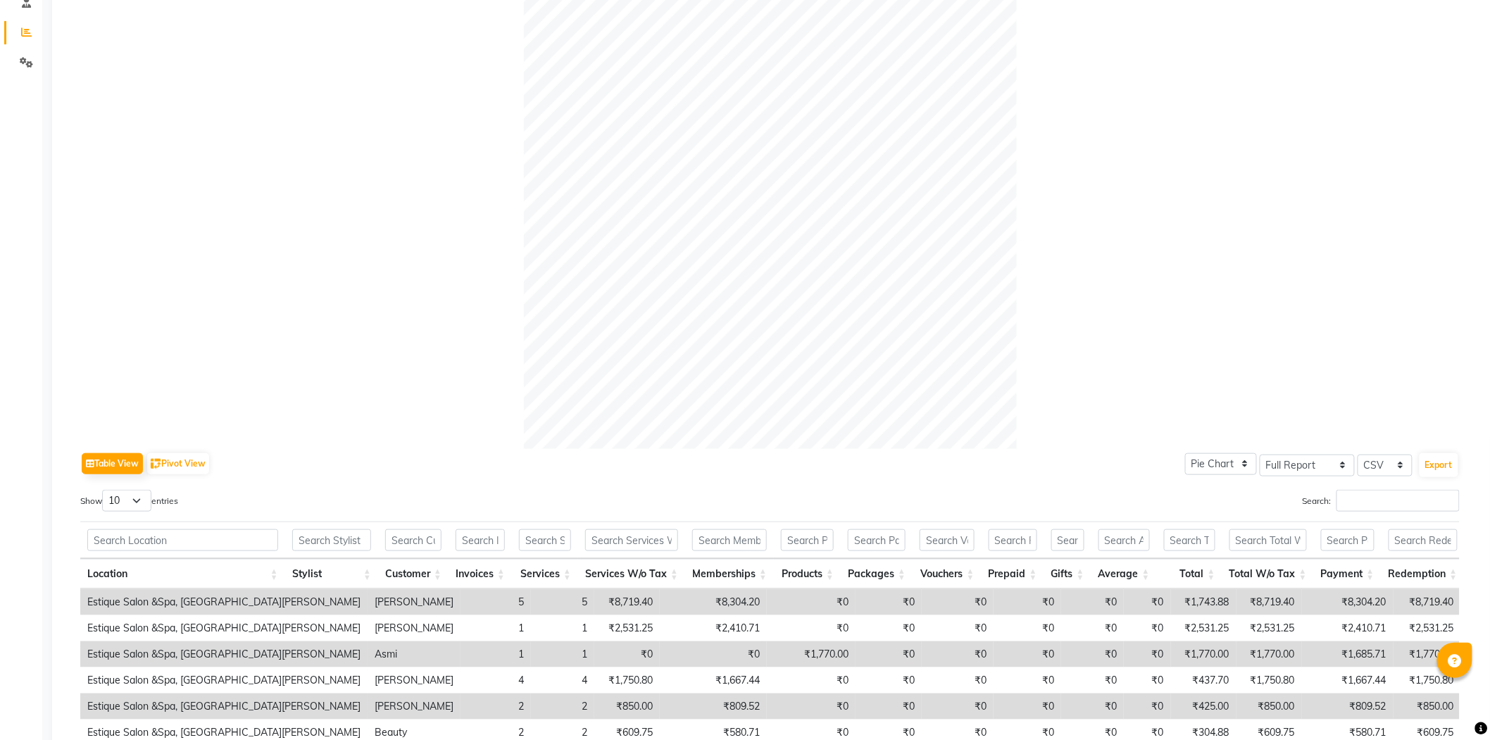
scroll to position [0, 0]
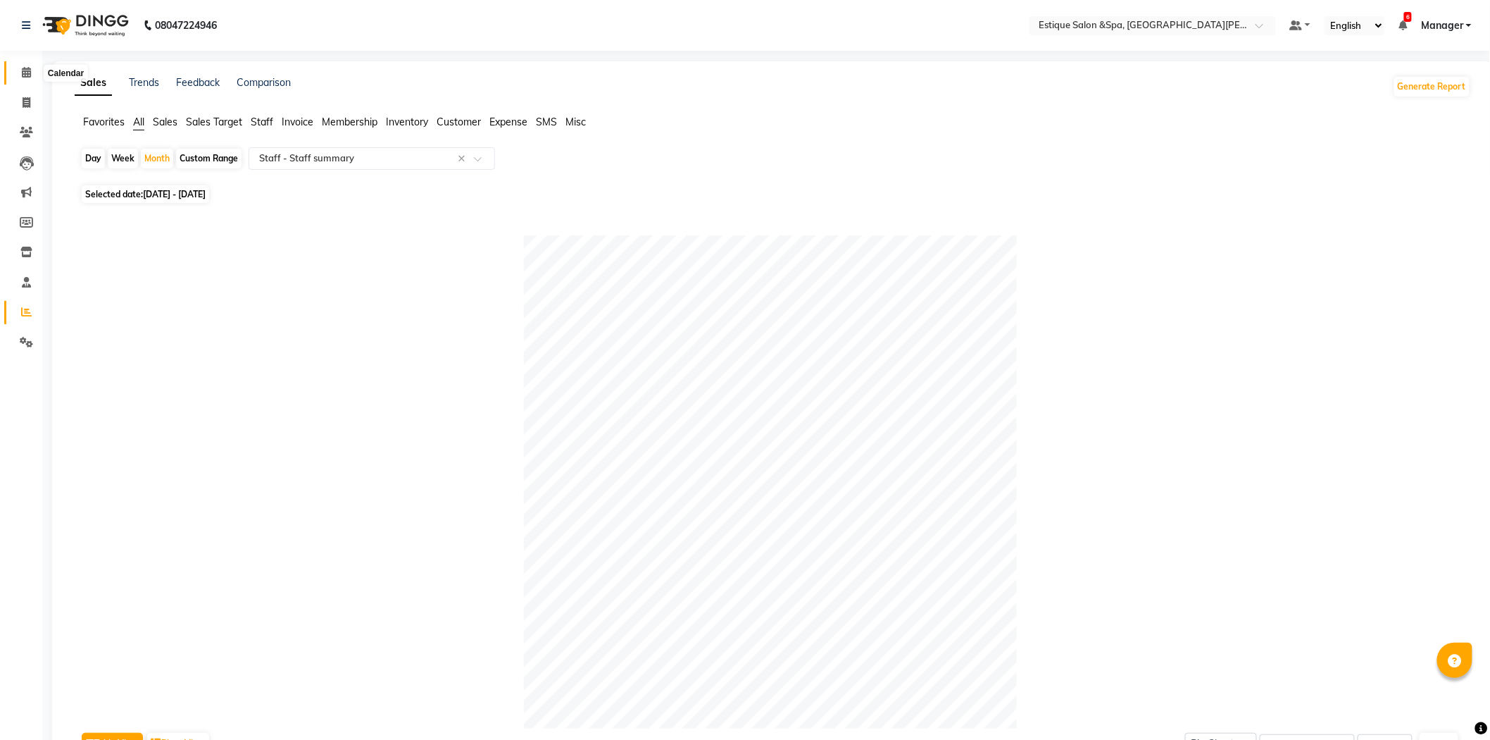
click at [32, 72] on span at bounding box center [26, 73] width 25 height 16
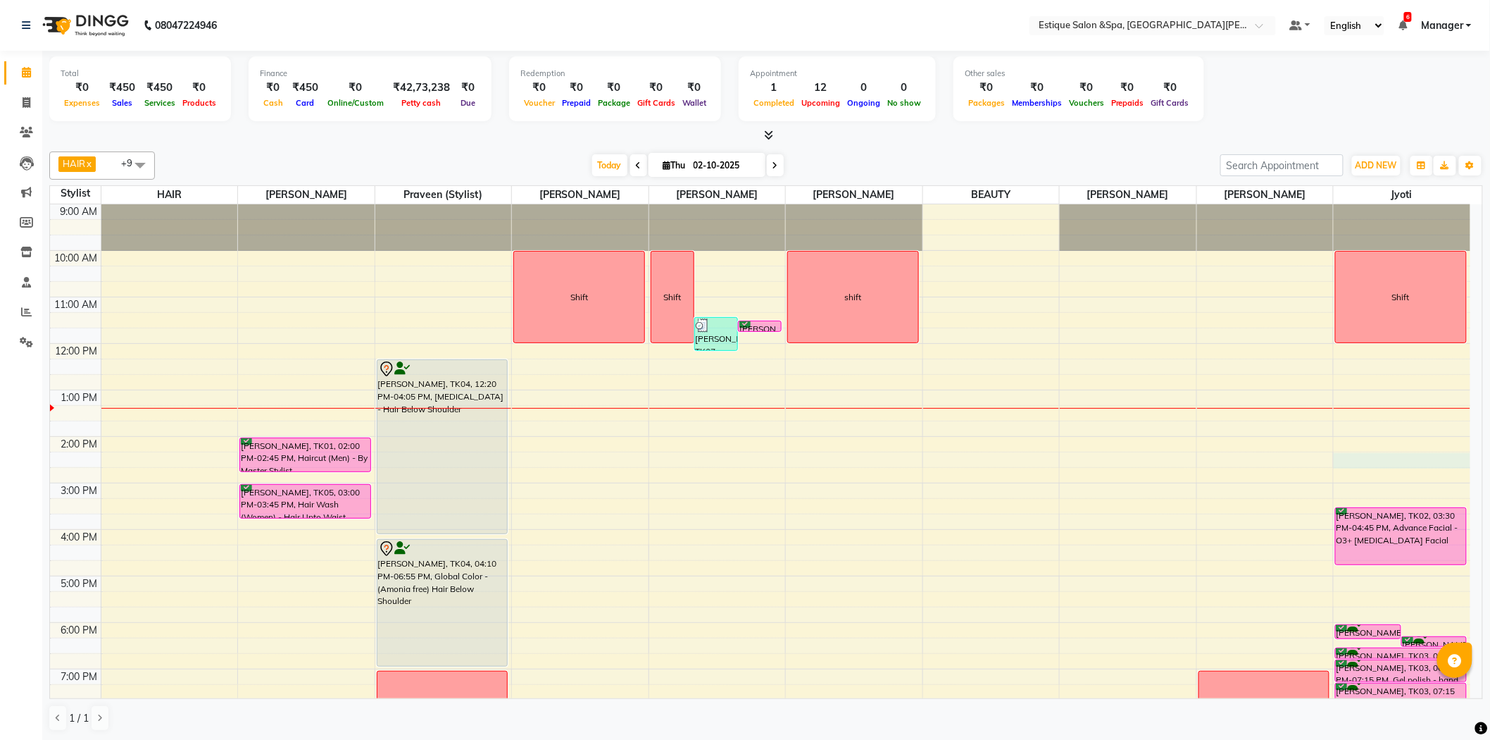
click at [1358, 461] on div "9:00 AM 10:00 AM 11:00 AM 12:00 PM 1:00 PM 2:00 PM 3:00 PM 4:00 PM 5:00 PM 6:00…" at bounding box center [760, 506] width 1421 height 604
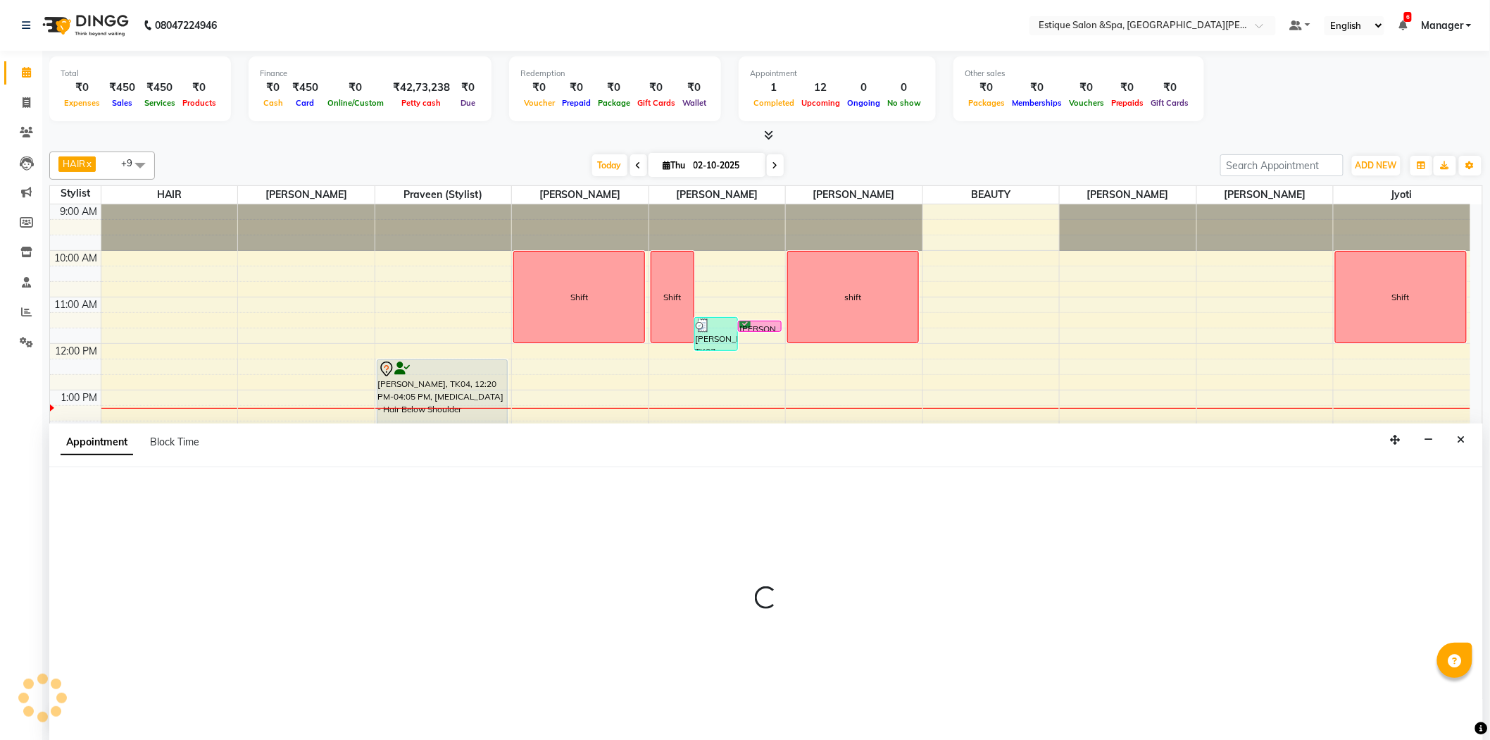
scroll to position [1, 0]
select select "83907"
select select "tentative"
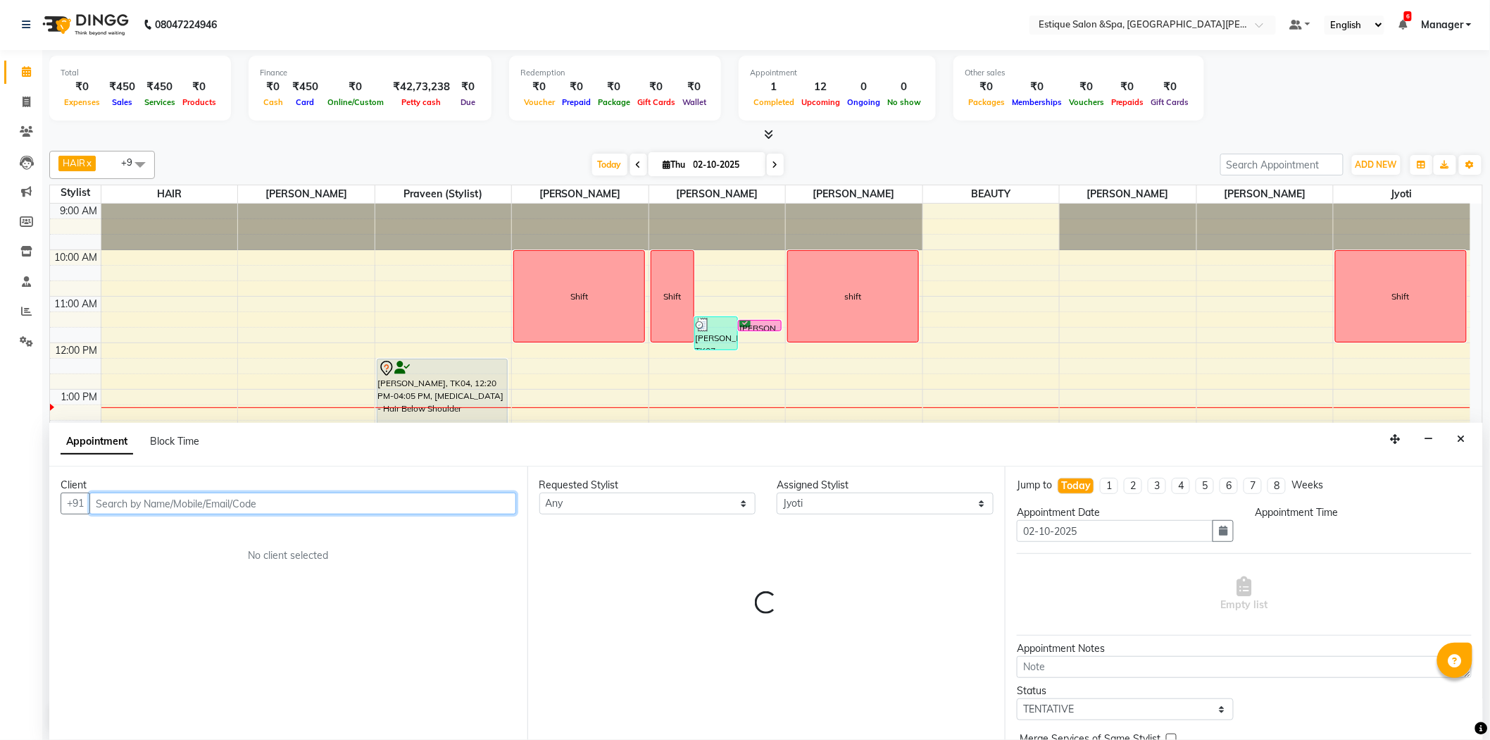
select select "855"
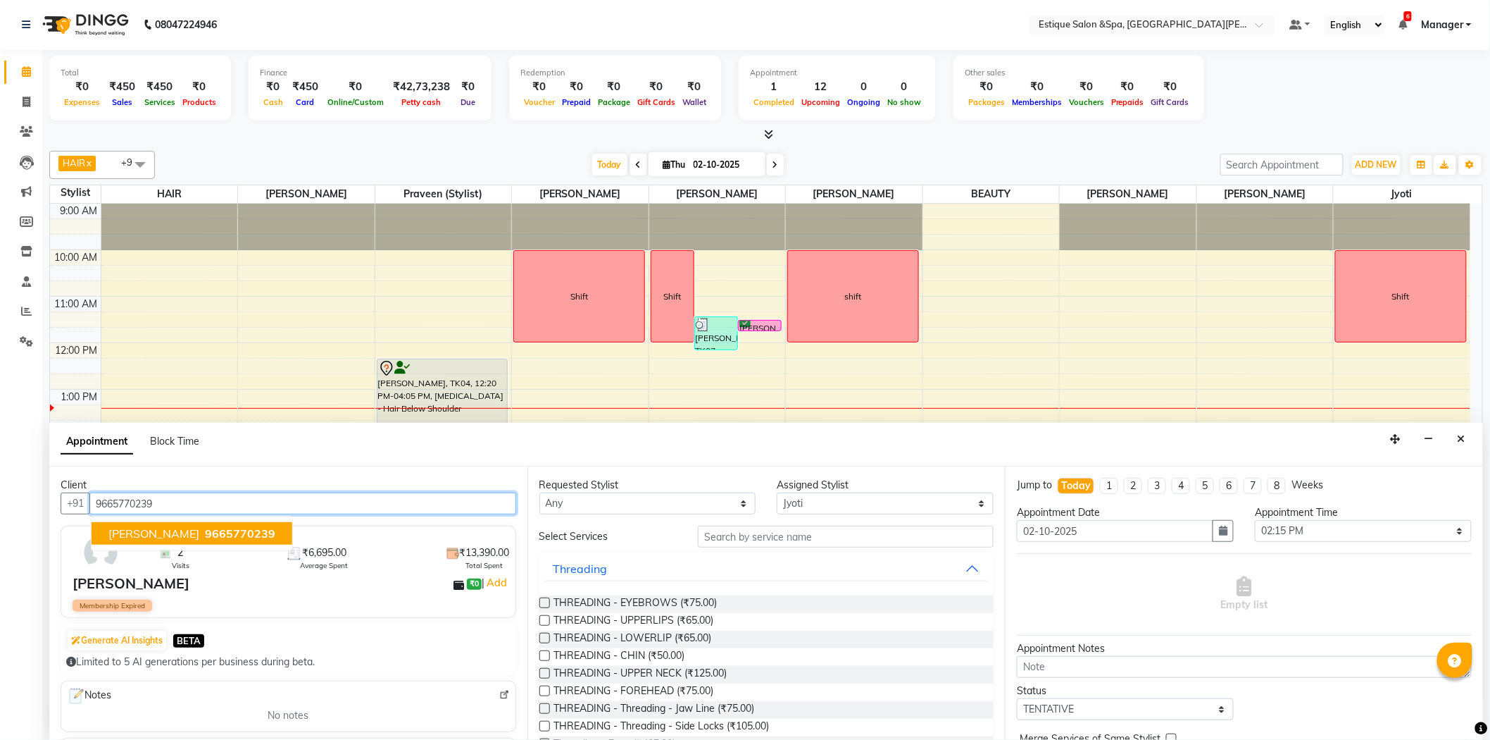
click at [216, 533] on span "9665770239" at bounding box center [240, 533] width 70 height 14
type input "9665770239"
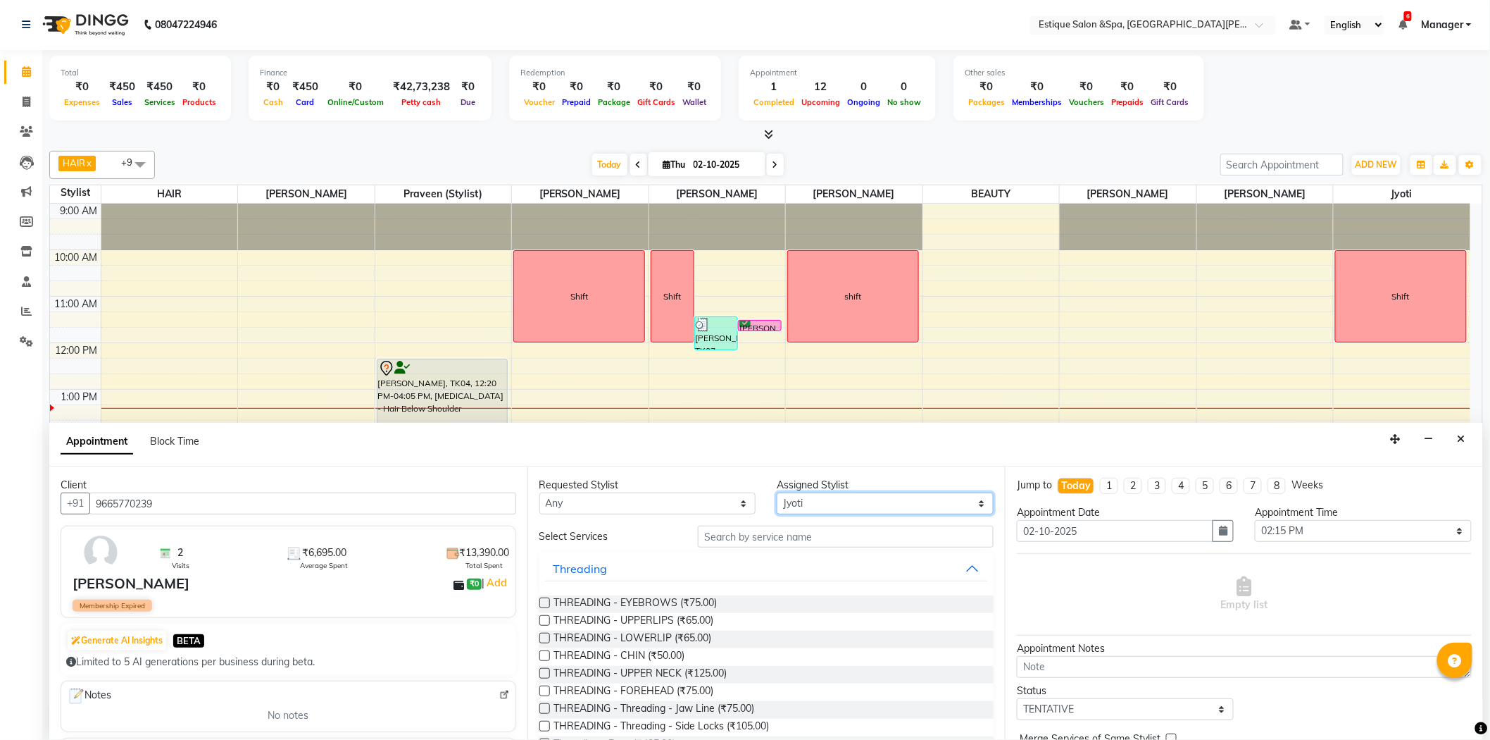
click at [811, 500] on select "Select aaves BEAUTY [PERSON_NAME] HAIR [PERSON_NAME] pp [PERSON_NAME] pp Mahi M…" at bounding box center [885, 503] width 217 height 22
drag, startPoint x: 649, startPoint y: 544, endPoint x: 654, endPoint y: 539, distance: 7.5
click at [651, 542] on div "Select Services" at bounding box center [767, 536] width 476 height 22
click at [706, 503] on select "Any aaves BEAUTY [PERSON_NAME] HAIR [PERSON_NAME] pp [PERSON_NAME] pp Mahi Mana…" at bounding box center [648, 503] width 217 height 22
select select "83907"
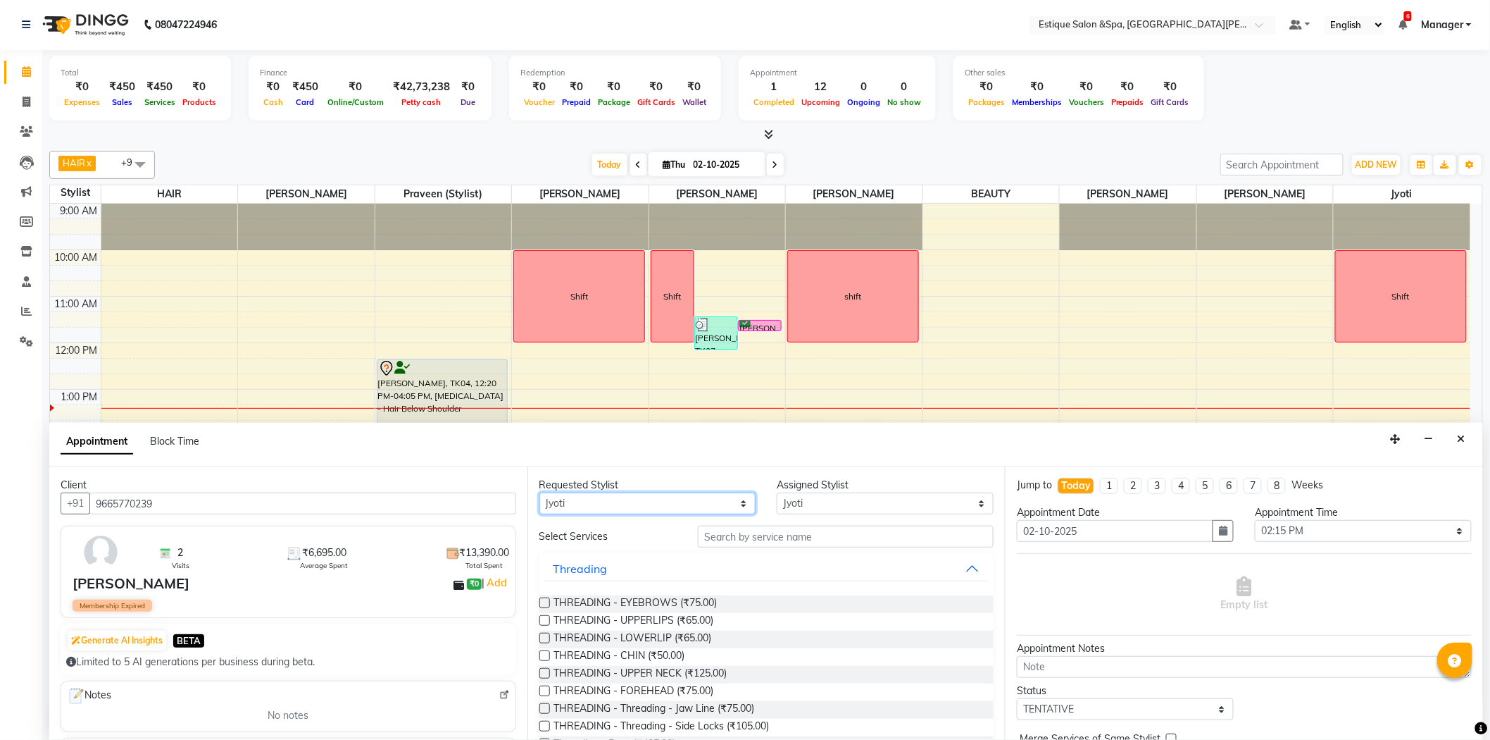
click at [540, 492] on select "Any aaves BEAUTY [PERSON_NAME] HAIR [PERSON_NAME] pp [PERSON_NAME] pp Mahi Mana…" at bounding box center [648, 503] width 217 height 22
click at [780, 528] on input "text" at bounding box center [846, 536] width 296 height 22
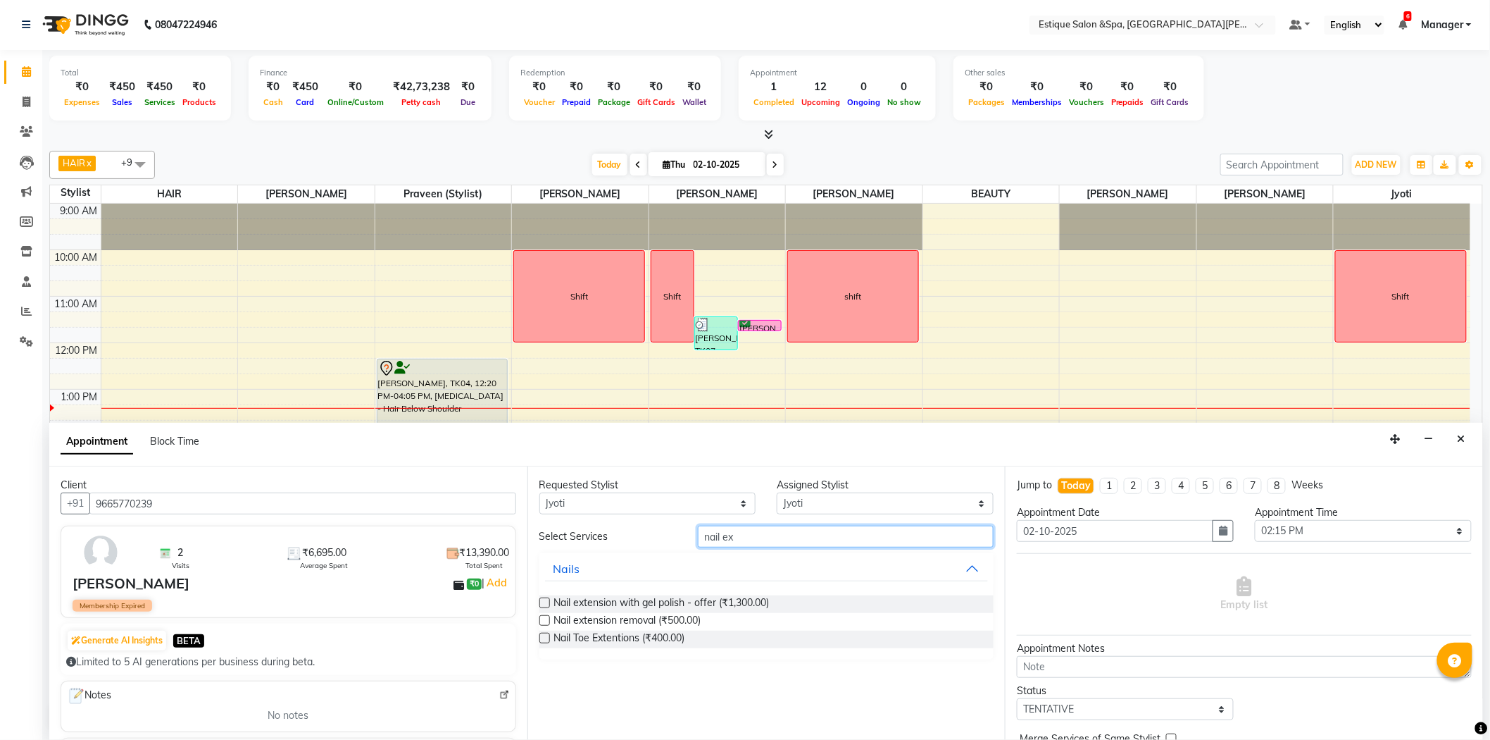
type input "nail ex"
click at [545, 601] on label at bounding box center [545, 602] width 11 height 11
click at [545, 601] on input "checkbox" at bounding box center [544, 603] width 9 height 9
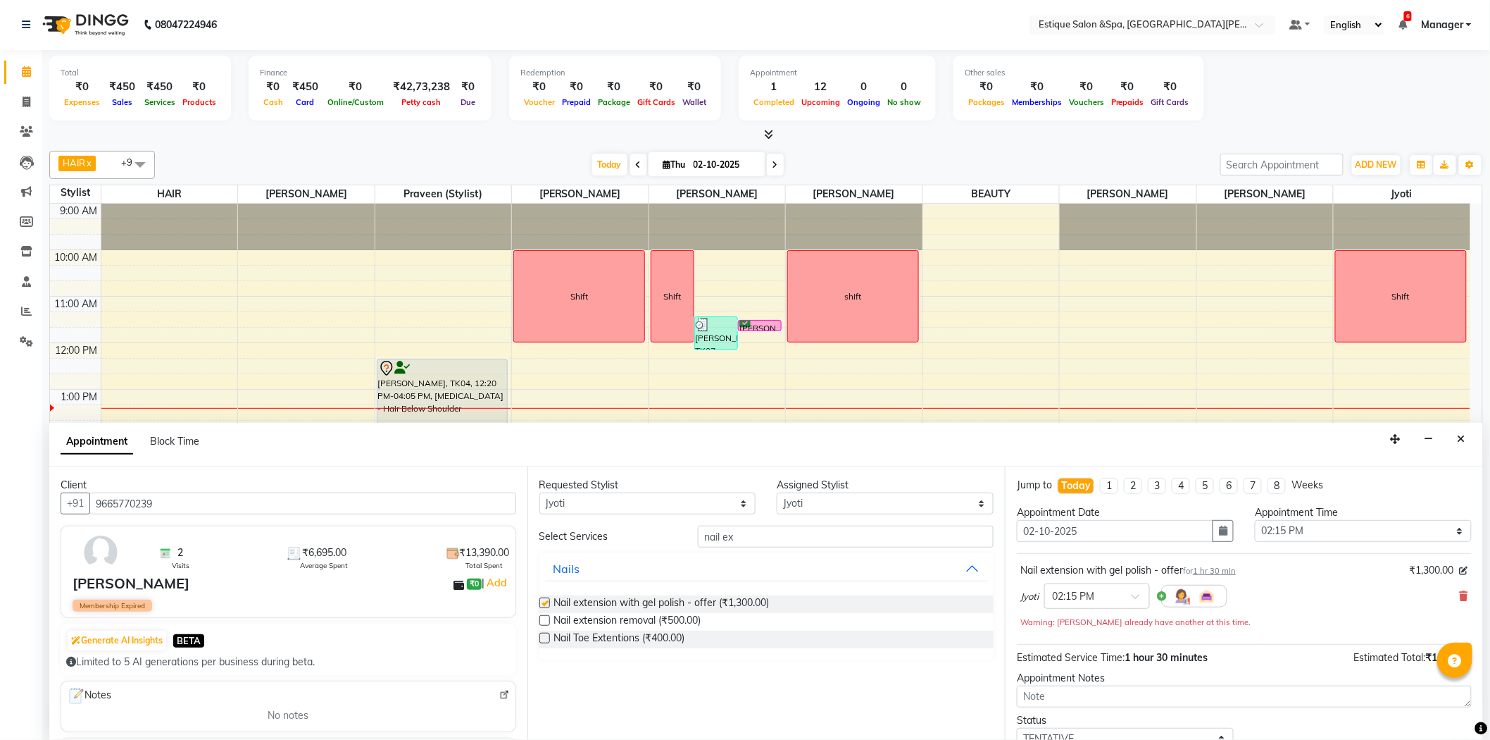
checkbox input "false"
click at [757, 537] on input "nail ex" at bounding box center [846, 536] width 296 height 22
type input "n"
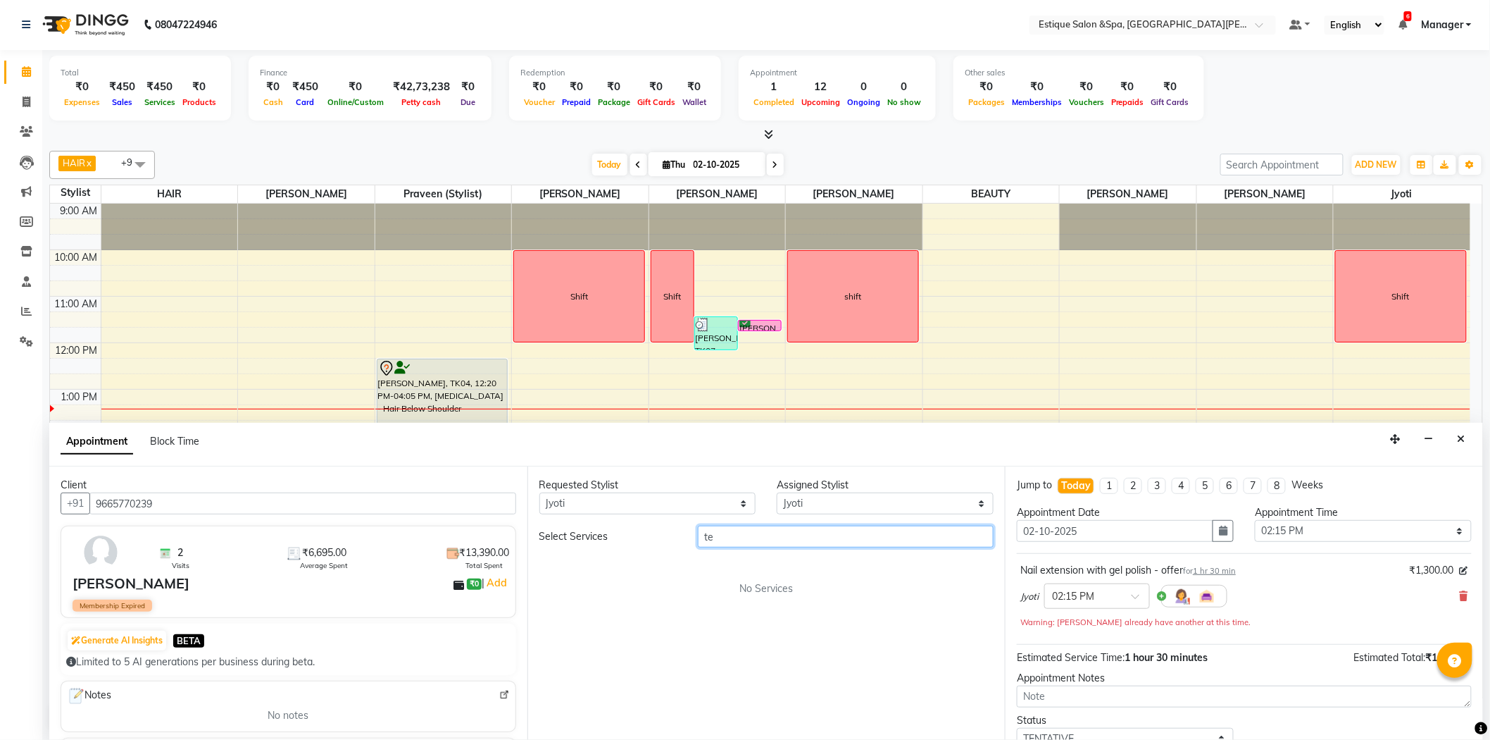
type input "t"
type input "n"
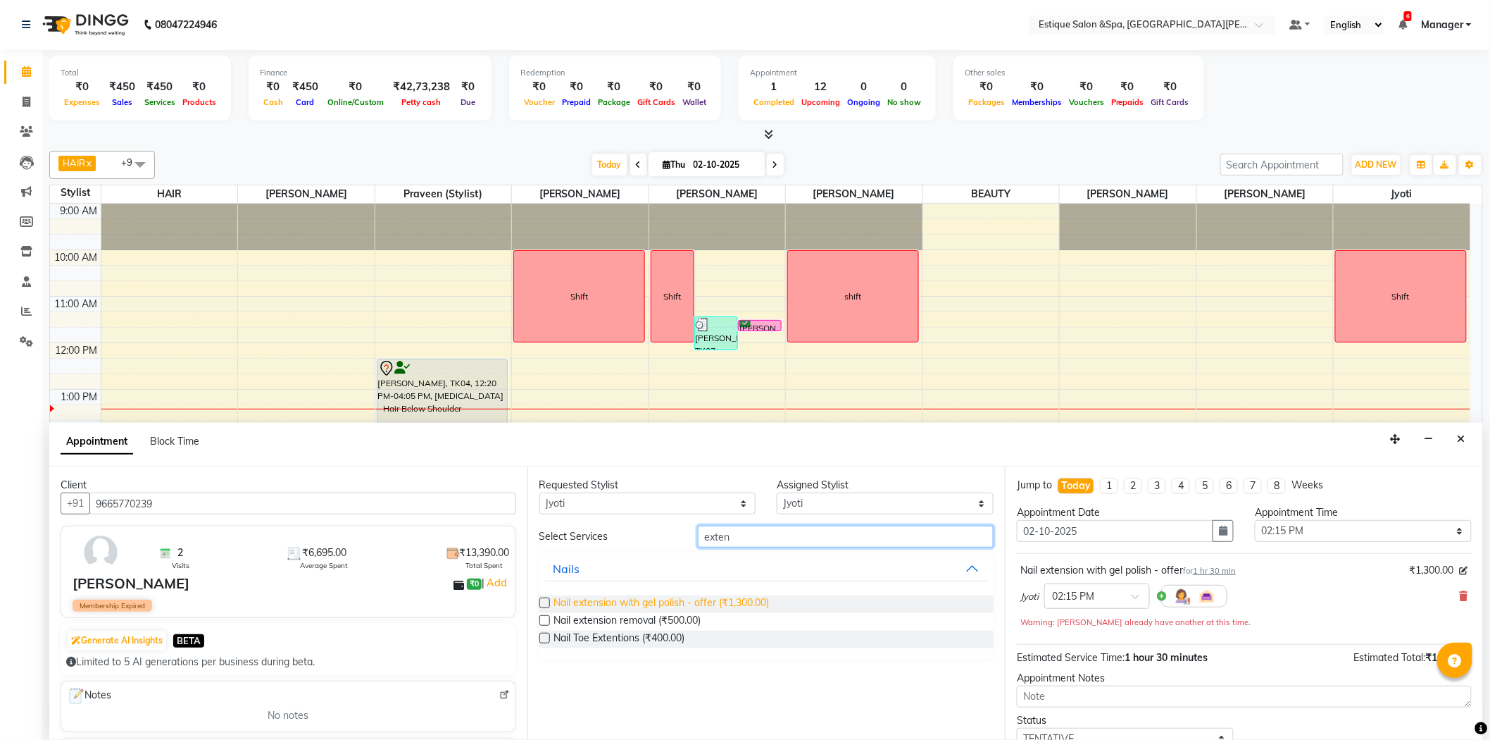
type input "exten"
click at [695, 601] on span "Nail extension with gel polish - offer (₹1,300.00)" at bounding box center [662, 604] width 216 height 18
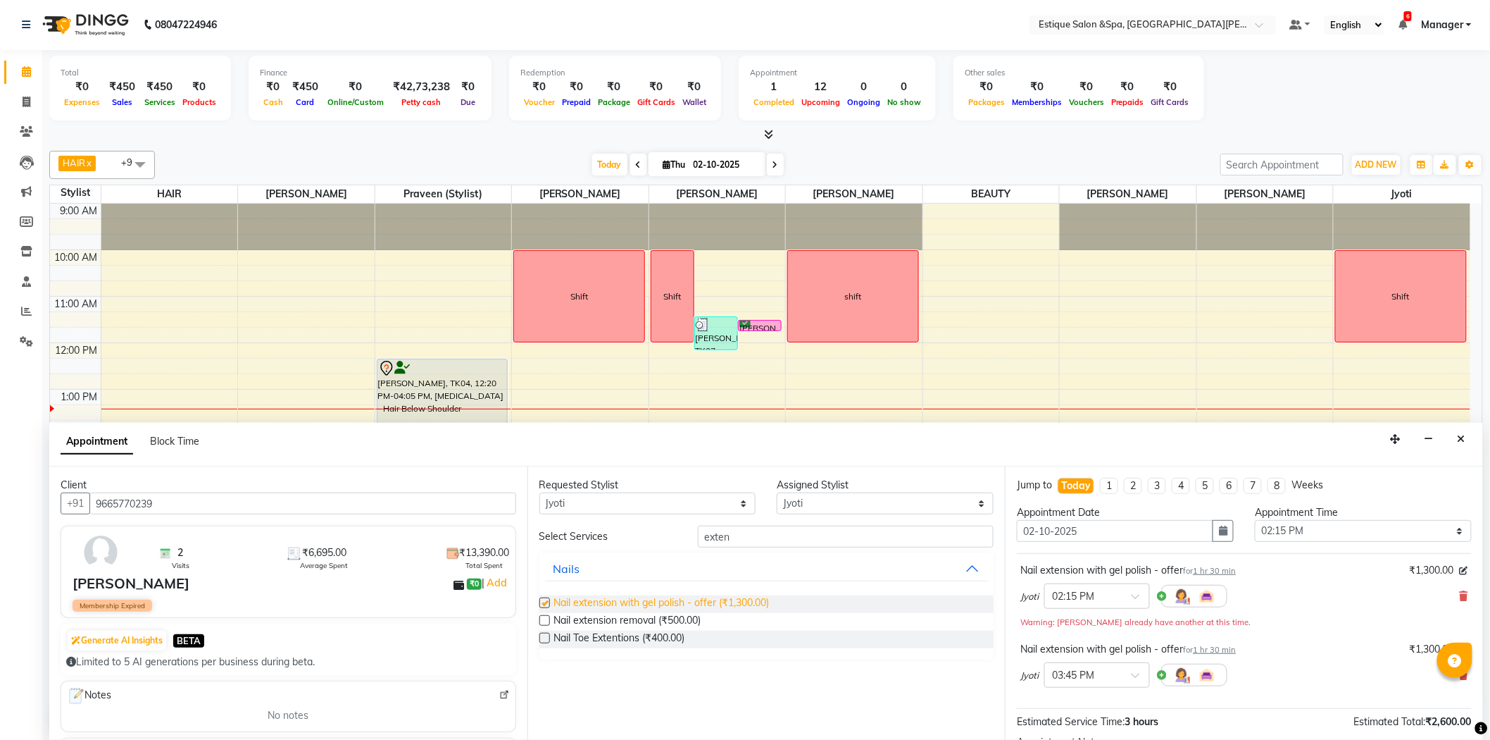
checkbox input "false"
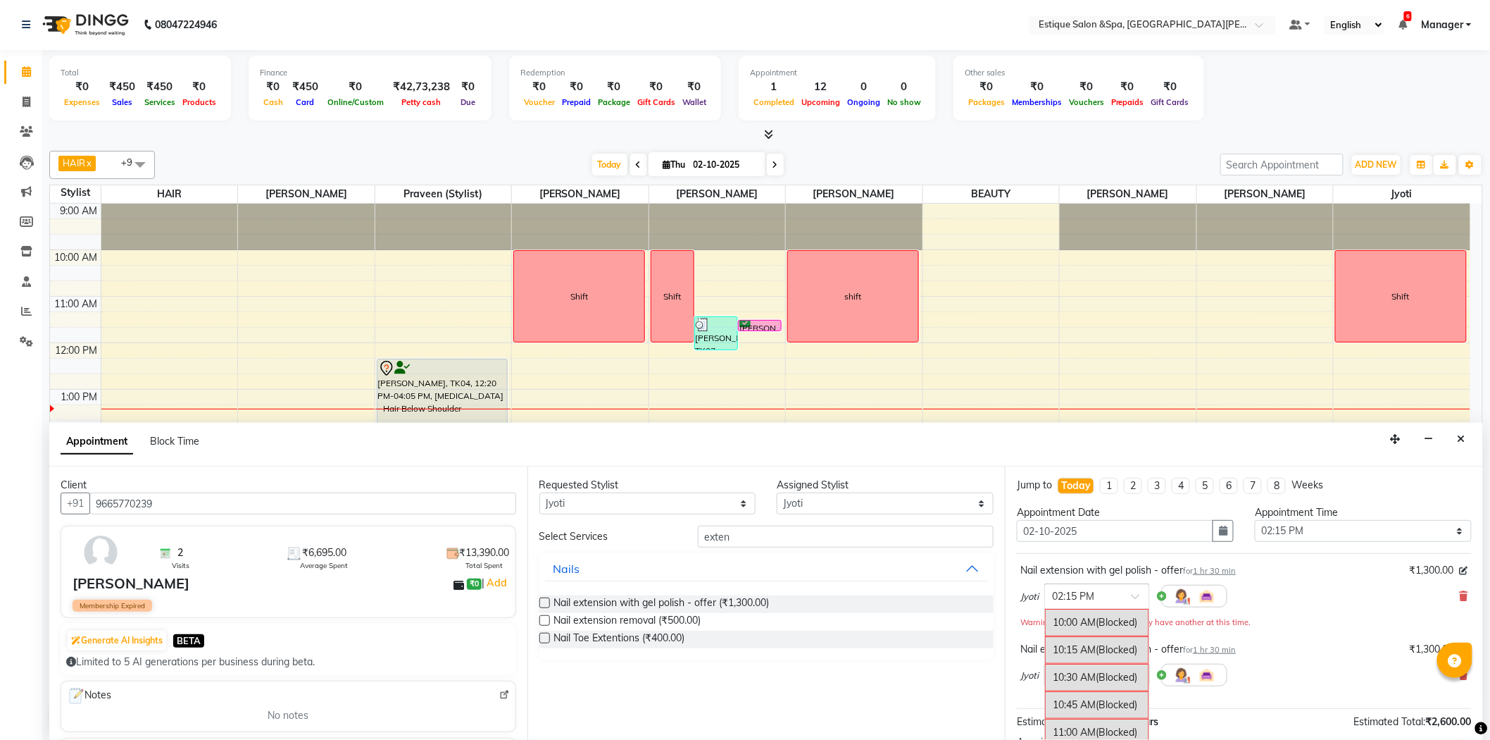
click at [1136, 596] on span at bounding box center [1141, 600] width 18 height 15
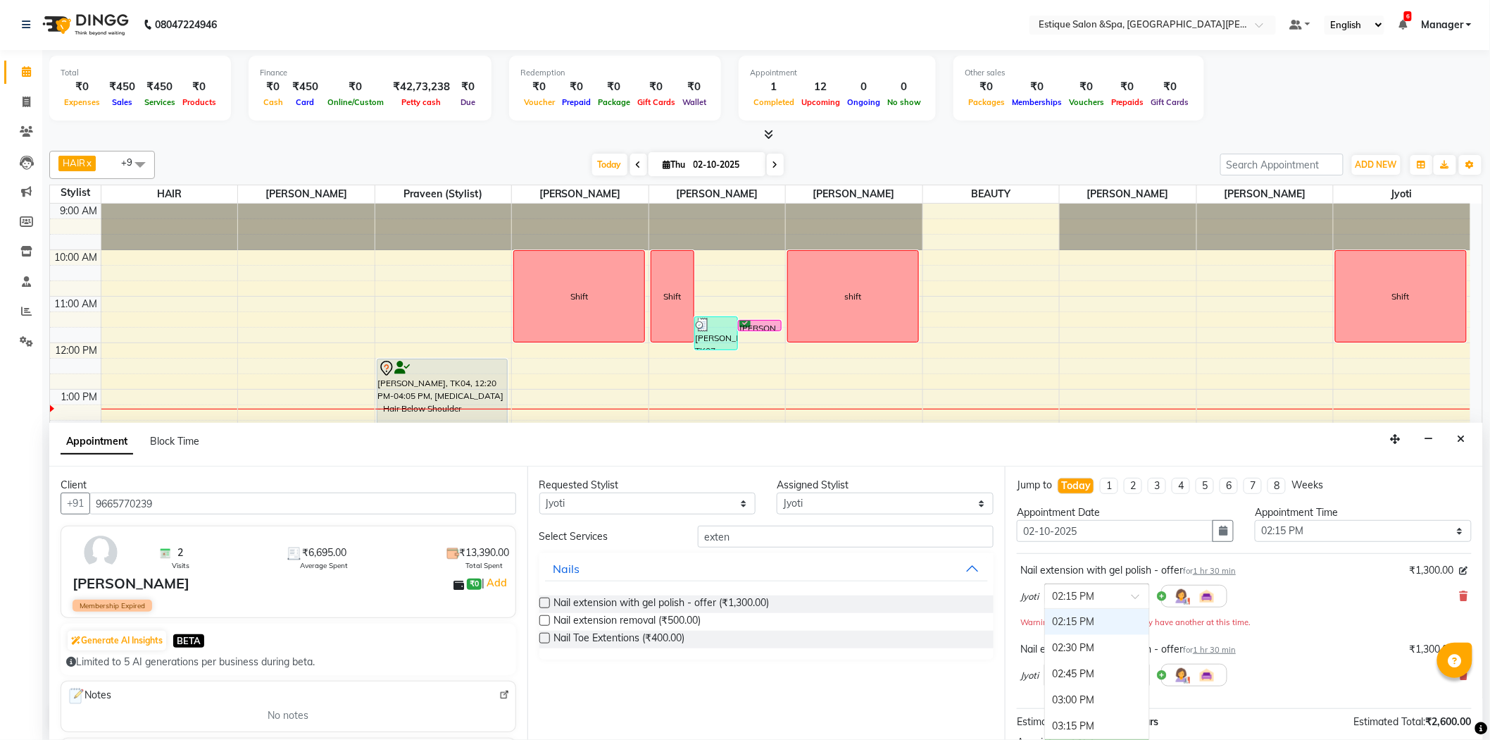
click at [1303, 602] on div "Jyoti × 02:15 PM 10:00 AM (Blocked) 10:15 AM (Blocked) 10:30 AM (Blocked) 10:45…" at bounding box center [1245, 596] width 448 height 37
click at [1133, 667] on div at bounding box center [1097, 673] width 104 height 15
click at [1140, 666] on div at bounding box center [1097, 673] width 104 height 15
click at [1455, 683] on div "Jyoti × 03:45 PM" at bounding box center [1245, 674] width 448 height 37
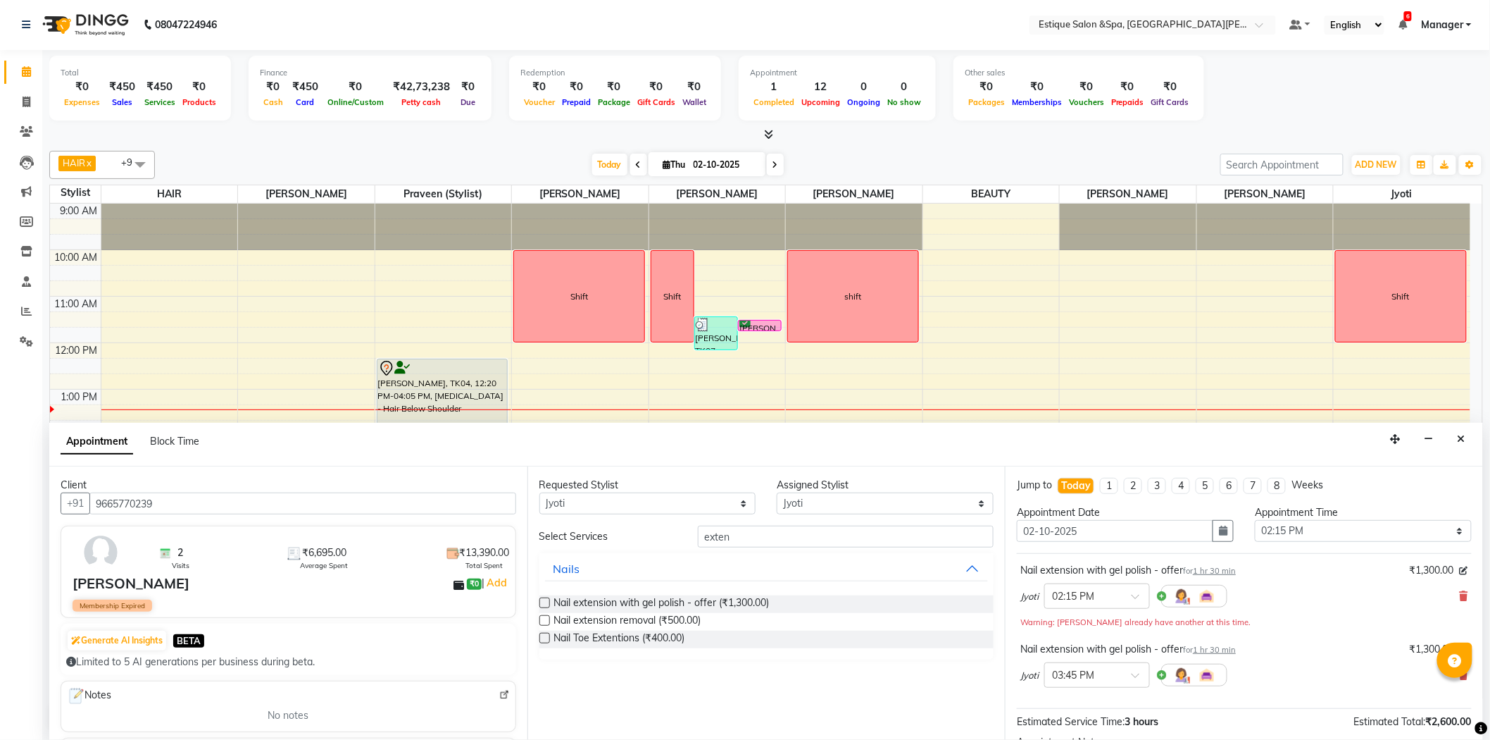
click at [1452, 676] on div at bounding box center [1455, 659] width 35 height 35
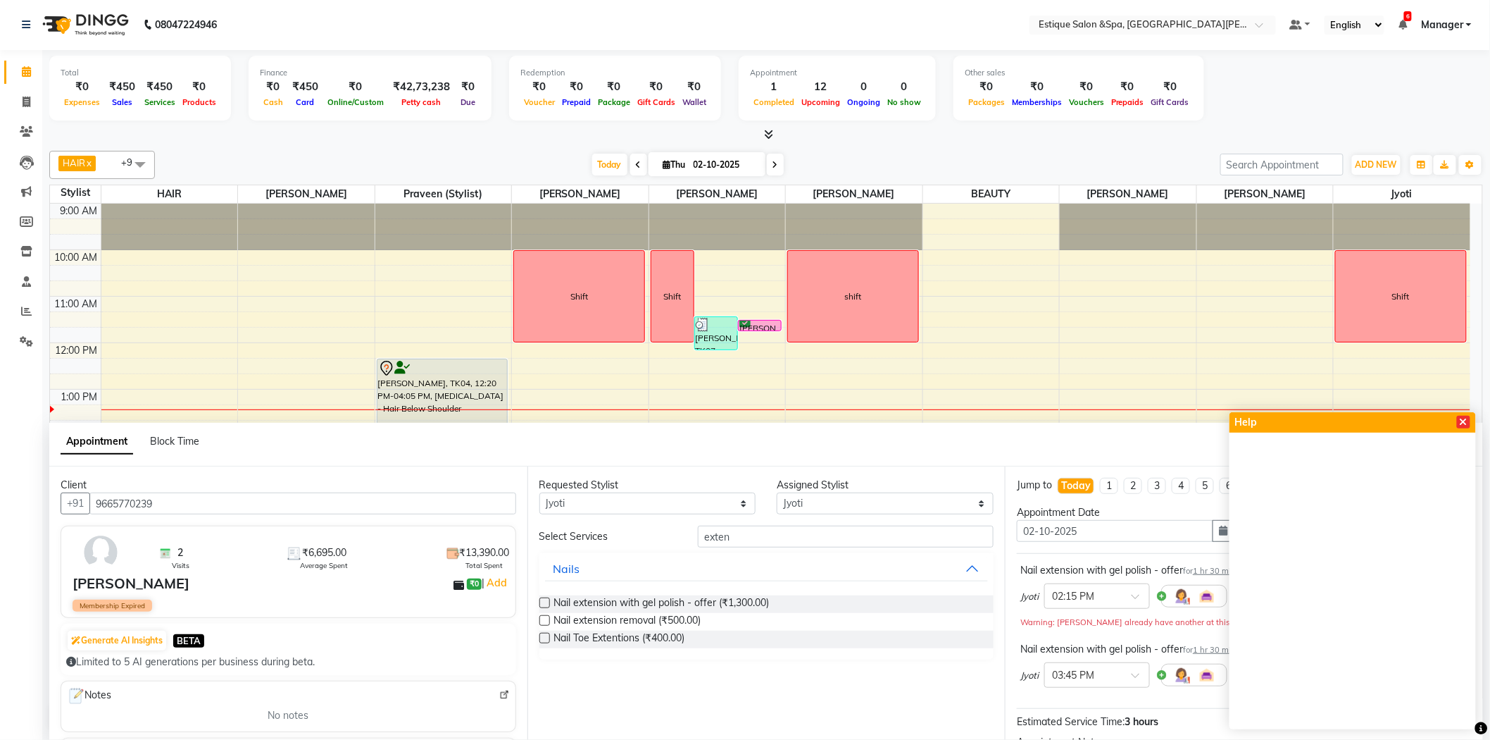
click at [1462, 420] on icon at bounding box center [1464, 422] width 8 height 10
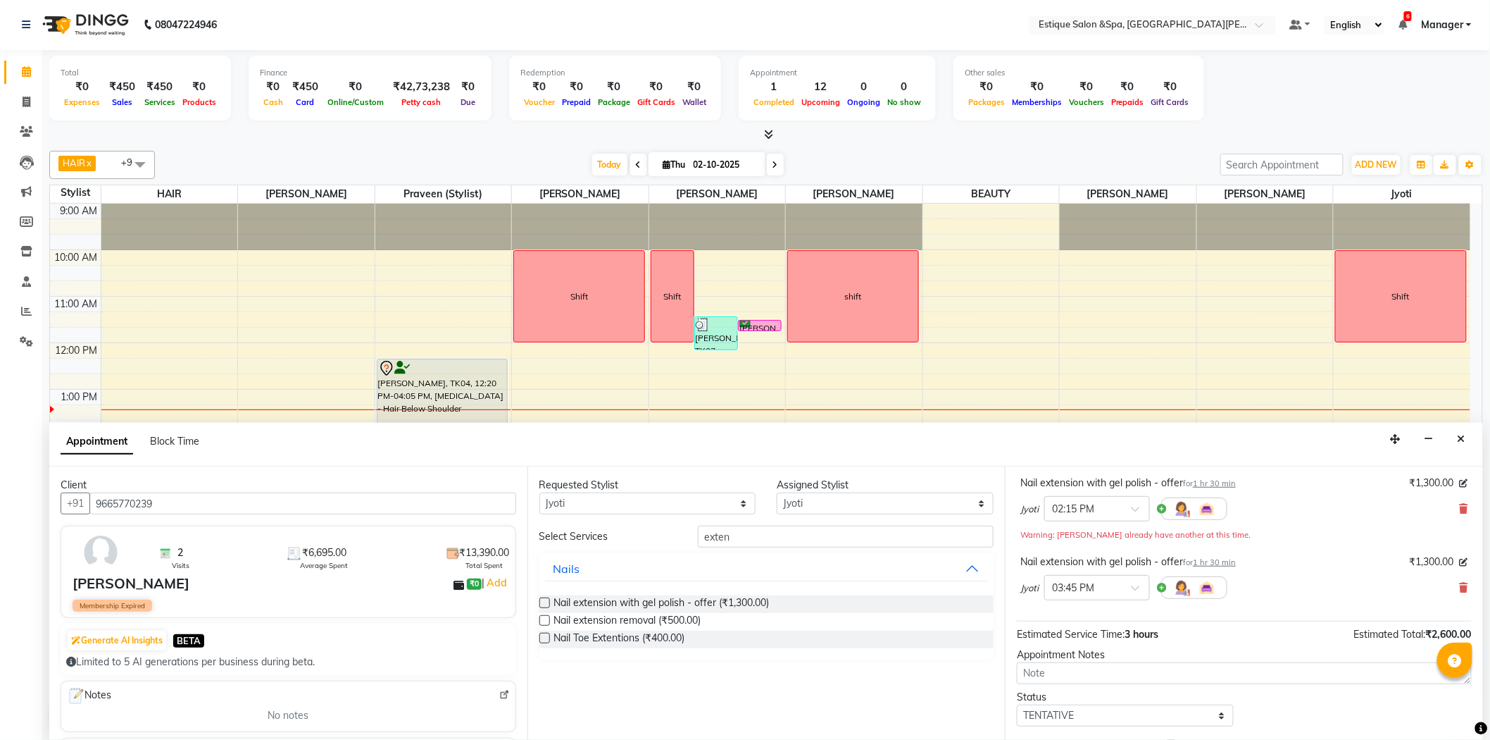
scroll to position [89, 0]
click at [1460, 585] on icon at bounding box center [1464, 586] width 8 height 10
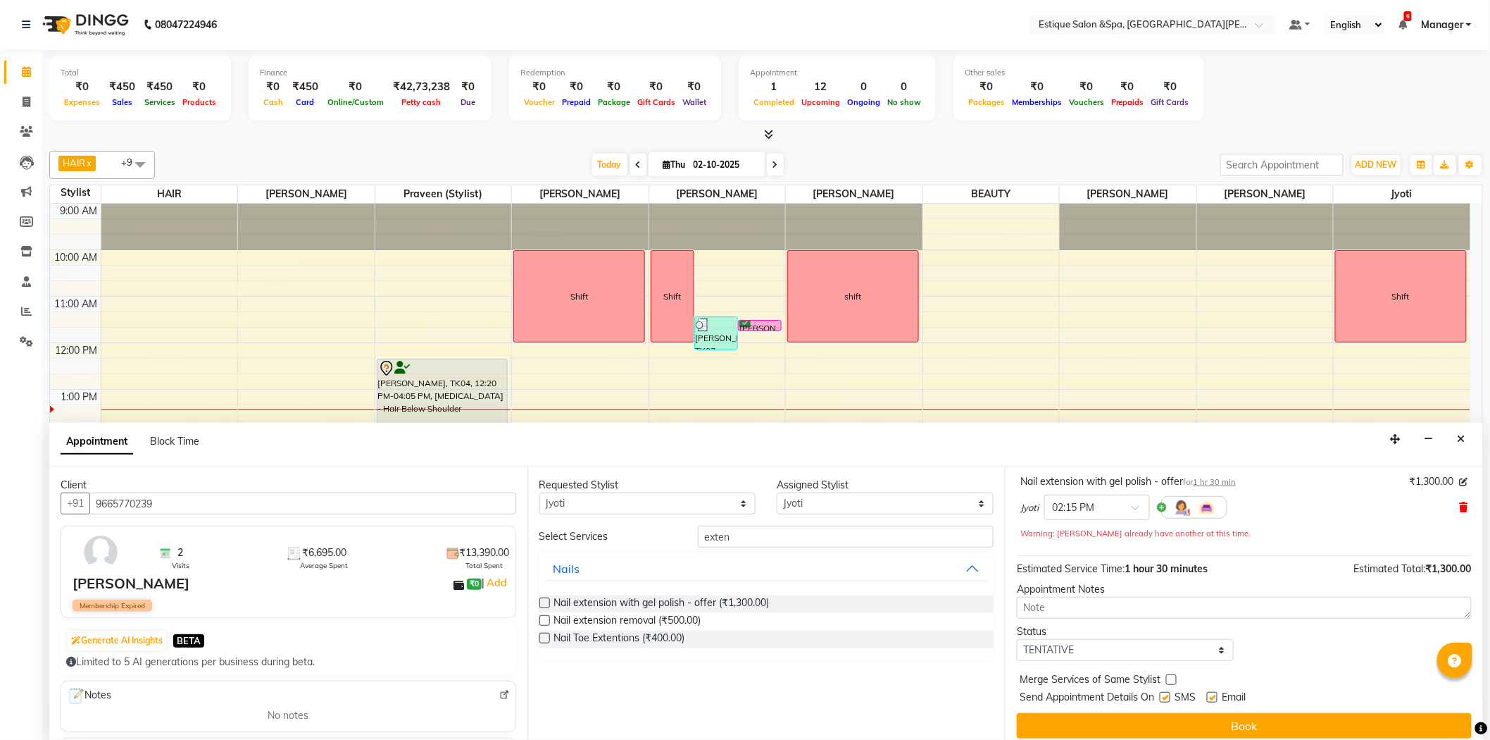
click at [1460, 504] on icon at bounding box center [1464, 507] width 8 height 10
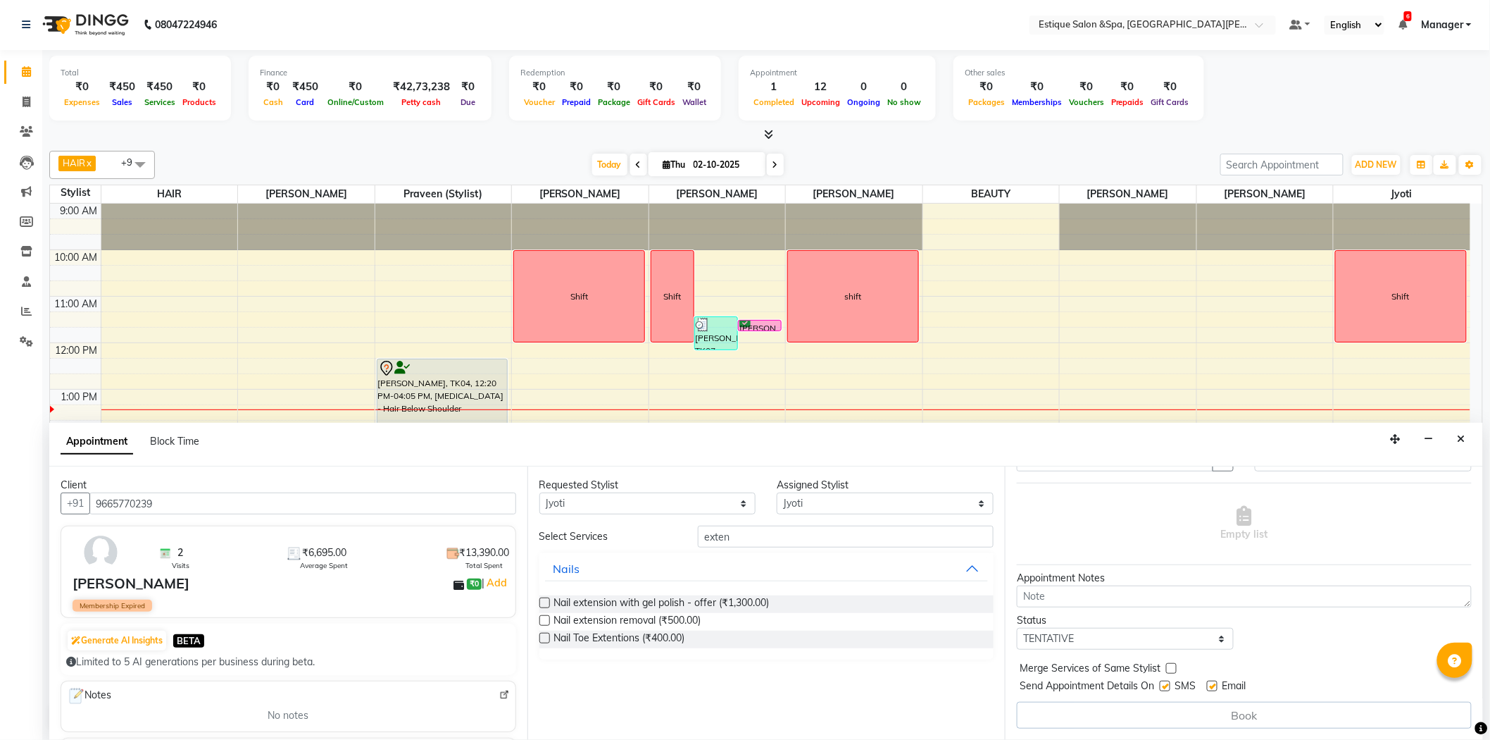
scroll to position [0, 0]
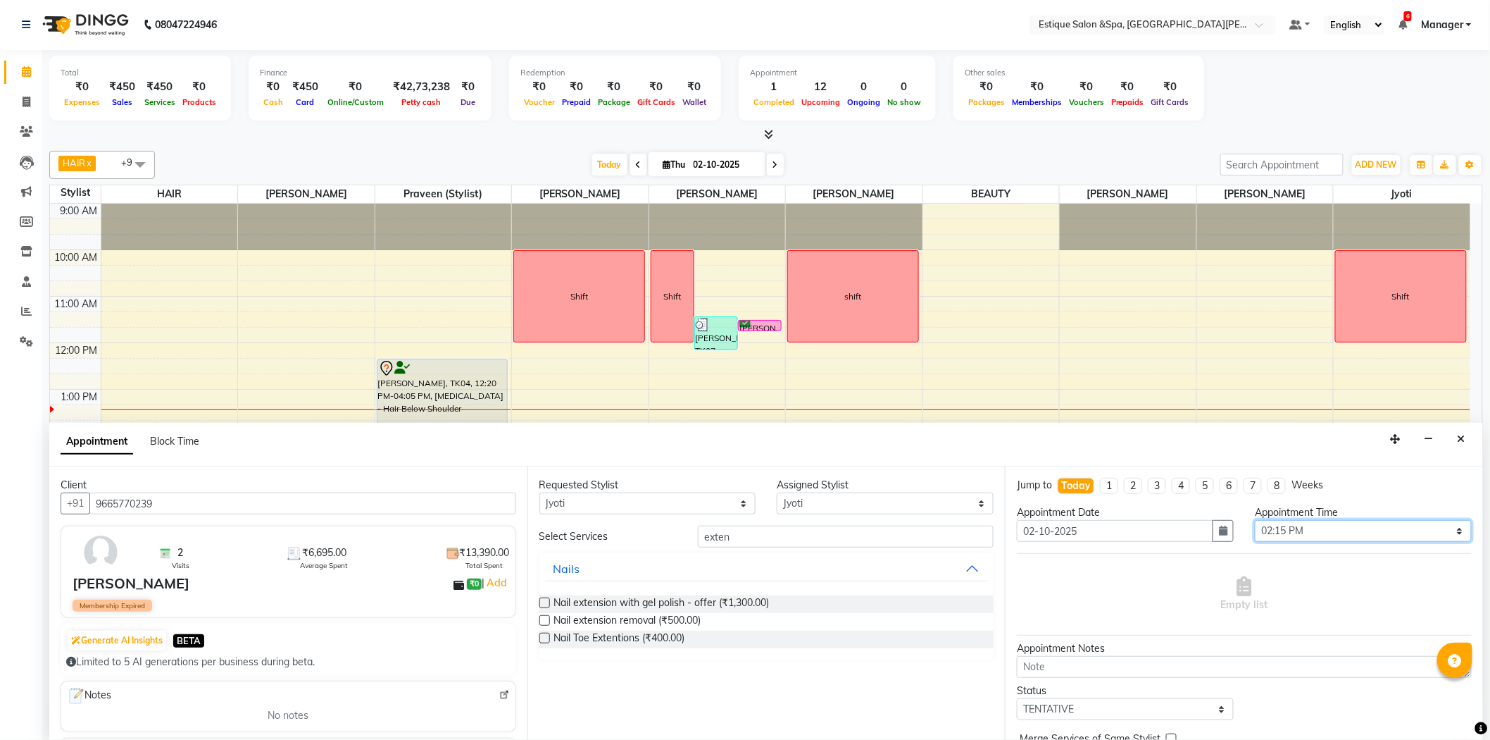
click at [1451, 534] on select "Select 10:00 AM 10:15 AM 10:30 AM 10:45 AM 11:00 AM 11:15 AM 11:30 AM 11:45 AM …" at bounding box center [1363, 531] width 217 height 22
select select "870"
click at [1255, 520] on select "Select 10:00 AM 10:15 AM 10:30 AM 10:45 AM 11:00 AM 11:15 AM 11:30 AM 11:45 AM …" at bounding box center [1363, 531] width 217 height 22
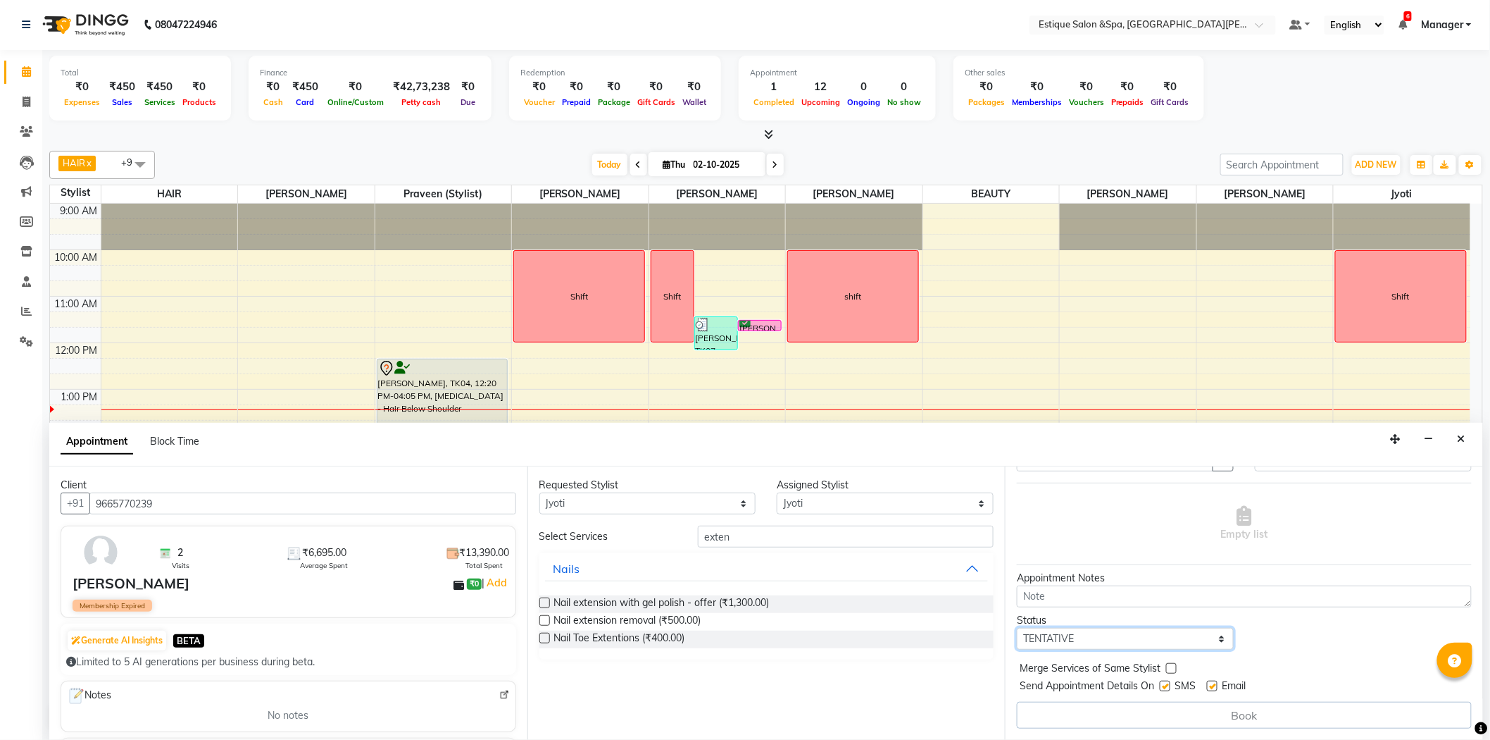
click at [1067, 643] on select "Select TENTATIVE CONFIRM CHECK-IN UPCOMING" at bounding box center [1125, 639] width 217 height 22
select select "confirm booking"
click at [1017, 628] on select "Select TENTATIVE CONFIRM CHECK-IN UPCOMING" at bounding box center [1125, 639] width 217 height 22
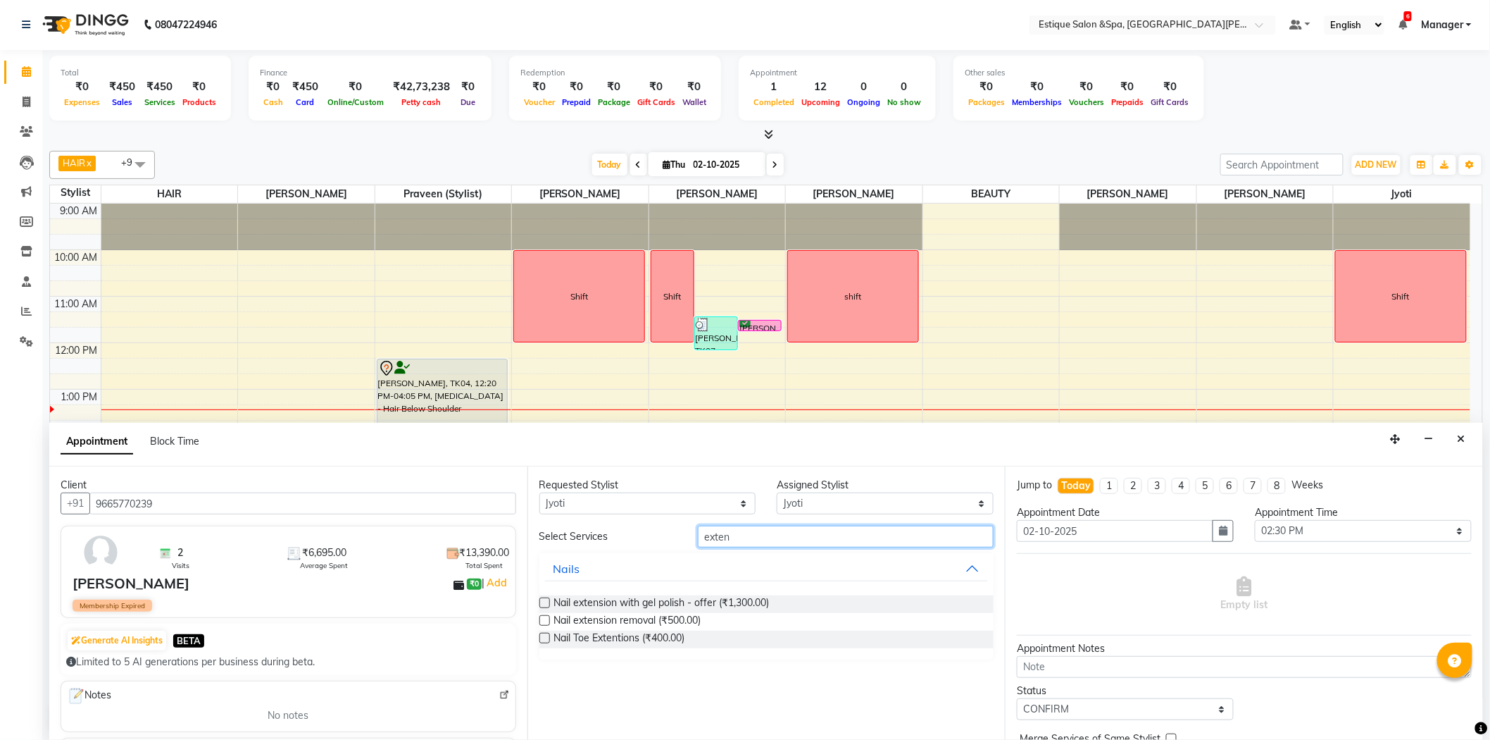
click at [815, 540] on input "exten" at bounding box center [846, 536] width 296 height 22
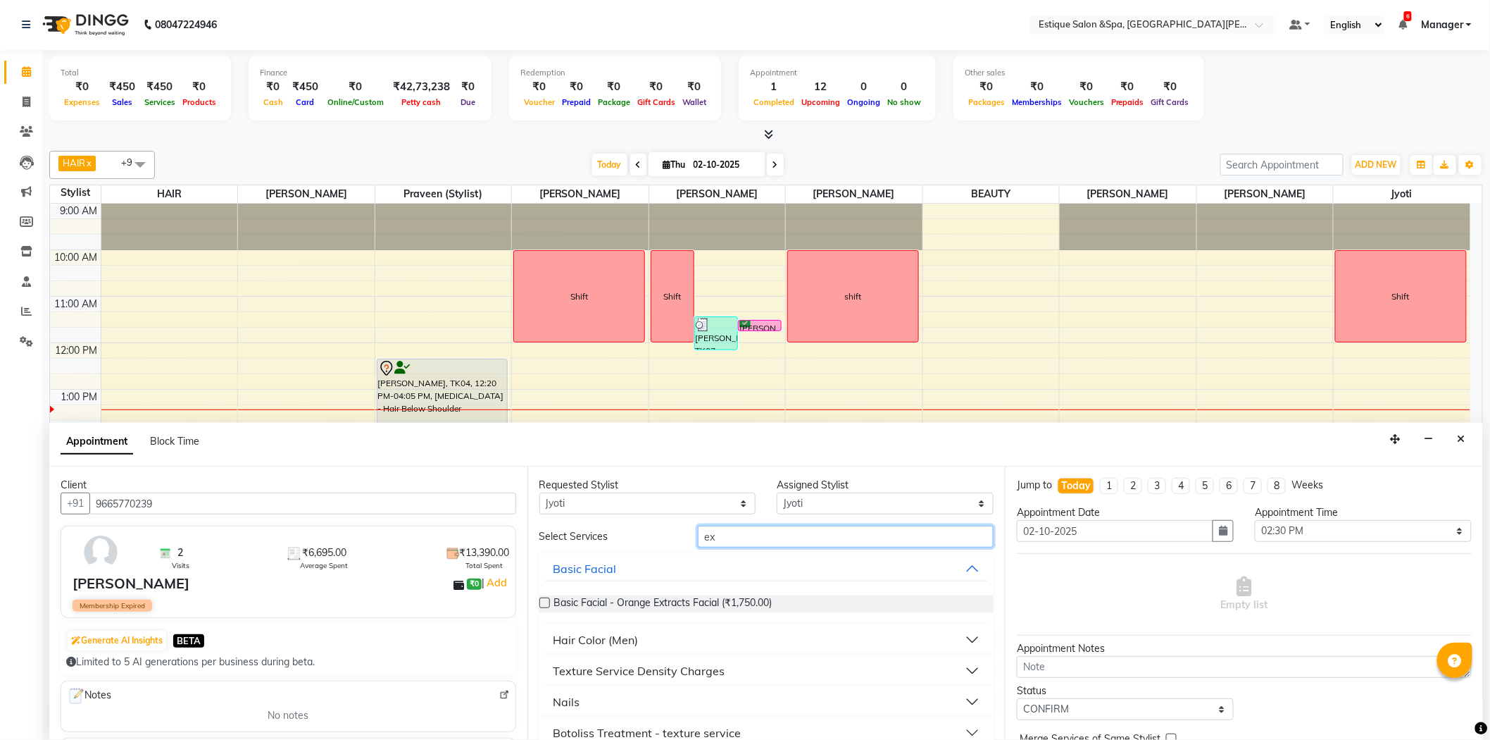
type input "e"
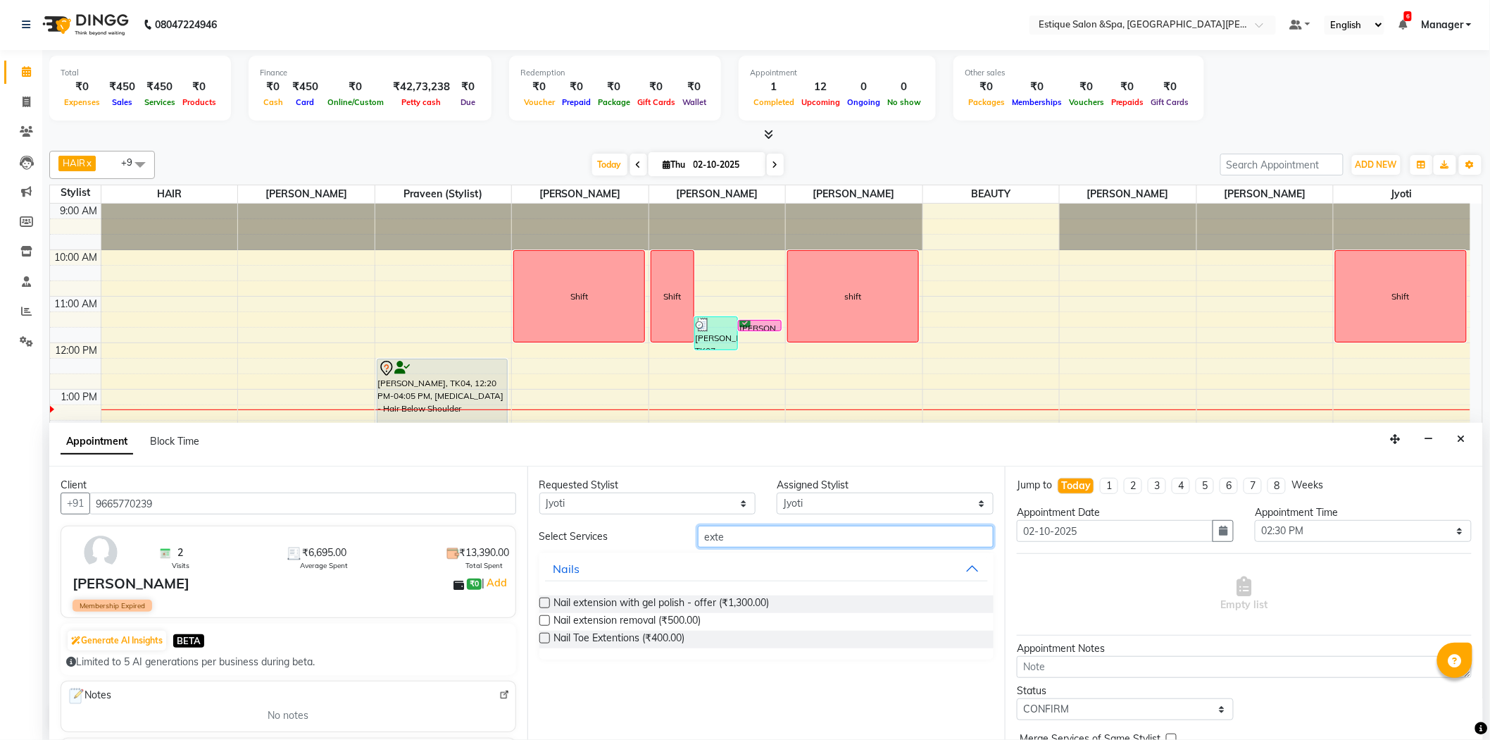
type input "exten"
click at [545, 604] on label at bounding box center [545, 602] width 11 height 11
click at [545, 604] on input "checkbox" at bounding box center [544, 603] width 9 height 9
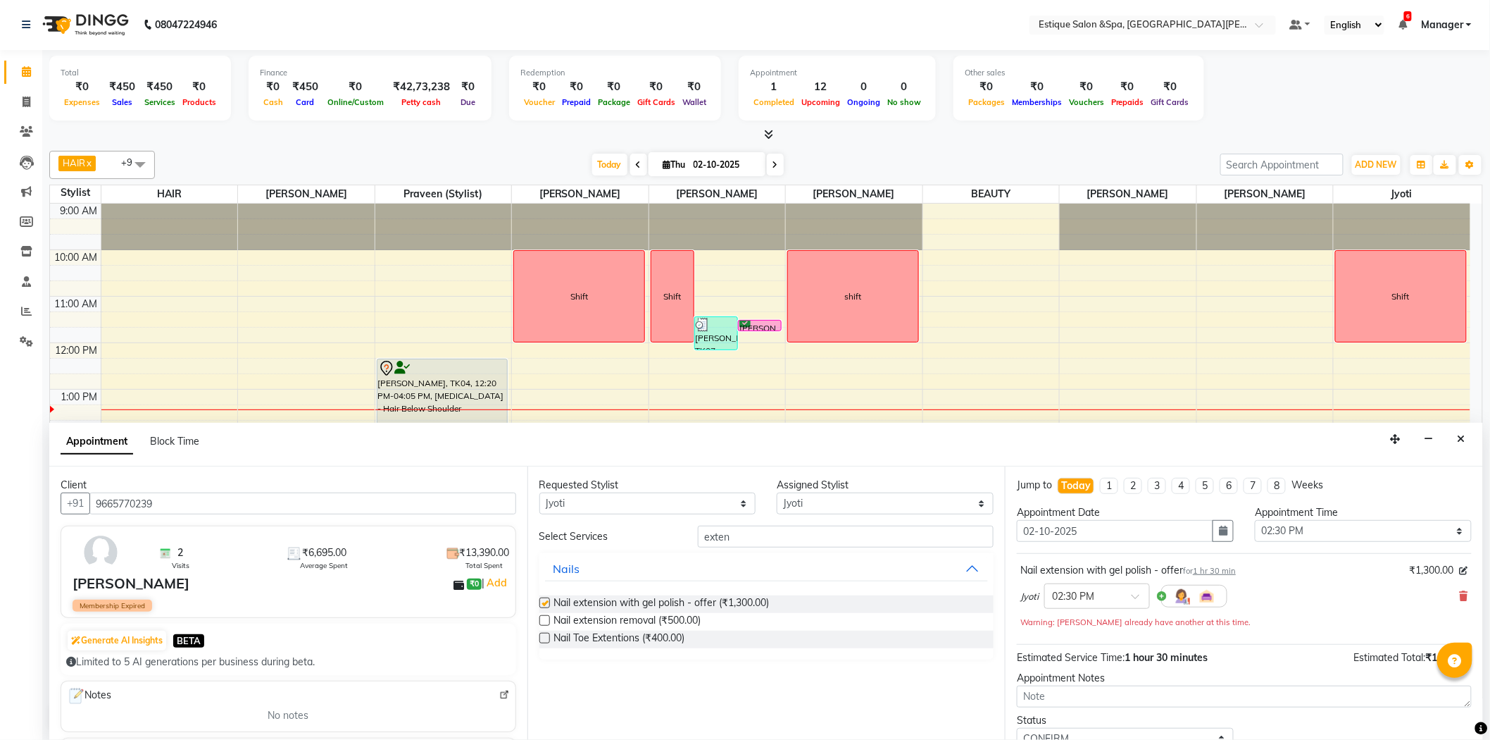
checkbox input "false"
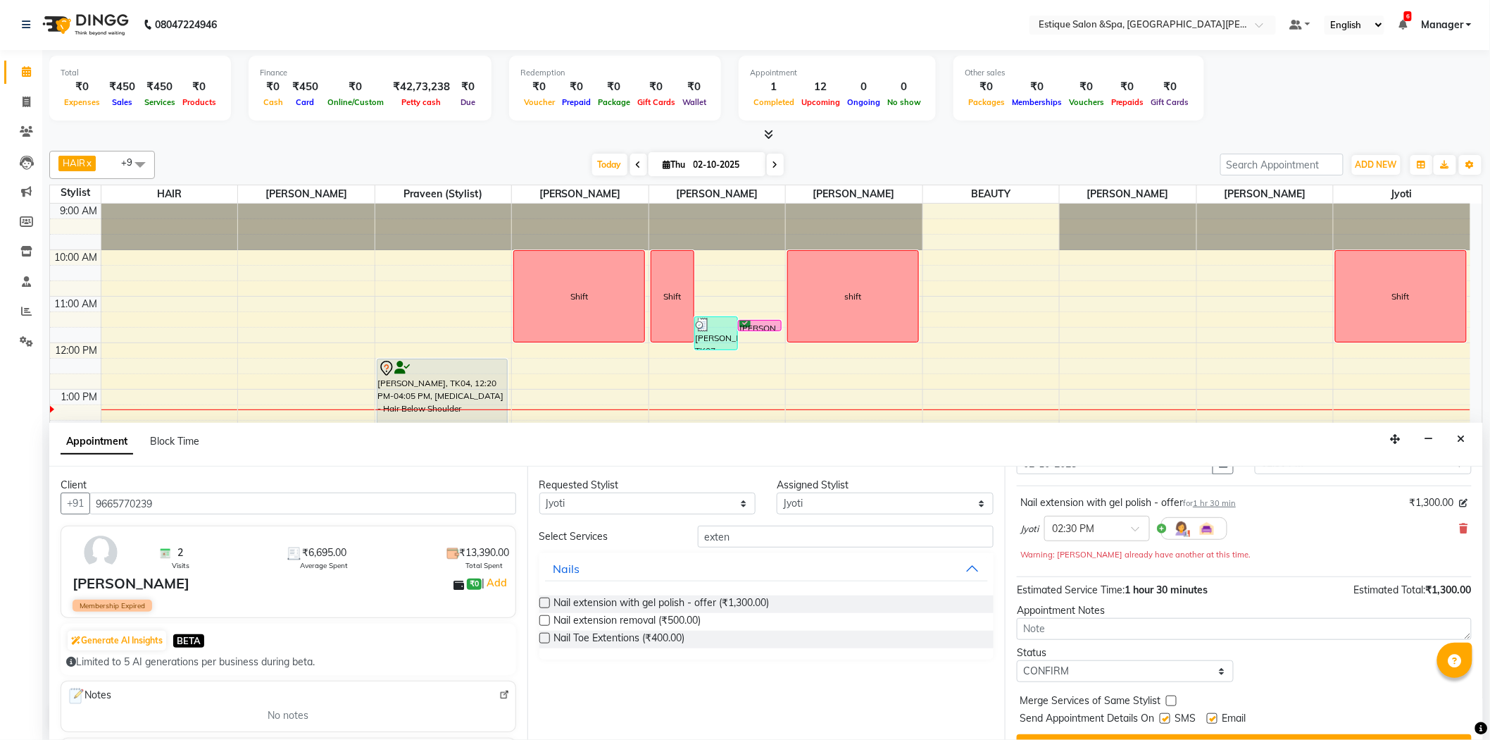
scroll to position [99, 0]
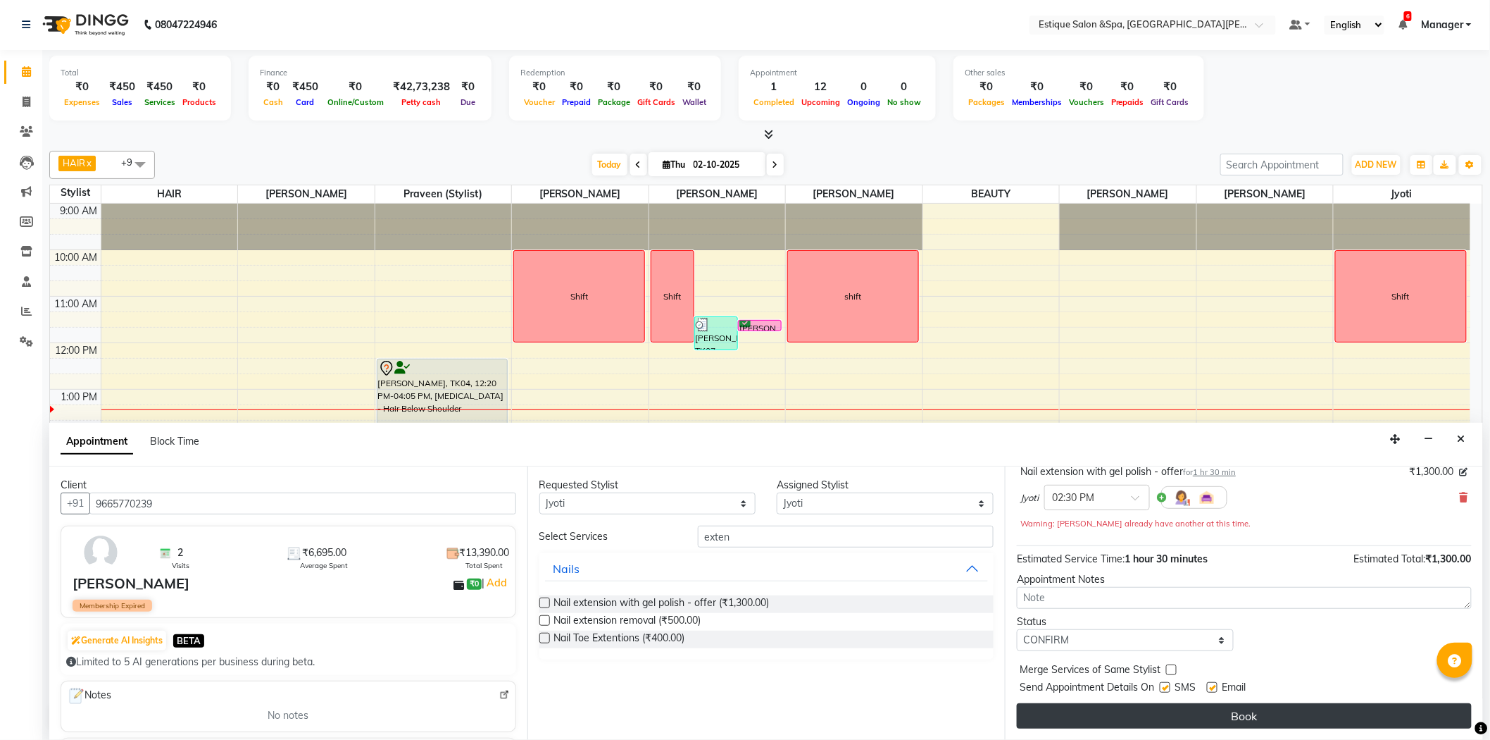
click at [1200, 725] on button "Book" at bounding box center [1244, 715] width 455 height 25
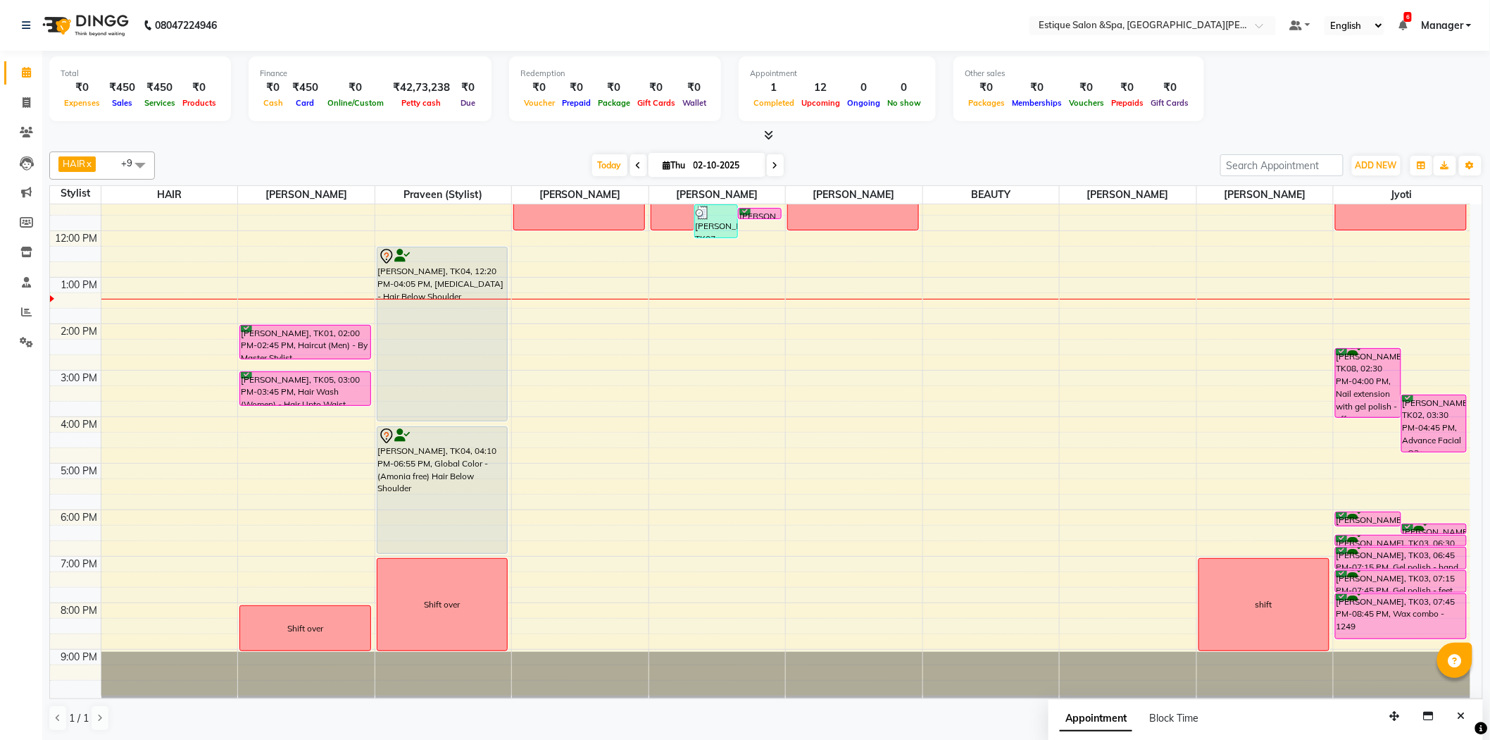
scroll to position [41, 0]
